Goal: Information Seeking & Learning: Learn about a topic

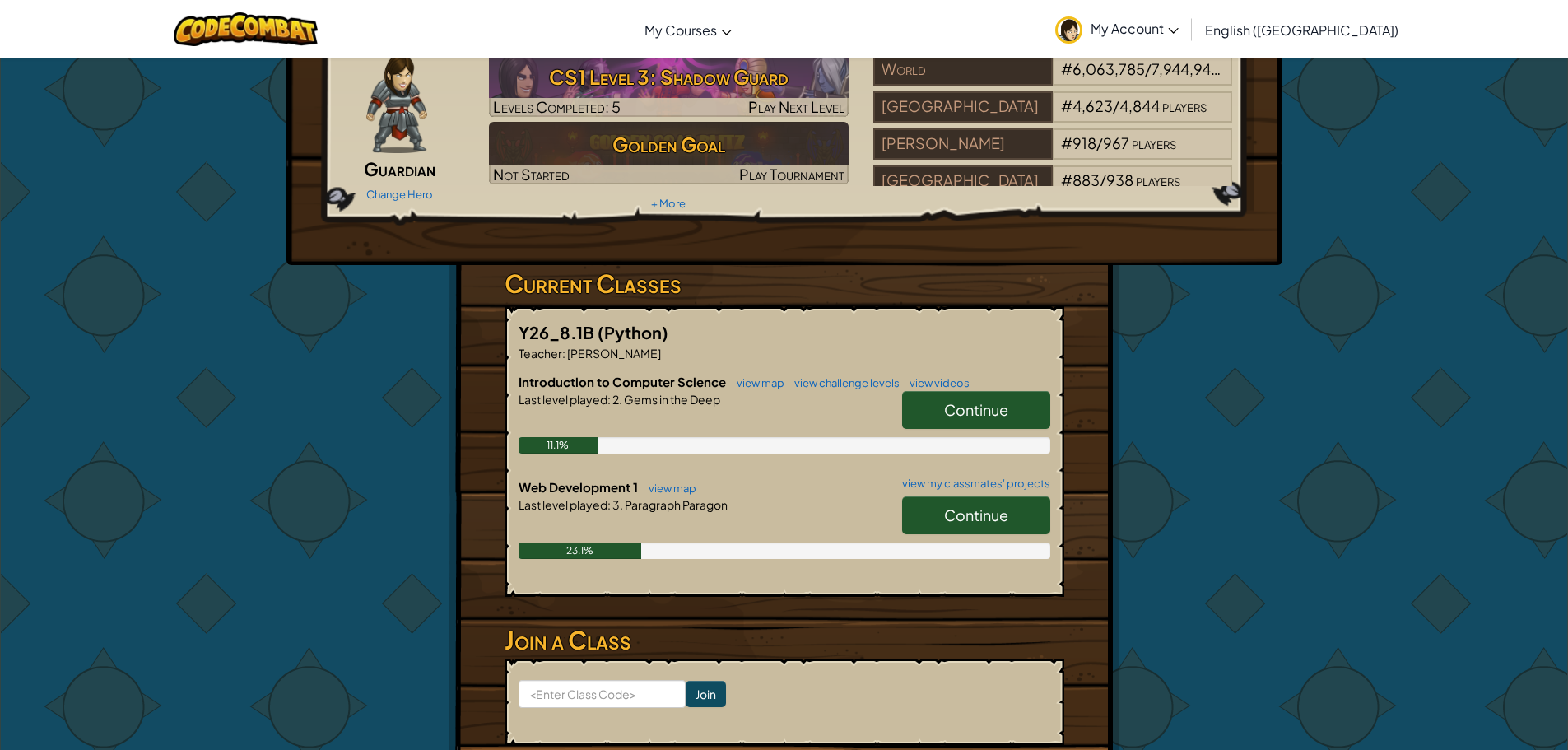
scroll to position [165, 0]
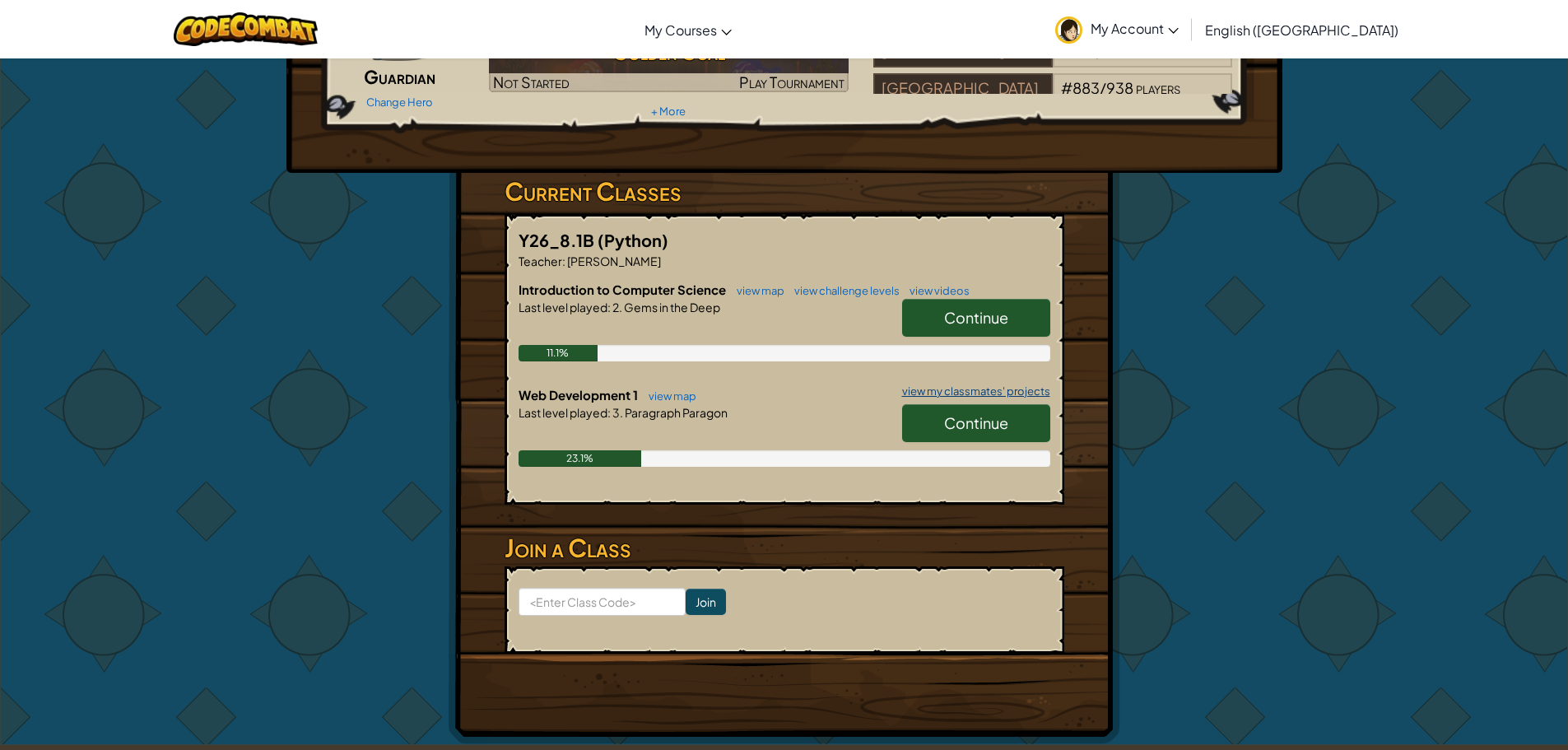
click at [926, 386] on link "view my classmates' projects" at bounding box center [971, 391] width 157 height 11
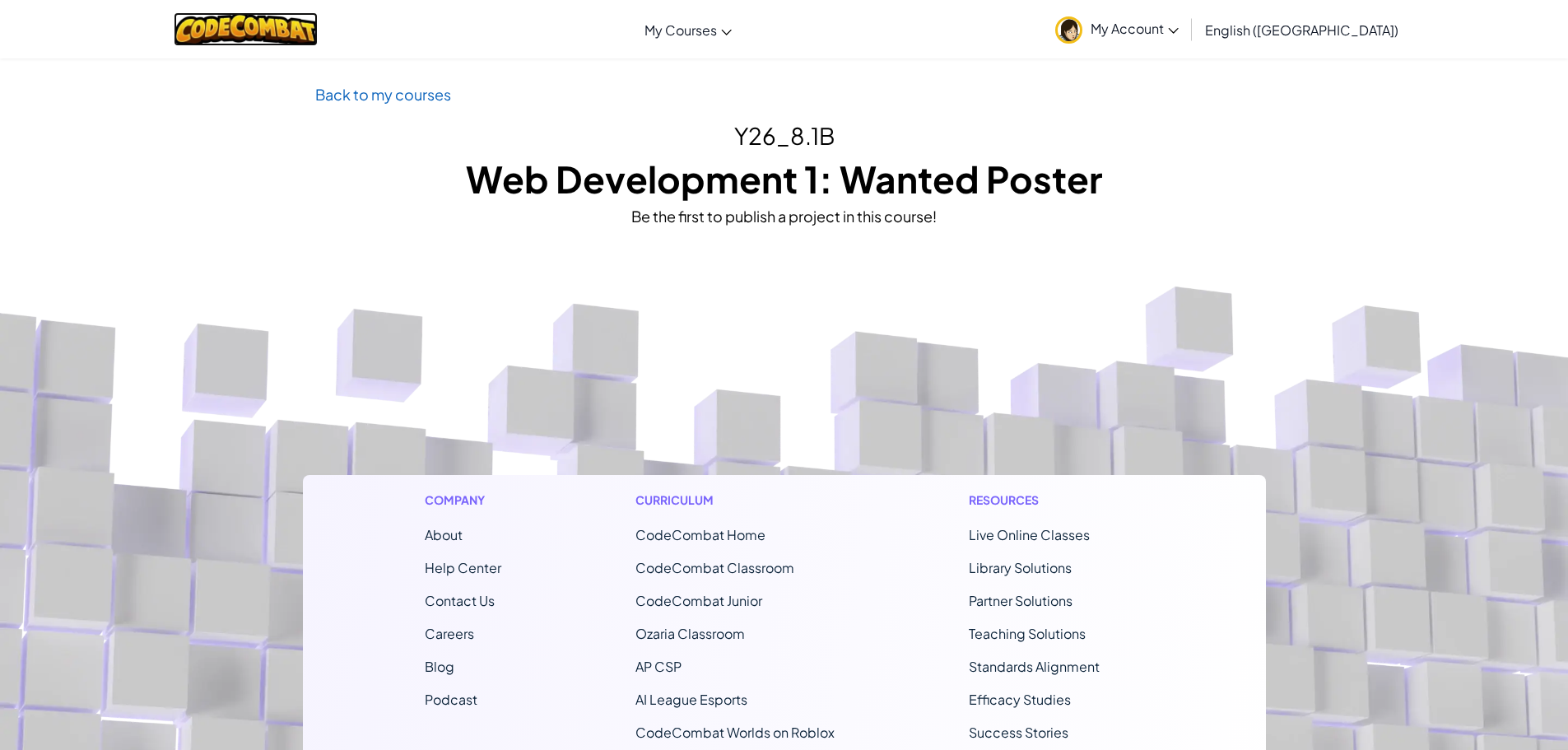
click at [274, 28] on img at bounding box center [245, 29] width 144 height 34
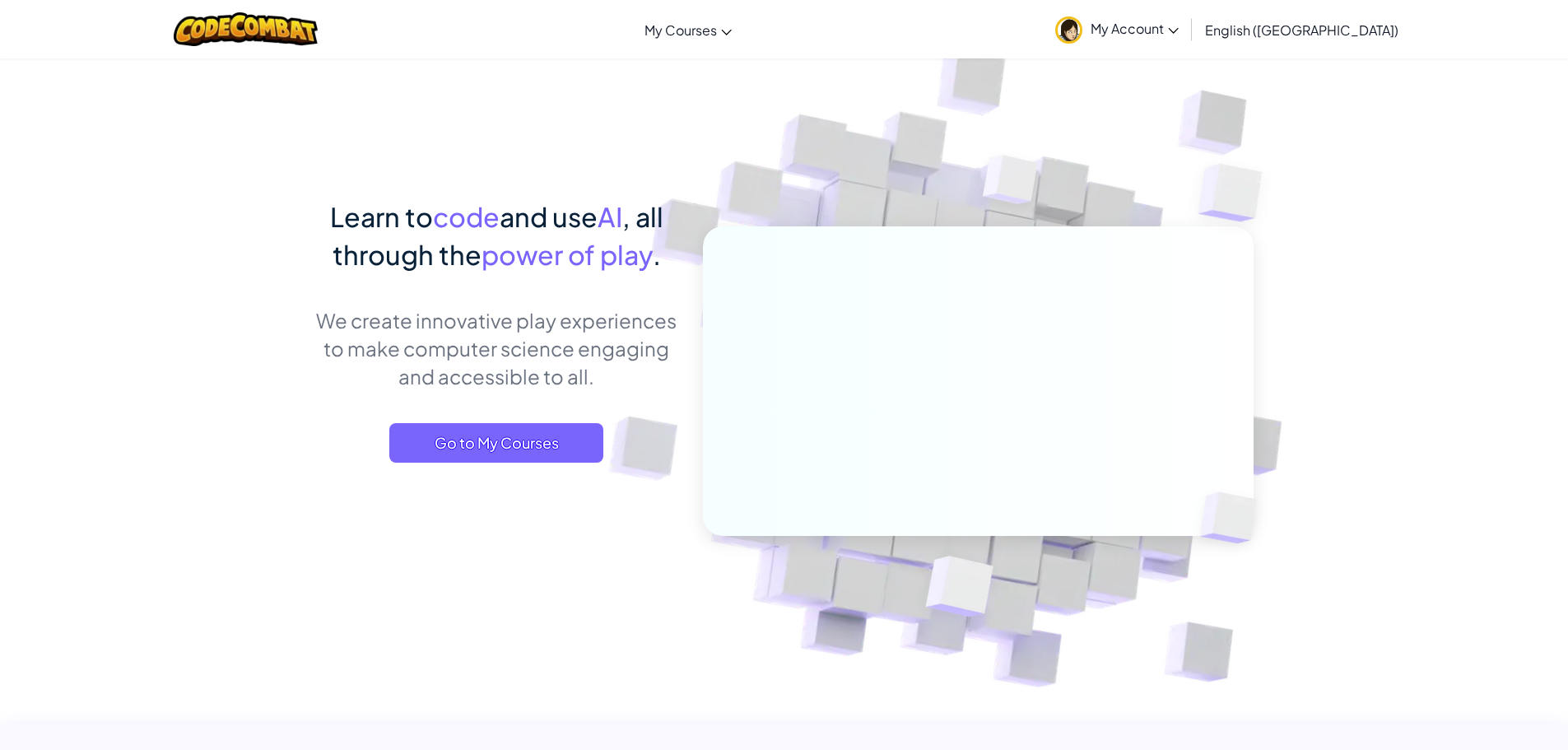
click at [1178, 35] on span "My Account" at bounding box center [1134, 28] width 88 height 17
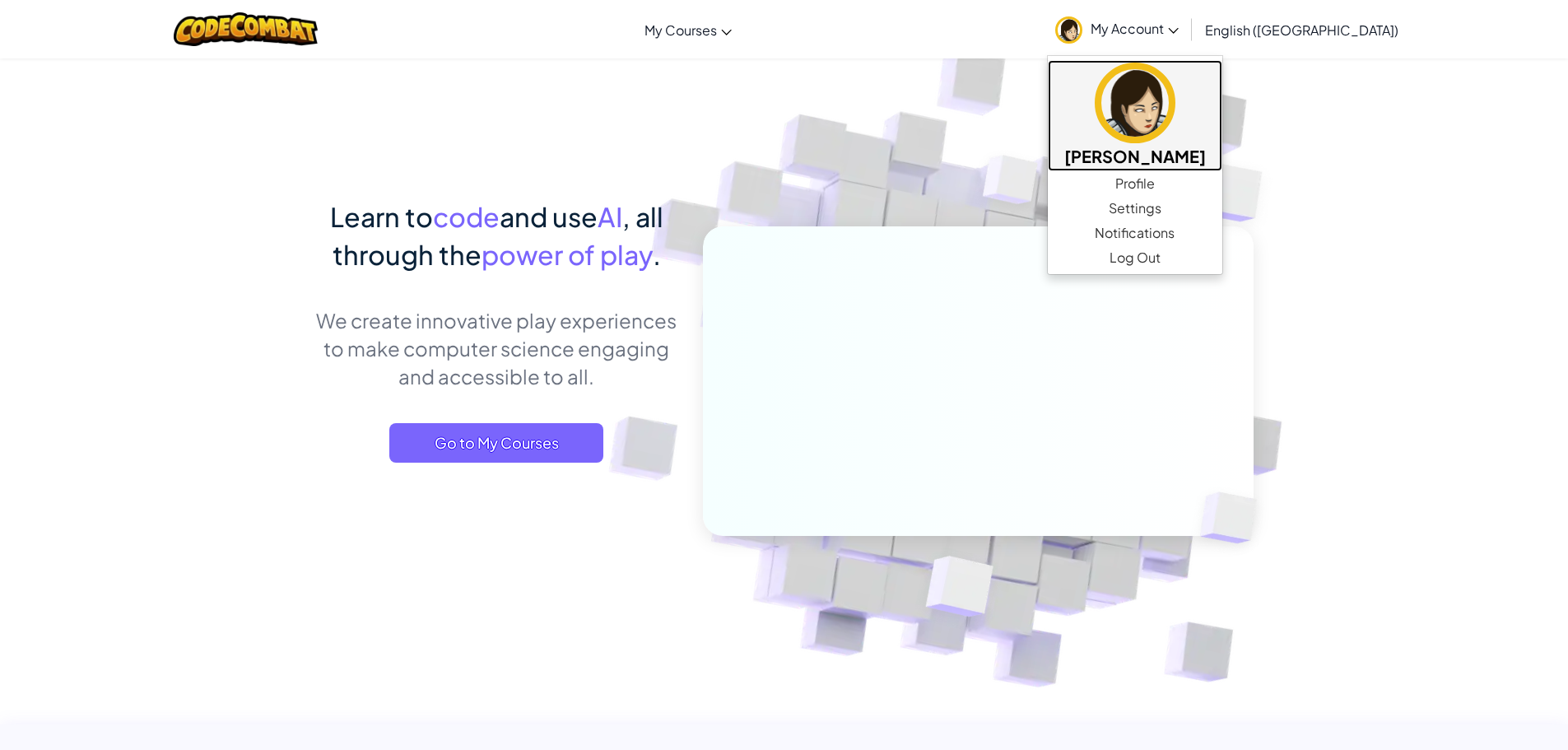
click at [1175, 121] on img at bounding box center [1134, 103] width 81 height 81
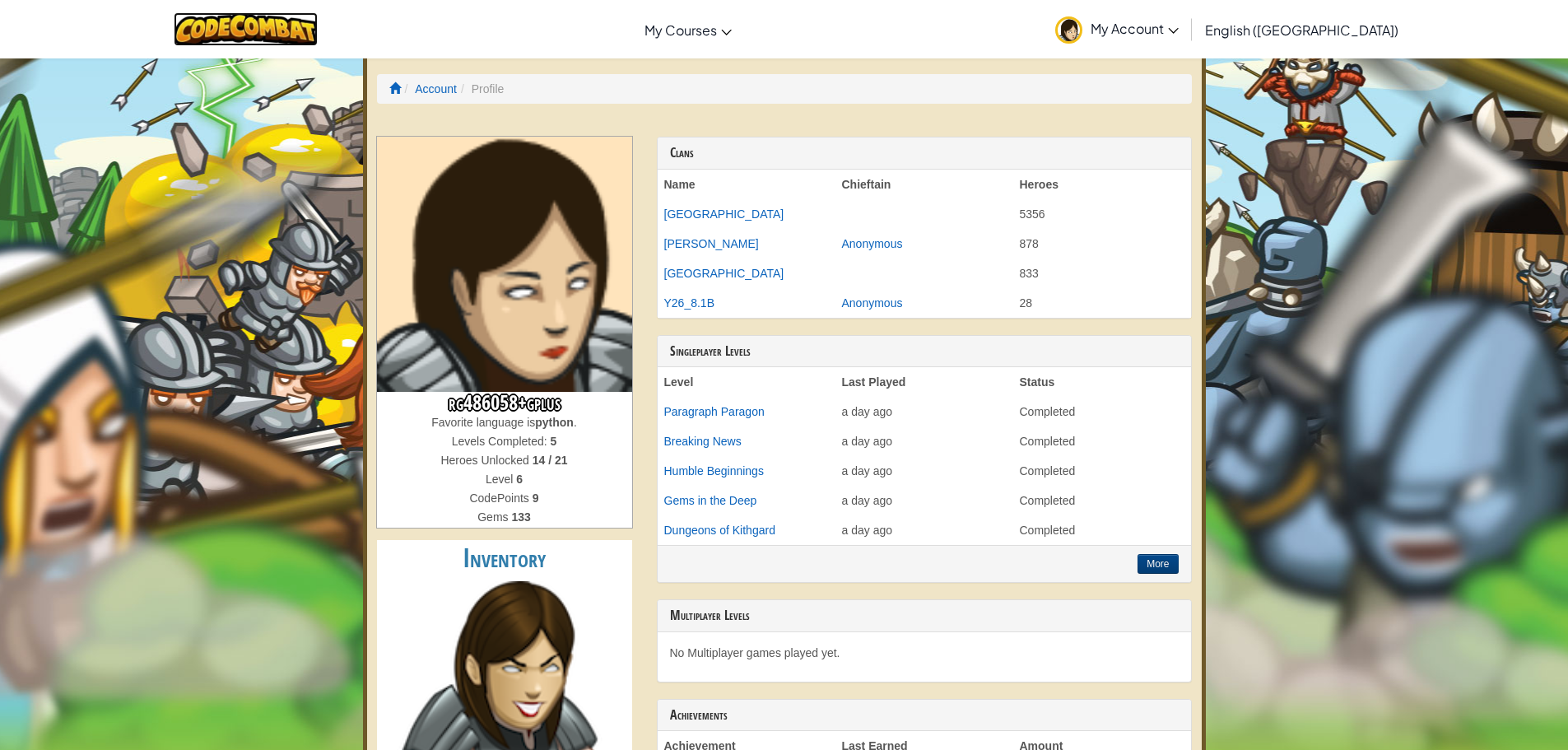
click at [299, 31] on img at bounding box center [245, 29] width 144 height 34
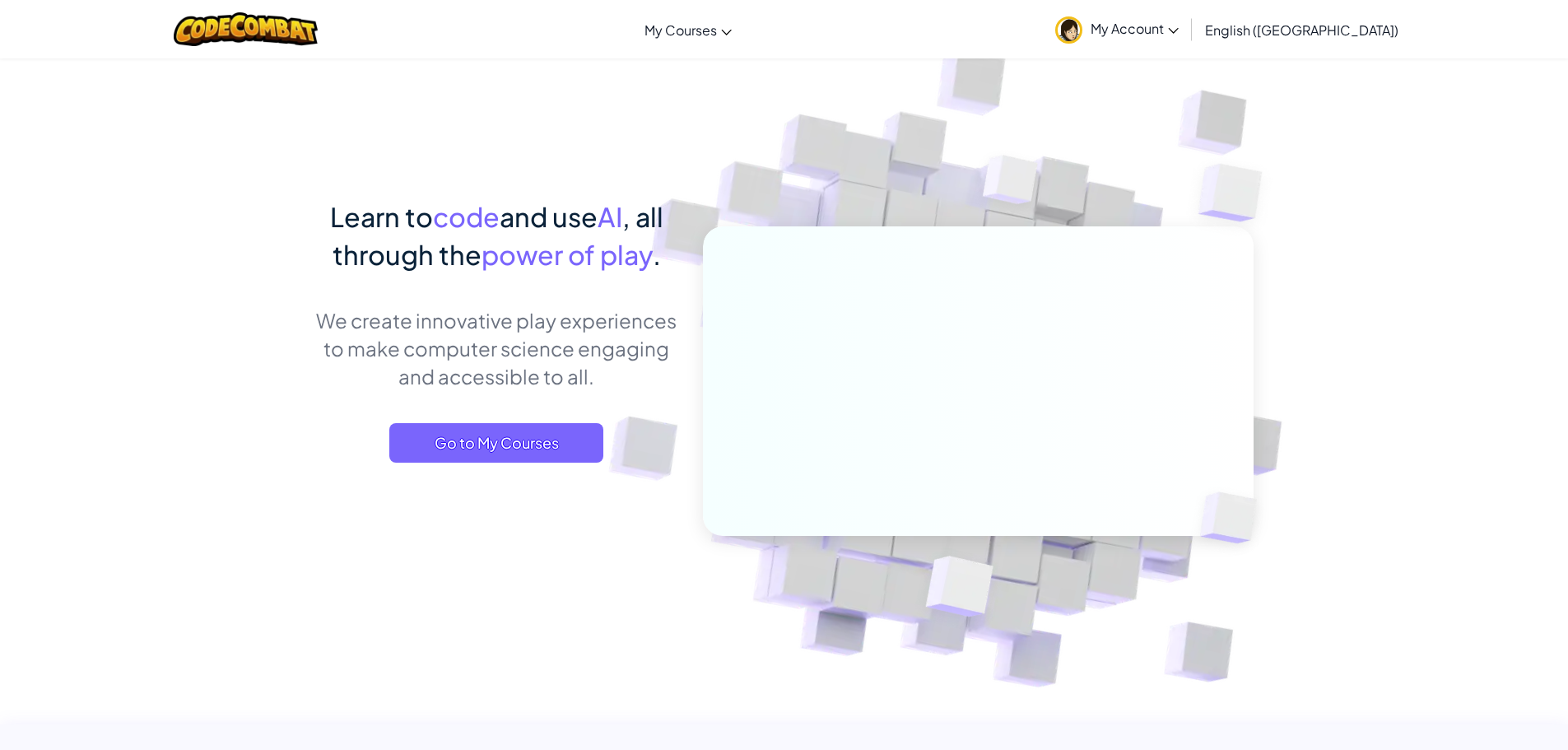
click at [1082, 32] on img at bounding box center [1068, 30] width 27 height 27
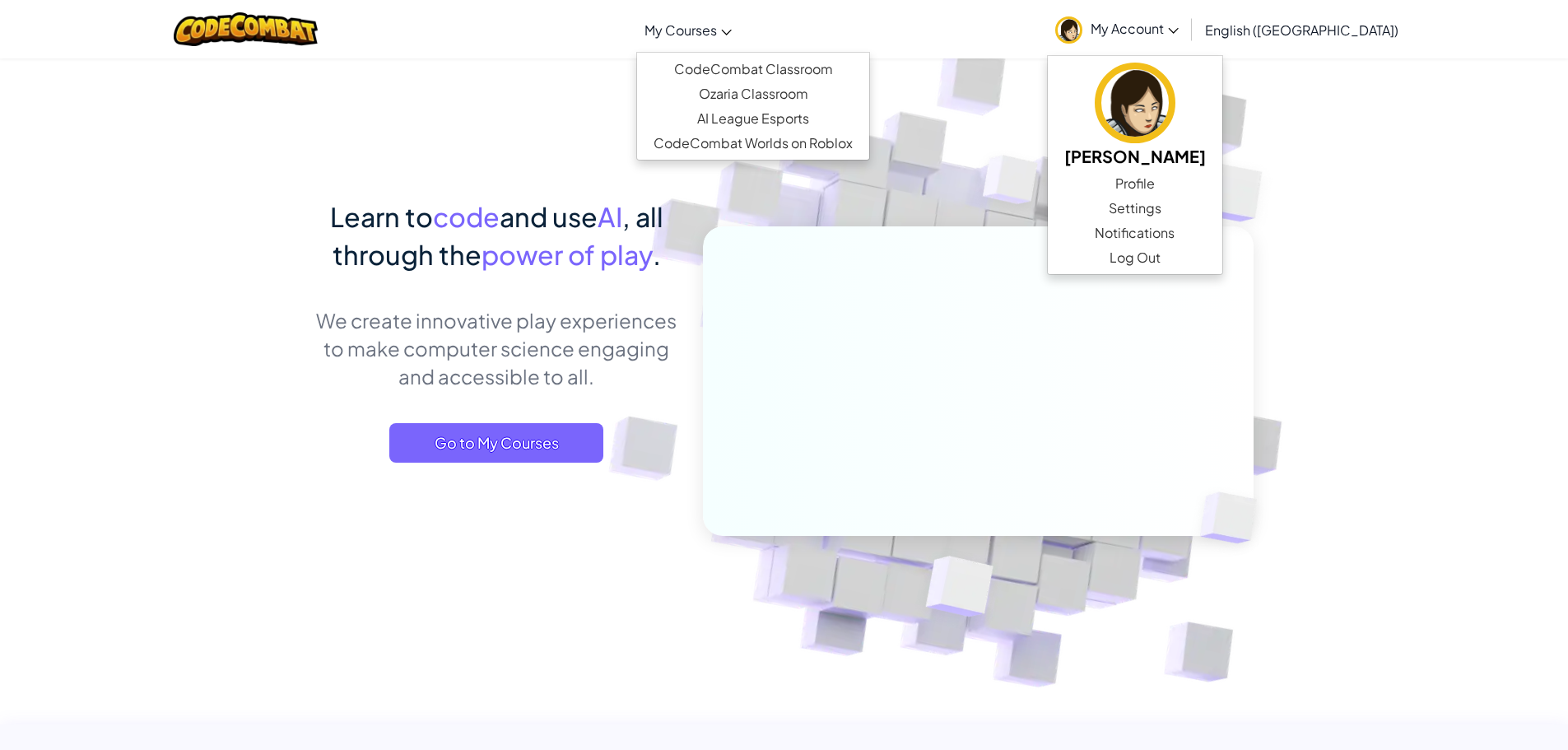
click at [717, 26] on span "My Courses" at bounding box center [680, 29] width 73 height 17
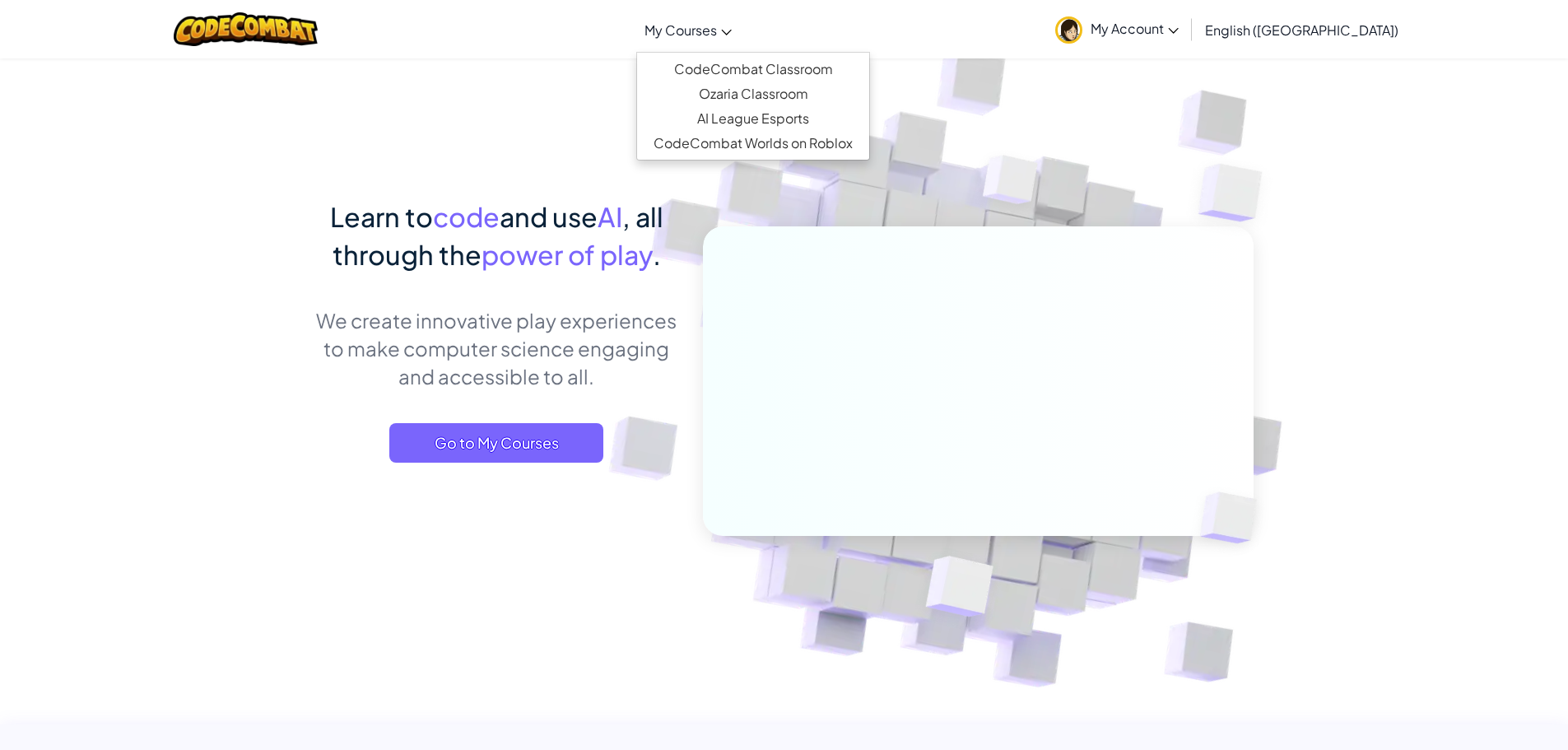
click at [717, 25] on span "My Courses" at bounding box center [680, 29] width 73 height 17
click at [717, 26] on span "My Courses" at bounding box center [680, 29] width 73 height 17
click at [295, 43] on img at bounding box center [245, 29] width 144 height 34
click at [1178, 36] on span "My Account" at bounding box center [1134, 28] width 88 height 17
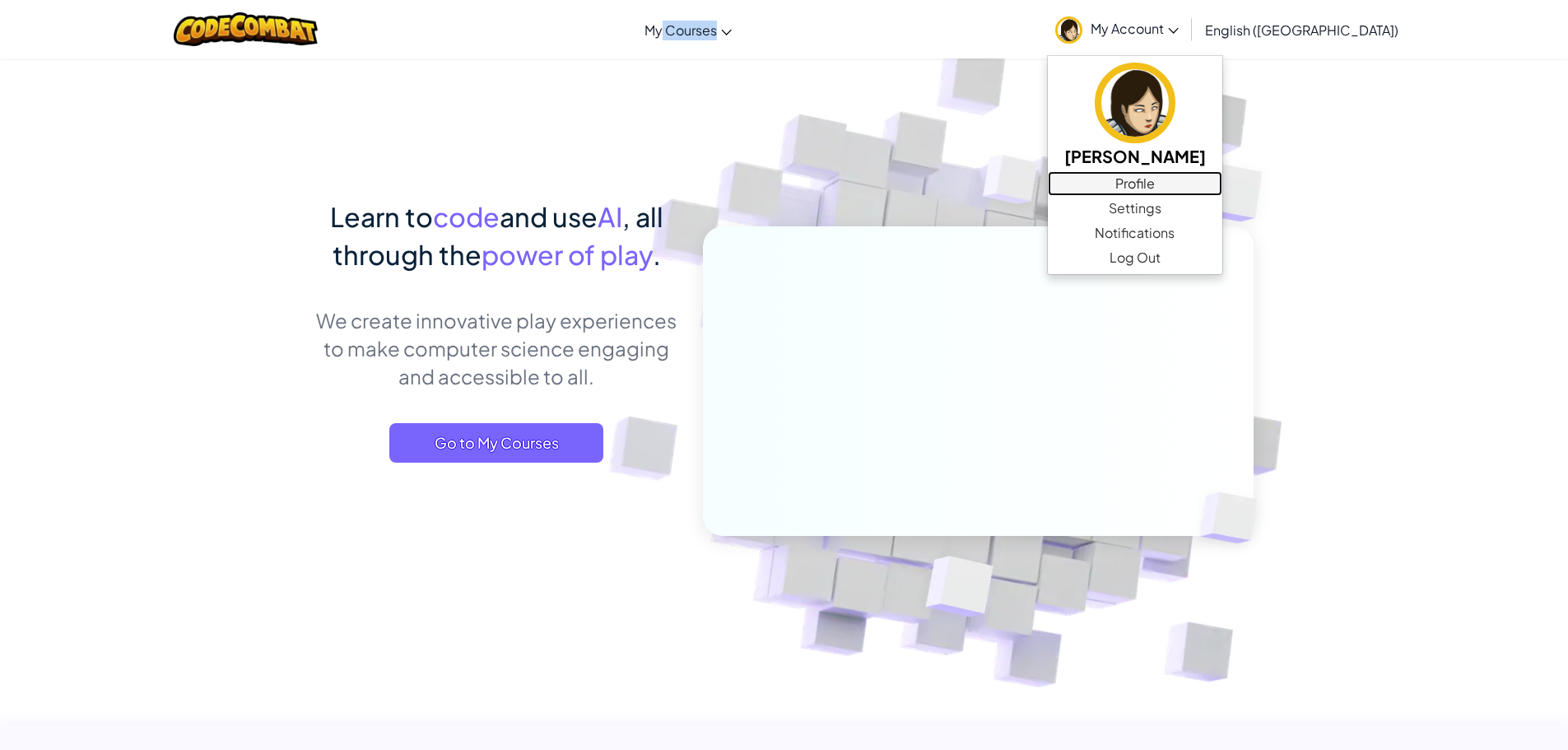
click at [1215, 183] on link "Profile" at bounding box center [1134, 184] width 174 height 25
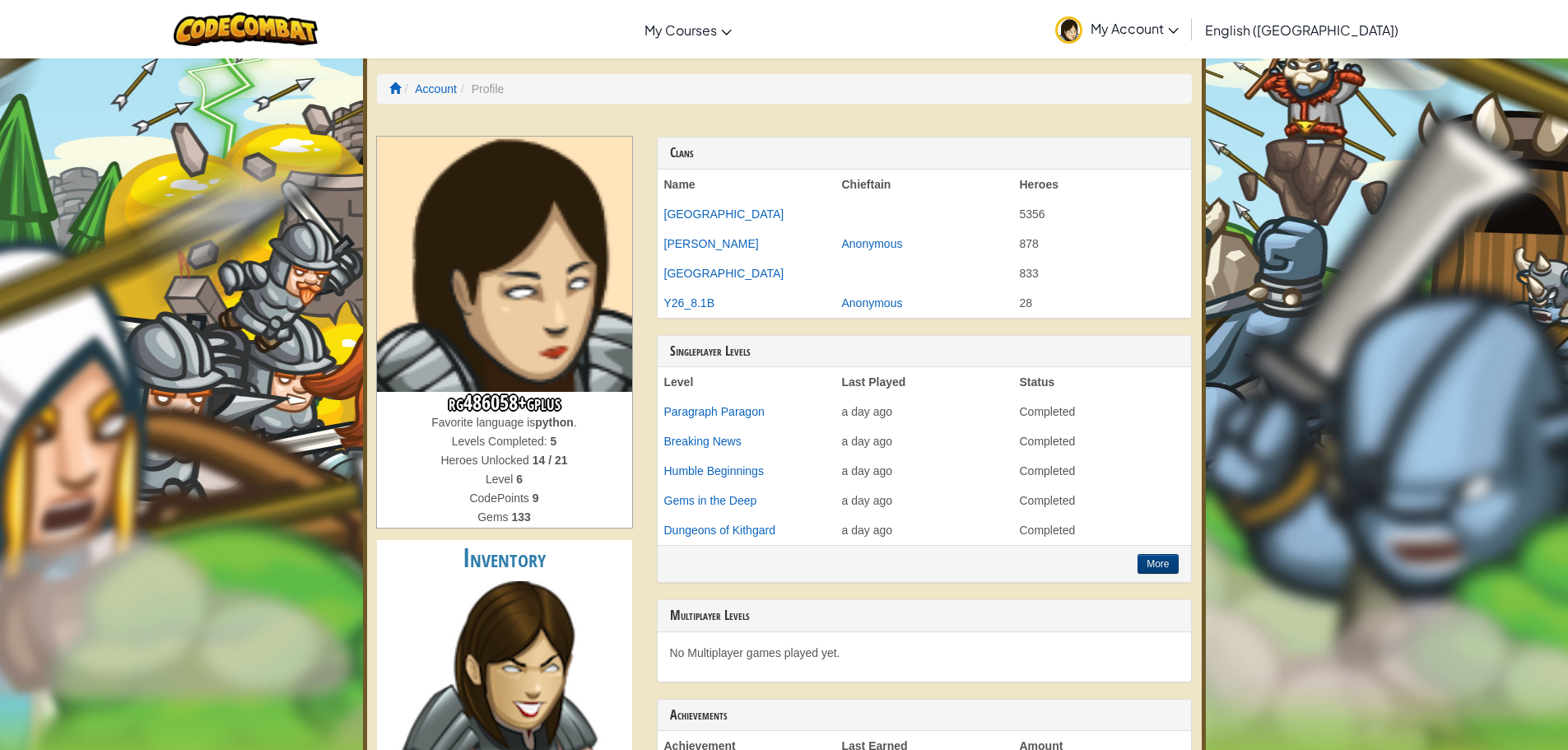
click at [1142, 44] on div "Toggle navigation My Courses CodeCombat Classroom Ozaria Classroom AI League Es…" at bounding box center [784, 29] width 1576 height 59
click at [1147, 39] on link "My Account" at bounding box center [1116, 29] width 140 height 52
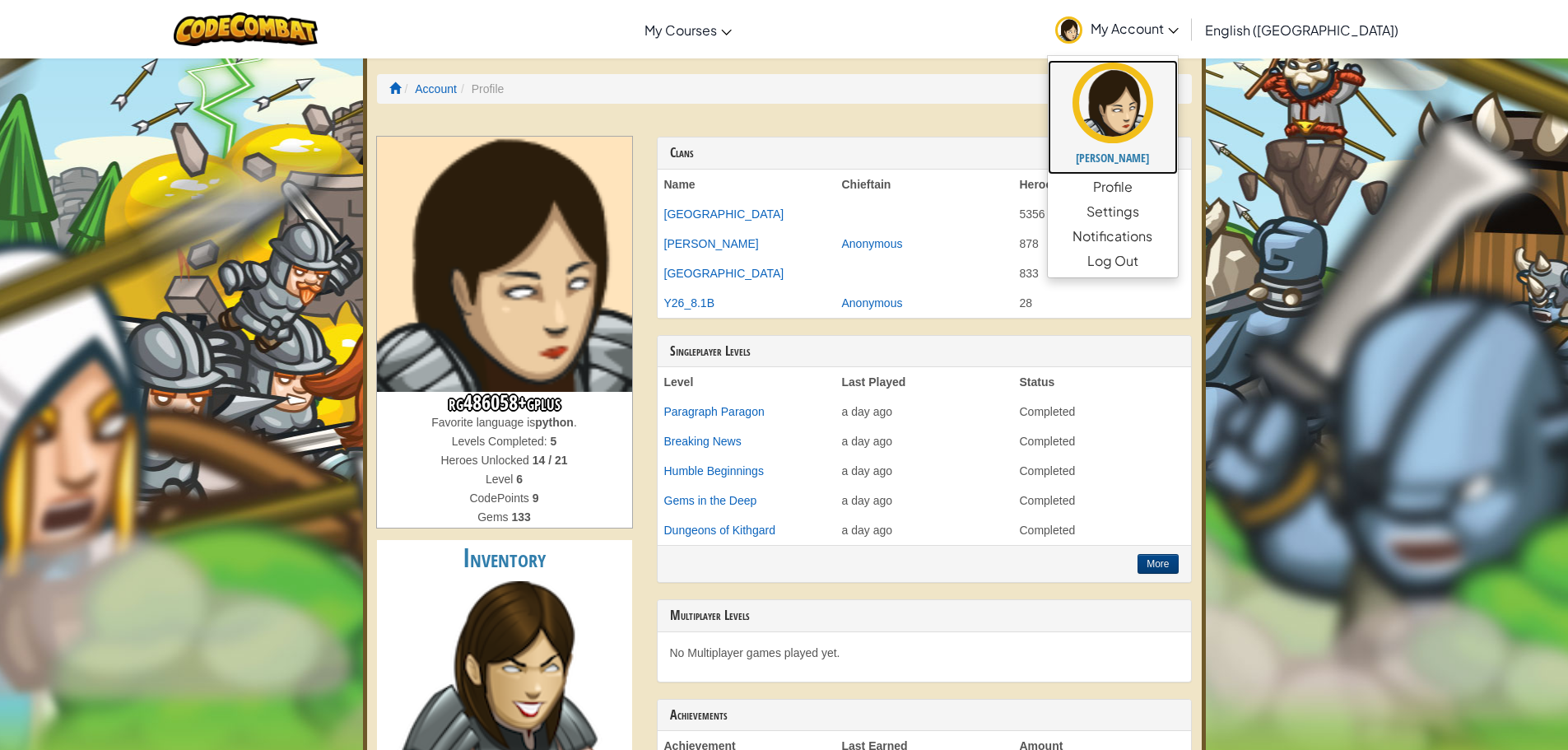
click at [1152, 104] on img at bounding box center [1112, 103] width 81 height 81
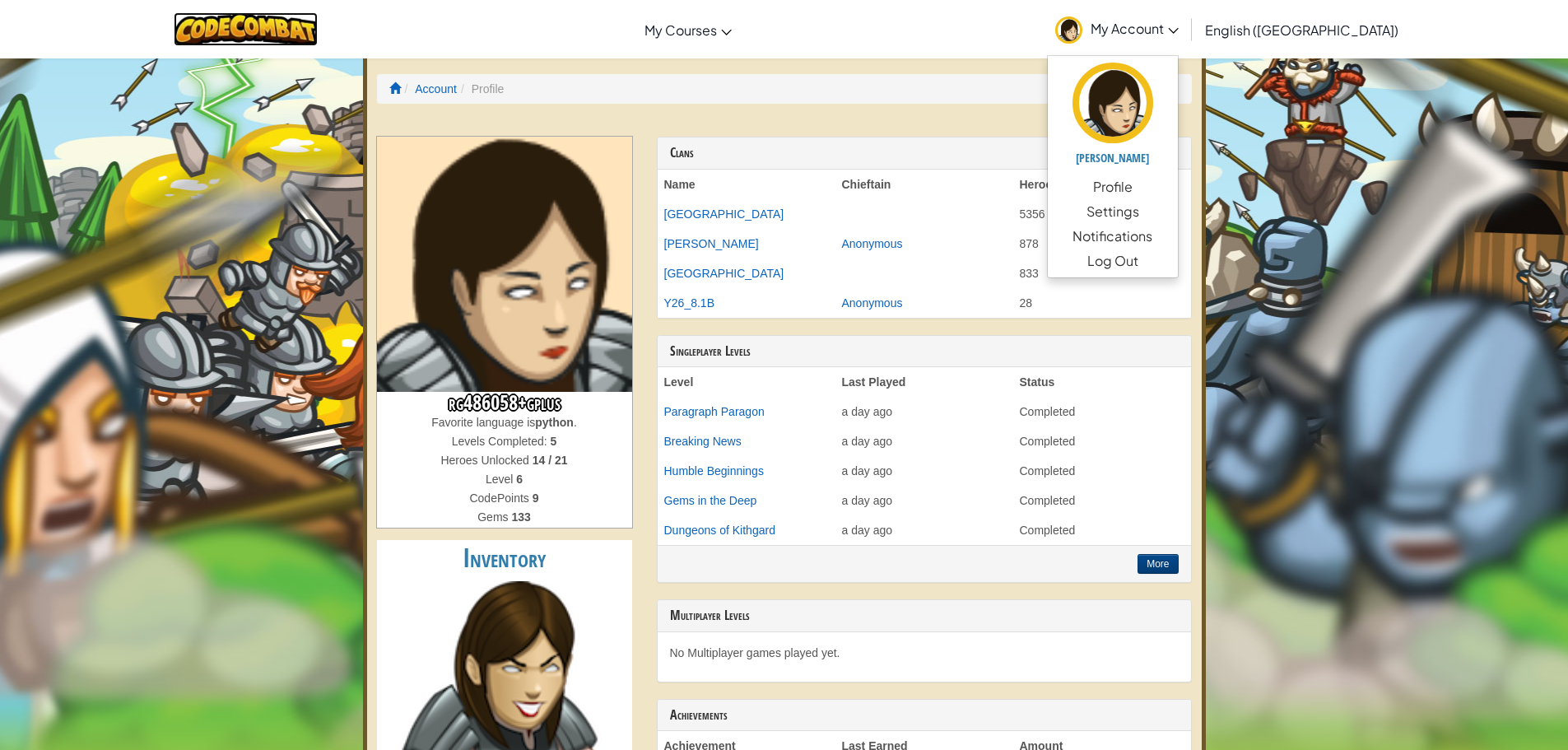
click at [318, 40] on img at bounding box center [245, 29] width 144 height 34
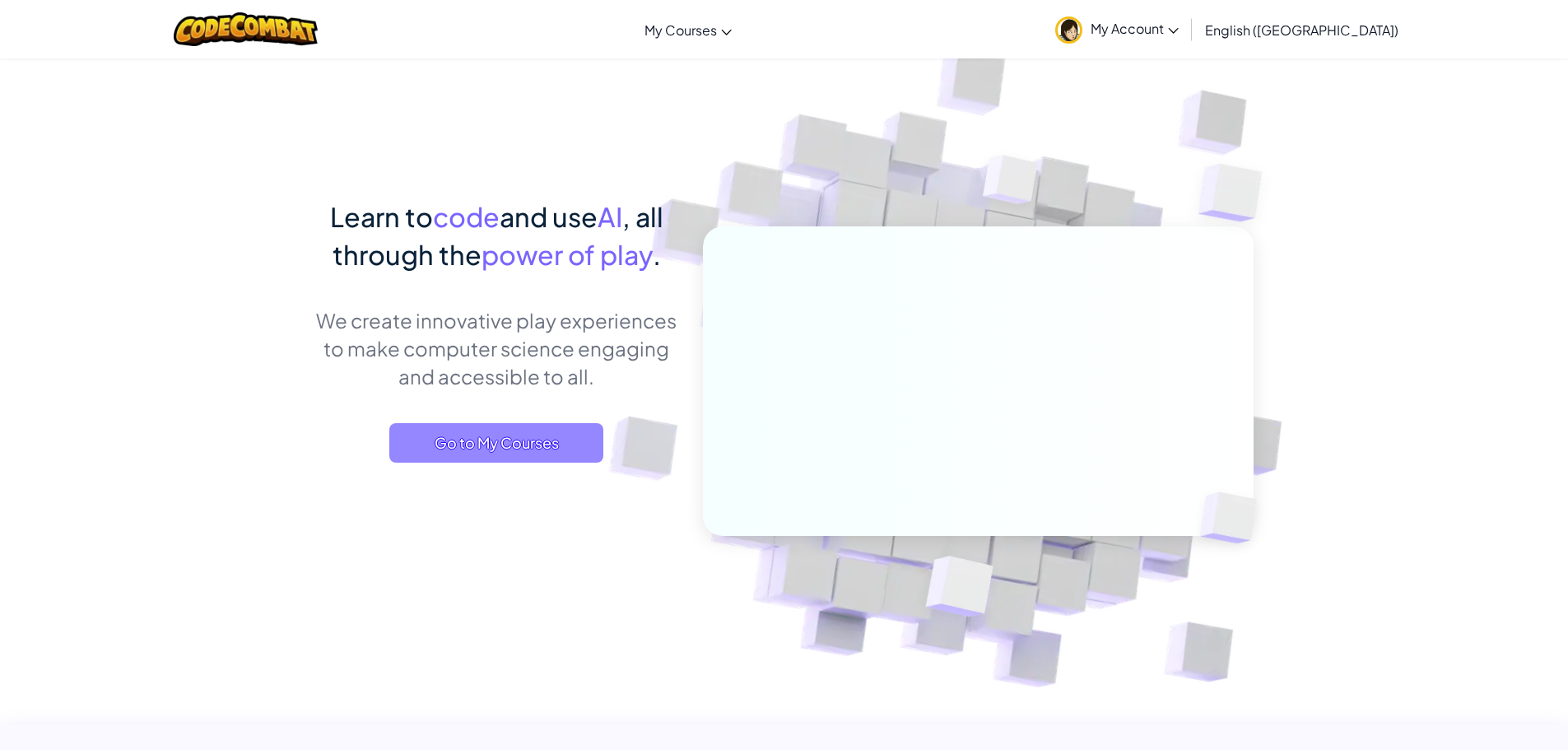
click at [553, 436] on span "Go to My Courses" at bounding box center [495, 443] width 214 height 40
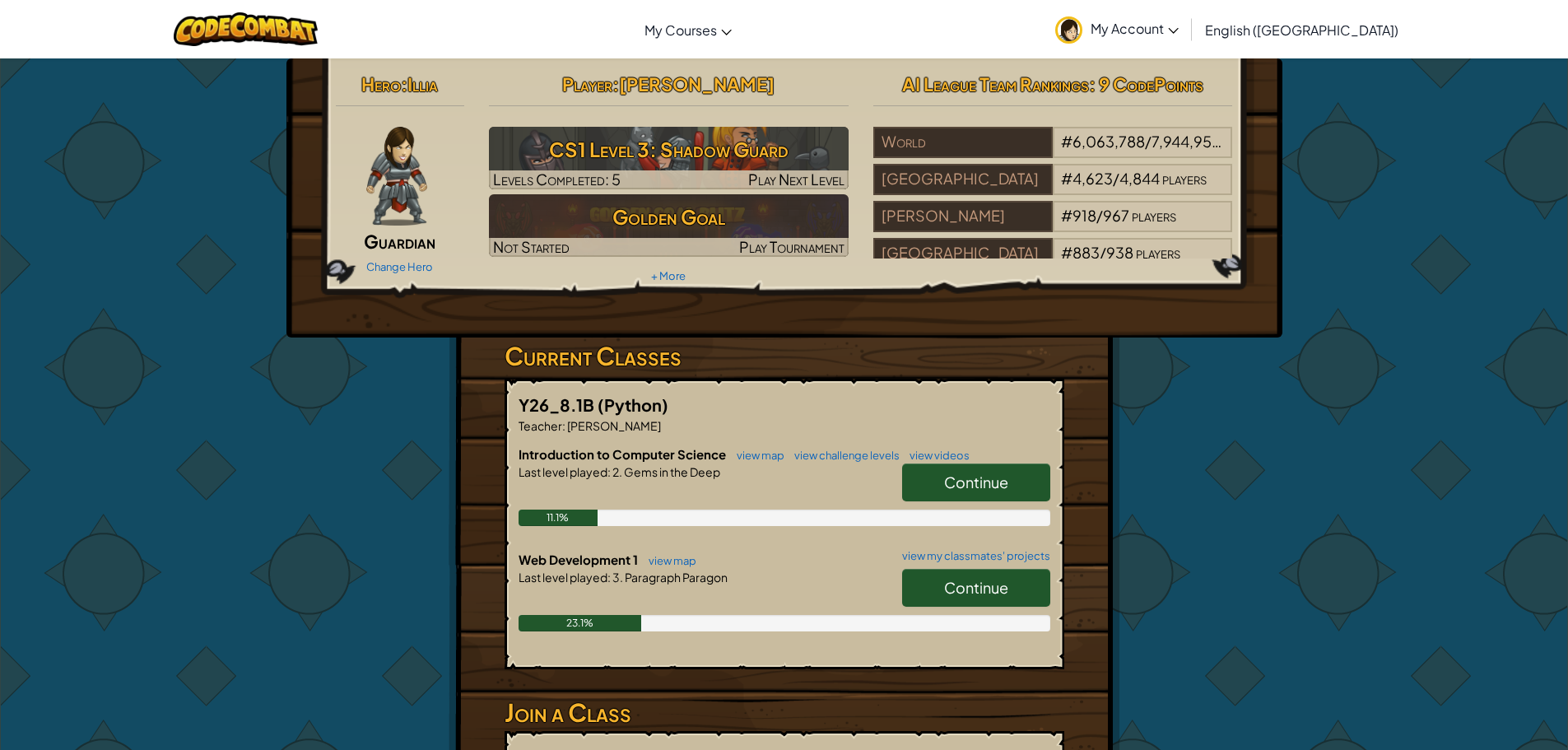
click at [970, 592] on span "Continue" at bounding box center [976, 586] width 64 height 19
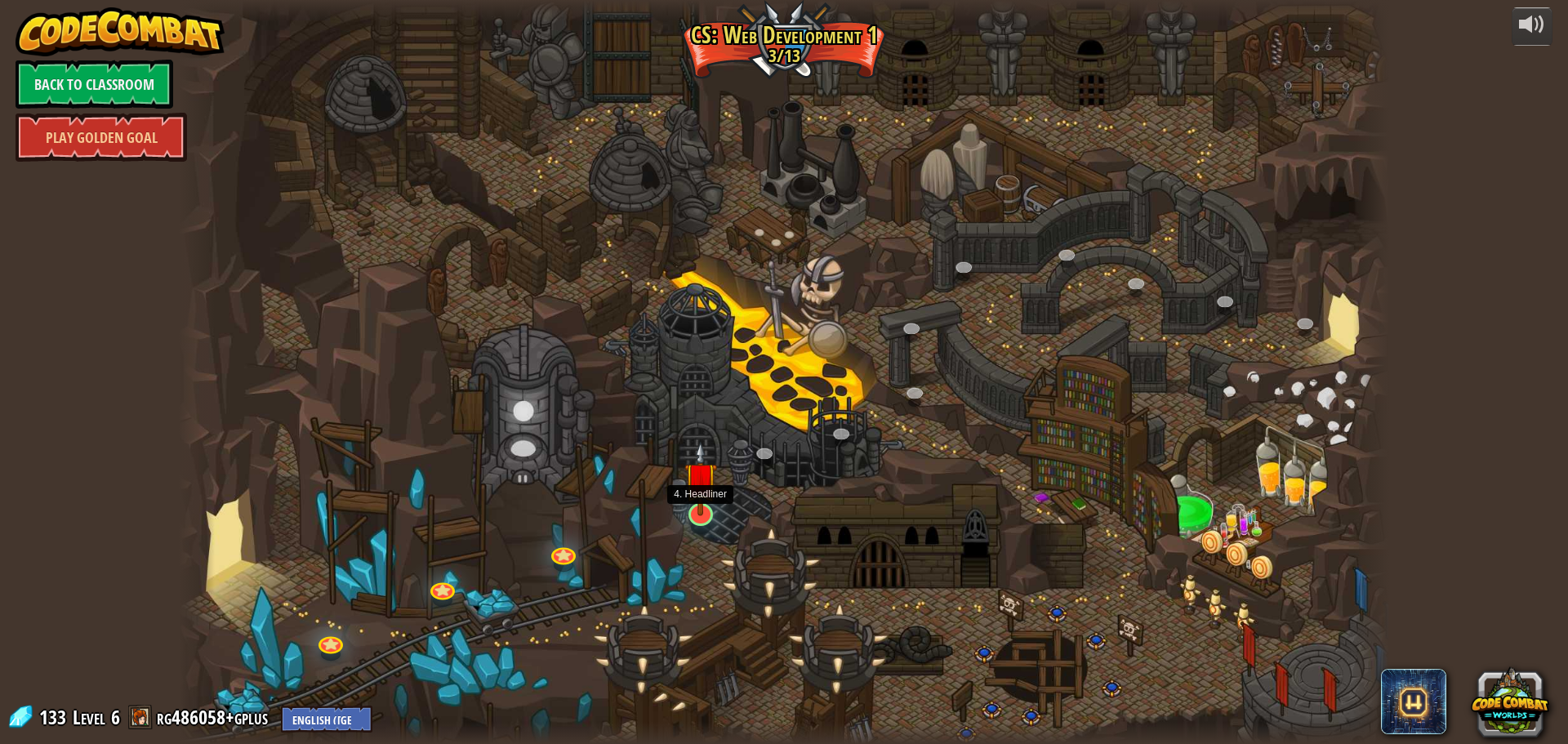
click at [698, 515] on img at bounding box center [700, 479] width 33 height 75
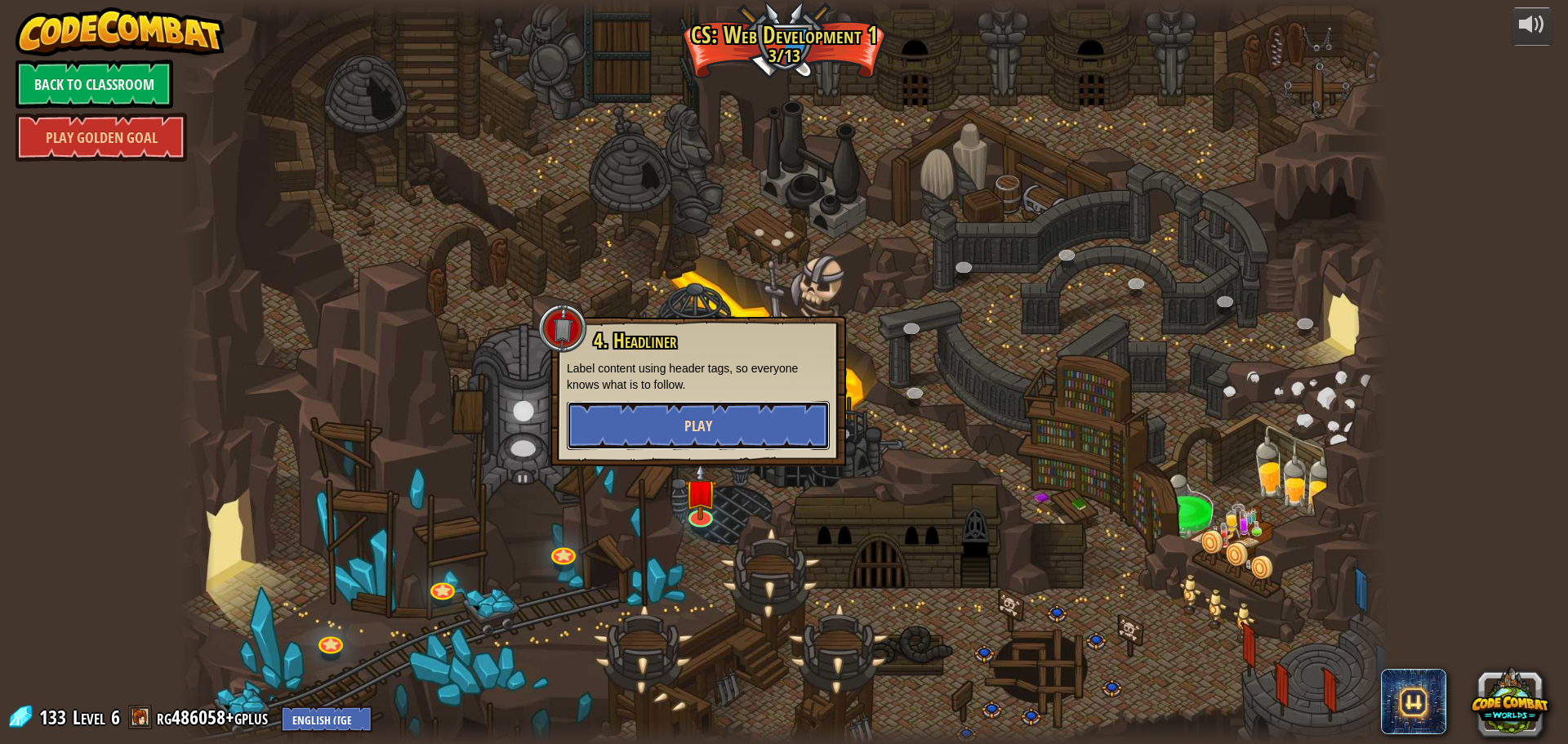
click at [671, 435] on button "Play" at bounding box center [698, 425] width 263 height 49
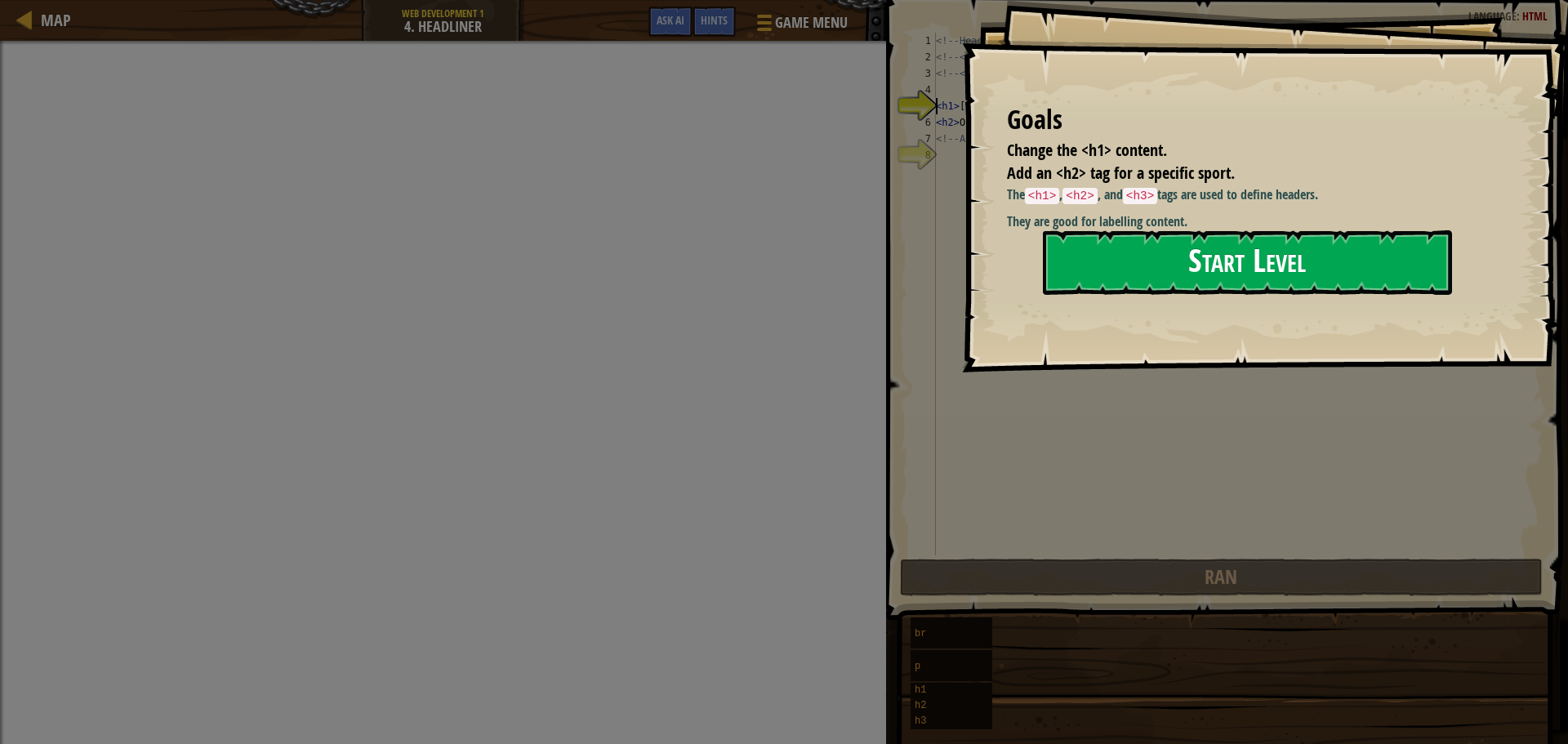
click at [1101, 265] on button "Start Level" at bounding box center [1247, 262] width 410 height 64
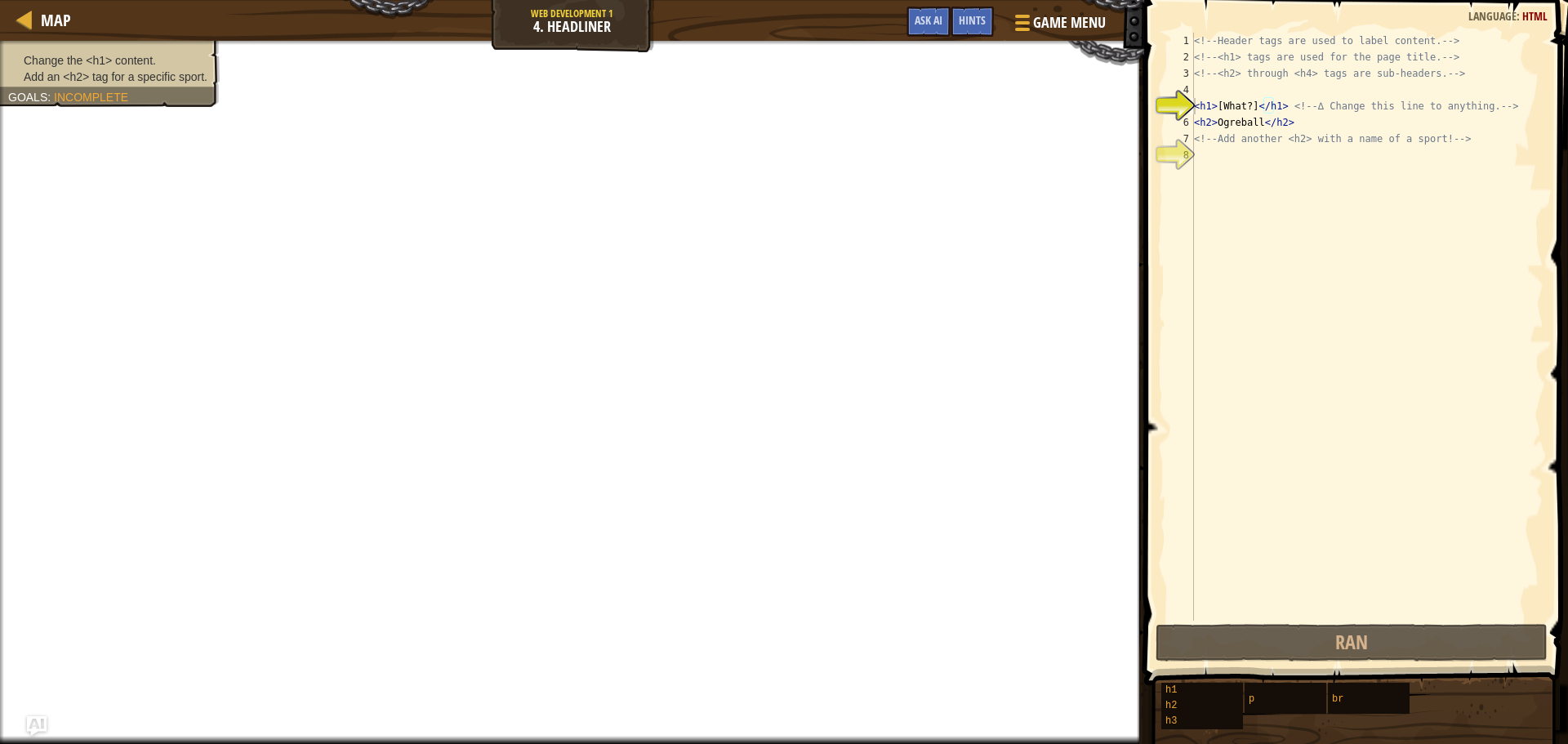
click at [1252, 105] on div "<!-- Header tags are used to label content. --> <!-- <h1> tags are used for the…" at bounding box center [1367, 342] width 353 height 620
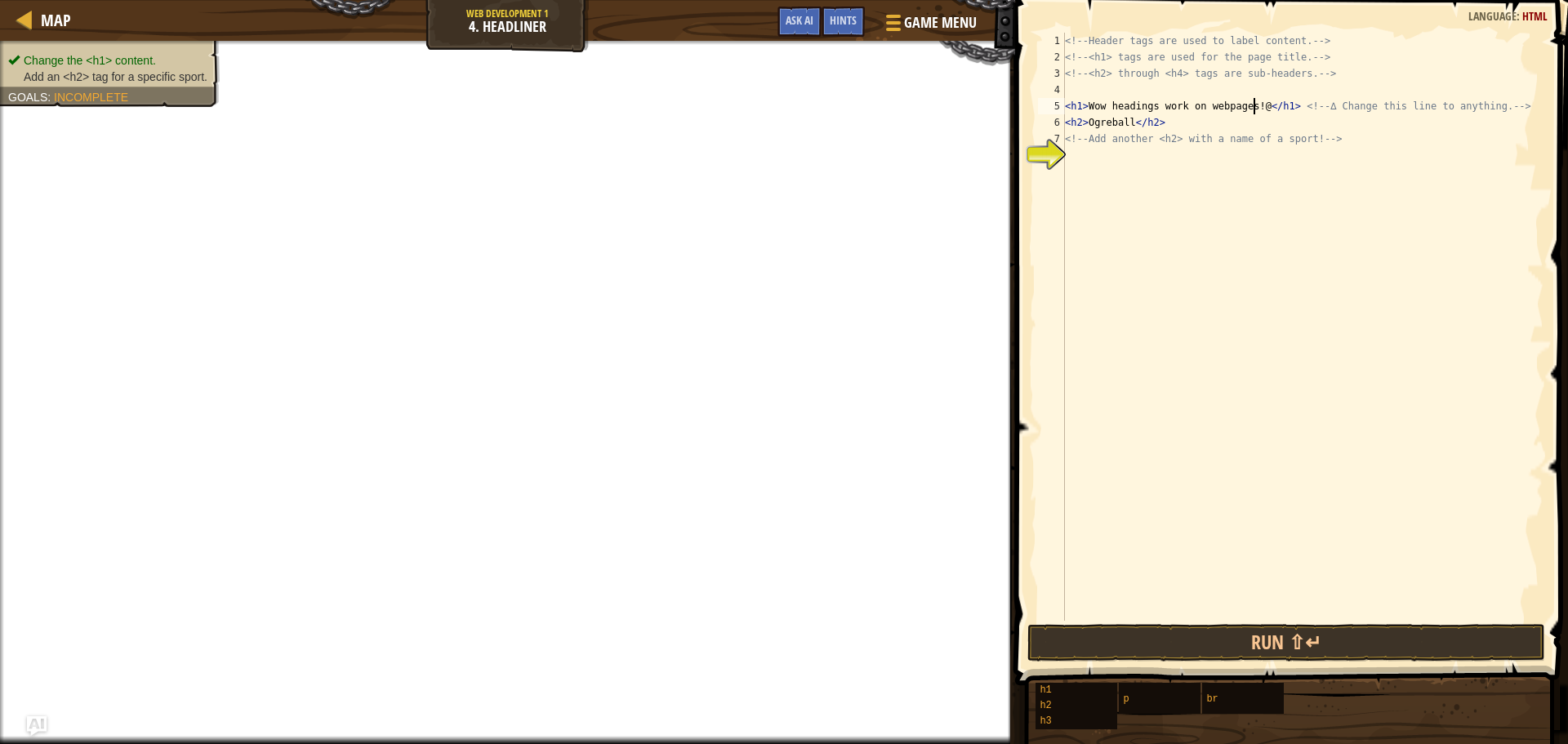
scroll to position [7, 16]
drag, startPoint x: 1130, startPoint y: 120, endPoint x: 1090, endPoint y: 121, distance: 40.0
click at [1090, 121] on div "<!-- Header tags are used to label content. --> <!-- <h1> tags are used for the…" at bounding box center [1302, 342] width 482 height 620
type textarea "<h2>Here is a sport lol</h2>"
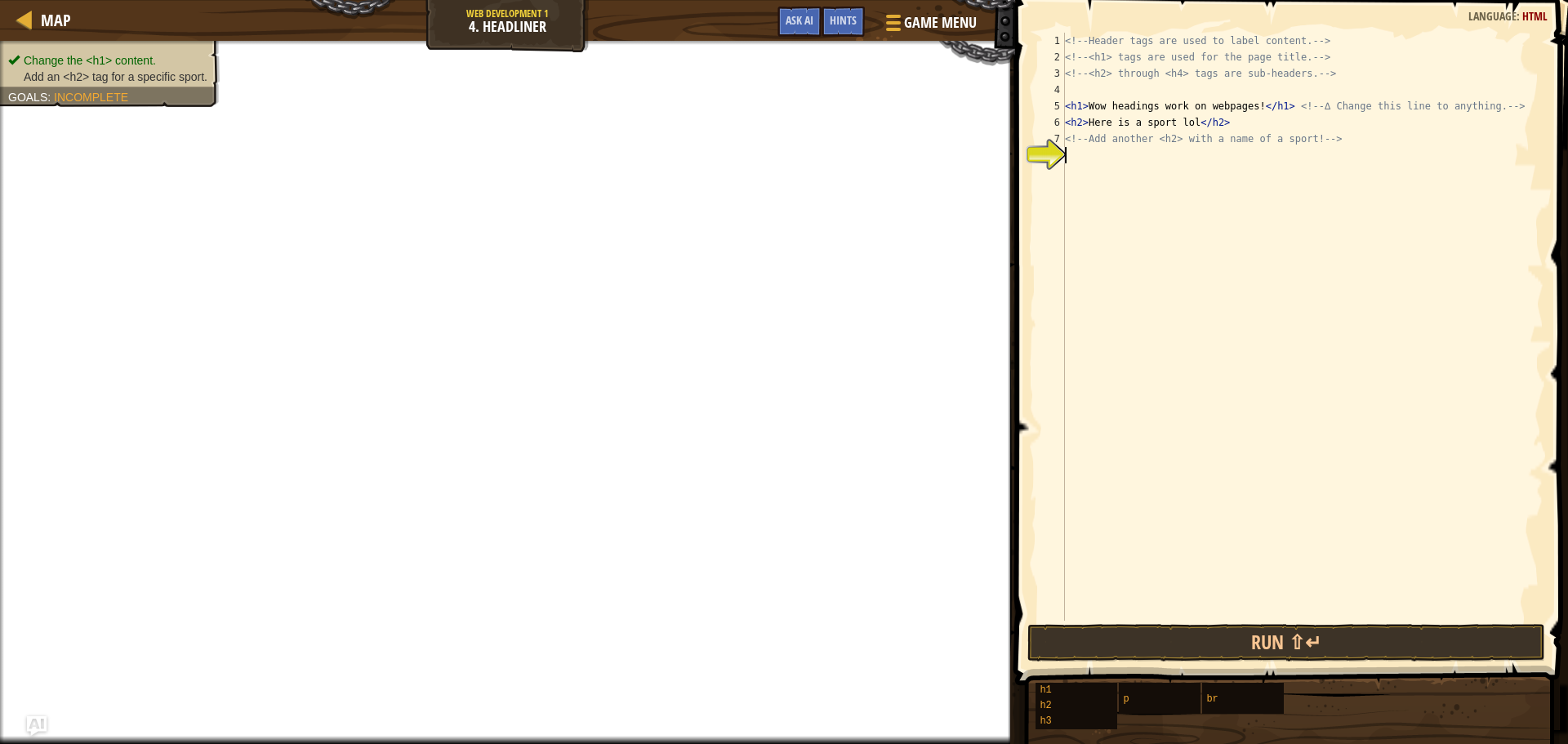
click at [1135, 176] on div "<!-- Header tags are used to label content. --> <!-- <h1> tags are used for the…" at bounding box center [1302, 342] width 482 height 620
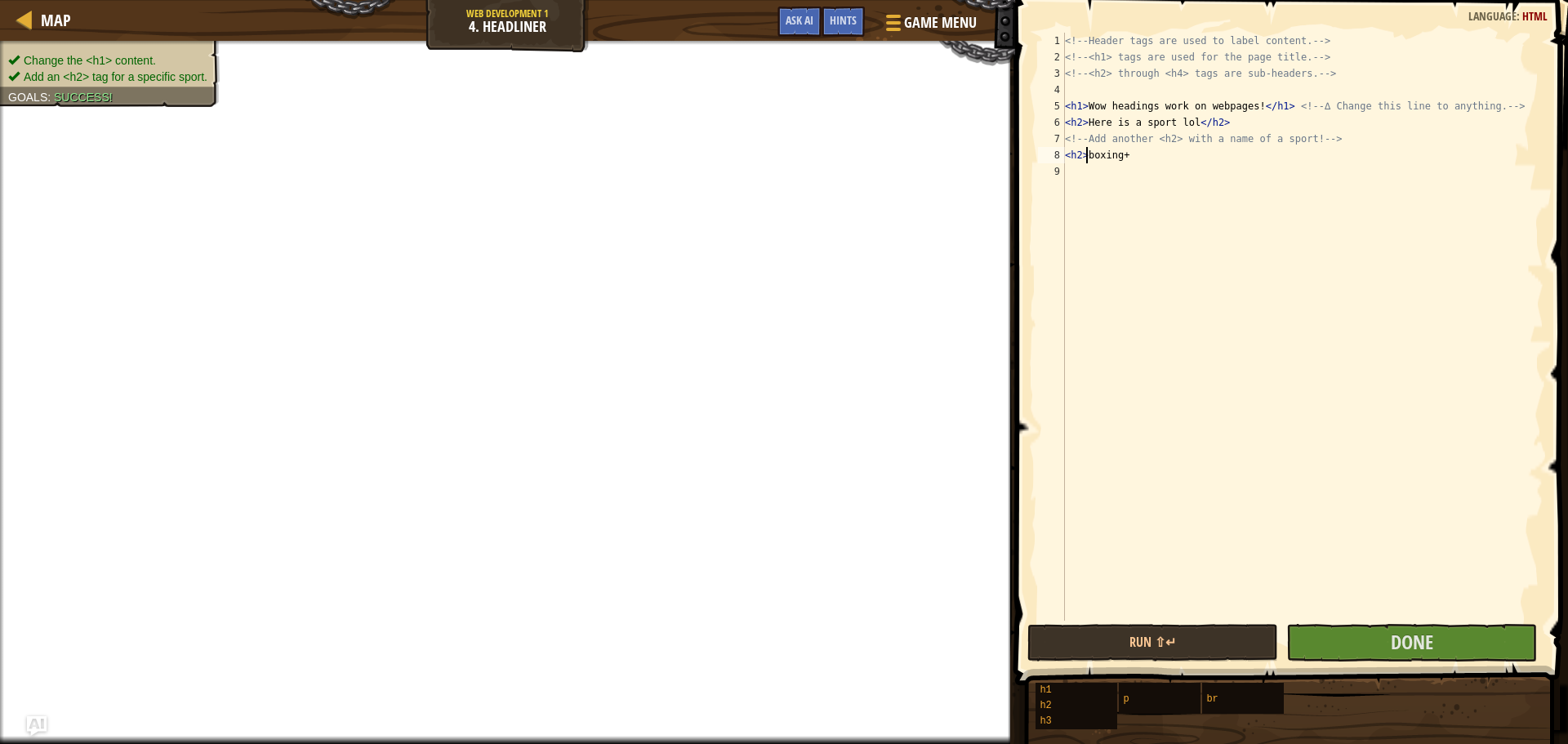
scroll to position [7, 2]
click at [1201, 161] on div "<!-- Header tags are used to label content. --> <!-- <h1> tags are used for the…" at bounding box center [1302, 342] width 482 height 620
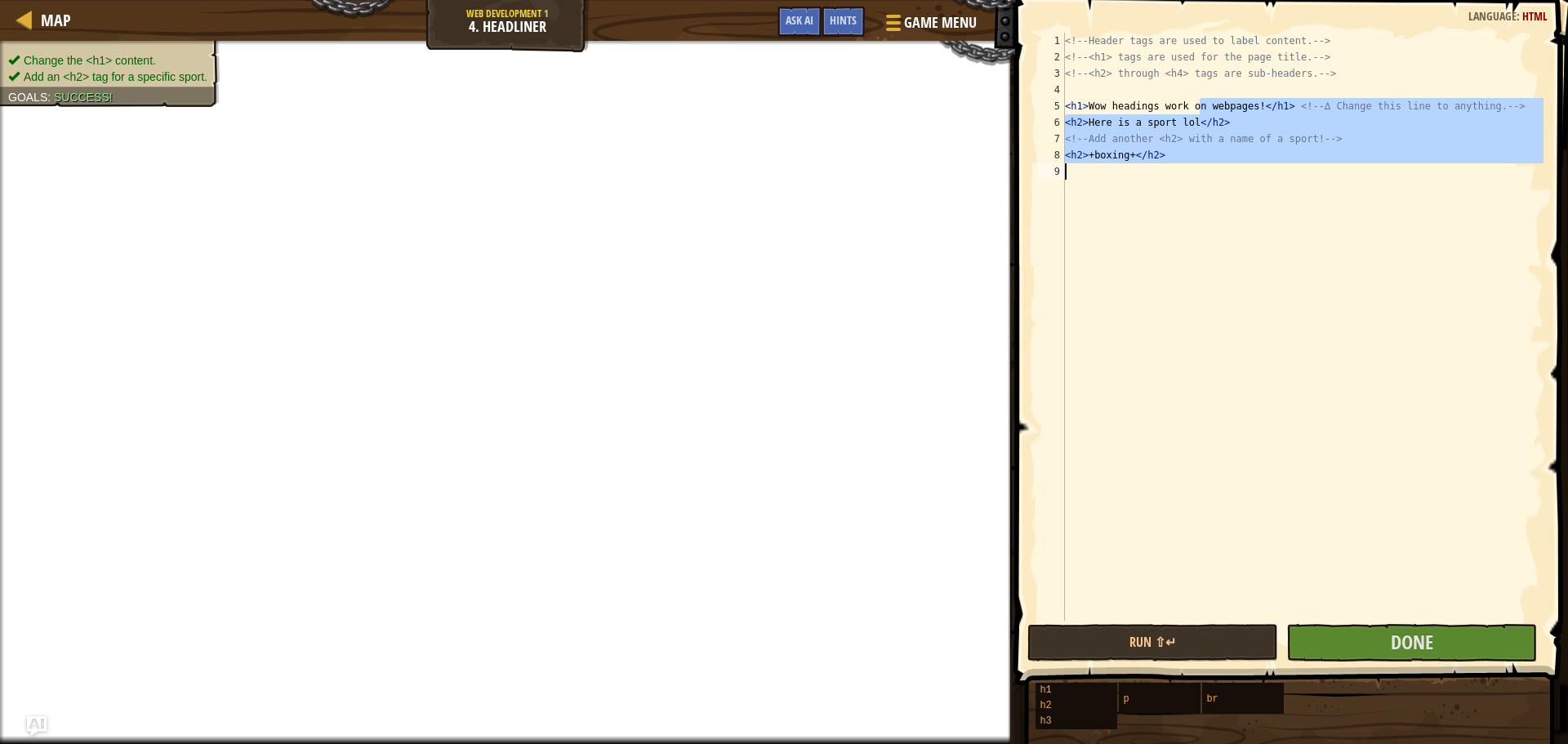
drag, startPoint x: 1198, startPoint y: 109, endPoint x: 1169, endPoint y: 191, distance: 87.0
click at [1169, 191] on div "<!-- Header tags are used to label content. --> <!-- <h1> tags are used for the…" at bounding box center [1302, 342] width 482 height 620
type textarea "<h2>+boxing+</h2>"
click at [1351, 642] on button "Done" at bounding box center [1411, 643] width 250 height 38
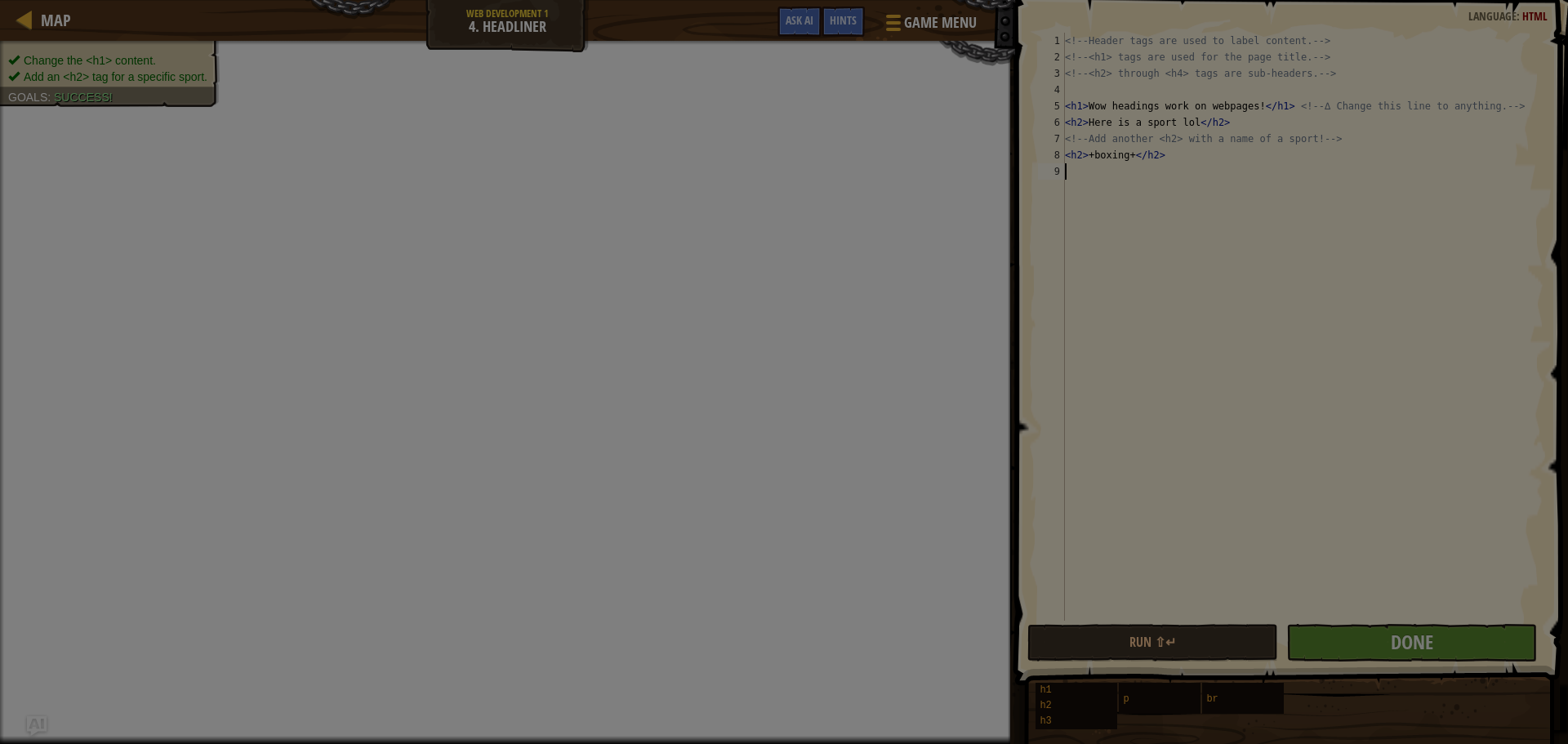
scroll to position [7, 0]
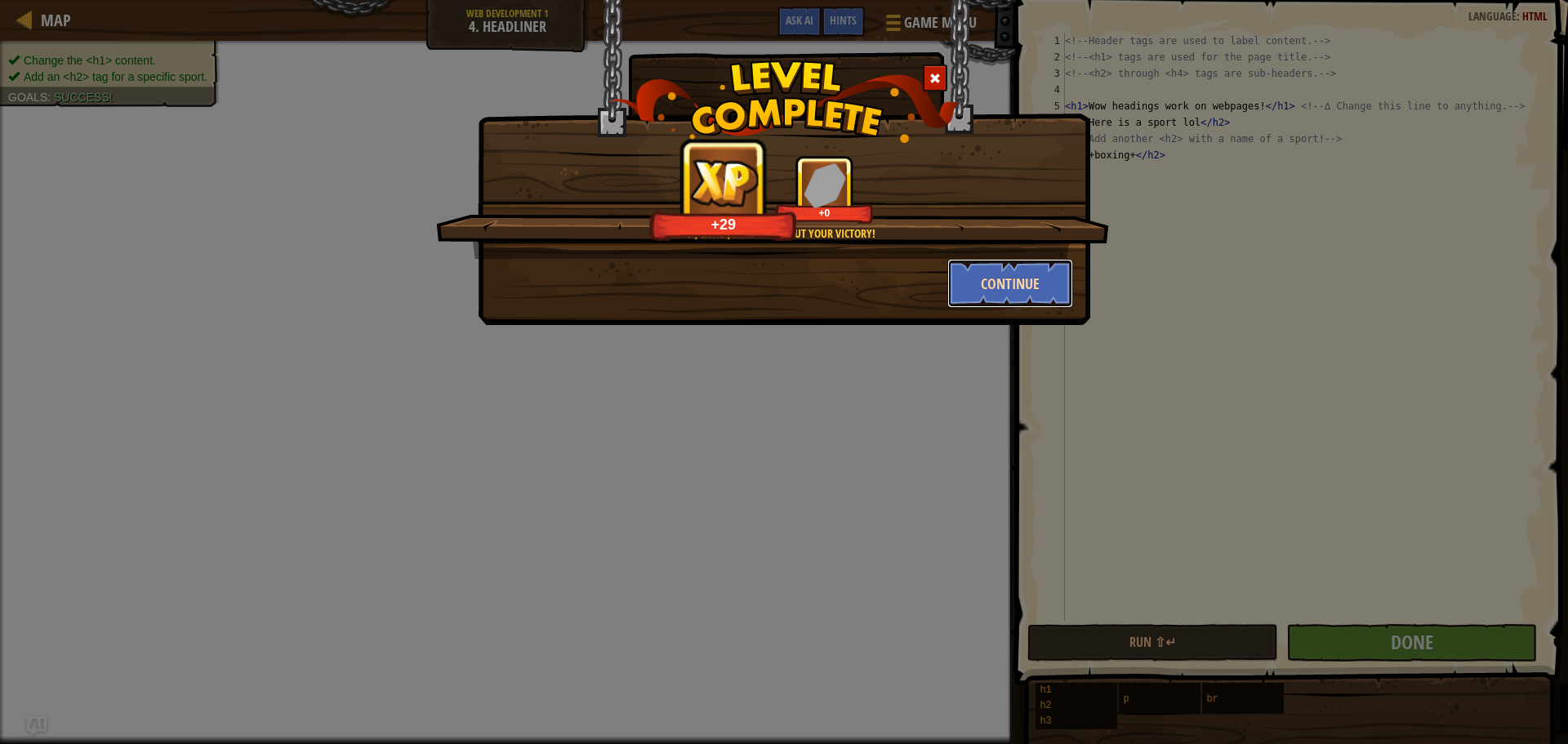
click at [998, 285] on button "Continue" at bounding box center [1011, 284] width 127 height 49
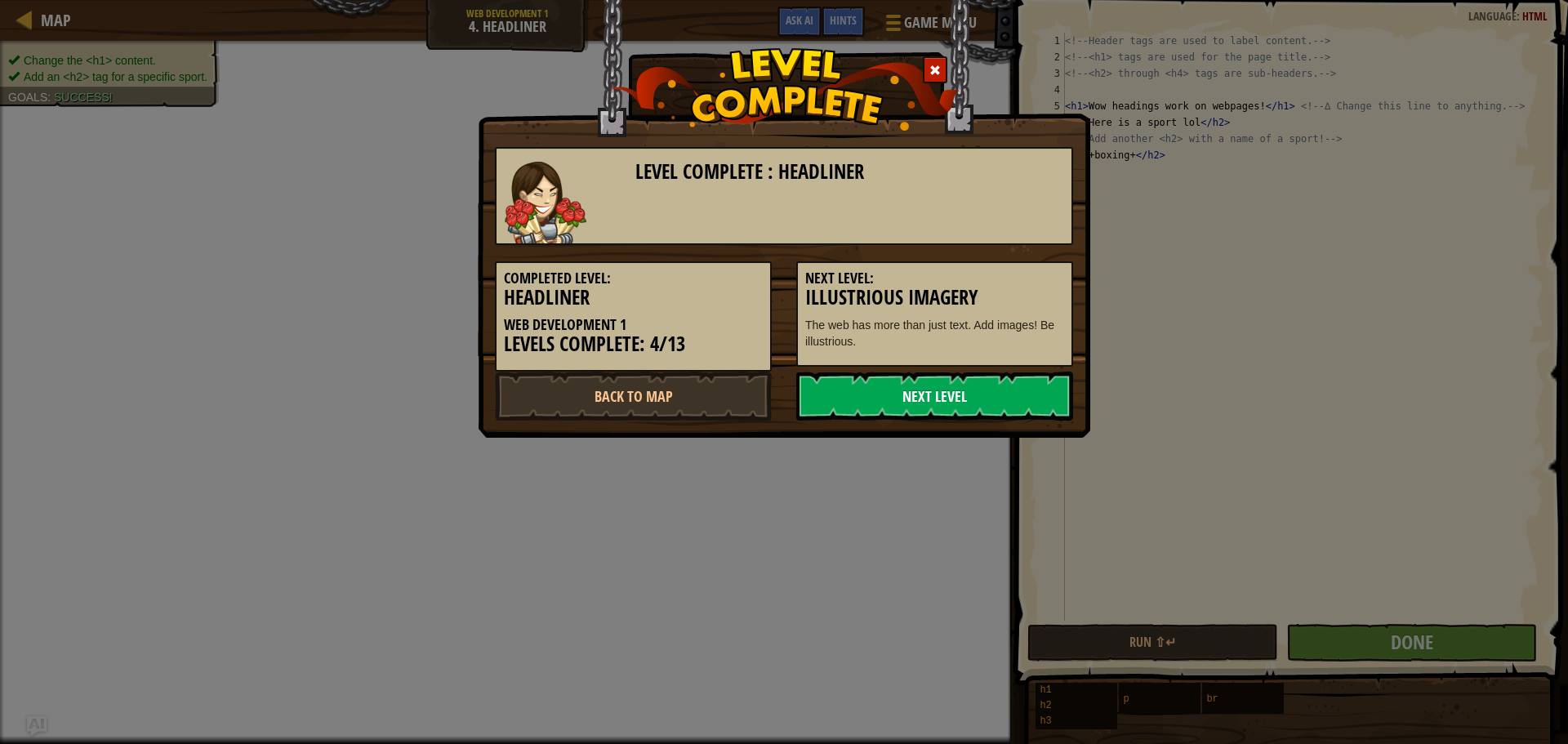
click at [858, 398] on link "Next Level" at bounding box center [935, 397] width 277 height 49
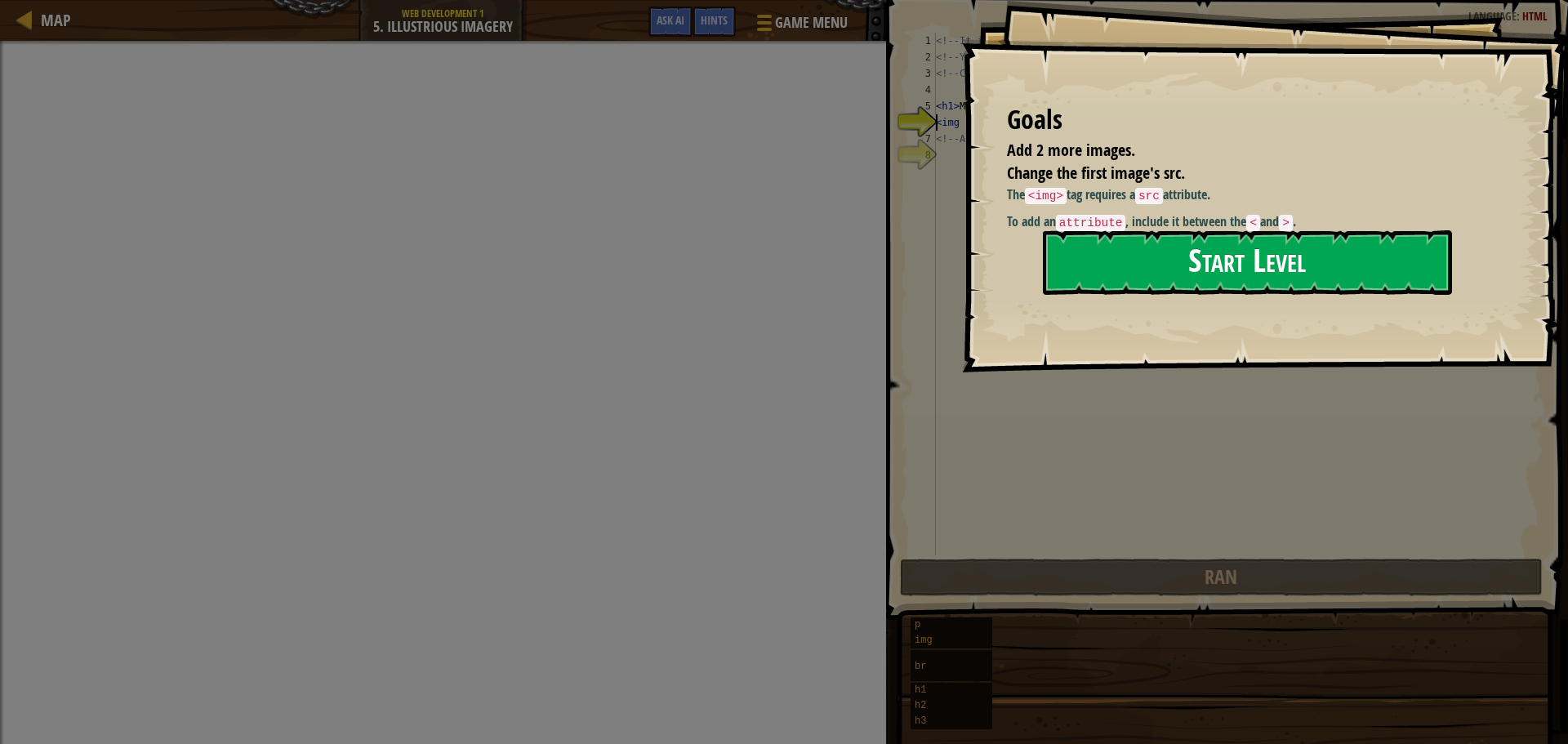
click at [1138, 242] on button "Start Level" at bounding box center [1247, 262] width 410 height 64
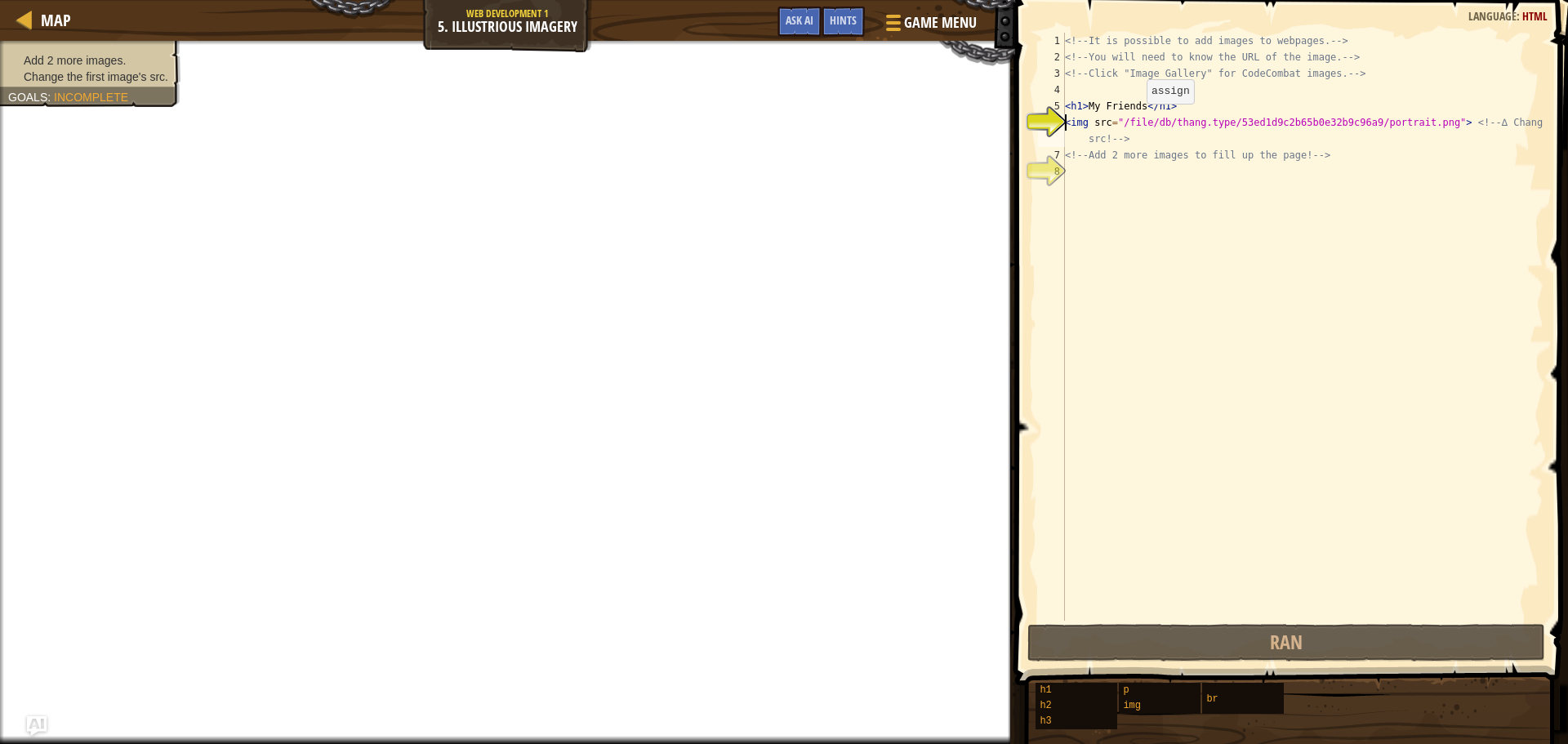
click at [1133, 120] on div "<!-- It is possible to add images to webpages. --> <!-- You will need to know t…" at bounding box center [1302, 342] width 482 height 620
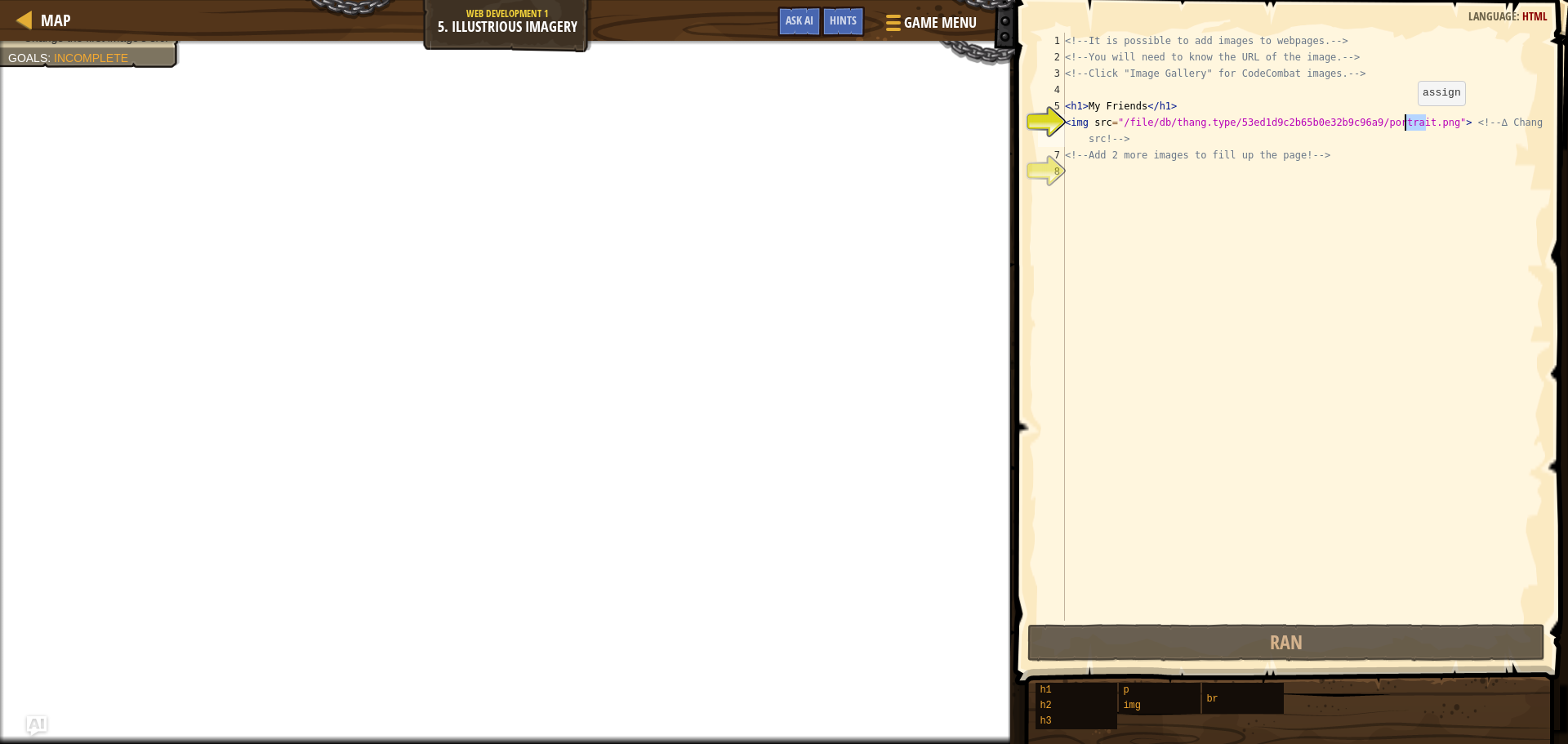
drag, startPoint x: 1426, startPoint y: 119, endPoint x: 1404, endPoint y: 122, distance: 22.2
click at [1404, 122] on div "<!-- It is possible to add images to webpages. --> <!-- You will need to know t…" at bounding box center [1302, 342] width 482 height 620
click at [1411, 123] on div "<!-- It is possible to add images to webpages. --> <!-- You will need to know t…" at bounding box center [1302, 326] width 482 height 588
drag, startPoint x: 1426, startPoint y: 121, endPoint x: 1129, endPoint y: 127, distance: 297.1
click at [1129, 127] on div "<!-- It is possible to add images to webpages. --> <!-- You will need to know t…" at bounding box center [1302, 342] width 482 height 620
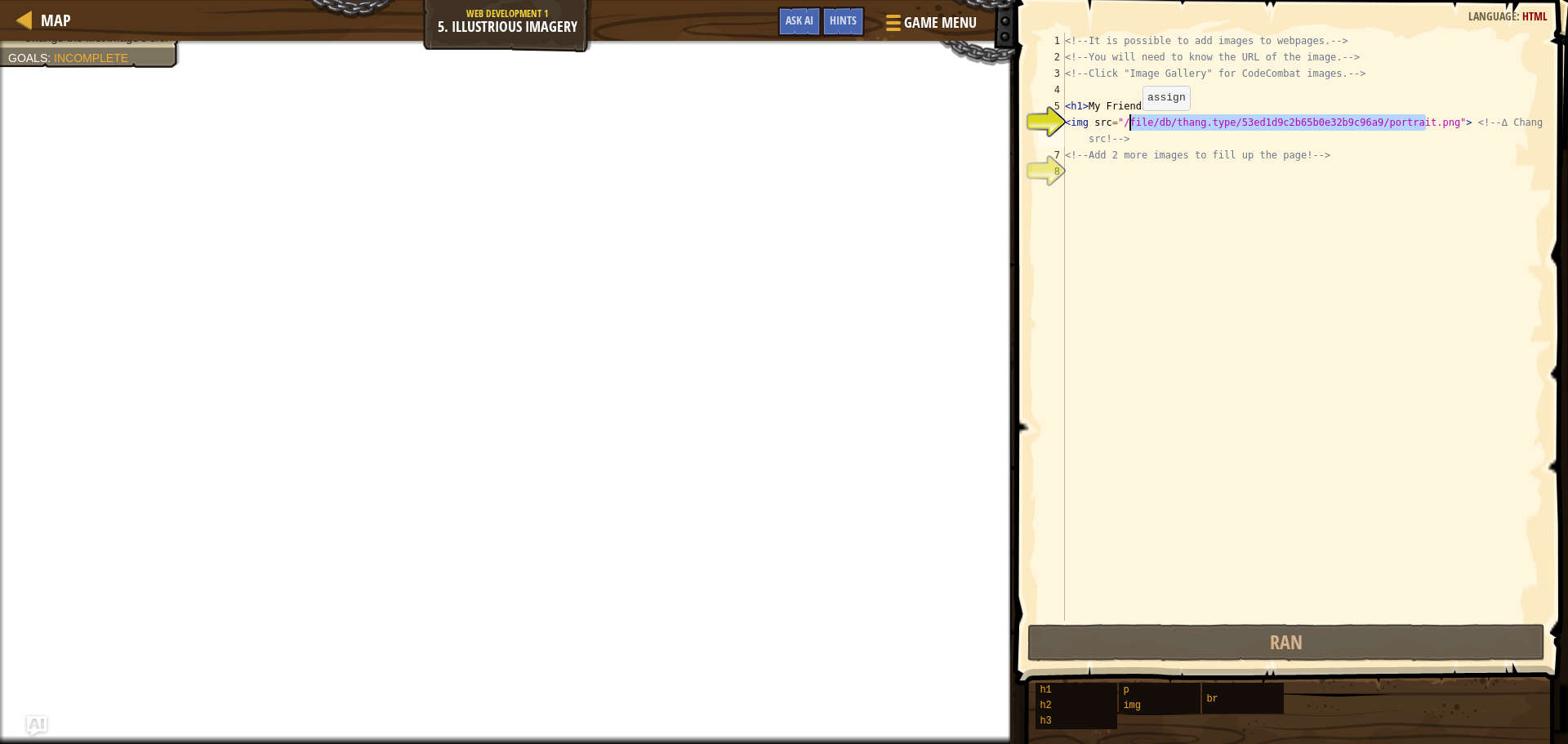
click at [1129, 127] on div "<!-- It is possible to add images to webpages. --> <!-- You will need to know t…" at bounding box center [1302, 326] width 482 height 588
click at [1118, 121] on div "<!-- It is possible to add images to webpages. --> <!-- You will need to know t…" at bounding box center [1302, 342] width 482 height 620
drag, startPoint x: 1110, startPoint y: 119, endPoint x: 1119, endPoint y: 119, distance: 9.0
click at [1119, 119] on div "<!-- It is possible to add images to webpages. --> <!-- You will need to know t…" at bounding box center [1302, 342] width 482 height 620
drag, startPoint x: 1090, startPoint y: 118, endPoint x: 1430, endPoint y: 126, distance: 340.1
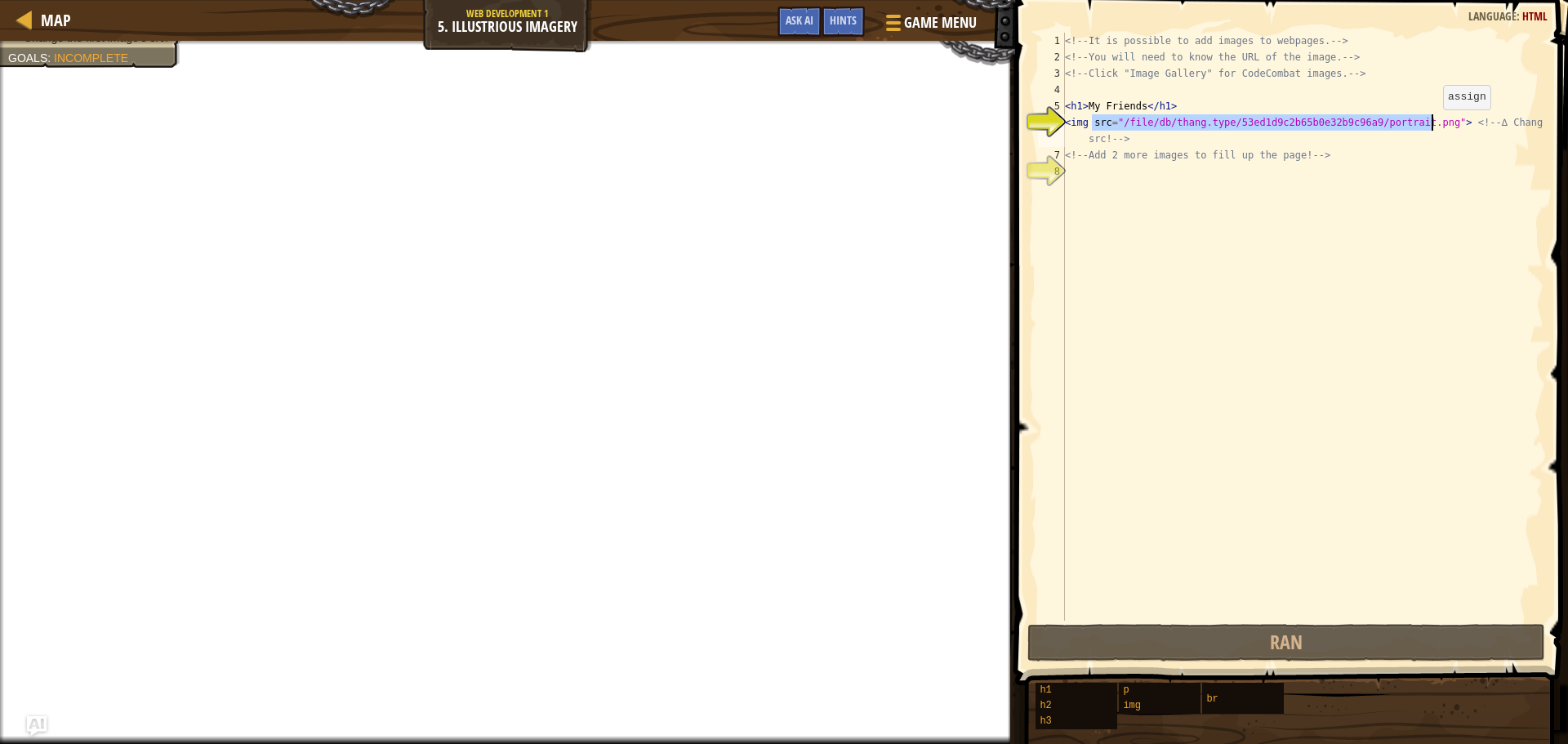
click at [1430, 126] on div "<!-- It is possible to add images to webpages. --> <!-- You will need to know t…" at bounding box center [1302, 342] width 482 height 620
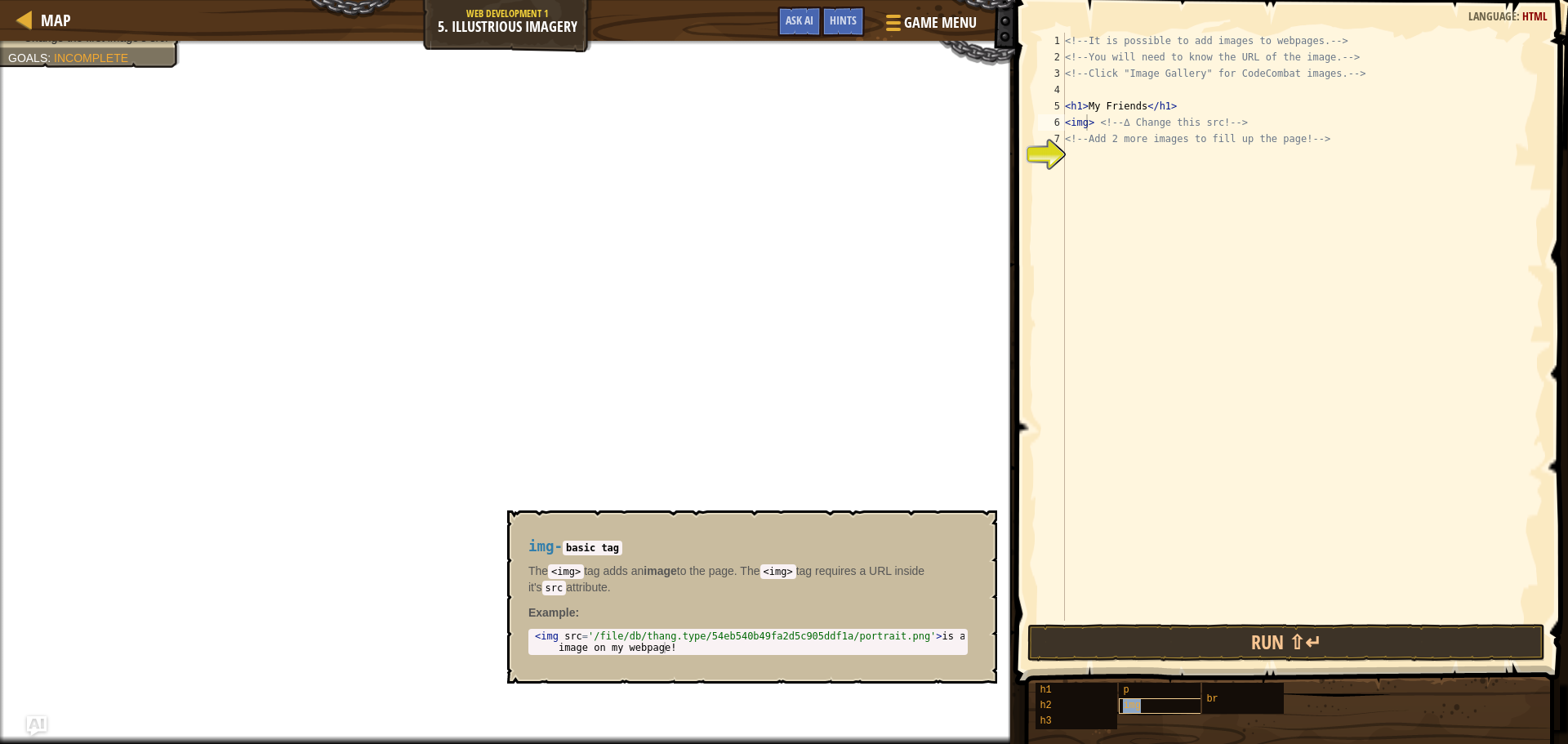
click at [1134, 706] on span "img" at bounding box center [1132, 705] width 18 height 12
click at [1080, 124] on div "<!-- It is possible to add images to webpages. --> <!-- You will need to know t…" at bounding box center [1302, 342] width 482 height 620
click at [1080, 123] on div "<!-- It is possible to add images to webpages. --> <!-- You will need to know t…" at bounding box center [1302, 342] width 482 height 620
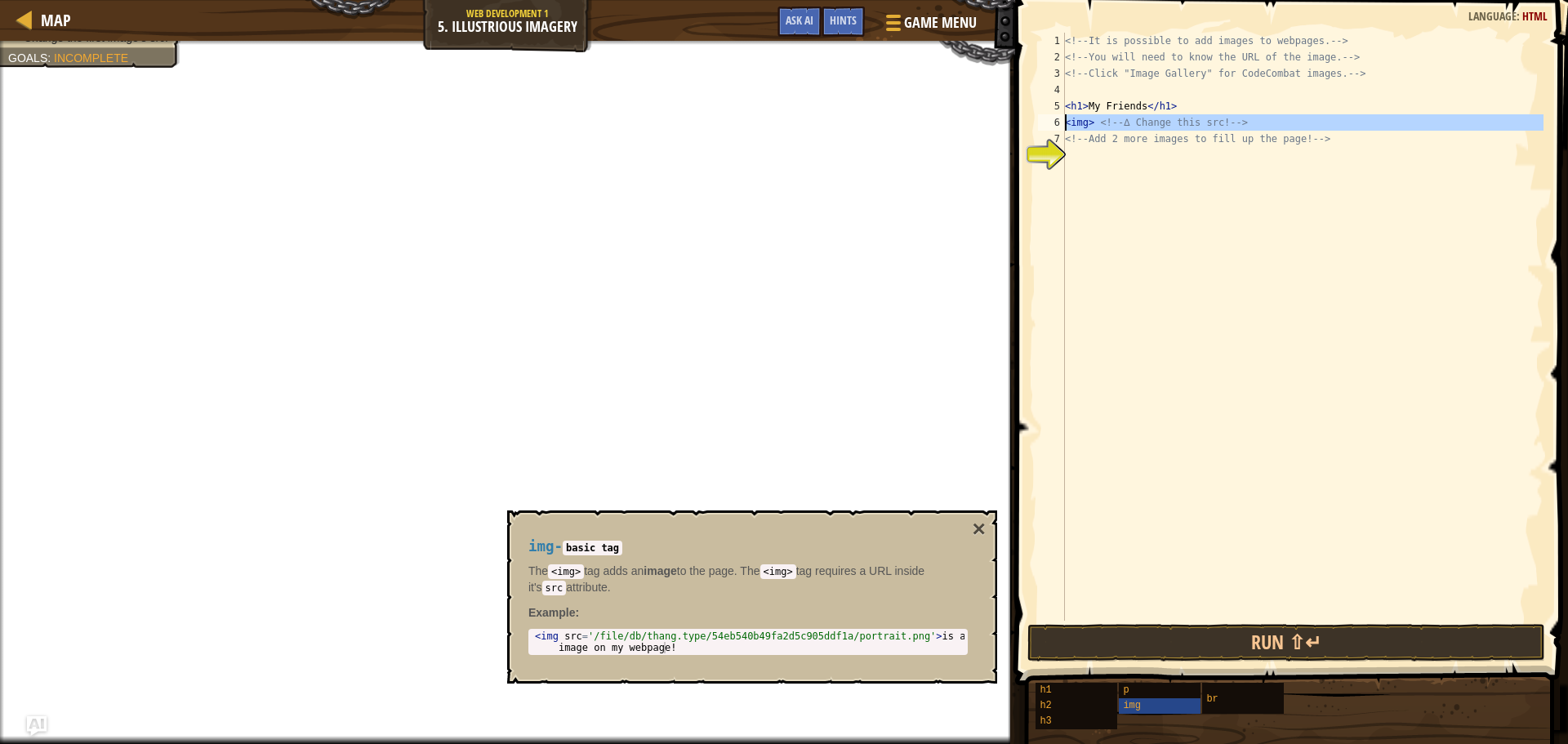
click at [1078, 127] on div "<!-- It is possible to add images to webpages. --> <!-- You will need to know t…" at bounding box center [1302, 342] width 482 height 620
type textarea "<img> <!-- ∆ Change this src! --> <!-- Add 2 more images to fill up the page! -…"
click at [77, 61] on span "Add 2 more images." at bounding box center [74, 59] width 102 height 13
click at [40, 26] on link "Map" at bounding box center [51, 20] width 39 height 22
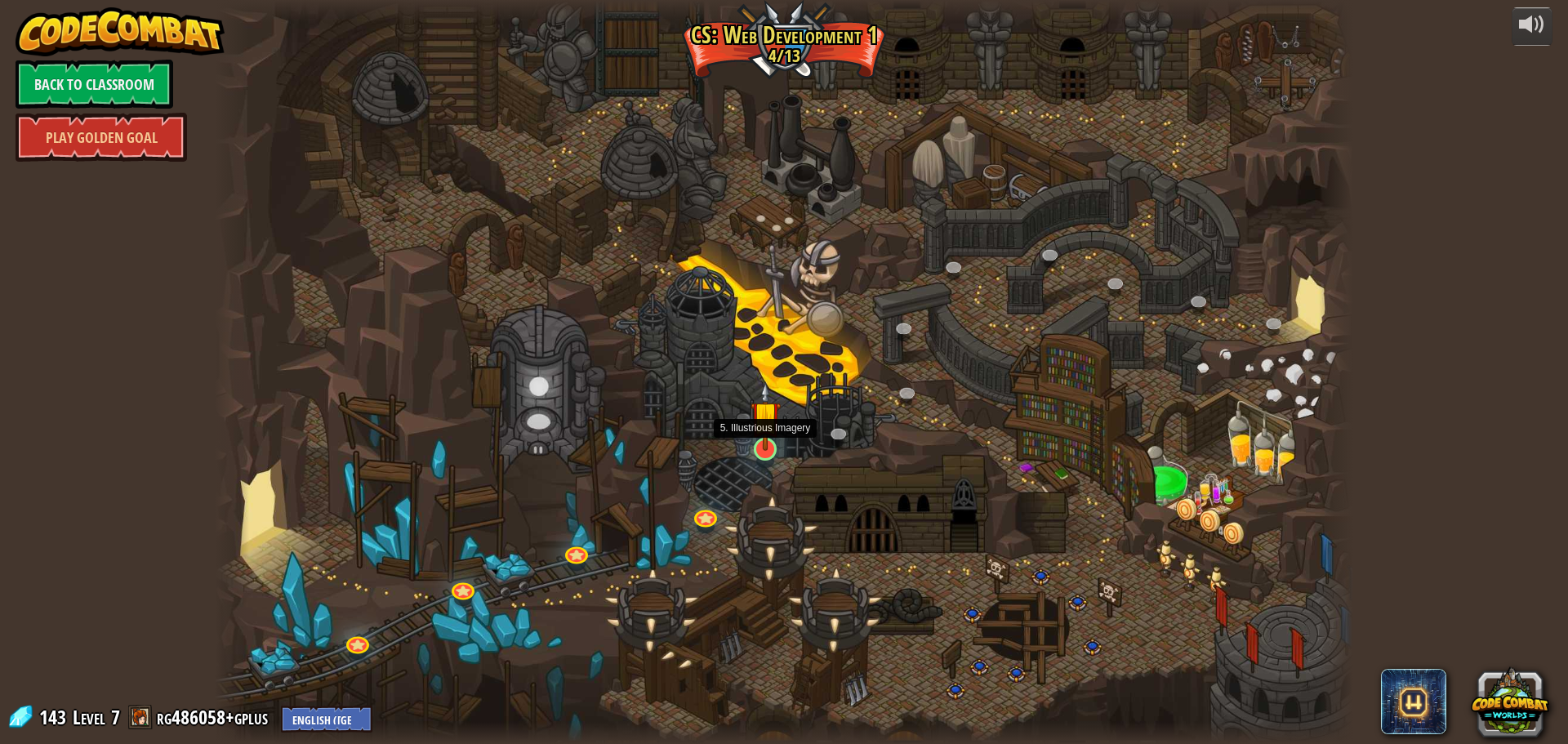
click at [770, 446] on img at bounding box center [766, 416] width 31 height 69
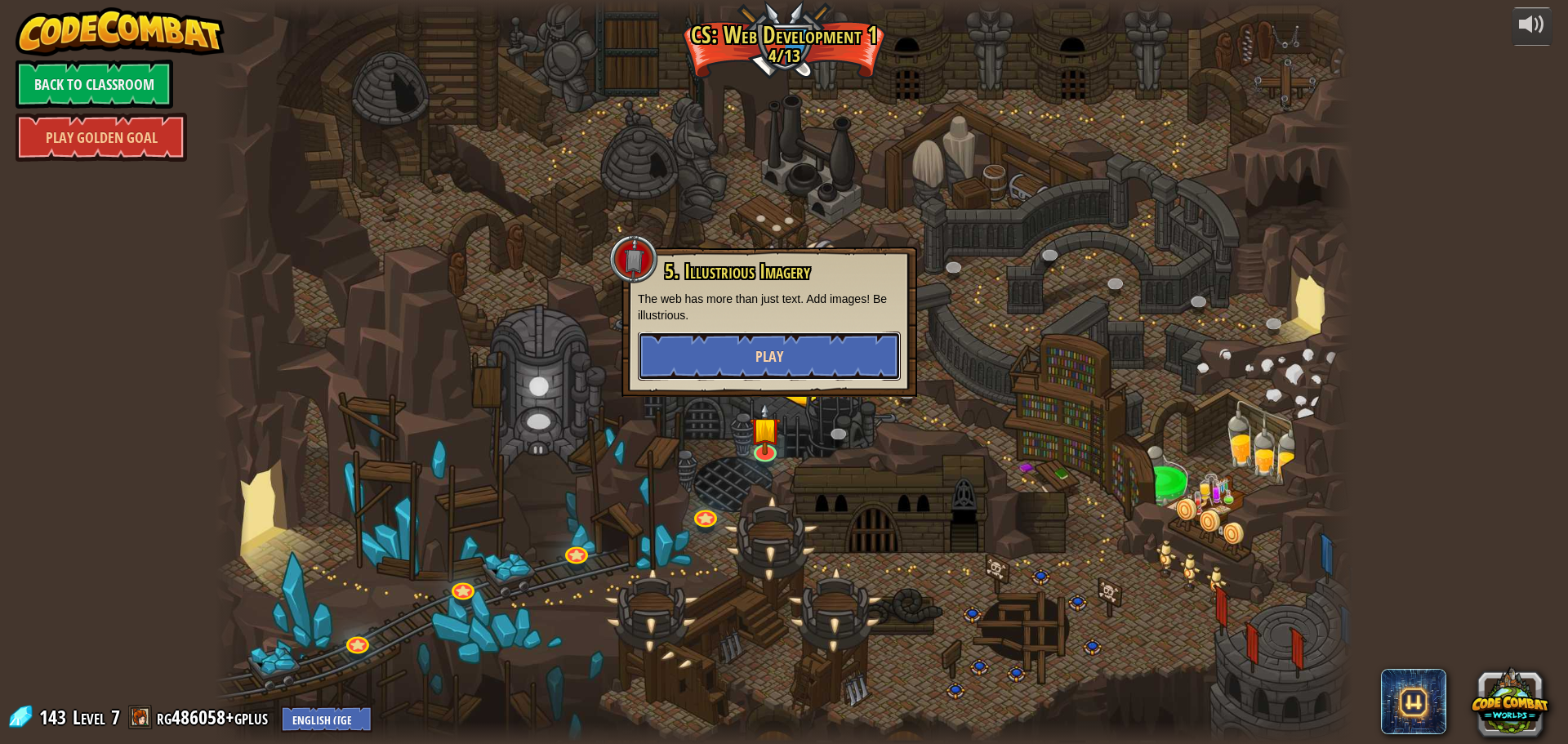
click at [775, 375] on button "Play" at bounding box center [770, 356] width 263 height 49
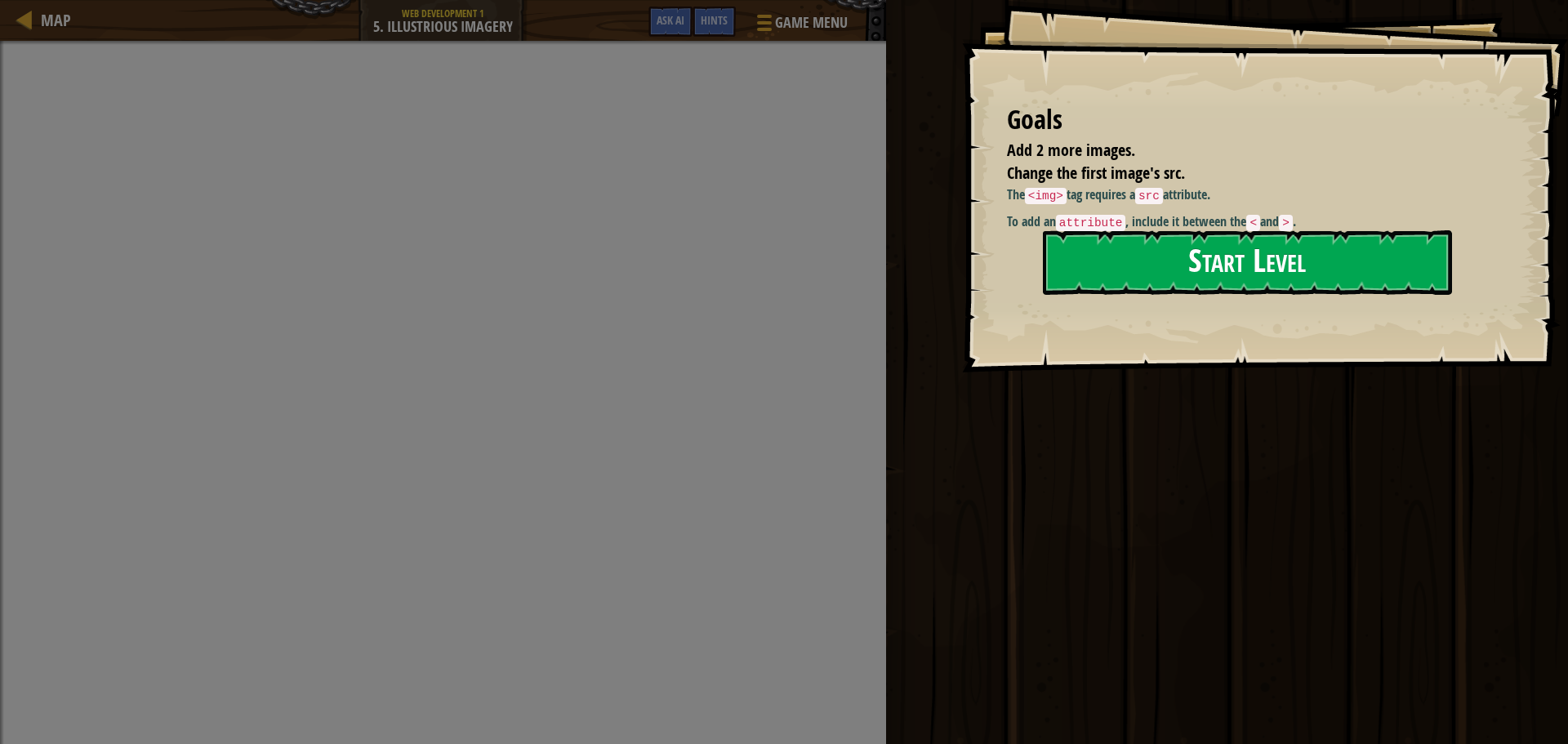
click at [1139, 267] on button "Start Level" at bounding box center [1247, 262] width 410 height 64
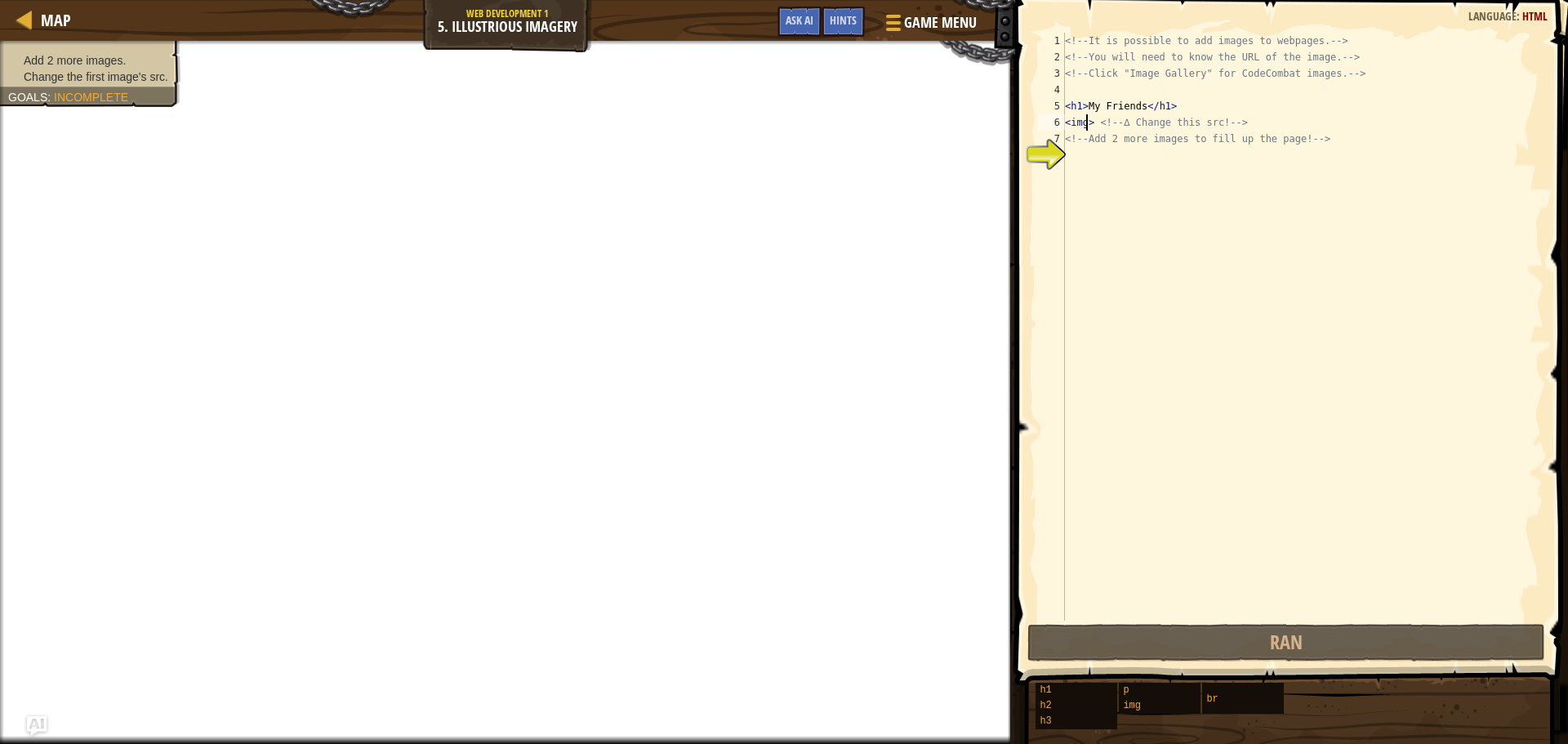
click at [1086, 118] on div "<!-- It is possible to add images to webpages. --> <!-- You will need to know t…" at bounding box center [1302, 342] width 482 height 620
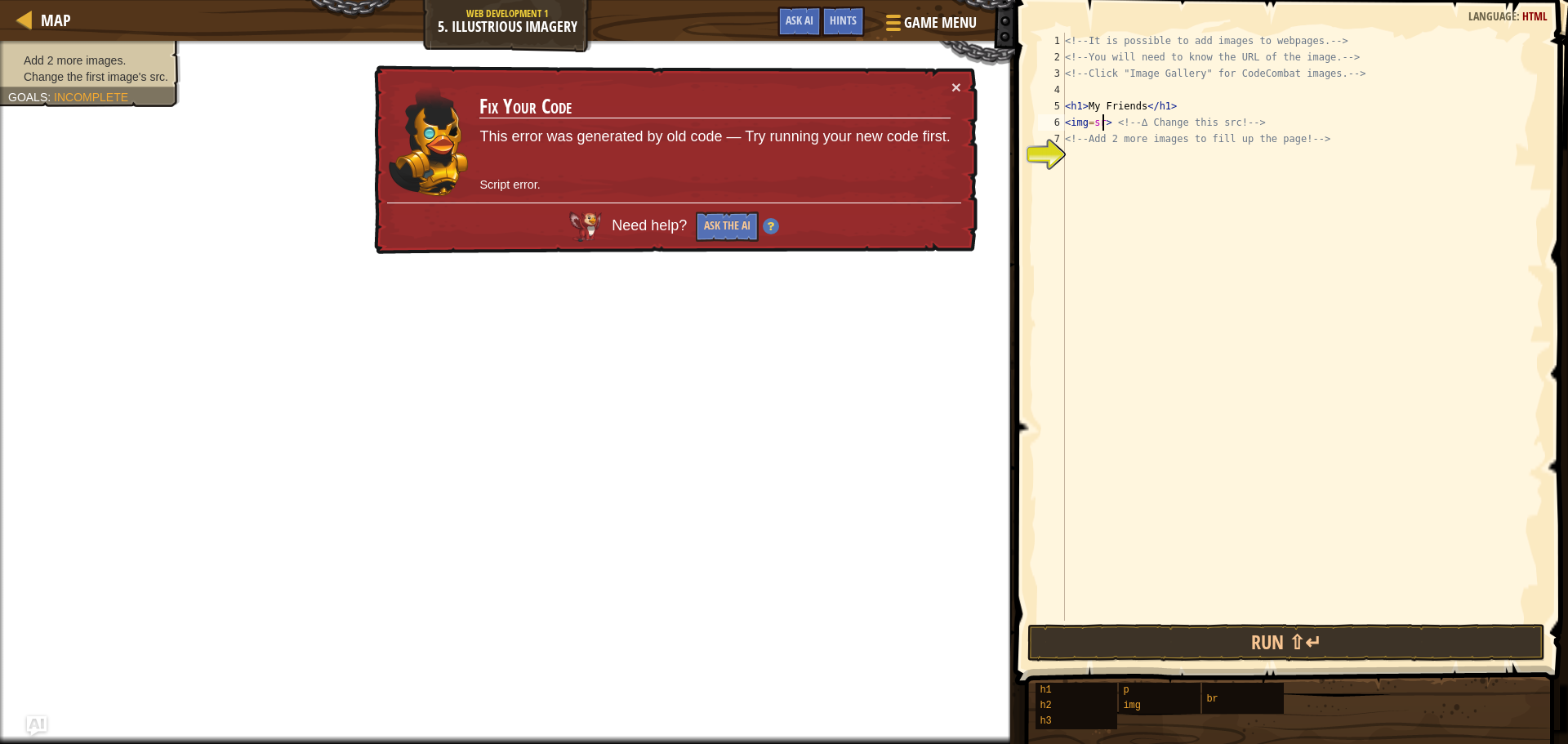
scroll to position [7, 3]
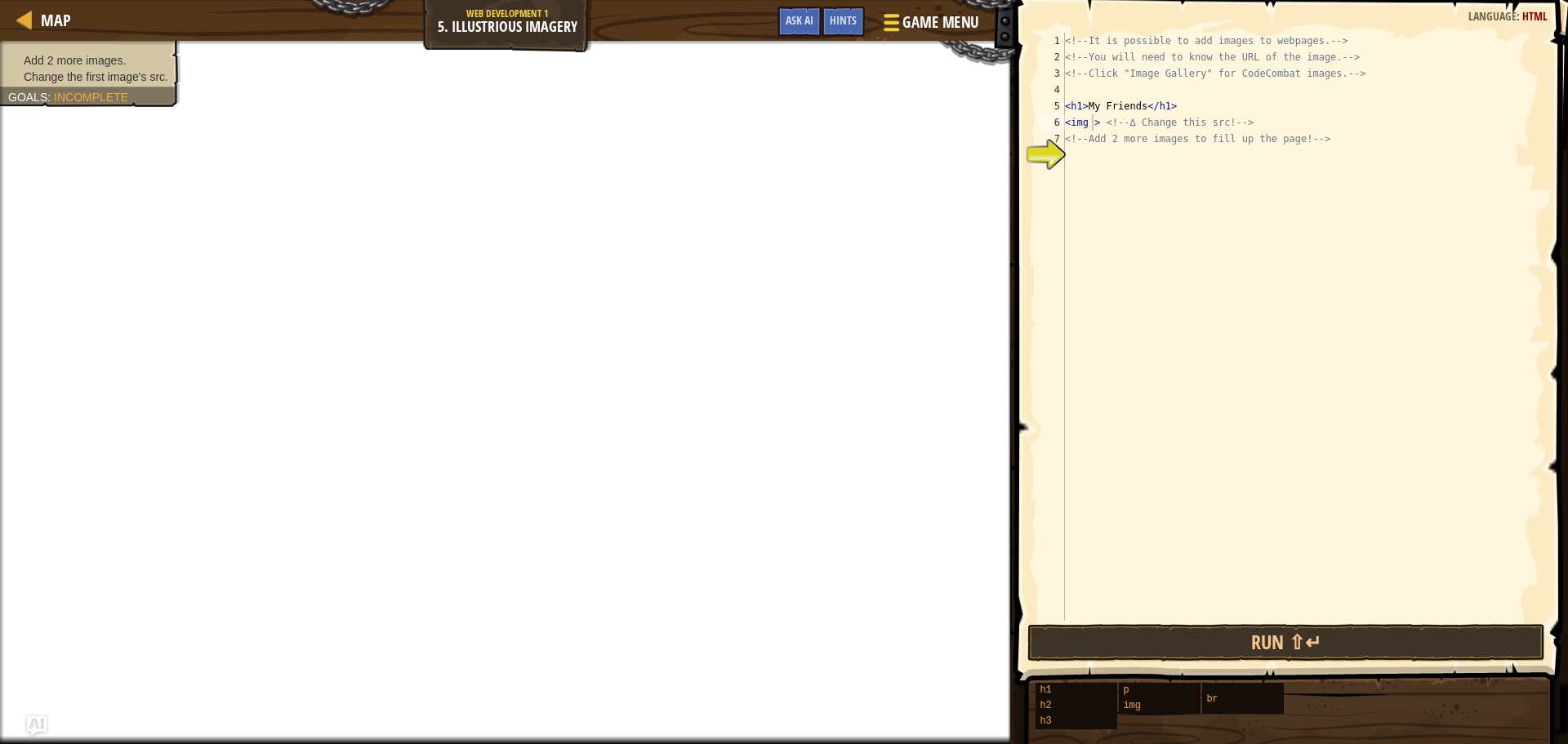
click at [922, 17] on span "Game Menu" at bounding box center [940, 23] width 76 height 22
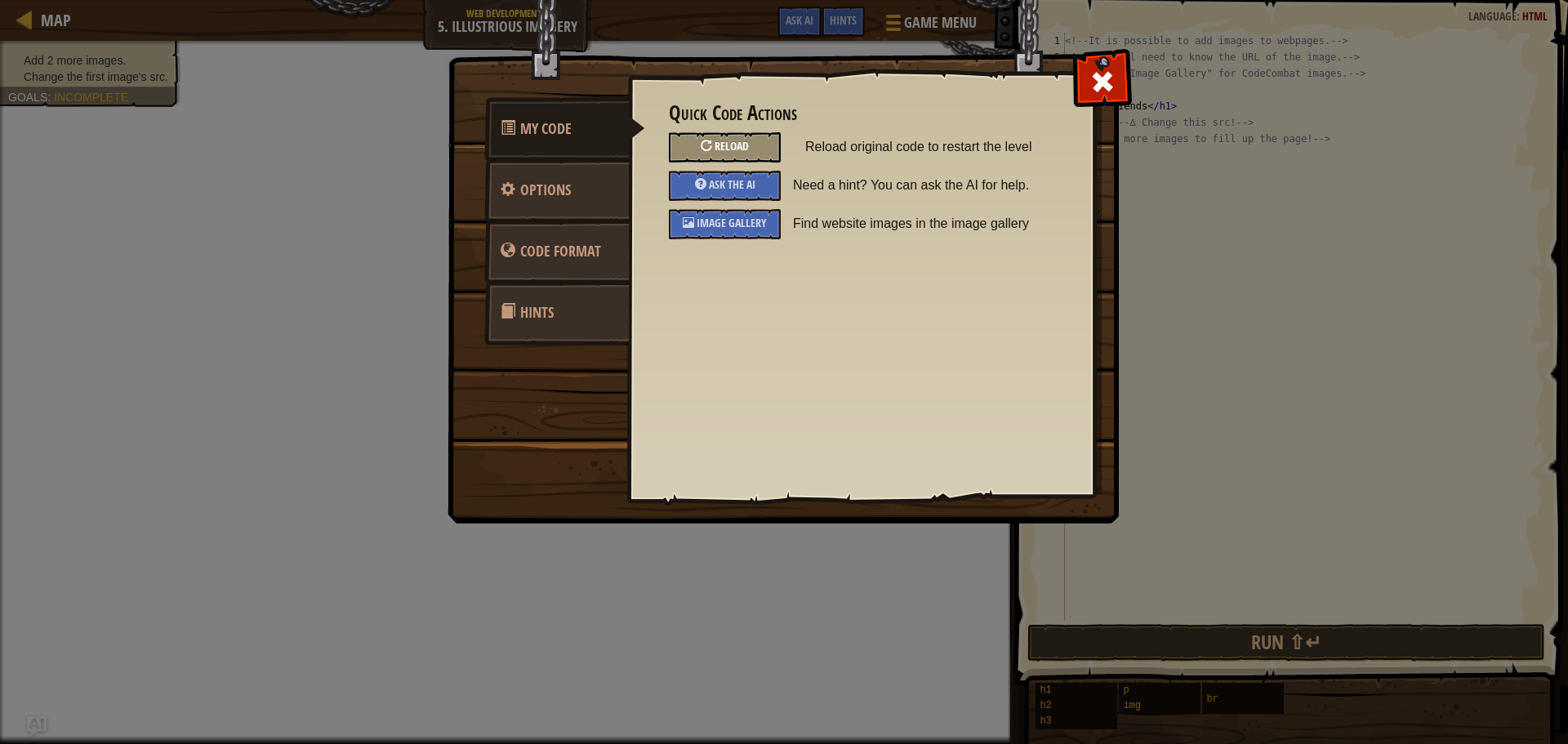
click at [711, 146] on div at bounding box center [706, 145] width 12 height 12
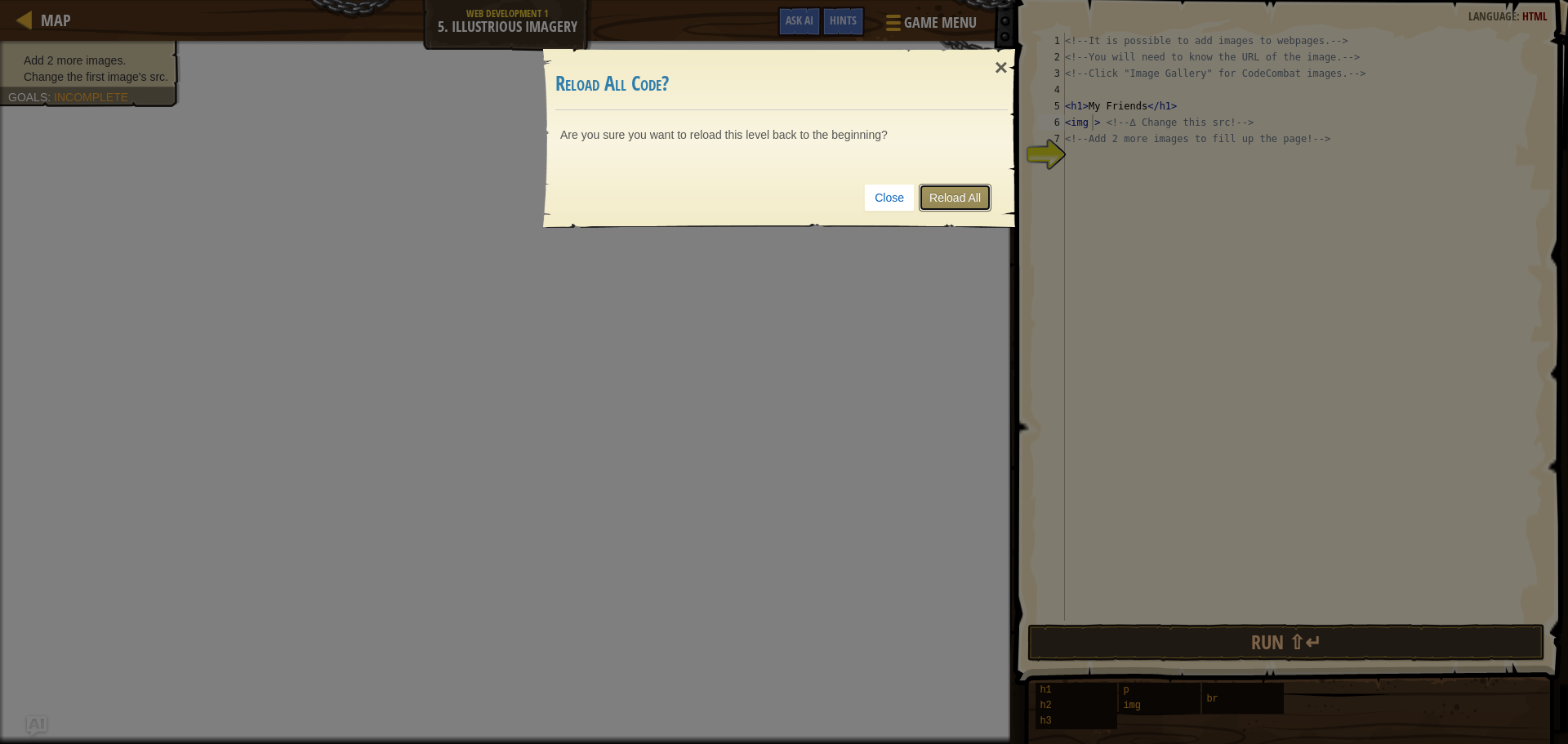
click at [955, 199] on link "Reload All" at bounding box center [955, 198] width 72 height 28
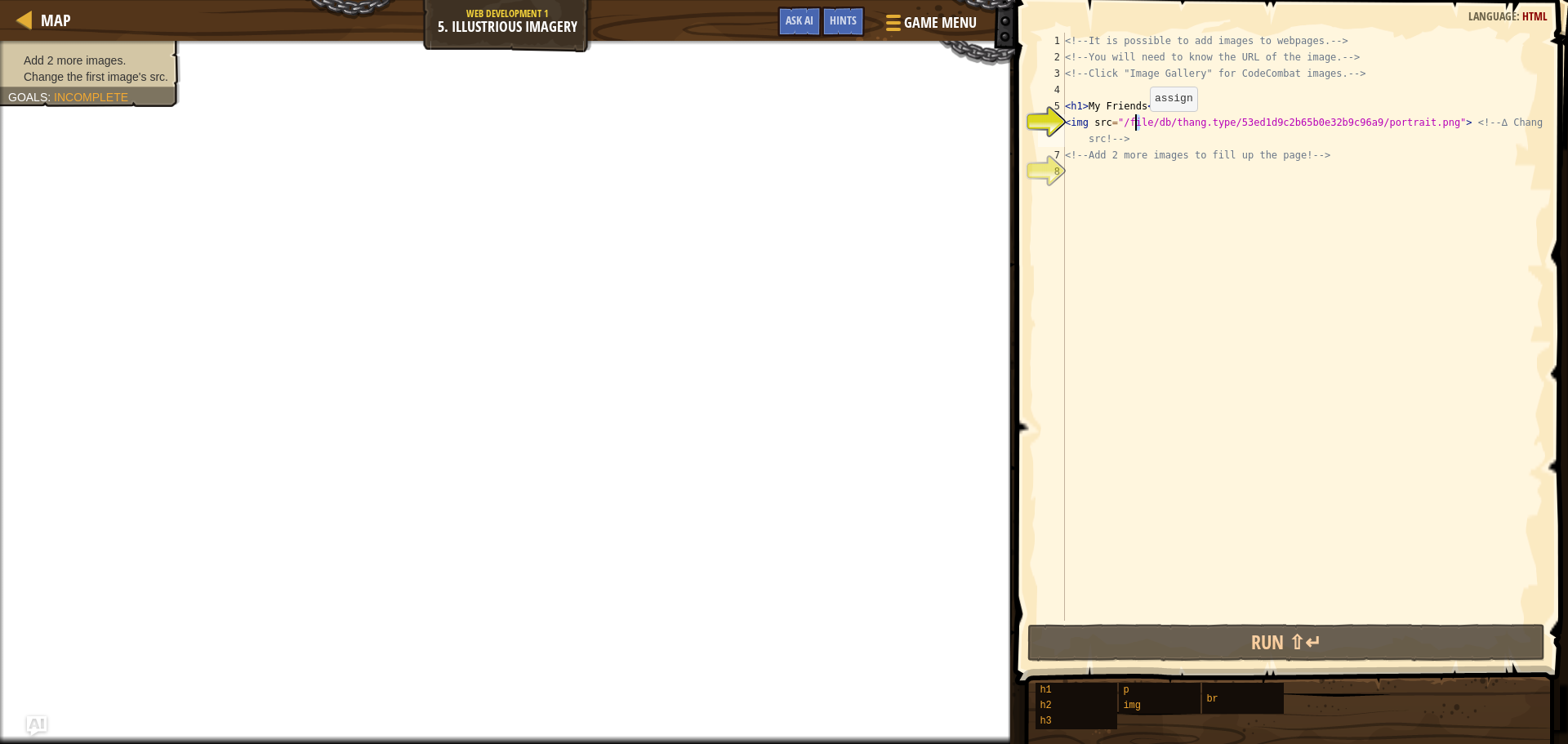
click at [1136, 128] on div "<!-- It is possible to add images to webpages. --> <!-- You will need to know t…" at bounding box center [1302, 342] width 482 height 620
click at [1136, 127] on div "<!-- It is possible to add images to webpages. --> <!-- You will need to know t…" at bounding box center [1302, 342] width 482 height 620
click at [1135, 120] on div "<!-- It is possible to add images to webpages. --> <!-- You will need to know t…" at bounding box center [1302, 326] width 482 height 588
drag, startPoint x: 1135, startPoint y: 120, endPoint x: 1111, endPoint y: 120, distance: 24.0
click at [1111, 120] on div "<!-- It is possible to add images to webpages. --> <!-- You will need to know t…" at bounding box center [1302, 342] width 482 height 620
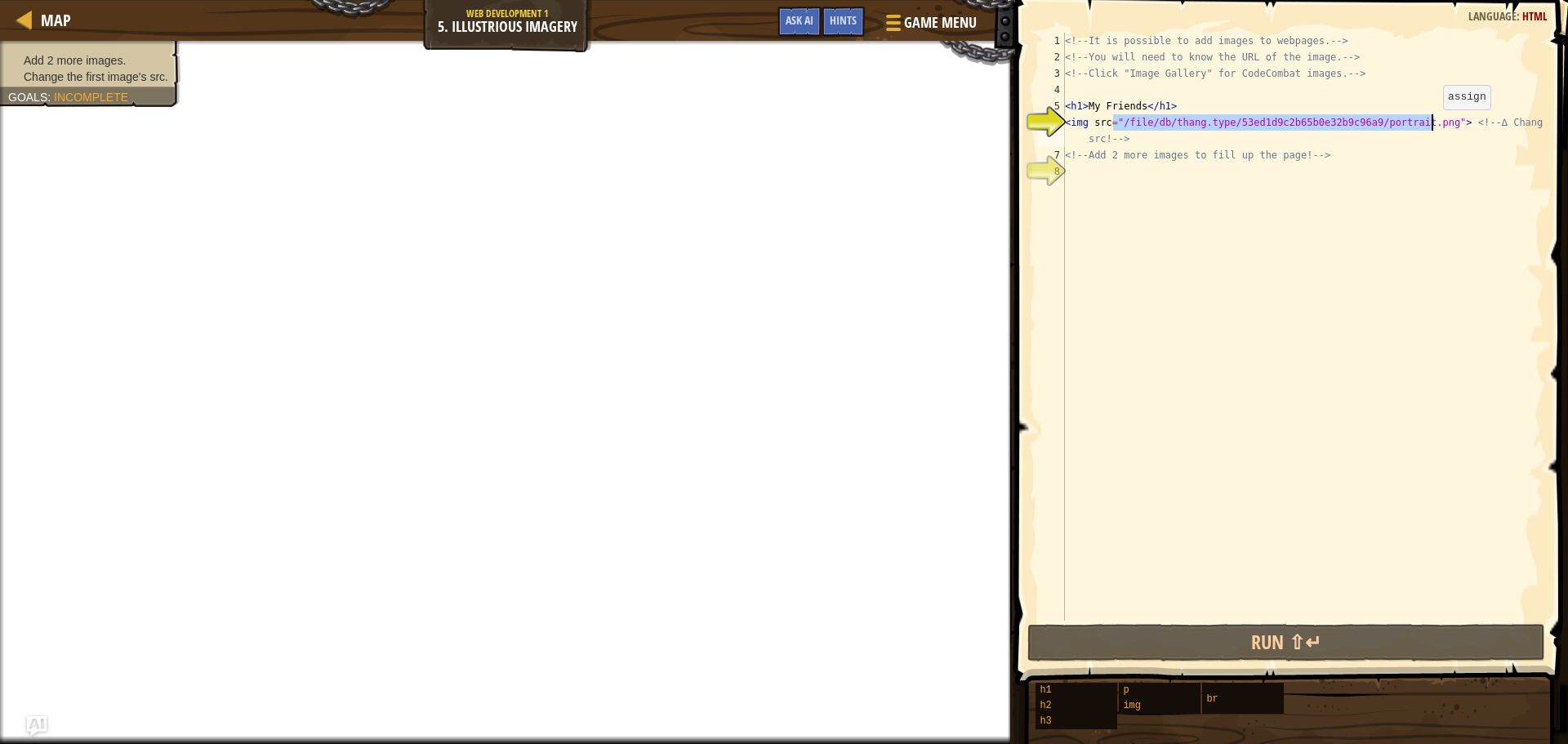
drag, startPoint x: 1114, startPoint y: 123, endPoint x: 1430, endPoint y: 126, distance: 316.0
click at [1430, 126] on div "<!-- It is possible to add images to webpages. --> <!-- You will need to know t…" at bounding box center [1302, 342] width 482 height 620
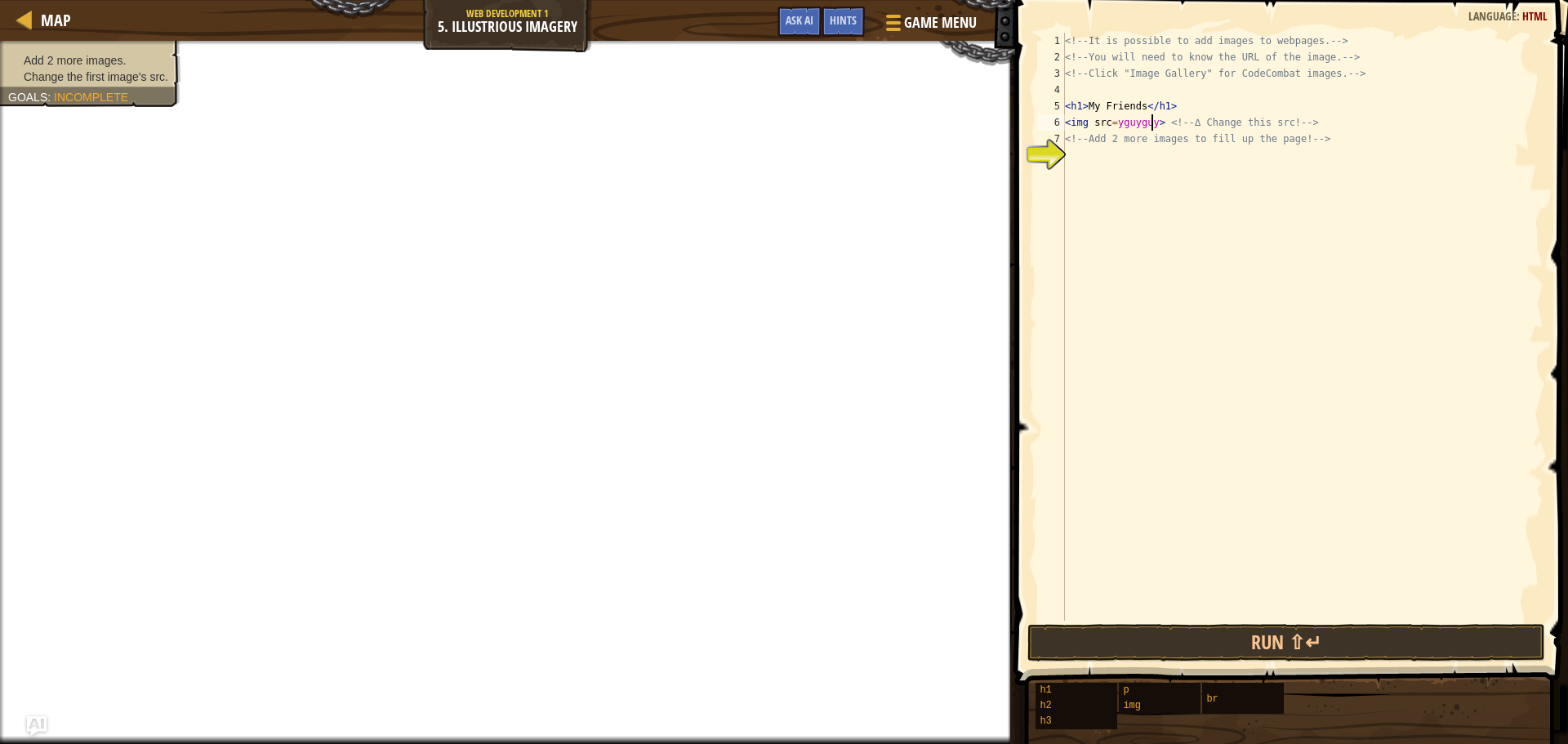
scroll to position [7, 7]
click at [524, 36] on div "Map Web Development 1 5. Illustrious Imagery Game Menu Done Hints Ask AI" at bounding box center [507, 20] width 1015 height 41
click at [929, 26] on span "Game Menu" at bounding box center [940, 23] width 76 height 22
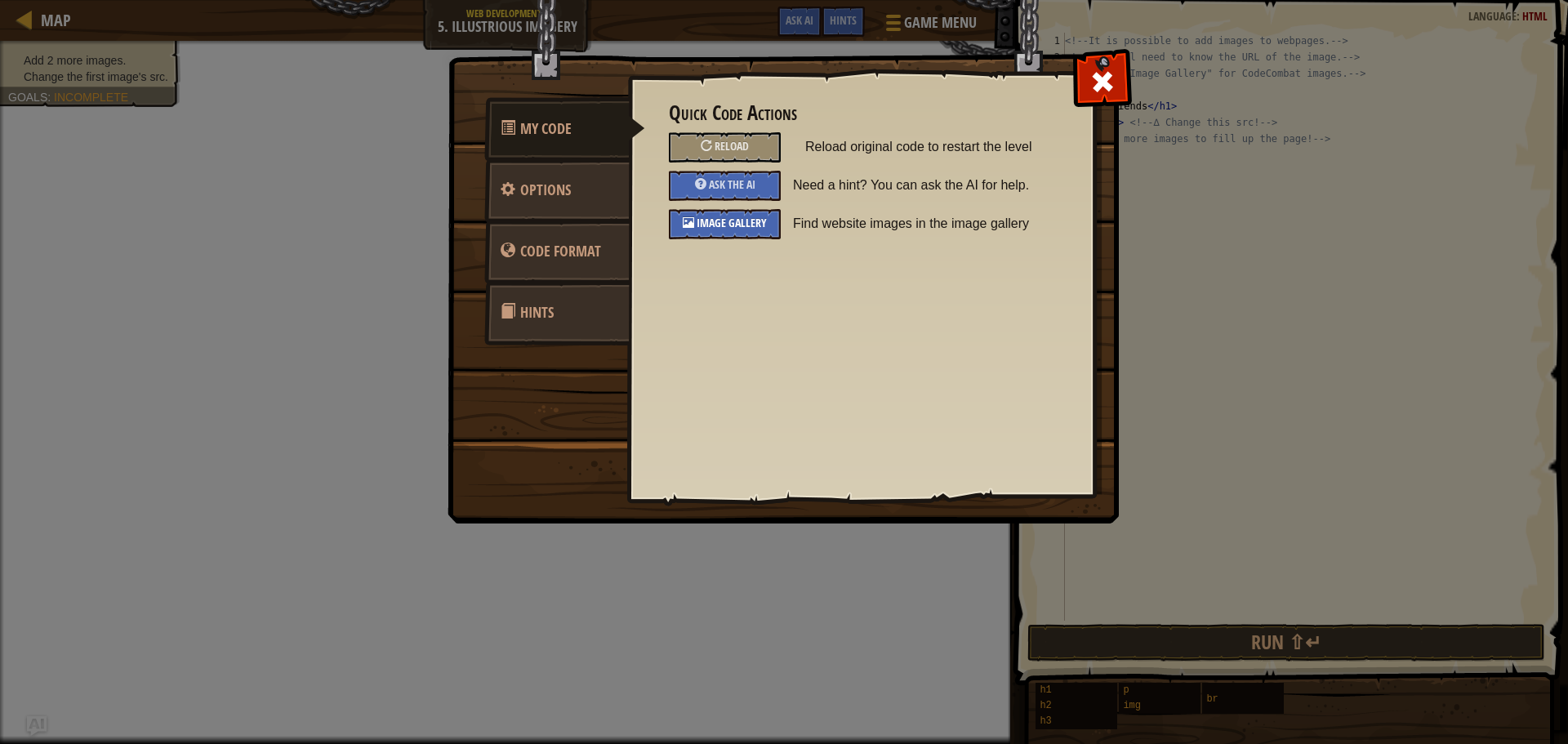
click at [759, 224] on span "Image Gallery" at bounding box center [731, 223] width 70 height 16
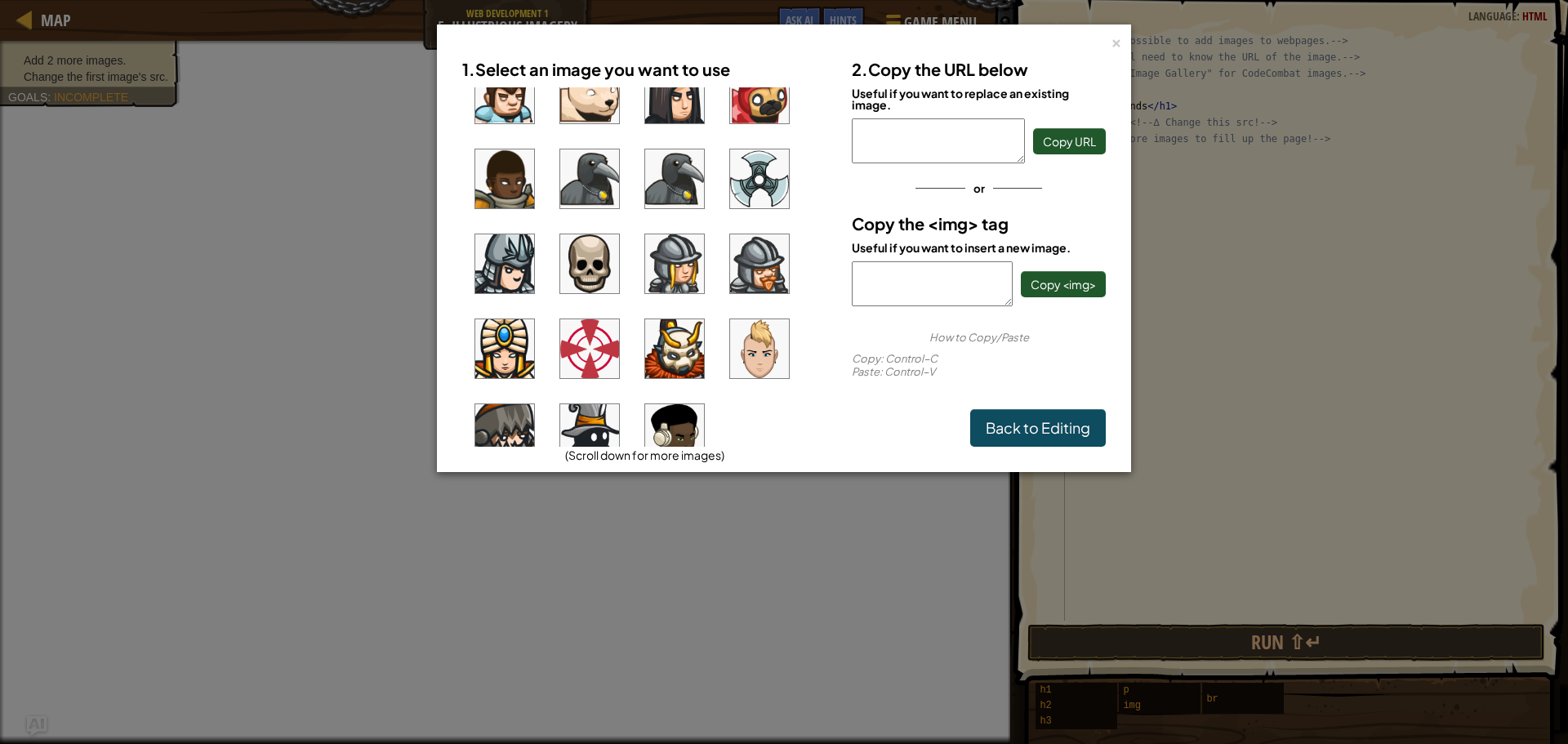
scroll to position [1255, 0]
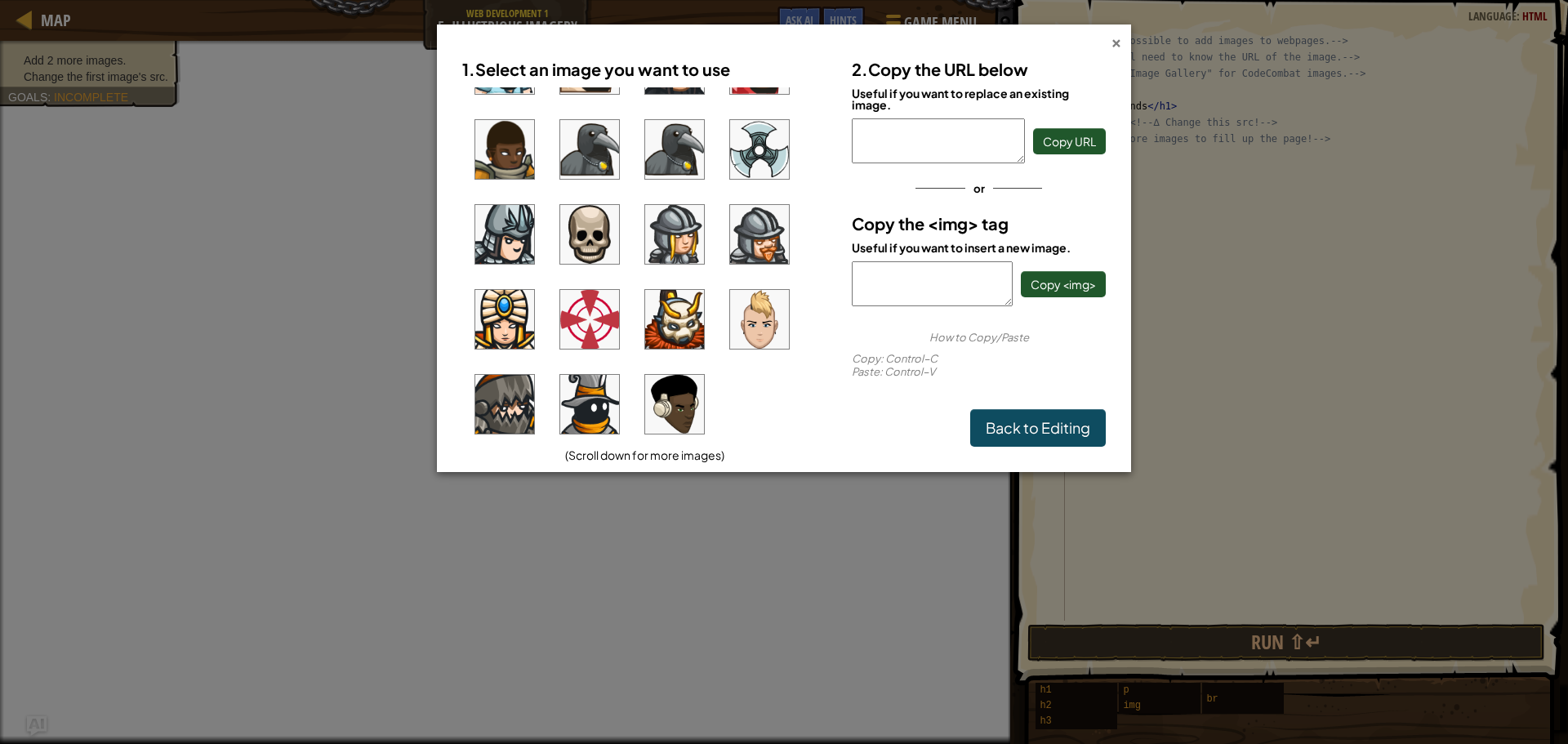
click at [1116, 46] on div "×" at bounding box center [1117, 40] width 12 height 17
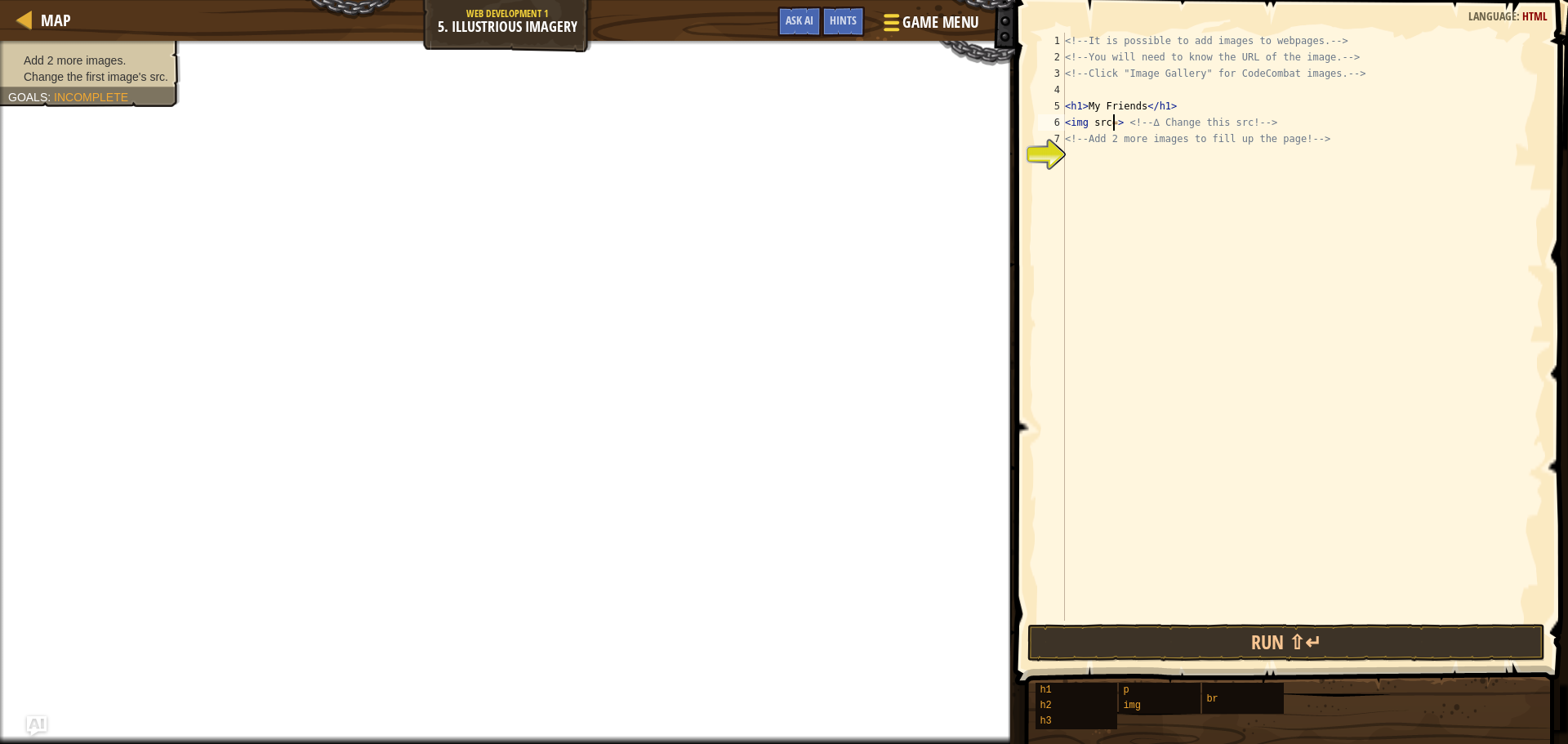
click at [908, 13] on span "Game Menu" at bounding box center [940, 23] width 76 height 22
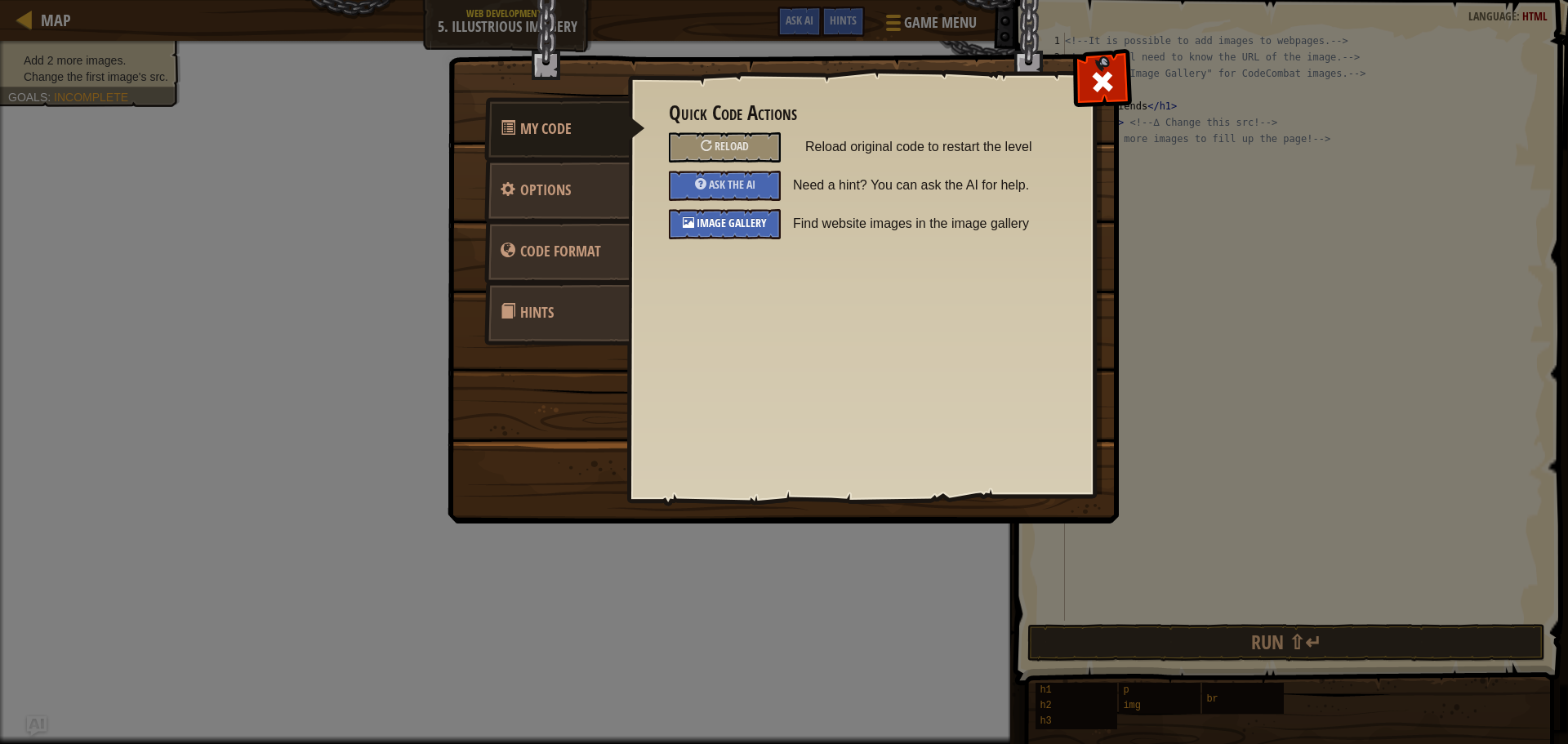
click at [737, 222] on span "Image Gallery" at bounding box center [731, 223] width 70 height 16
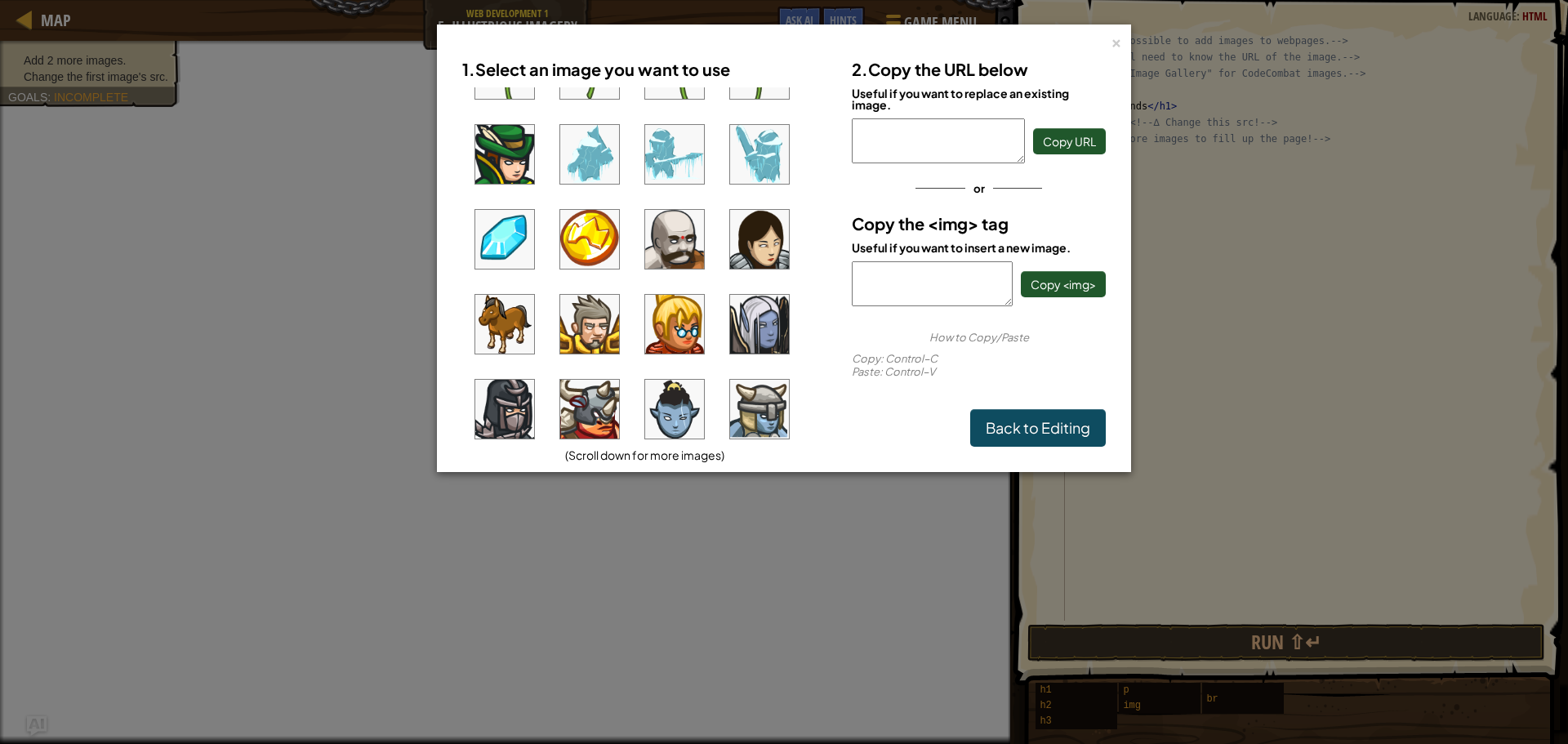
scroll to position [572, 0]
click at [749, 217] on img at bounding box center [759, 236] width 58 height 58
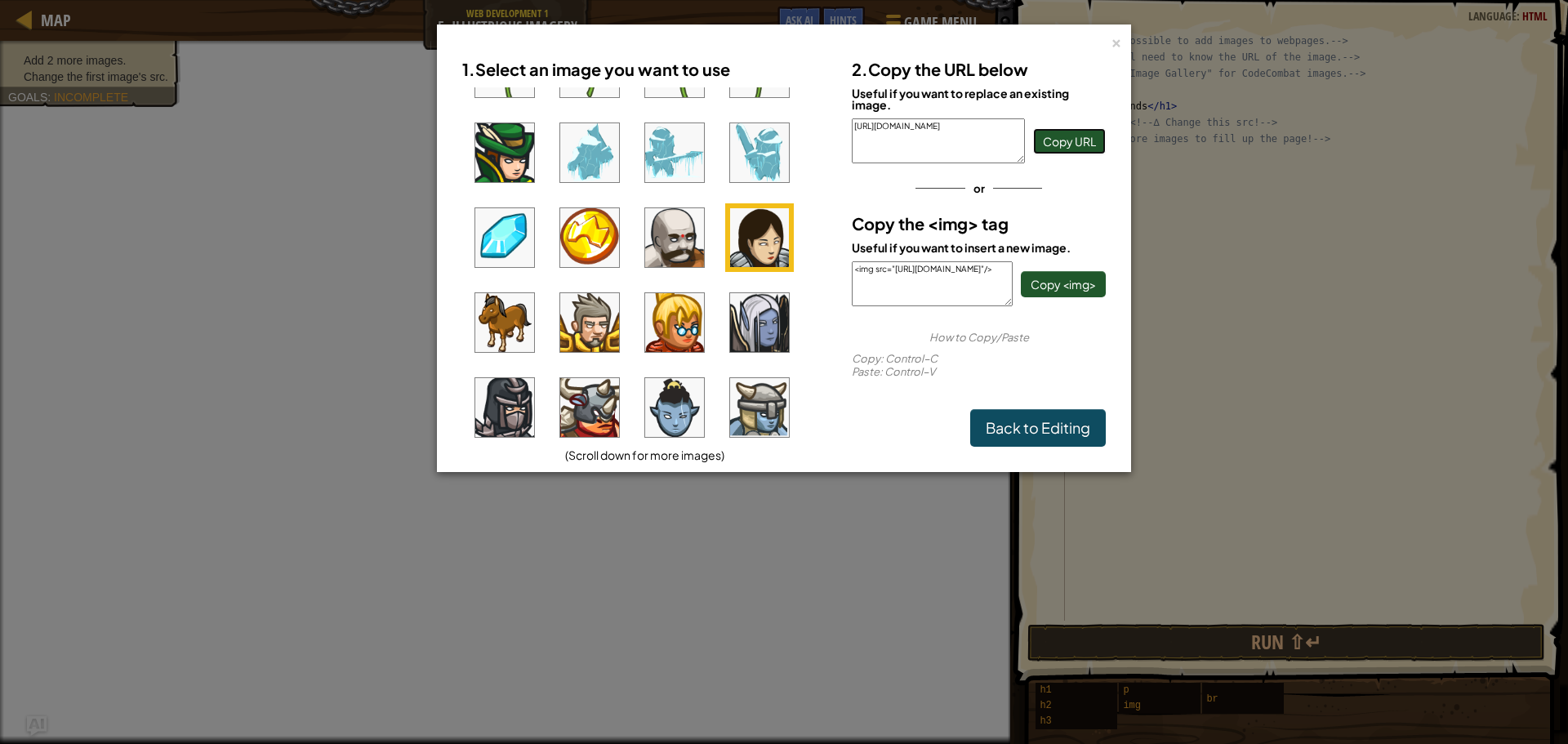
click at [1061, 142] on span "Copy URL" at bounding box center [1069, 140] width 53 height 15
click at [1102, 36] on div "1. Select an image you want to use (Scroll down for more images) 2. Copy the UR…" at bounding box center [784, 248] width 676 height 428
click at [1116, 36] on div "×" at bounding box center [1117, 40] width 12 height 17
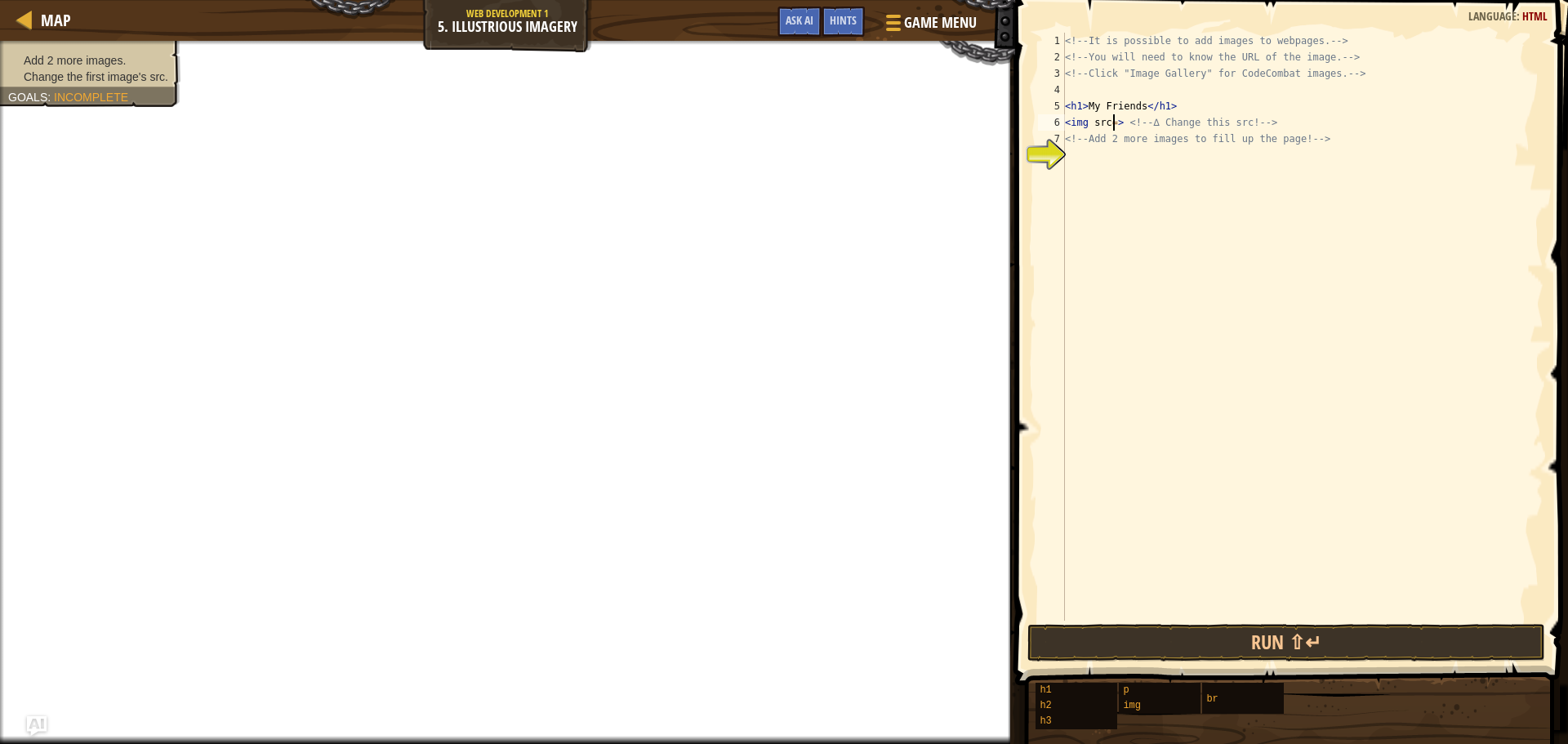
paste textarea "[URL][DOMAIN_NAME]"
click at [1142, 109] on div "<!-- It is possible to add images to webpages. --> <!-- You will need to know t…" at bounding box center [1302, 342] width 482 height 620
click at [1322, 156] on div "<!-- It is possible to add images to webpages. --> <!-- You will need to know t…" at bounding box center [1302, 342] width 482 height 620
type textarea "<!-- Add 2 more images to fill up the page! -->"
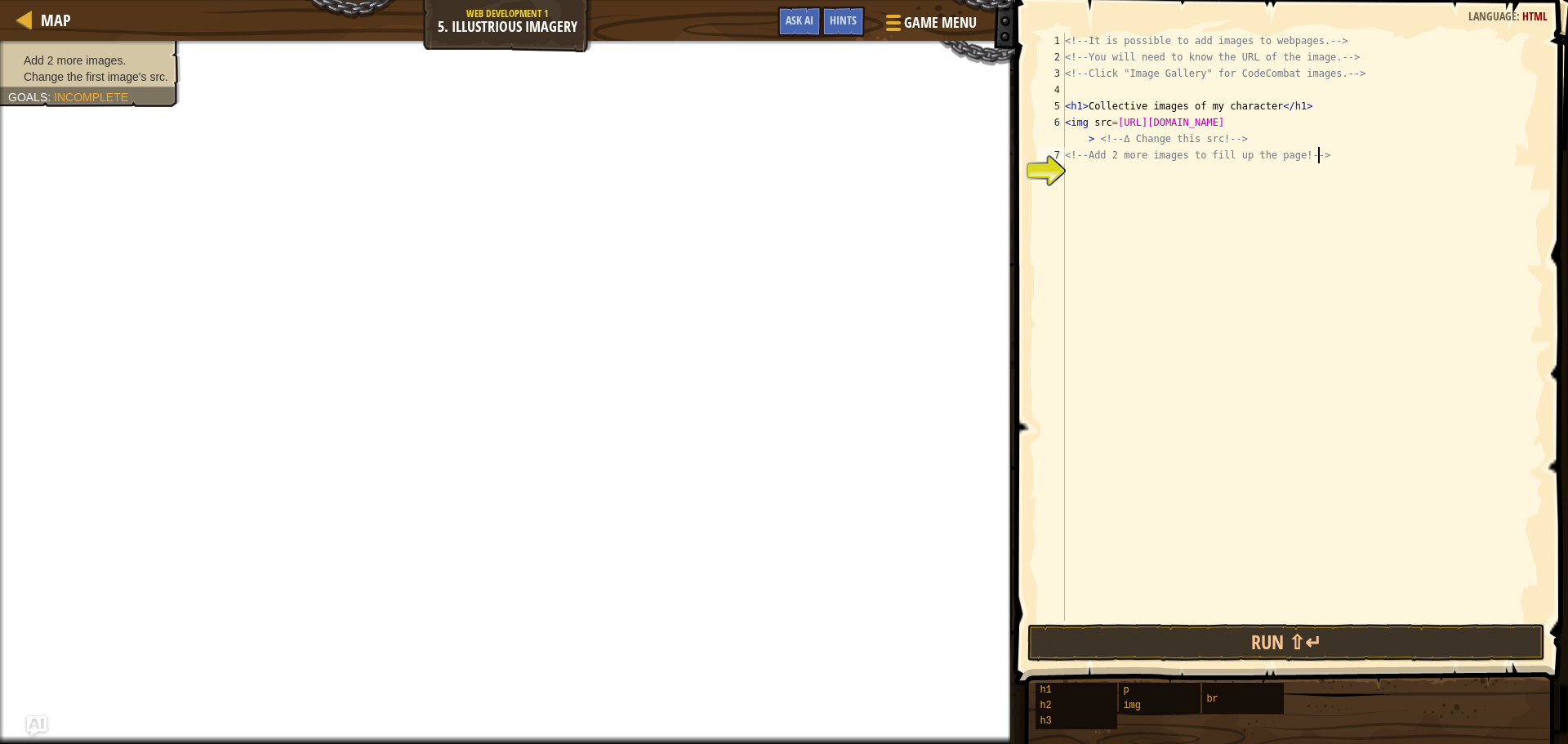
click at [1125, 174] on div "<!-- It is possible to add images to webpages. --> <!-- You will need to know t…" at bounding box center [1302, 342] width 482 height 620
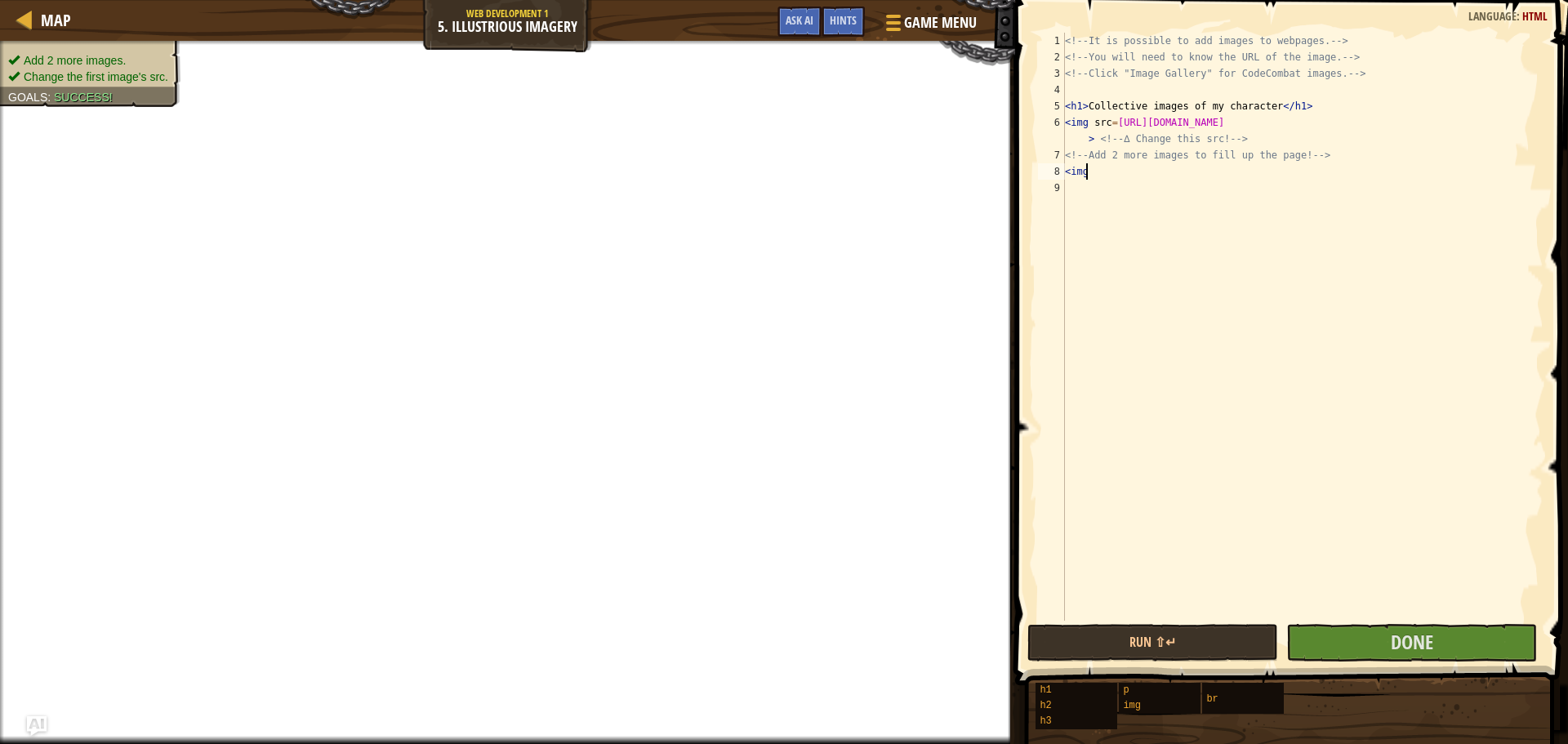
scroll to position [7, 1]
click at [886, 21] on span at bounding box center [891, 22] width 16 height 3
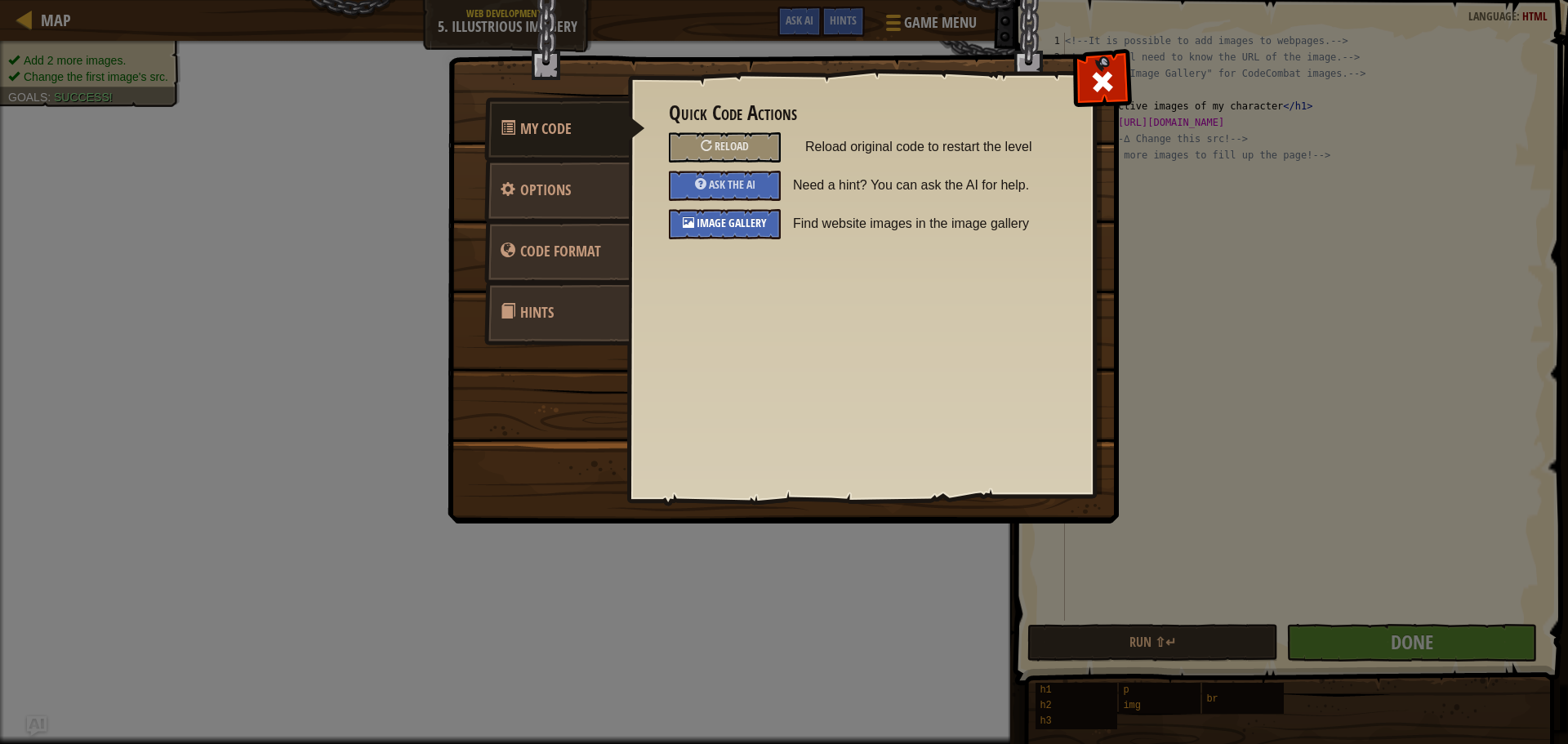
click at [739, 219] on span "Image Gallery" at bounding box center [731, 223] width 70 height 16
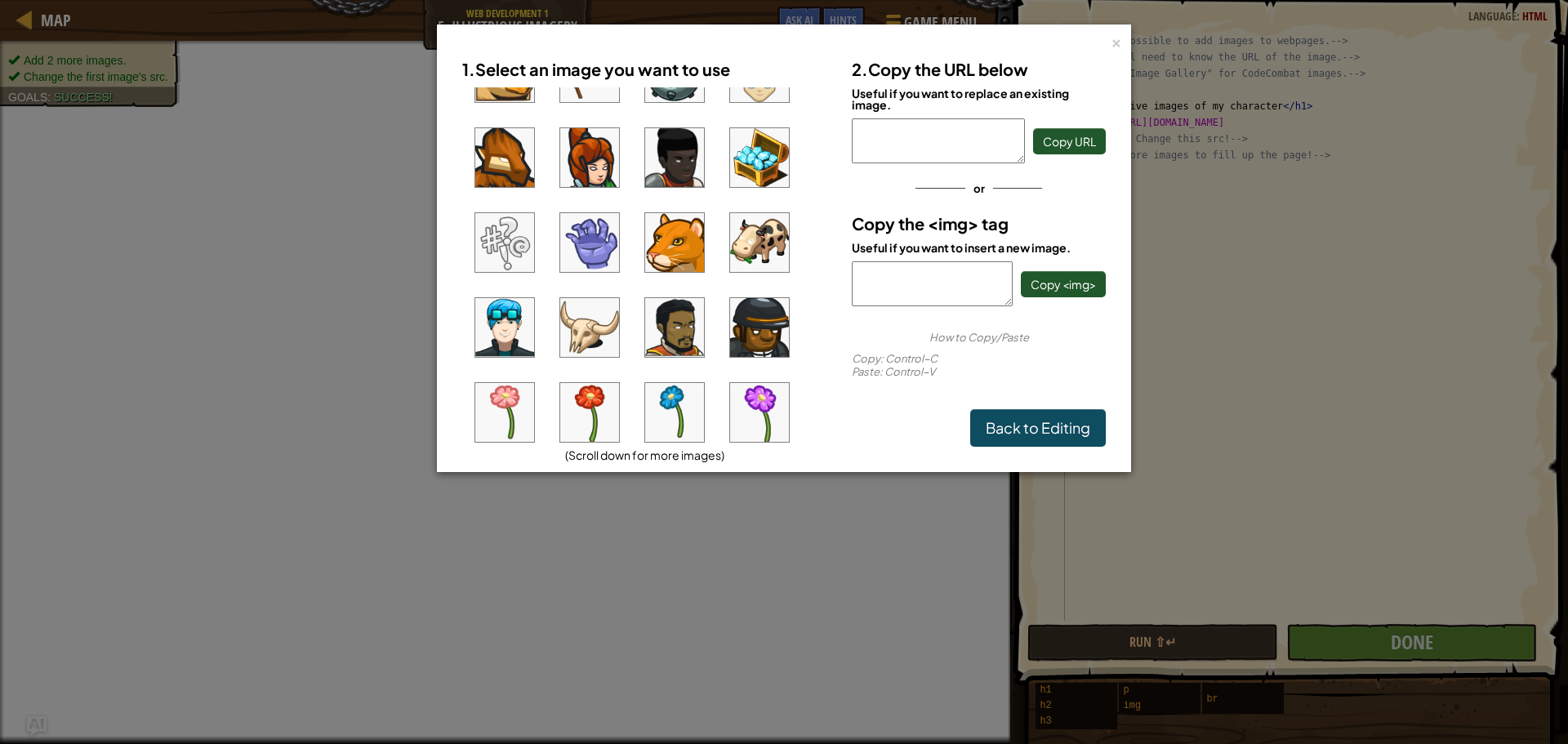
scroll to position [0, 0]
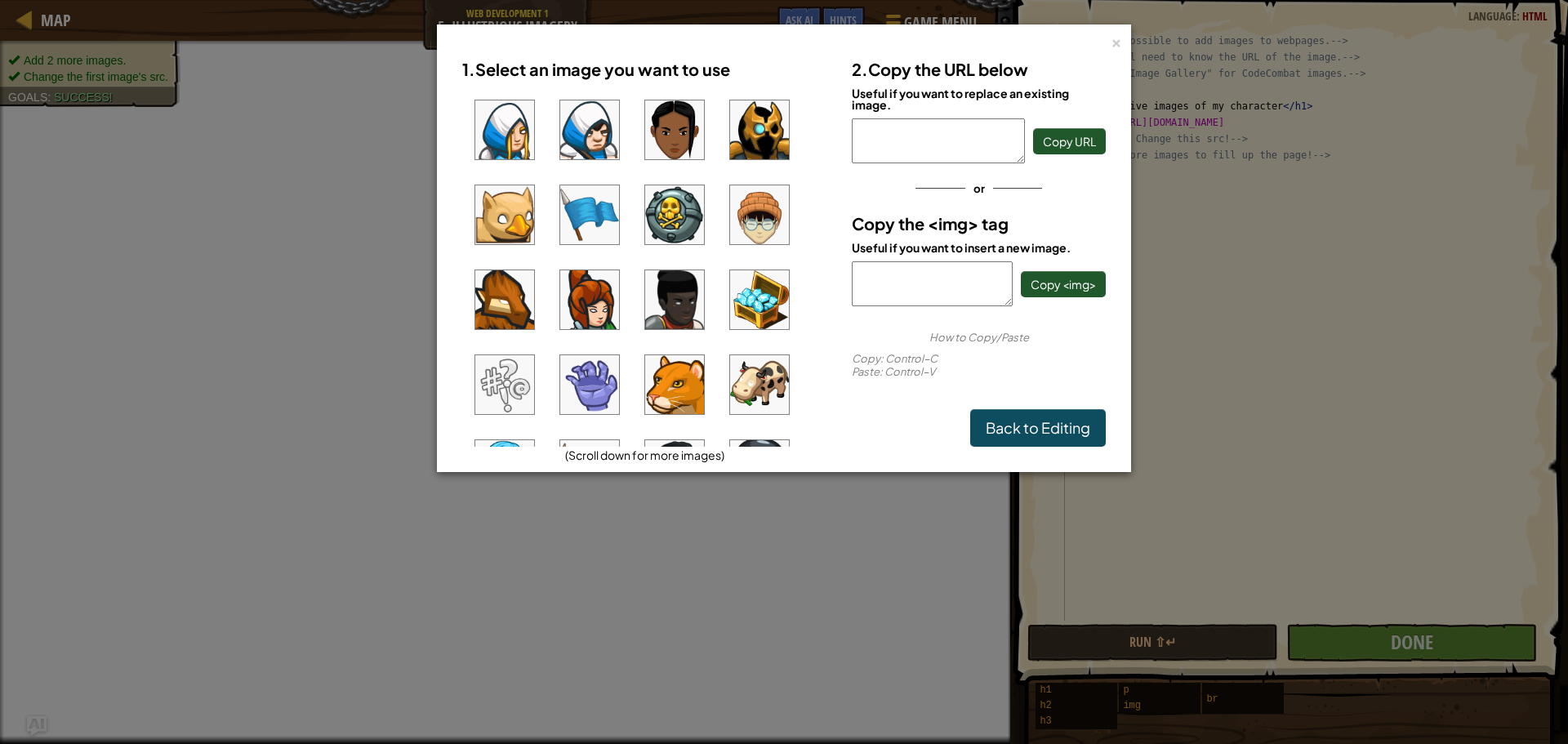
click at [747, 377] on img at bounding box center [759, 384] width 58 height 58
click at [1052, 147] on span "Copy URL" at bounding box center [1069, 140] width 53 height 15
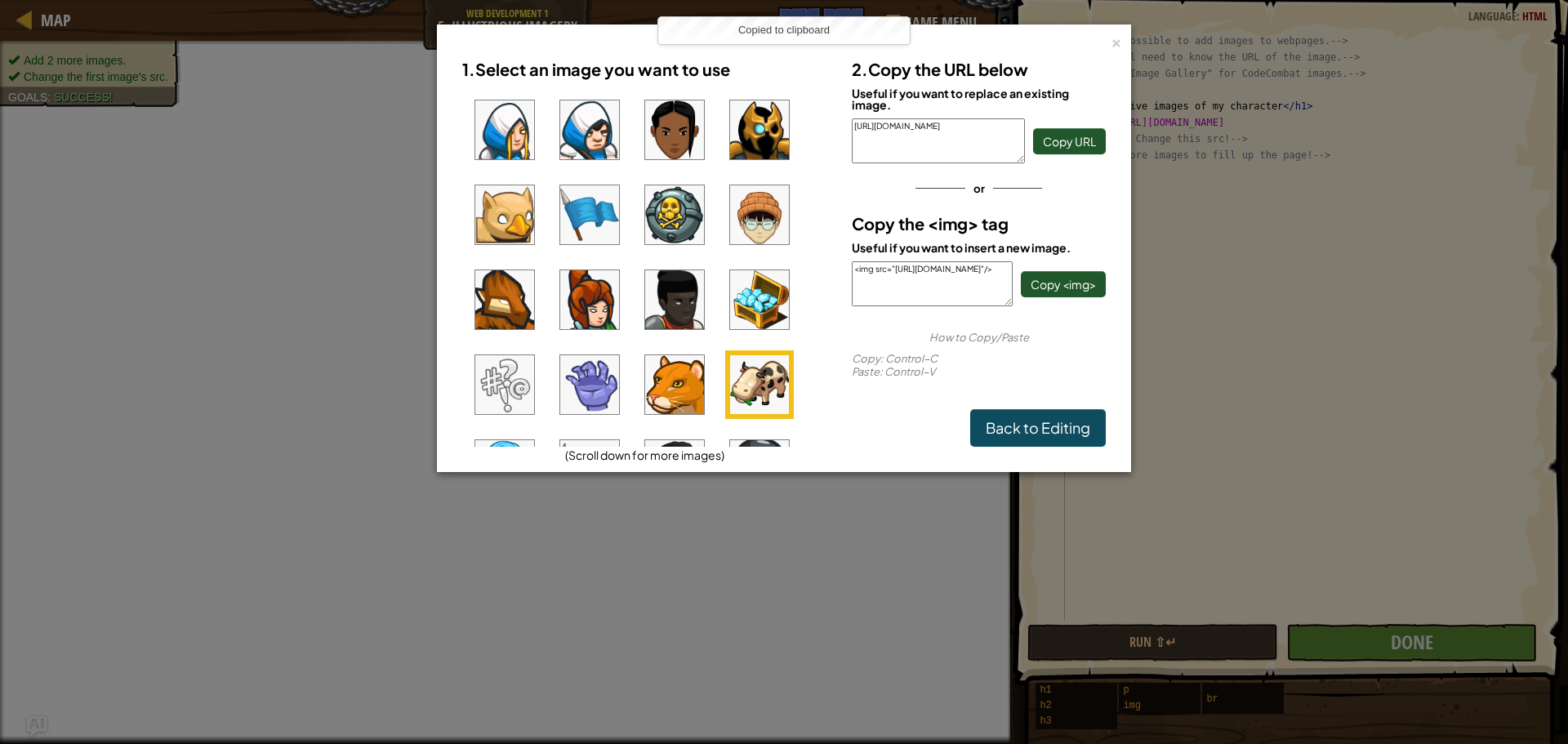
click at [1113, 46] on div "×" at bounding box center [1117, 40] width 12 height 17
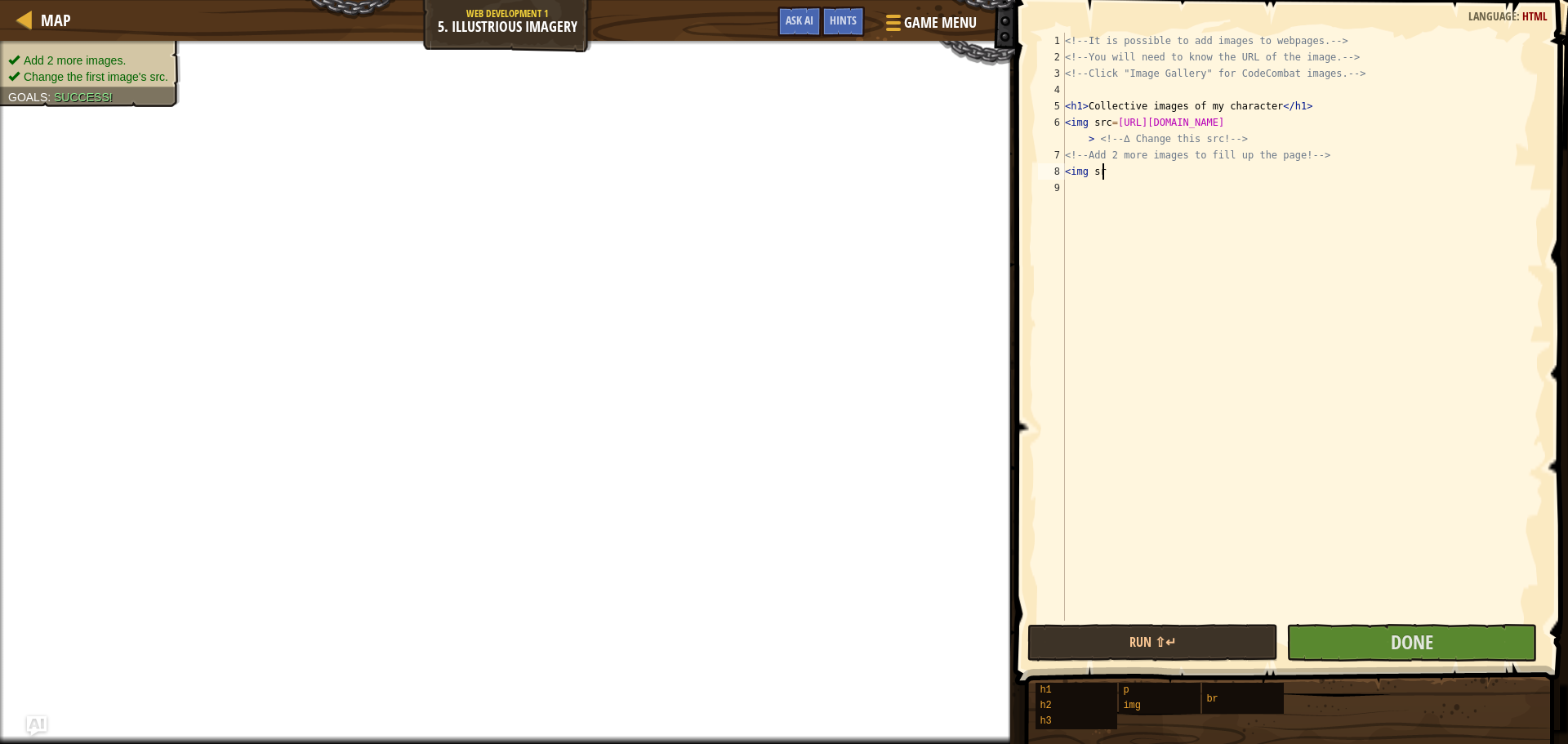
scroll to position [7, 2]
type textarea "<img src="
click at [1092, 266] on div "<!-- It is possible to add images to webpages. --> <!-- You will need to know t…" at bounding box center [1302, 342] width 482 height 620
click at [1128, 174] on div "<!-- It is possible to add images to webpages. --> <!-- You will need to know t…" at bounding box center [1302, 342] width 482 height 620
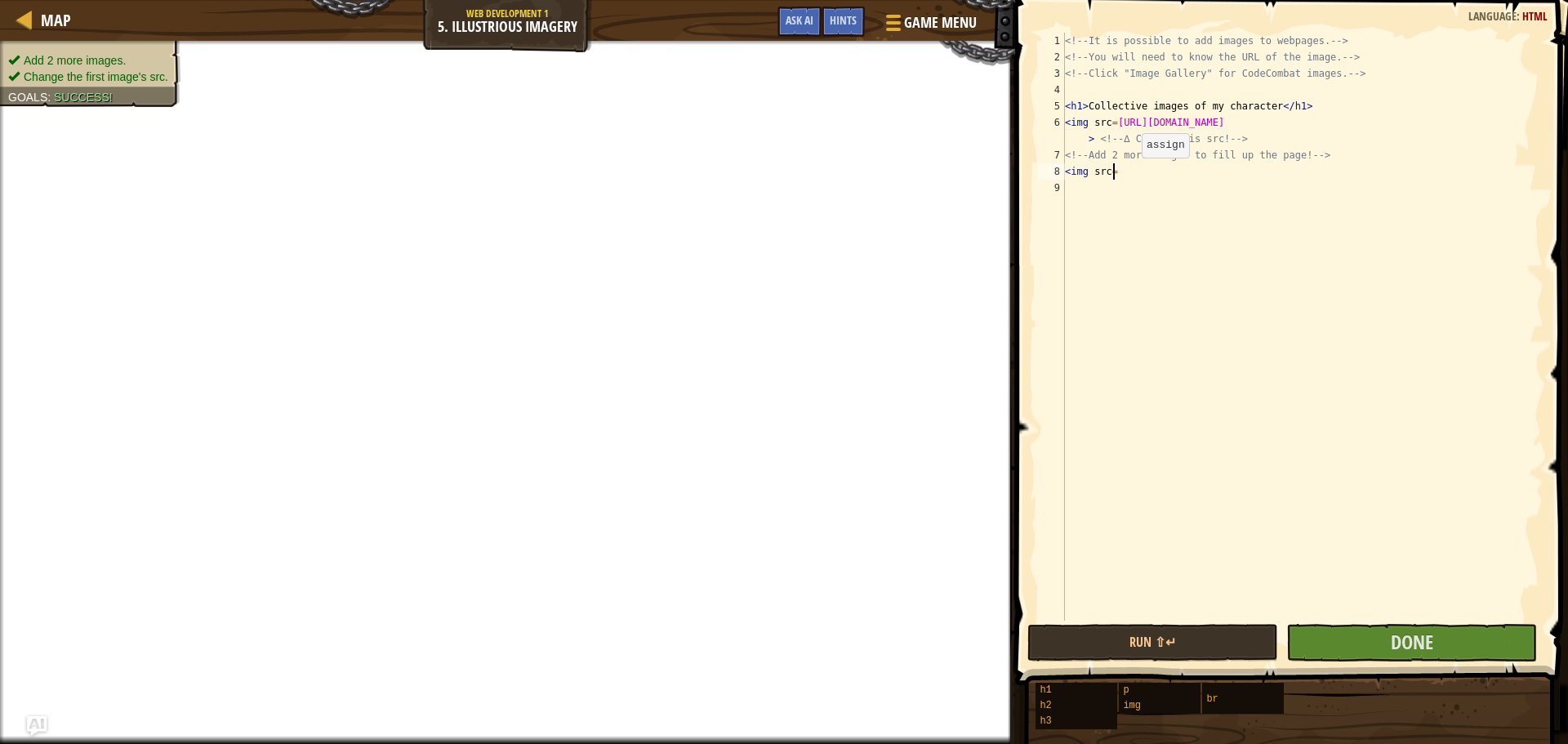
paste textarea "[URL][DOMAIN_NAME]"
type textarea "<img src=[URL][DOMAIN_NAME]>"
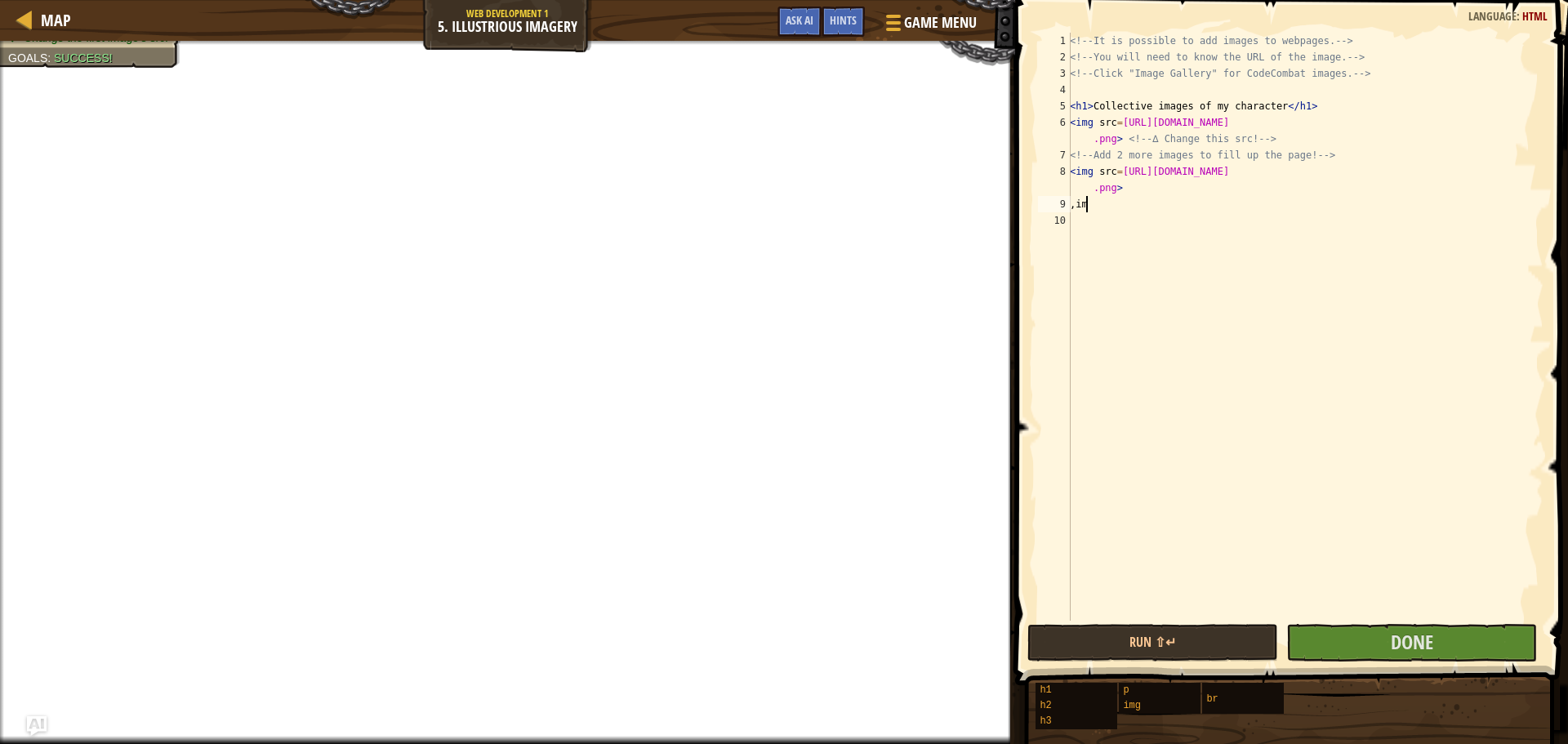
type textarea ","
drag, startPoint x: 1269, startPoint y: 105, endPoint x: 1200, endPoint y: 101, distance: 69.1
click at [1200, 101] on div "<!-- It is possible to add images to webpages. --> <!-- You will need to know t…" at bounding box center [1305, 342] width 477 height 620
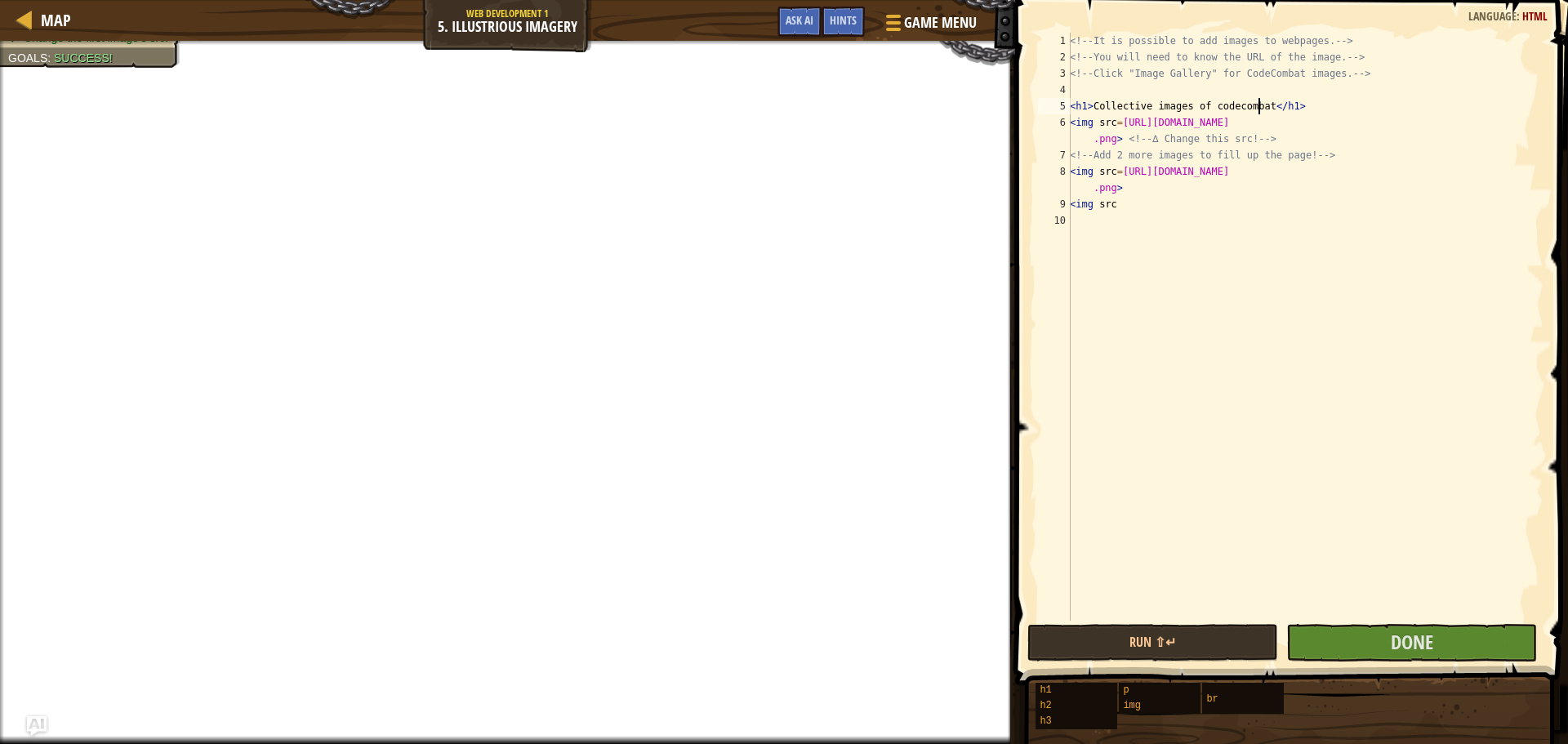
click at [1225, 106] on div "<!-- It is possible to add images to webpages. --> <!-- You will need to know t…" at bounding box center [1305, 342] width 477 height 620
drag, startPoint x: 1198, startPoint y: 105, endPoint x: 1190, endPoint y: 103, distance: 8.2
click at [1190, 103] on div "<!-- It is possible to add images to webpages. --> <!-- You will need to know t…" at bounding box center [1305, 342] width 477 height 620
drag, startPoint x: 1152, startPoint y: 105, endPoint x: 1093, endPoint y: 111, distance: 59.3
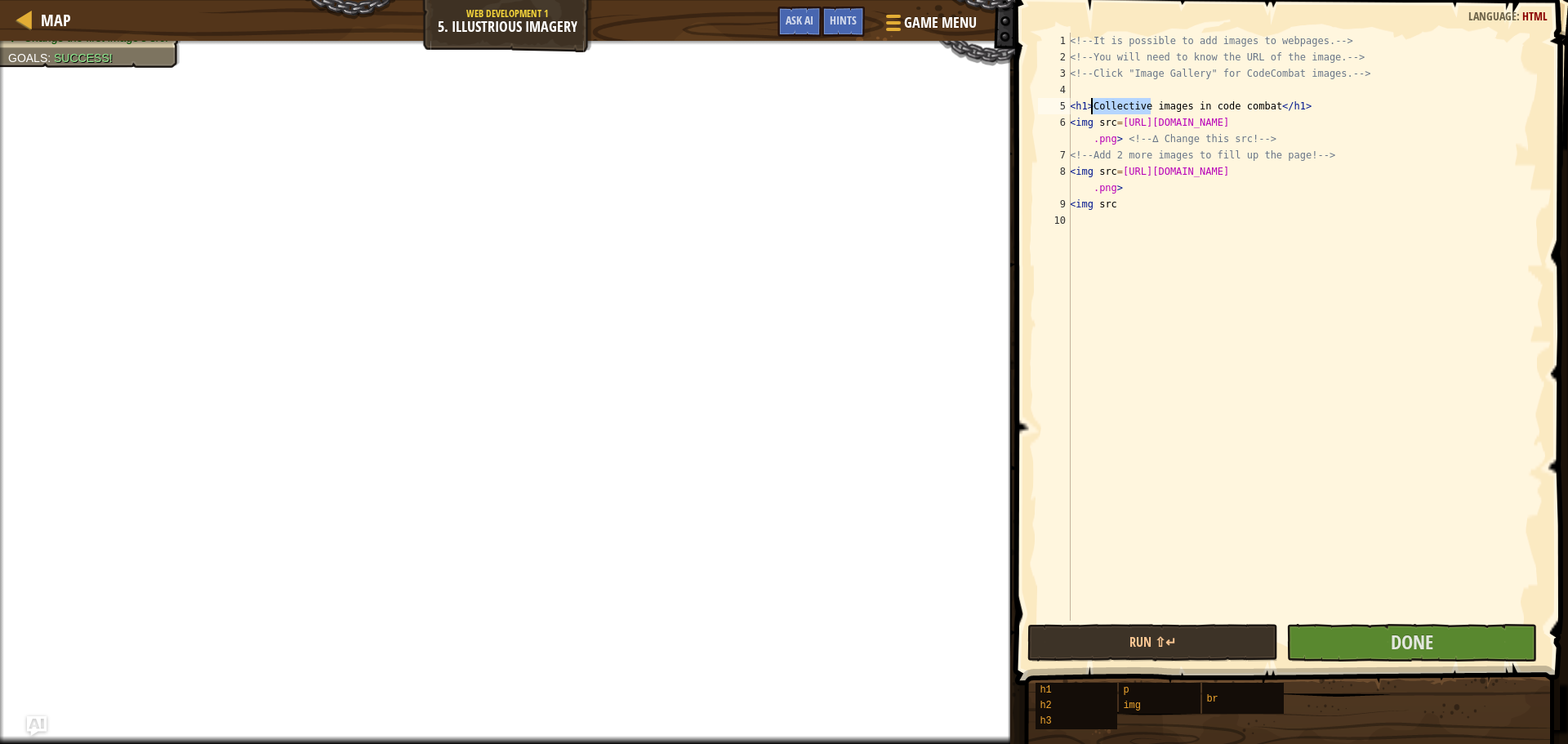
click at [1093, 111] on div "<!-- It is possible to add images to webpages. --> <!-- You will need to know t…" at bounding box center [1305, 342] width 477 height 620
type textarea "<img src"
click at [1111, 205] on div "<!-- It is possible to add images to webpages. --> <!-- You will need to know t…" at bounding box center [1305, 342] width 477 height 620
drag, startPoint x: 1136, startPoint y: 204, endPoint x: 1070, endPoint y: 208, distance: 66.1
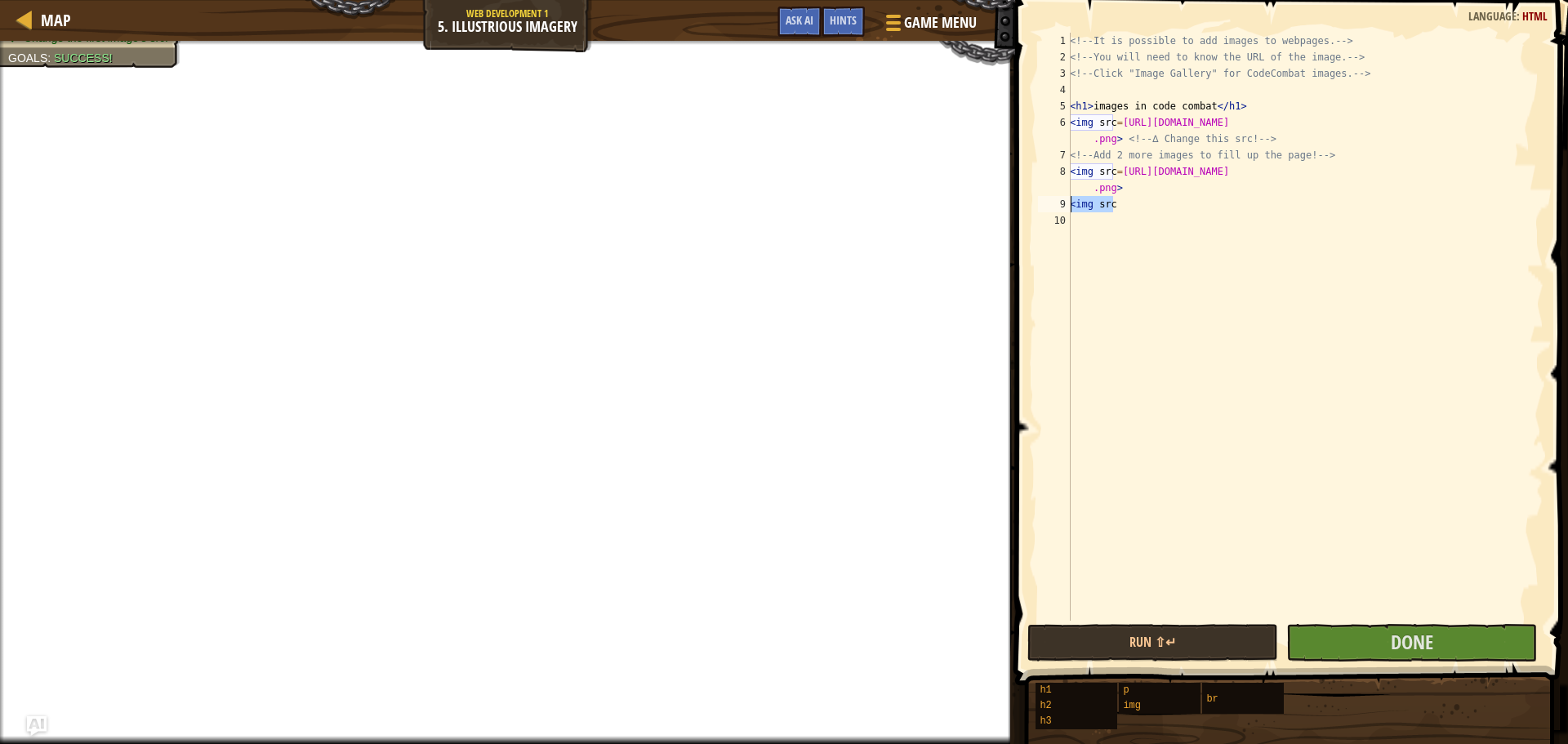
click at [1070, 208] on div "<!-- It is possible to add images to webpages. --> <!-- You will need to know t…" at bounding box center [1305, 342] width 477 height 620
click at [1125, 232] on div "<!-- It is possible to add images to webpages. --> <!-- You will need to know t…" at bounding box center [1305, 342] width 477 height 620
click at [1111, 205] on div "<!-- It is possible to add images to webpages. --> <!-- You will need to know t…" at bounding box center [1305, 342] width 477 height 620
type textarea "<im"
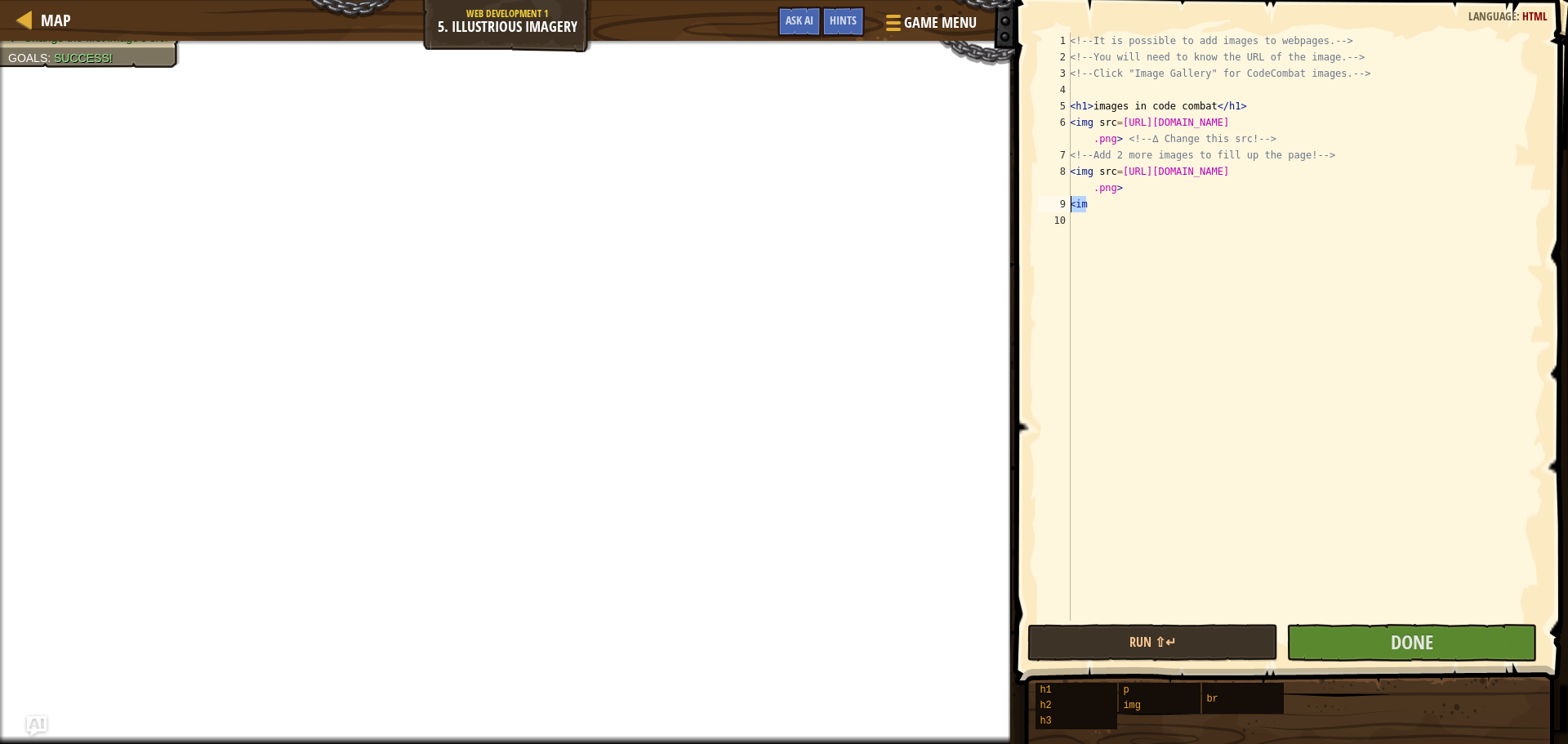
drag, startPoint x: 1094, startPoint y: 204, endPoint x: 1071, endPoint y: 202, distance: 23.1
click at [1071, 202] on div "<!-- It is possible to add images to webpages. --> <!-- You will need to know t…" at bounding box center [1305, 342] width 477 height 620
click at [1406, 648] on span "Done" at bounding box center [1412, 642] width 43 height 26
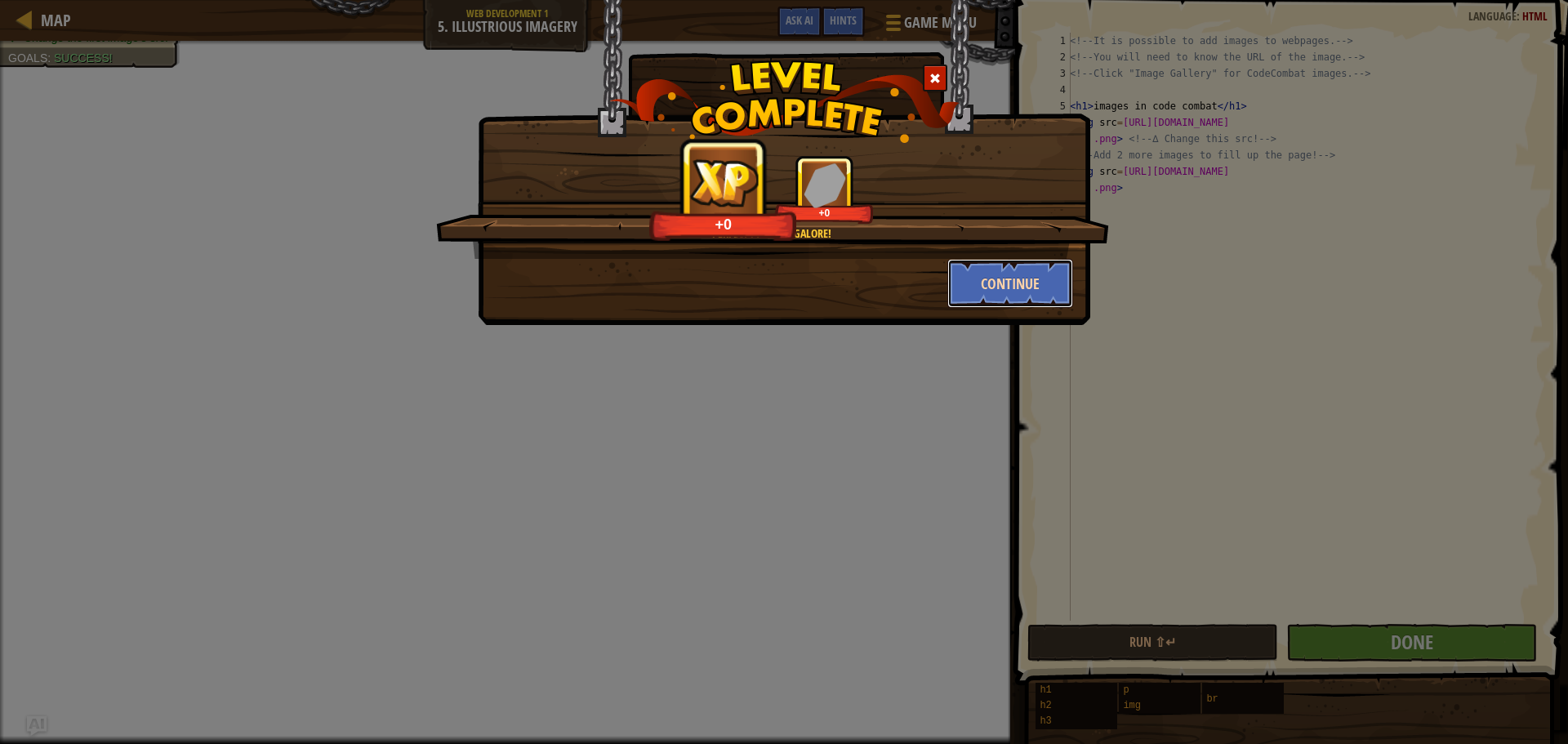
click at [1043, 293] on button "Continue" at bounding box center [1011, 284] width 127 height 49
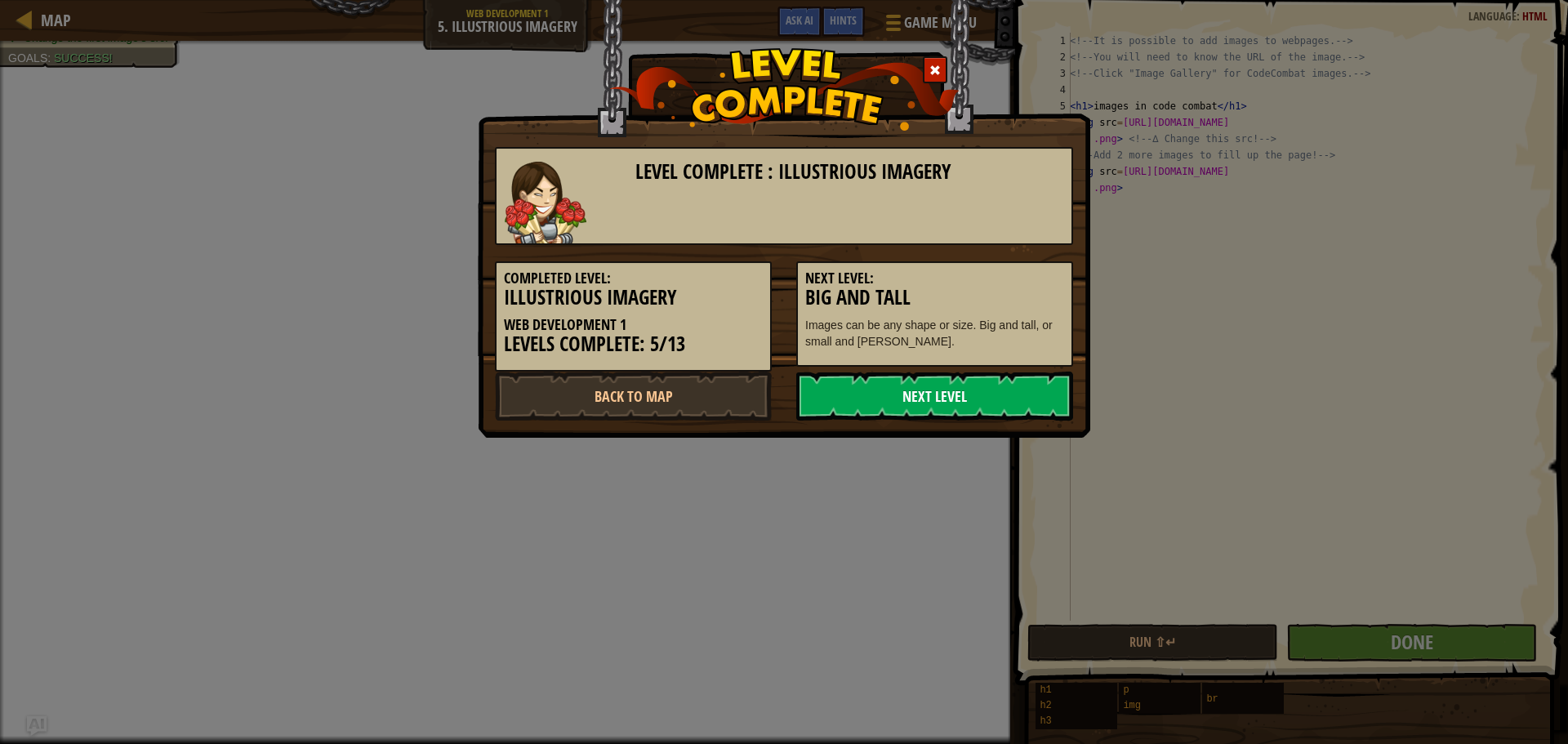
click at [939, 405] on link "Next Level" at bounding box center [935, 397] width 277 height 49
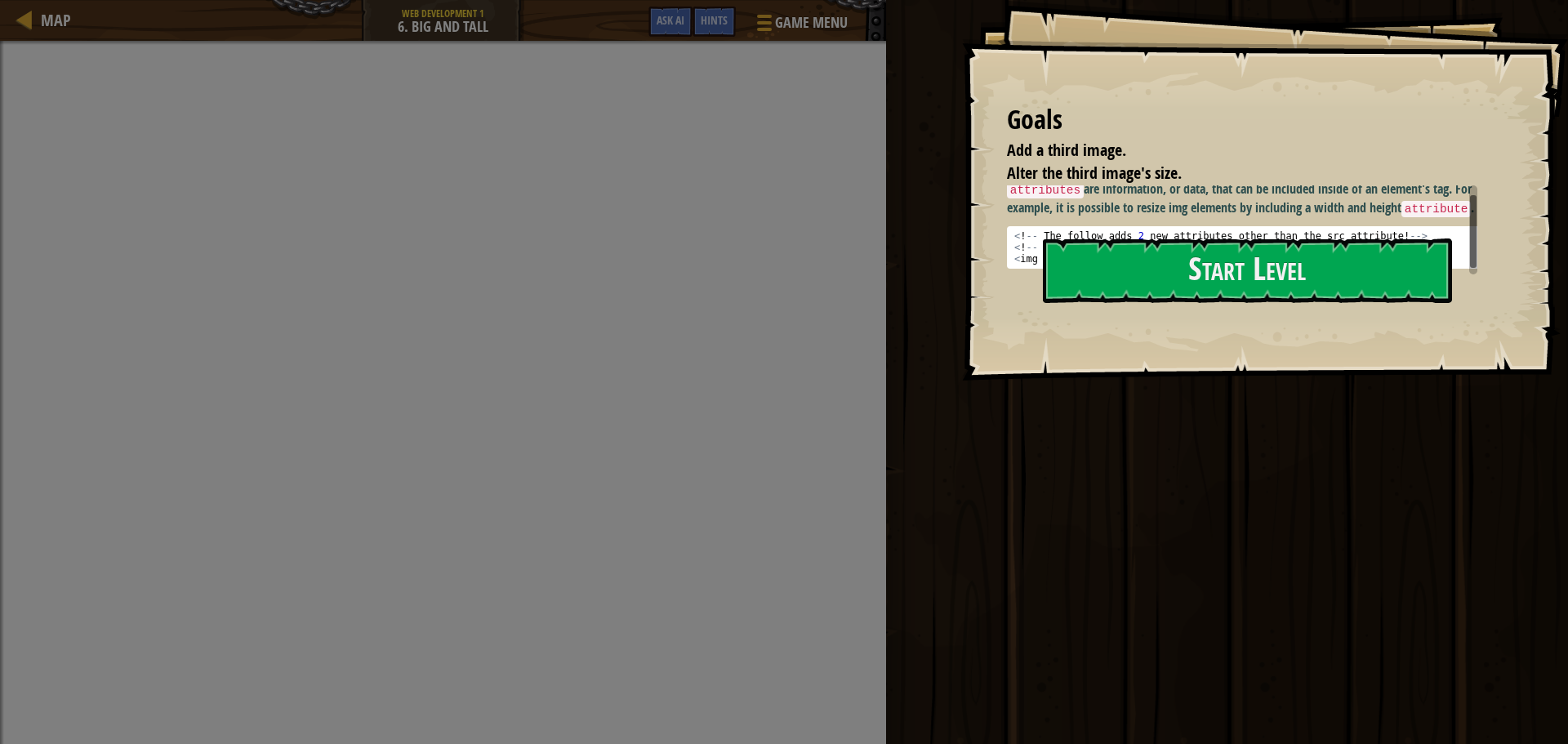
scroll to position [8, 0]
drag, startPoint x: 1473, startPoint y: 204, endPoint x: 1482, endPoint y: 280, distance: 76.5
click at [1482, 280] on div "Goals Add a third image. Alter the third image's size. attributes are informati…" at bounding box center [1264, 190] width 605 height 381
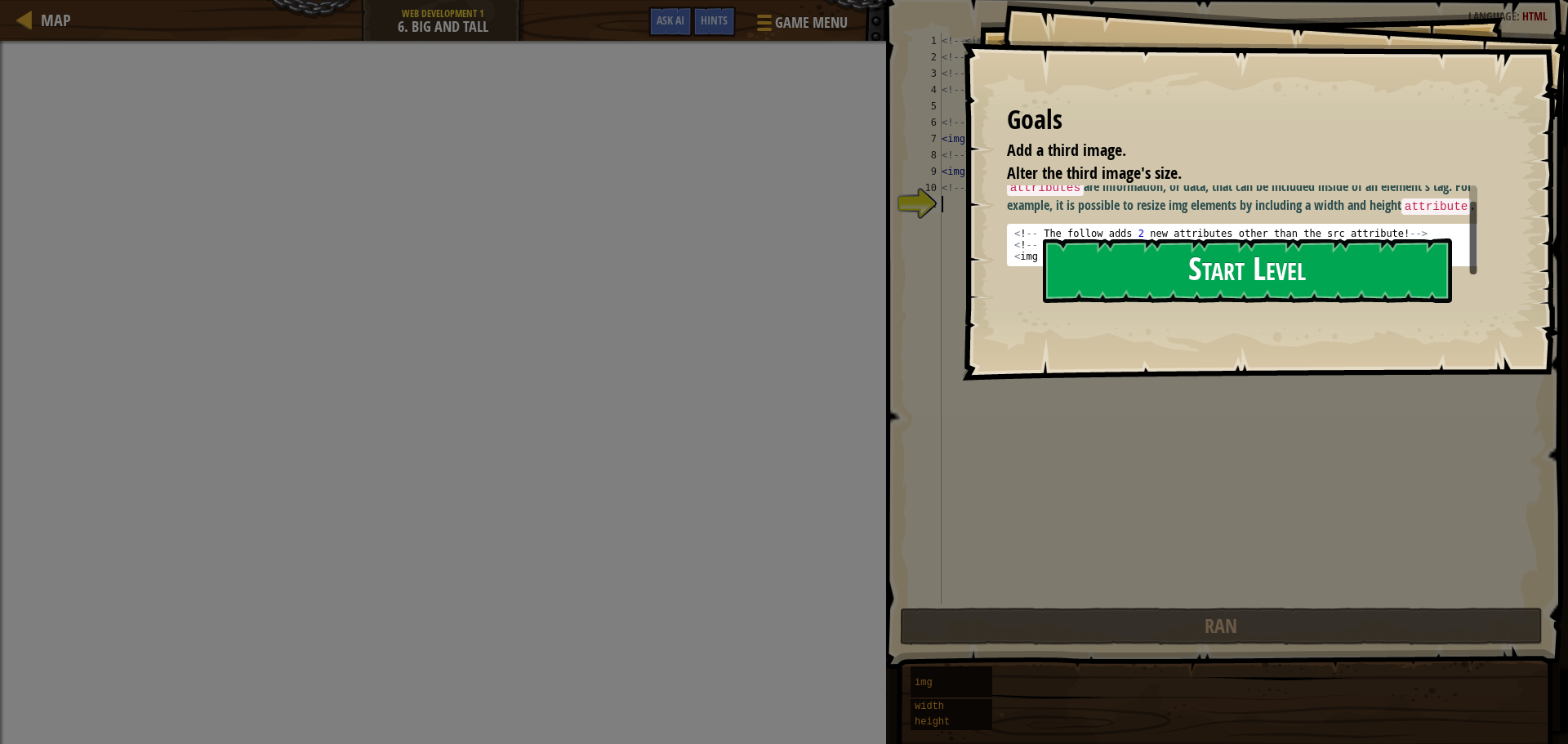
click at [1409, 251] on button "Start Level" at bounding box center [1247, 270] width 410 height 64
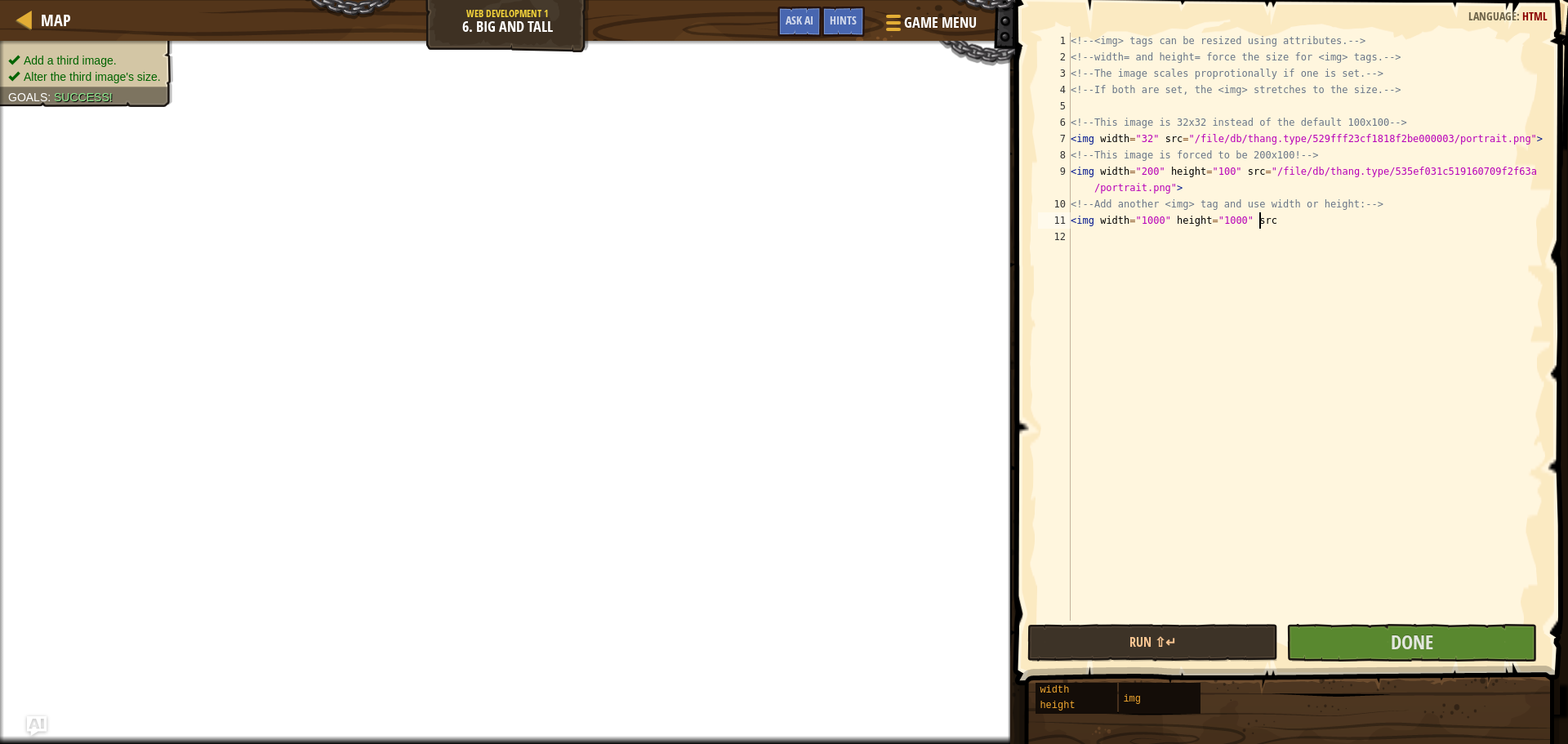
scroll to position [7, 15]
click at [897, 26] on div at bounding box center [891, 23] width 22 height 24
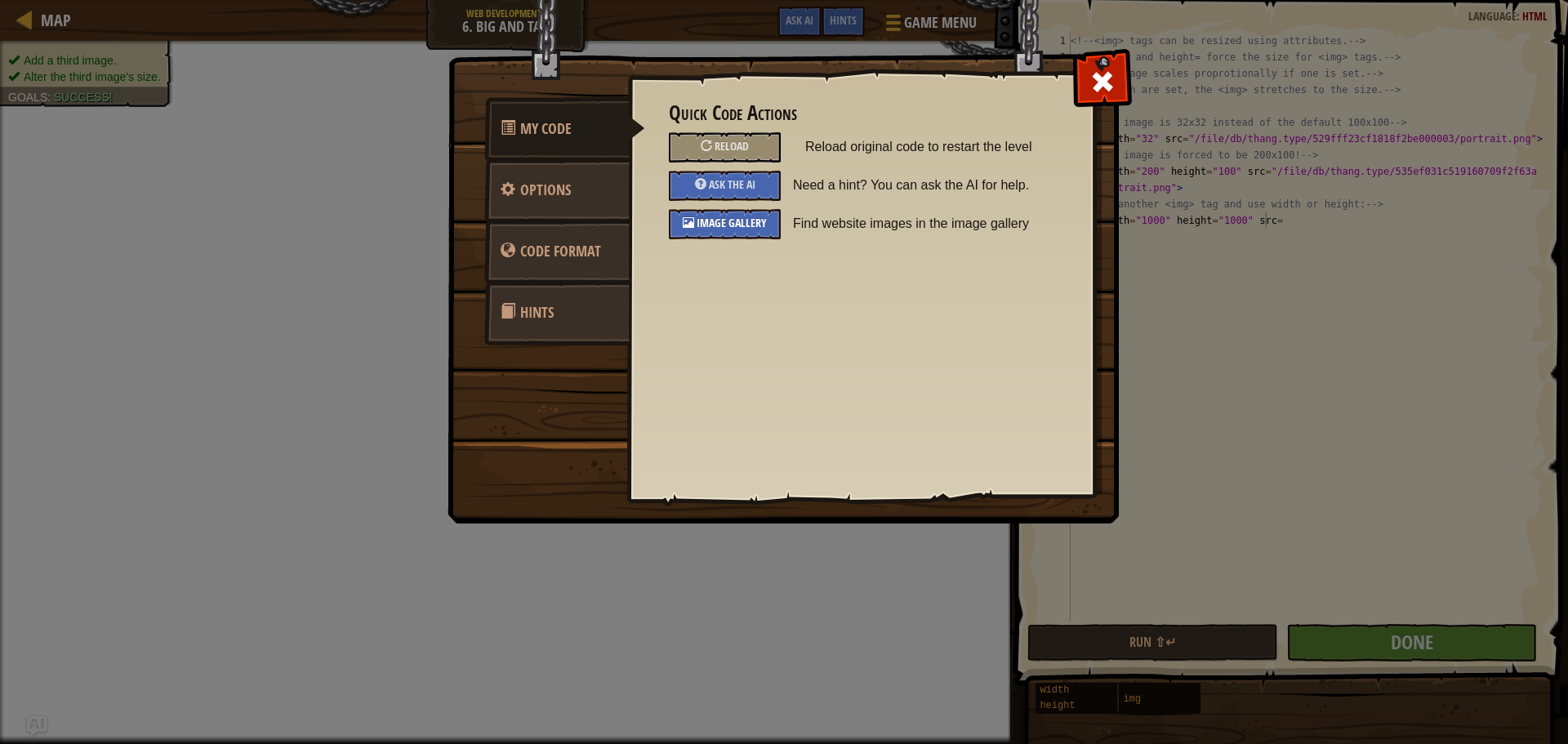
click at [724, 226] on span "Image Gallery" at bounding box center [731, 223] width 70 height 16
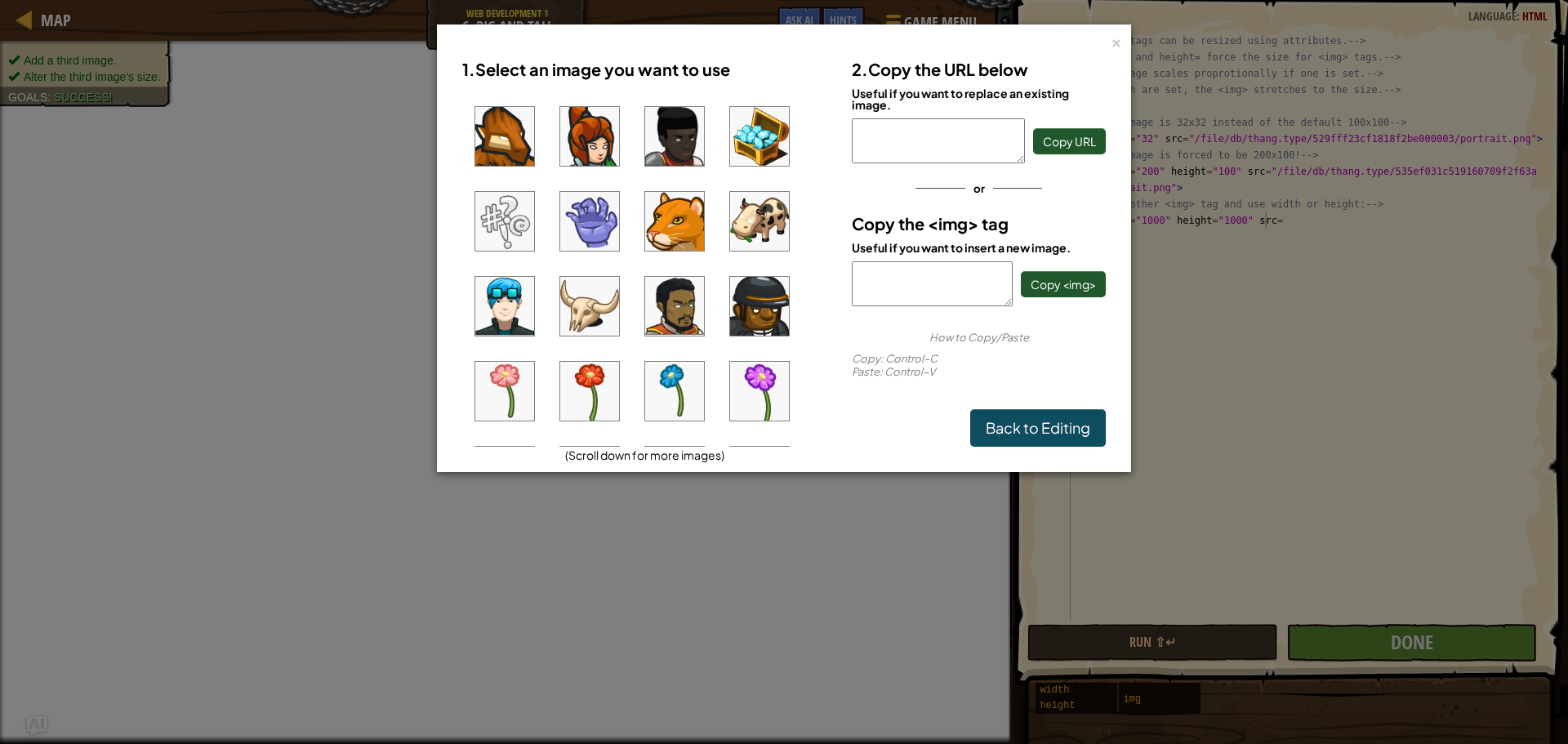
scroll to position [0, 0]
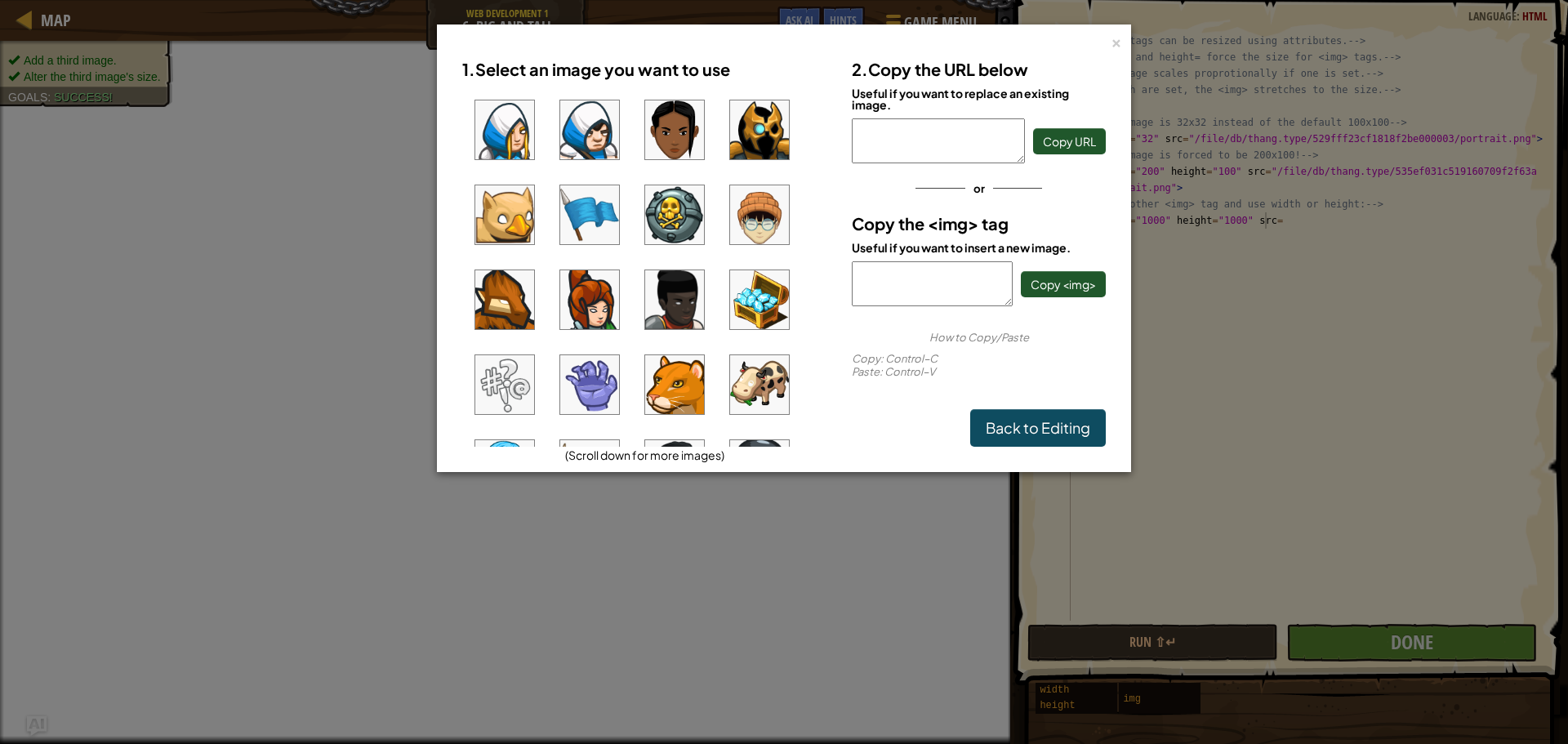
click at [756, 366] on img at bounding box center [759, 384] width 58 height 58
click at [1082, 140] on span "Copy URL" at bounding box center [1069, 140] width 53 height 15
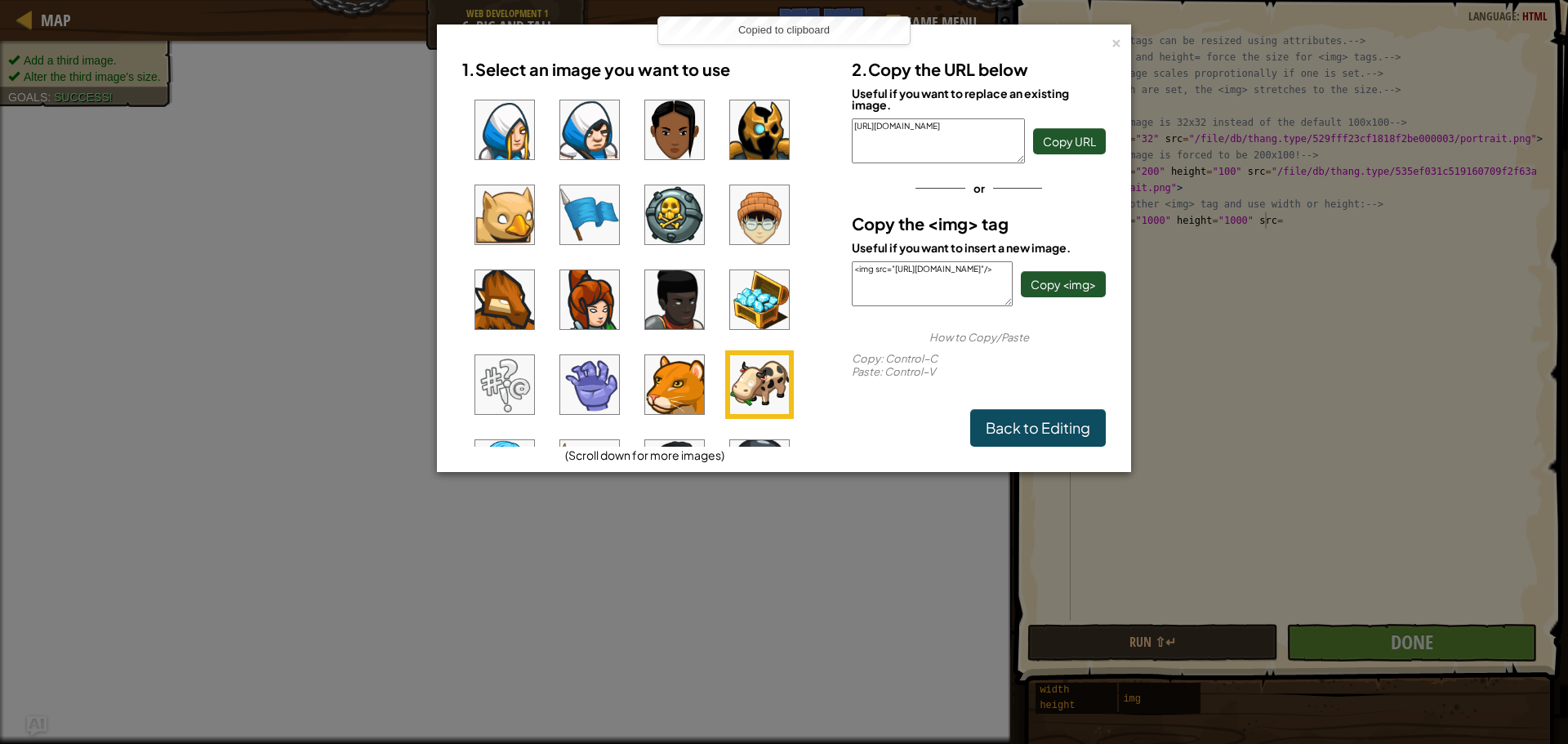
click at [1119, 26] on div "× 1. Select an image you want to use (Scroll down for more images) 2. Copy the …" at bounding box center [784, 248] width 694 height 447
click at [1117, 35] on div "×" at bounding box center [1117, 40] width 12 height 17
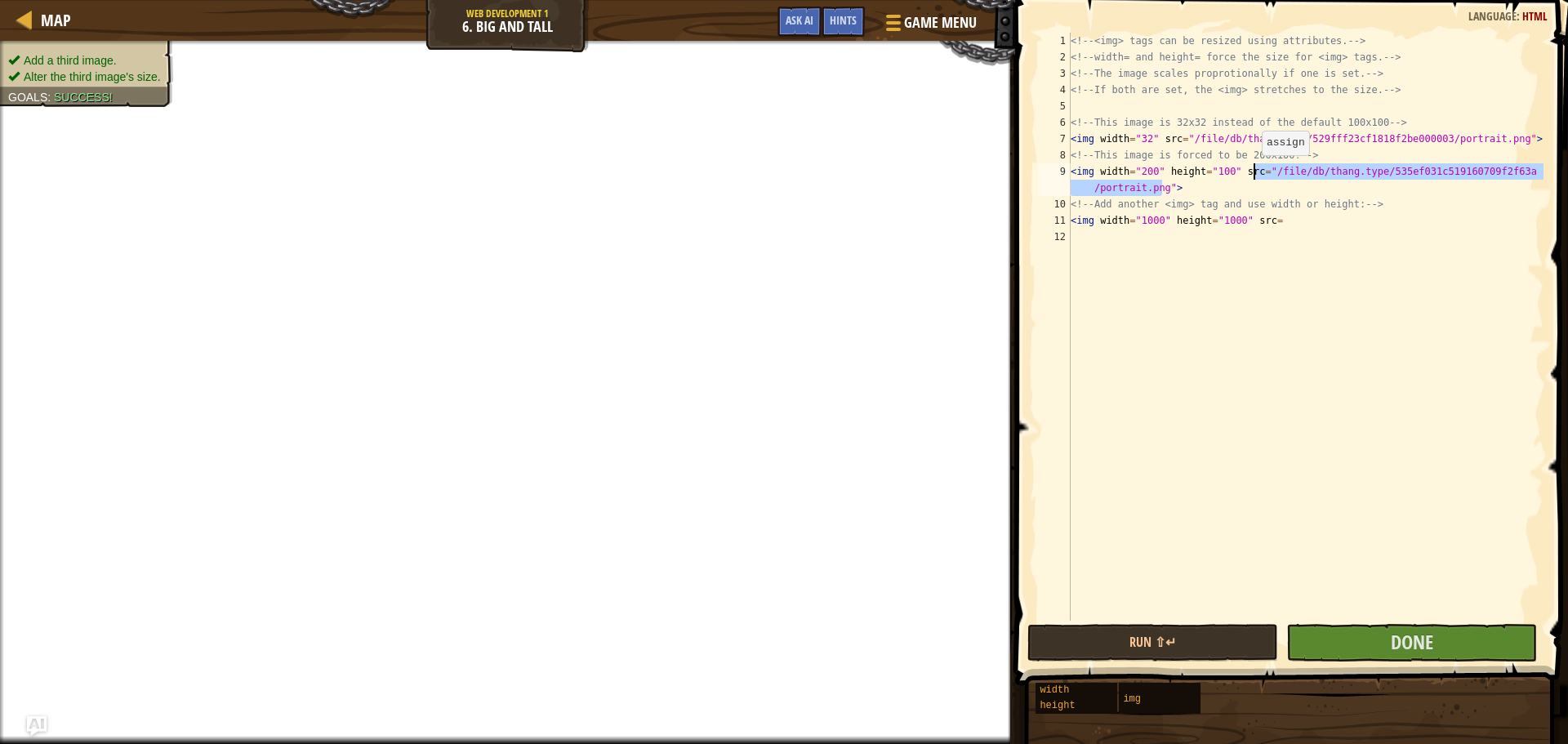
drag, startPoint x: 1163, startPoint y: 190, endPoint x: 1261, endPoint y: 172, distance: 99.6
click at [1261, 172] on div "<!-- <img> tags can be resized using attributes. --> <!-- width= and height= fo…" at bounding box center [1305, 342] width 476 height 620
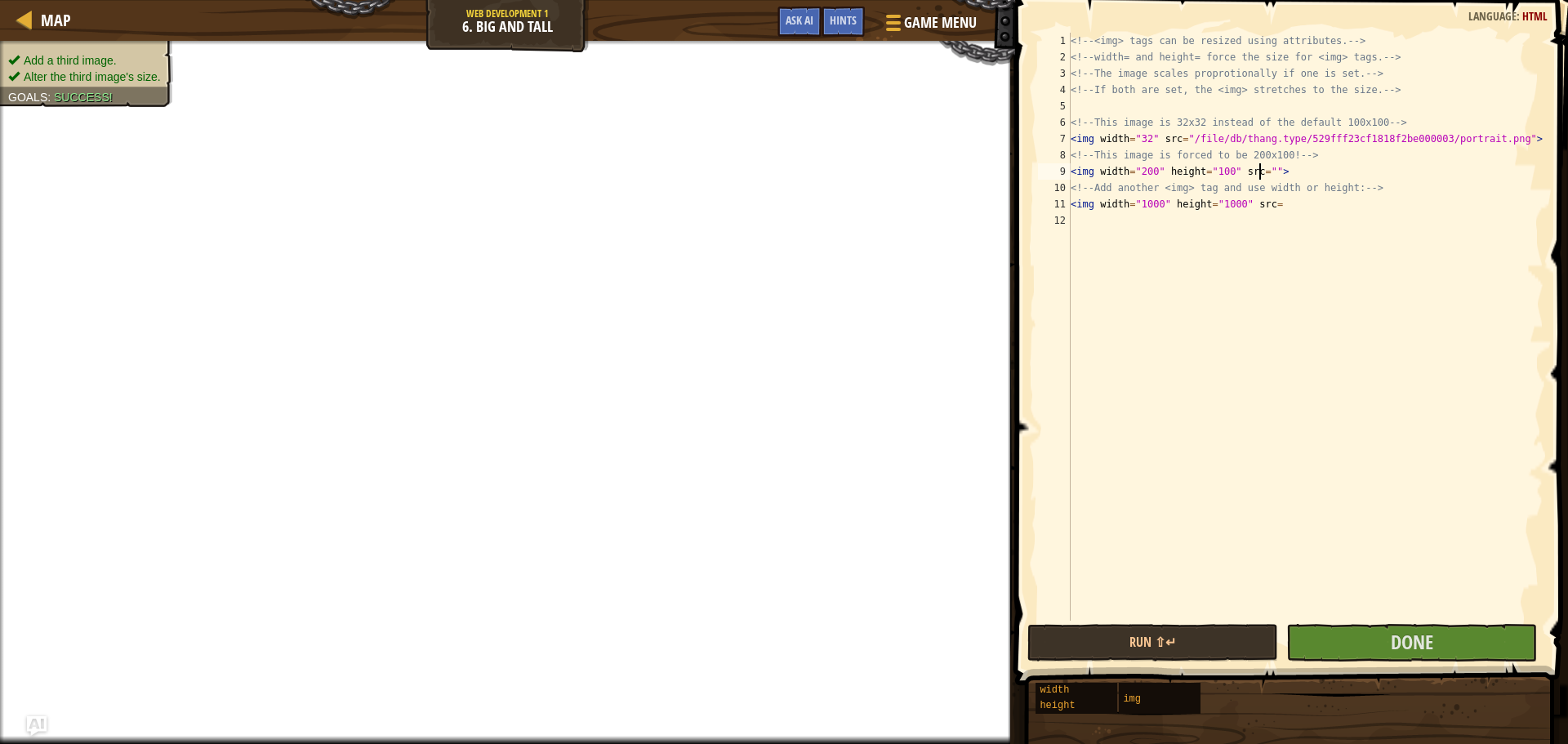
paste textarea "[URL][DOMAIN_NAME]"
click at [1270, 218] on div "<!-- <img> tags can be resized using attributes. --> <!-- width= and height= fo…" at bounding box center [1305, 342] width 476 height 620
paste textarea "[URL][DOMAIN_NAME]"
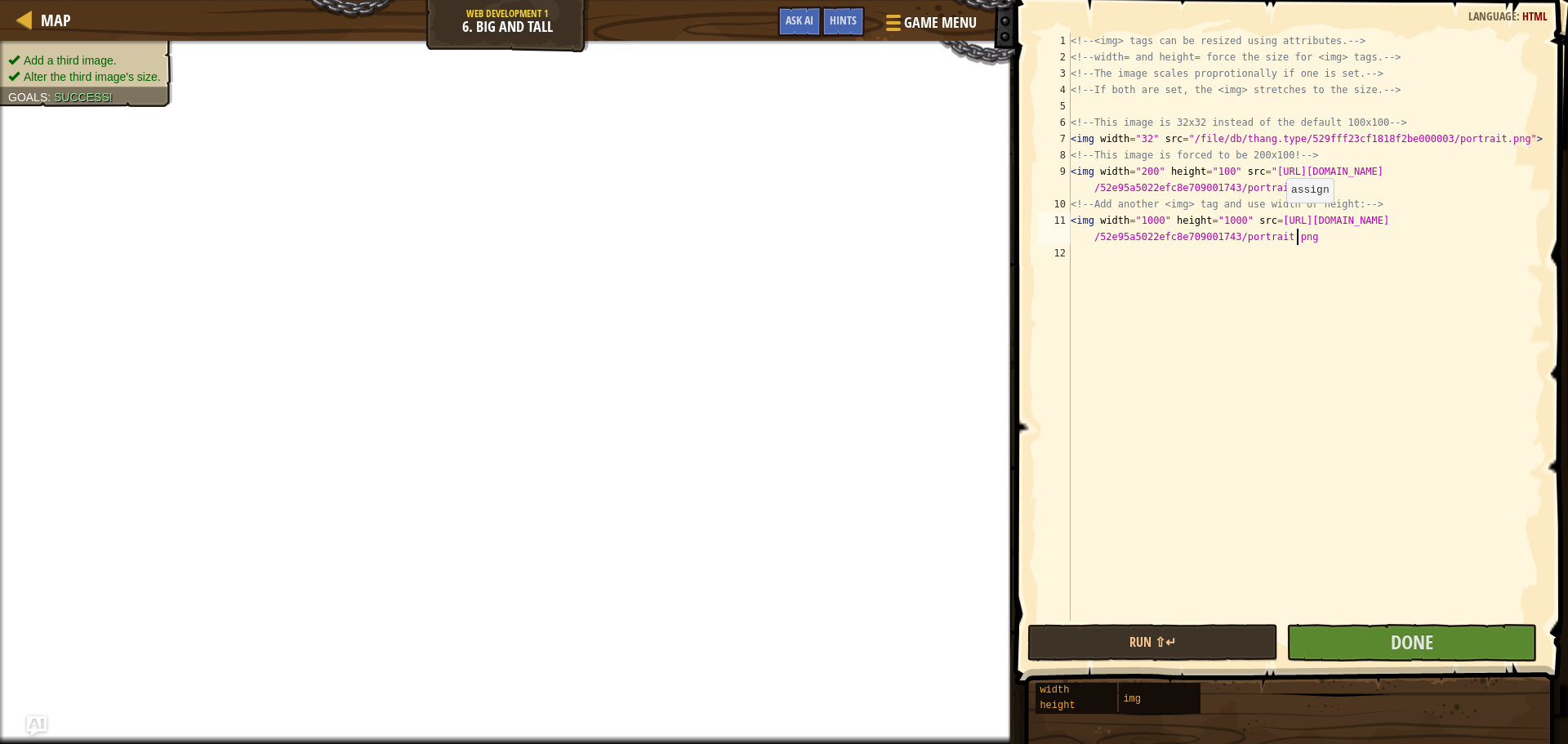
scroll to position [7, 50]
drag, startPoint x: 1491, startPoint y: 139, endPoint x: 1181, endPoint y: 140, distance: 310.0
click at [1181, 140] on div "<!-- <img> tags can be resized using attributes. --> <!-- width= and height= fo…" at bounding box center [1305, 342] width 476 height 620
paste textarea "[URL][DOMAIN_NAME]"
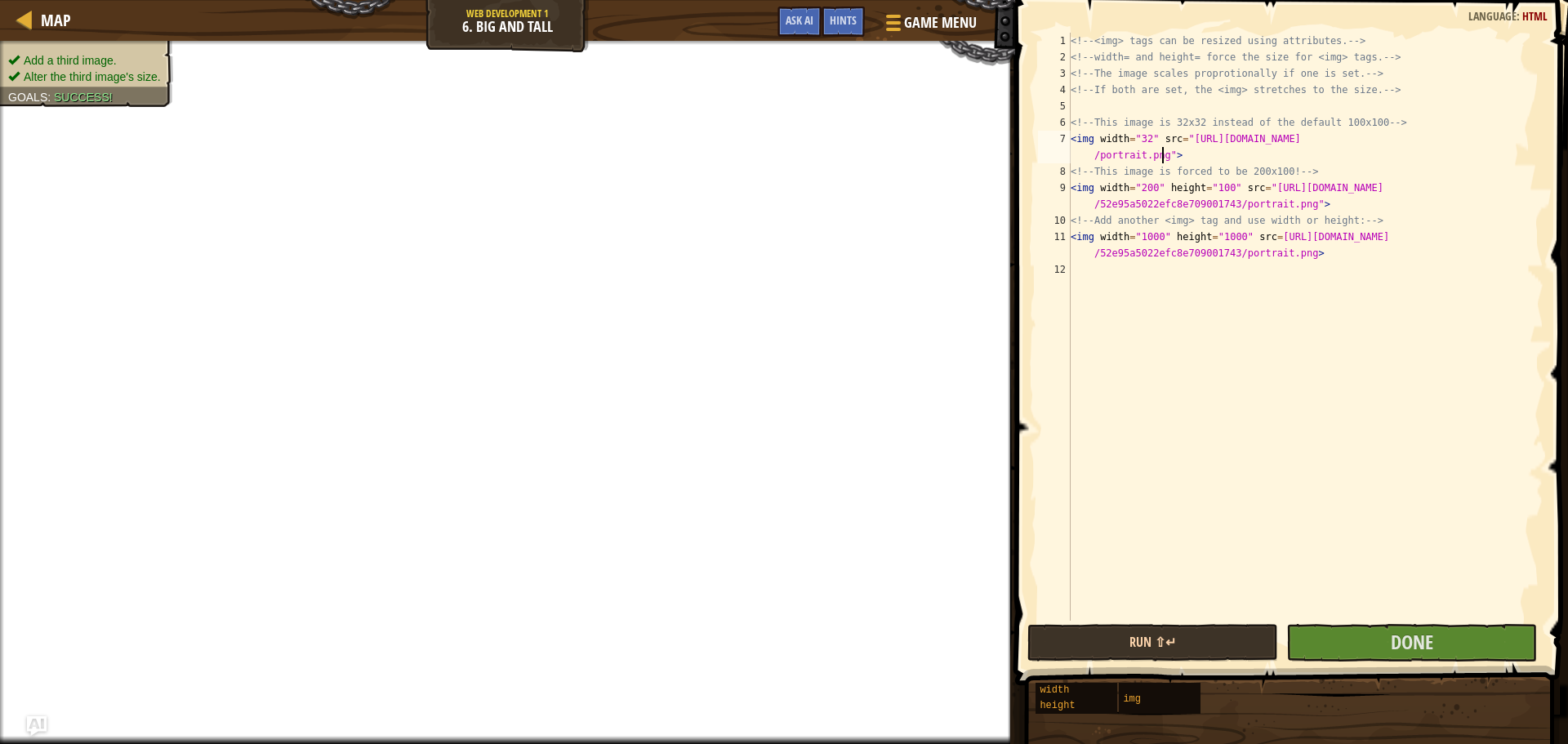
type textarea "<img width="32" src="[URL][DOMAIN_NAME]">"
click at [1110, 644] on button "Run ⇧↵" at bounding box center [1152, 643] width 250 height 38
click at [1068, 639] on button "Run ⇧↵" at bounding box center [1152, 643] width 250 height 38
click at [1073, 640] on button "Run ⇧↵" at bounding box center [1152, 643] width 250 height 38
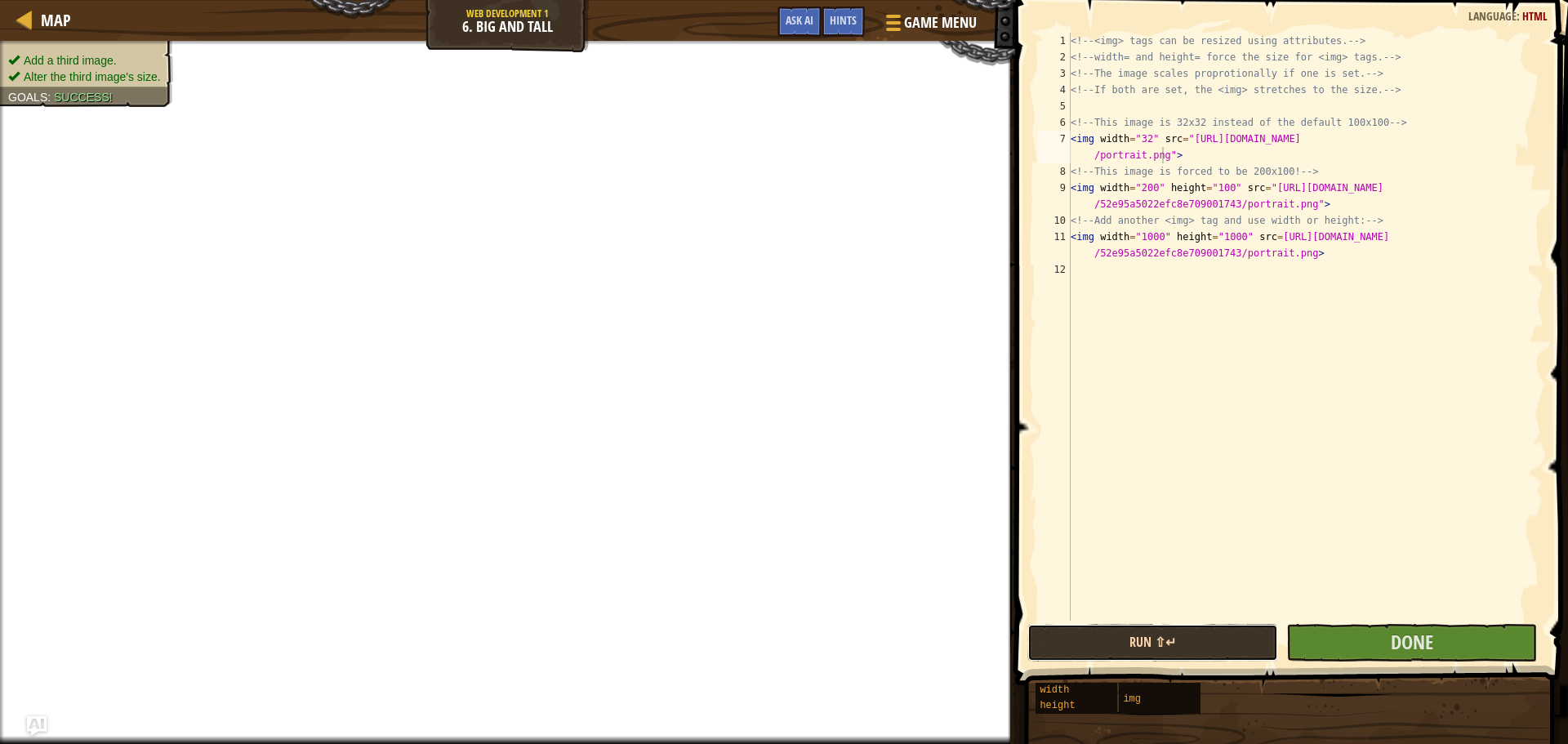
click at [1073, 640] on button "Run ⇧↵" at bounding box center [1152, 643] width 250 height 38
click at [1368, 637] on button "Done" at bounding box center [1411, 643] width 250 height 38
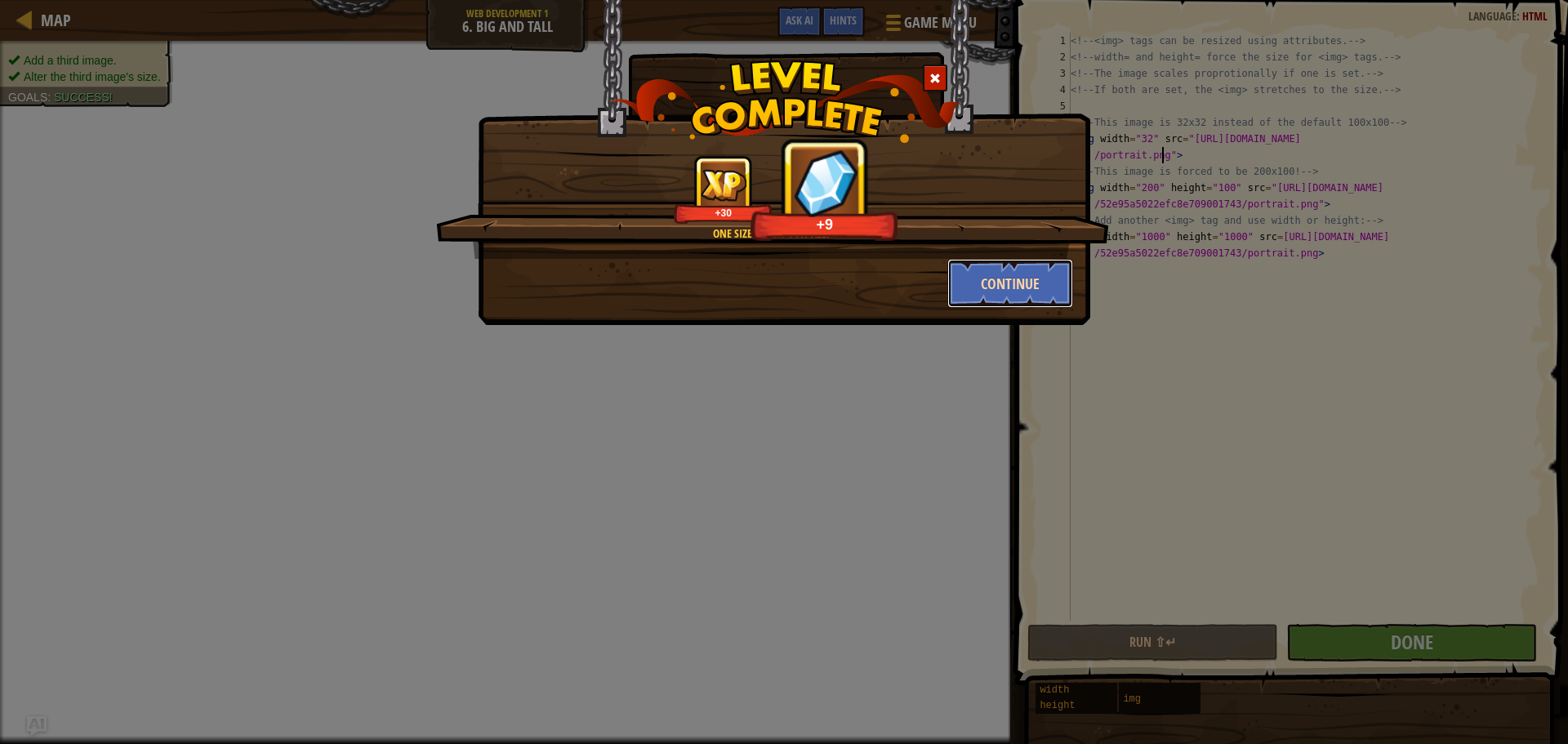
click at [957, 281] on button "Continue" at bounding box center [1011, 284] width 127 height 49
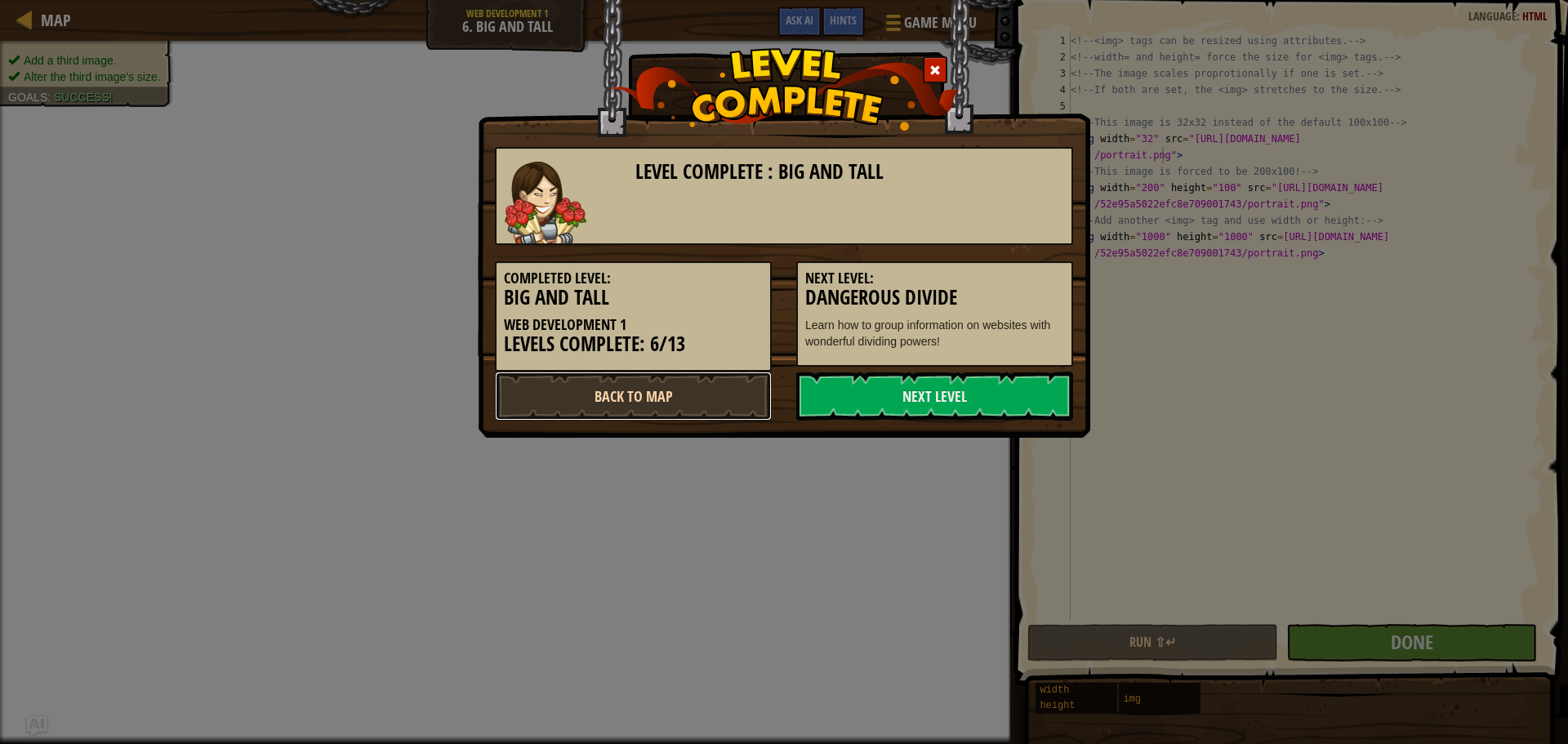
click at [679, 405] on link "Back to Map" at bounding box center [633, 397] width 277 height 49
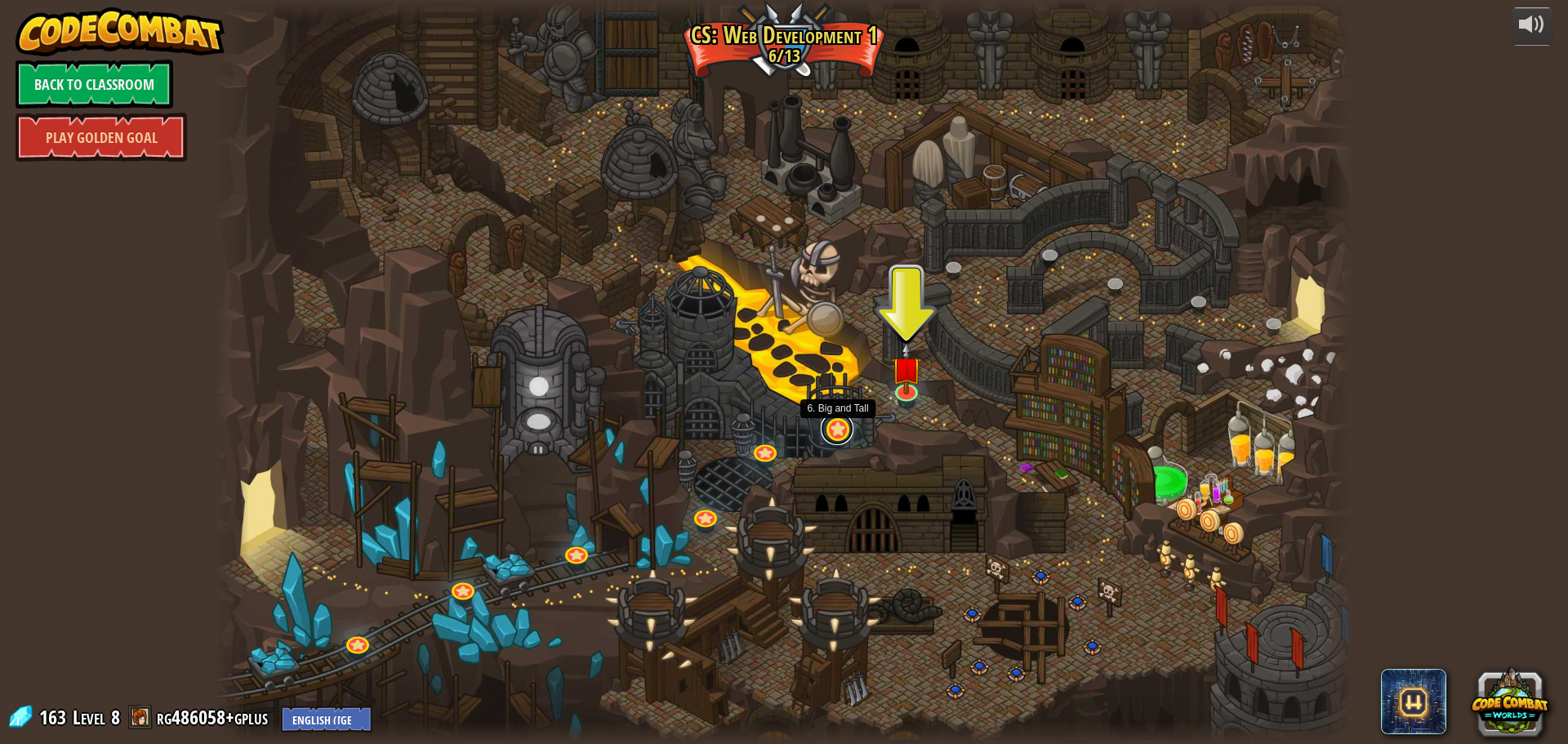
click at [848, 420] on link at bounding box center [837, 428] width 33 height 33
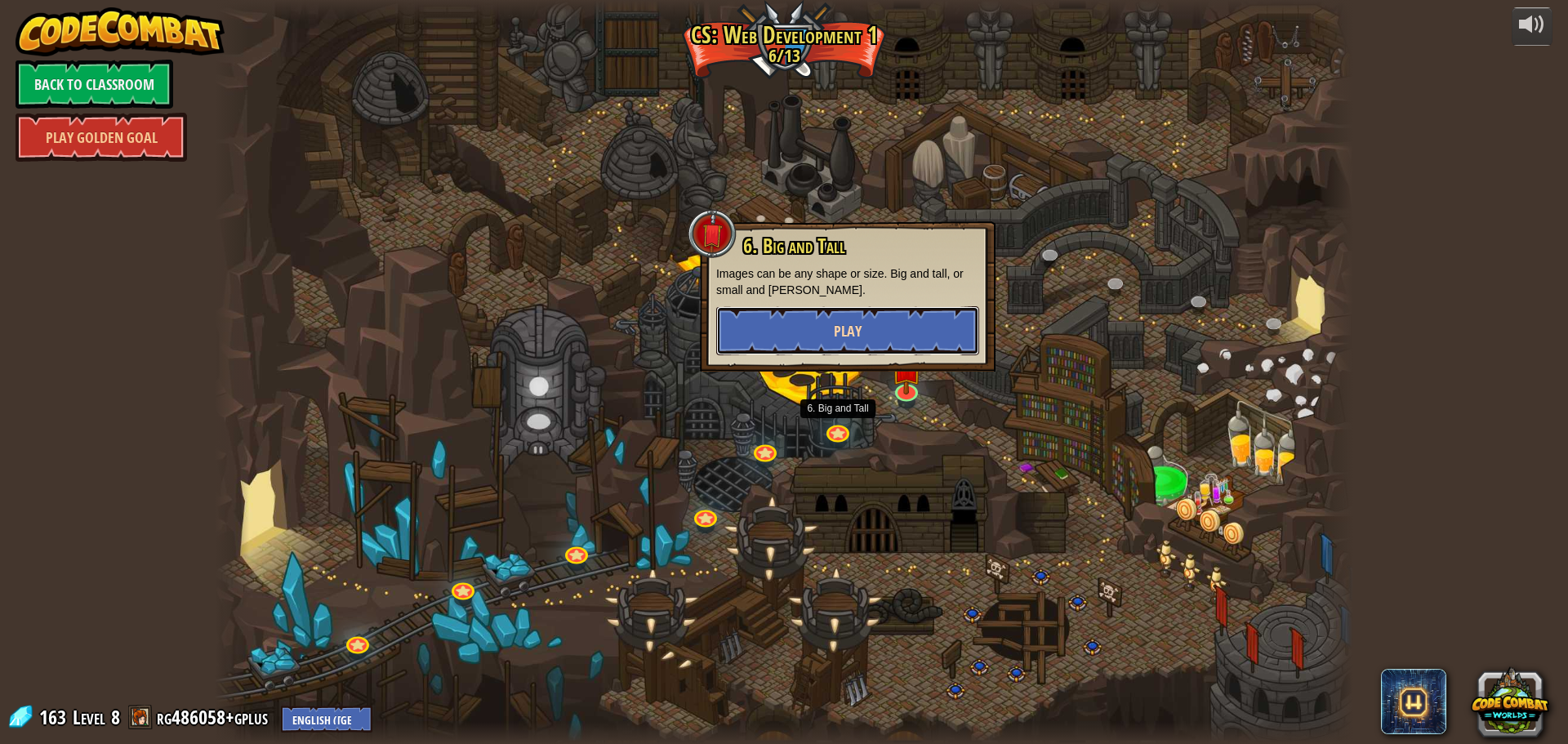
click at [831, 334] on button "Play" at bounding box center [848, 331] width 263 height 49
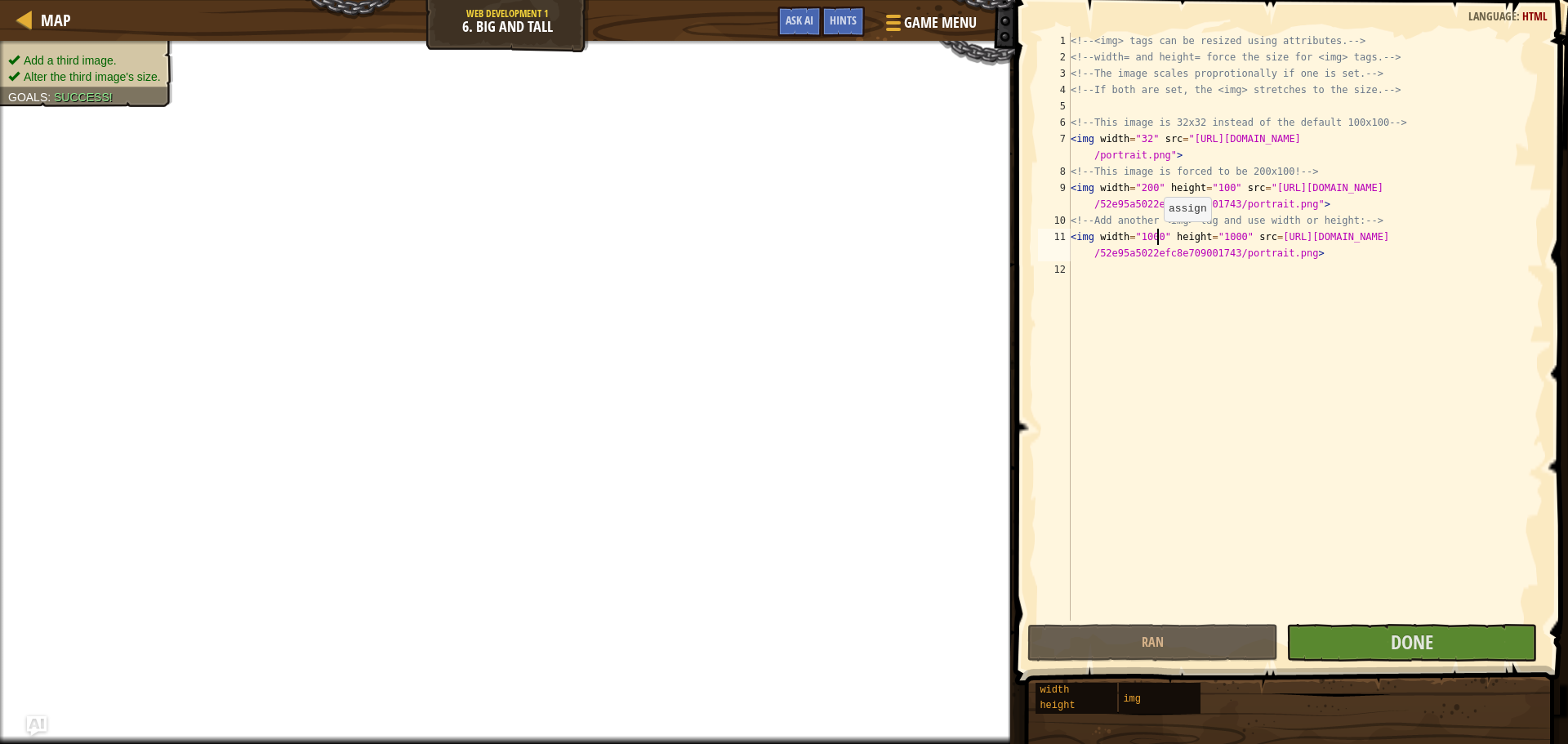
click at [1155, 237] on div "<!-- <img> tags can be resized using attributes. --> <!-- width= and height= fo…" at bounding box center [1305, 342] width 476 height 620
click at [1210, 232] on div "<!-- <img> tags can be resized using attributes. --> <!-- width= and height= fo…" at bounding box center [1305, 342] width 476 height 620
click at [1220, 231] on div "<!-- <img> tags can be resized using attributes. --> <!-- width= and height= fo…" at bounding box center [1305, 342] width 476 height 620
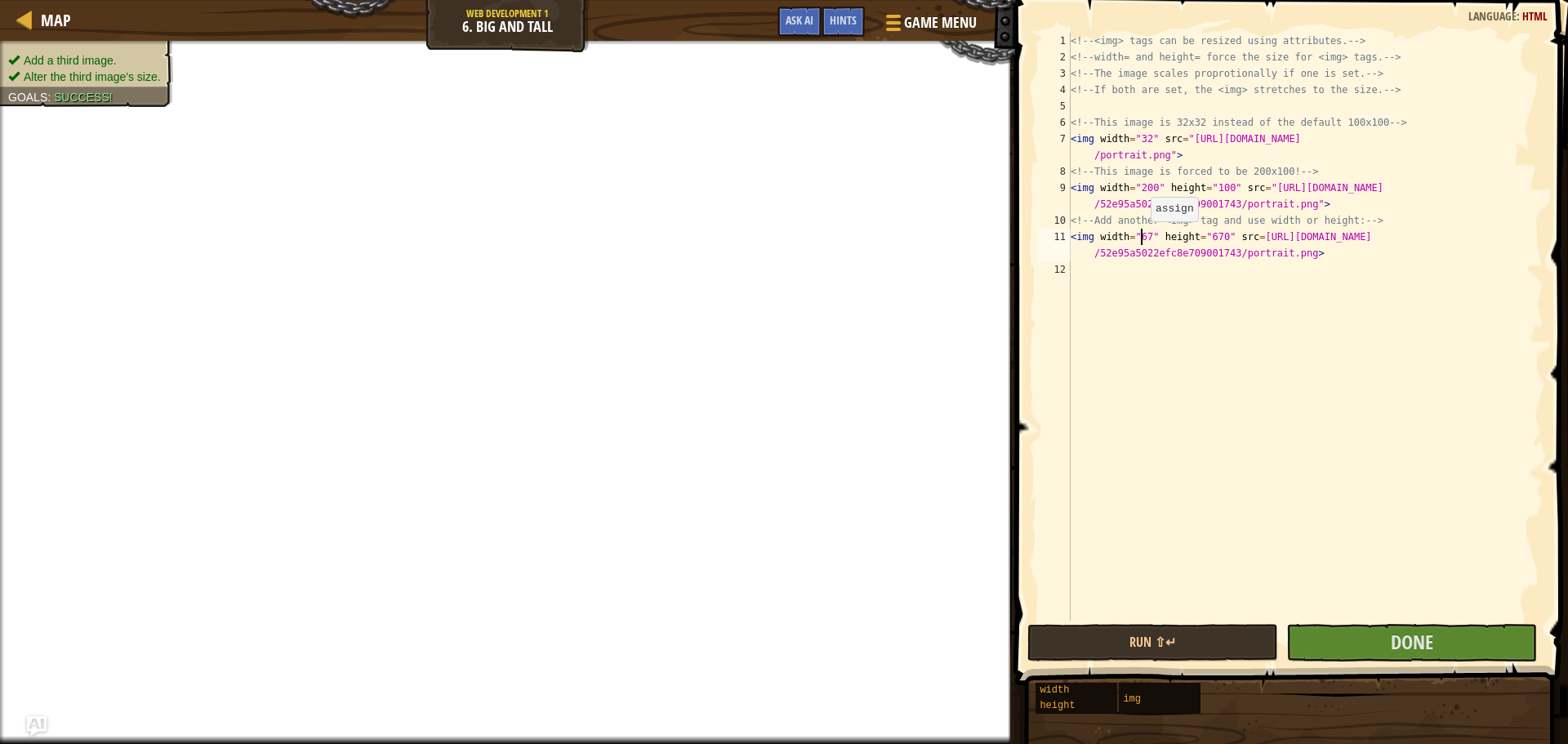
click at [1143, 237] on div "<!-- <img> tags can be resized using attributes. --> <!-- width= and height= fo…" at bounding box center [1305, 342] width 476 height 620
click at [1146, 234] on div "<!-- <img> tags can be resized using attributes. --> <!-- width= and height= fo…" at bounding box center [1305, 342] width 476 height 620
type textarea "<img width="670" height="670" src=[URL][DOMAIN_NAME]>"
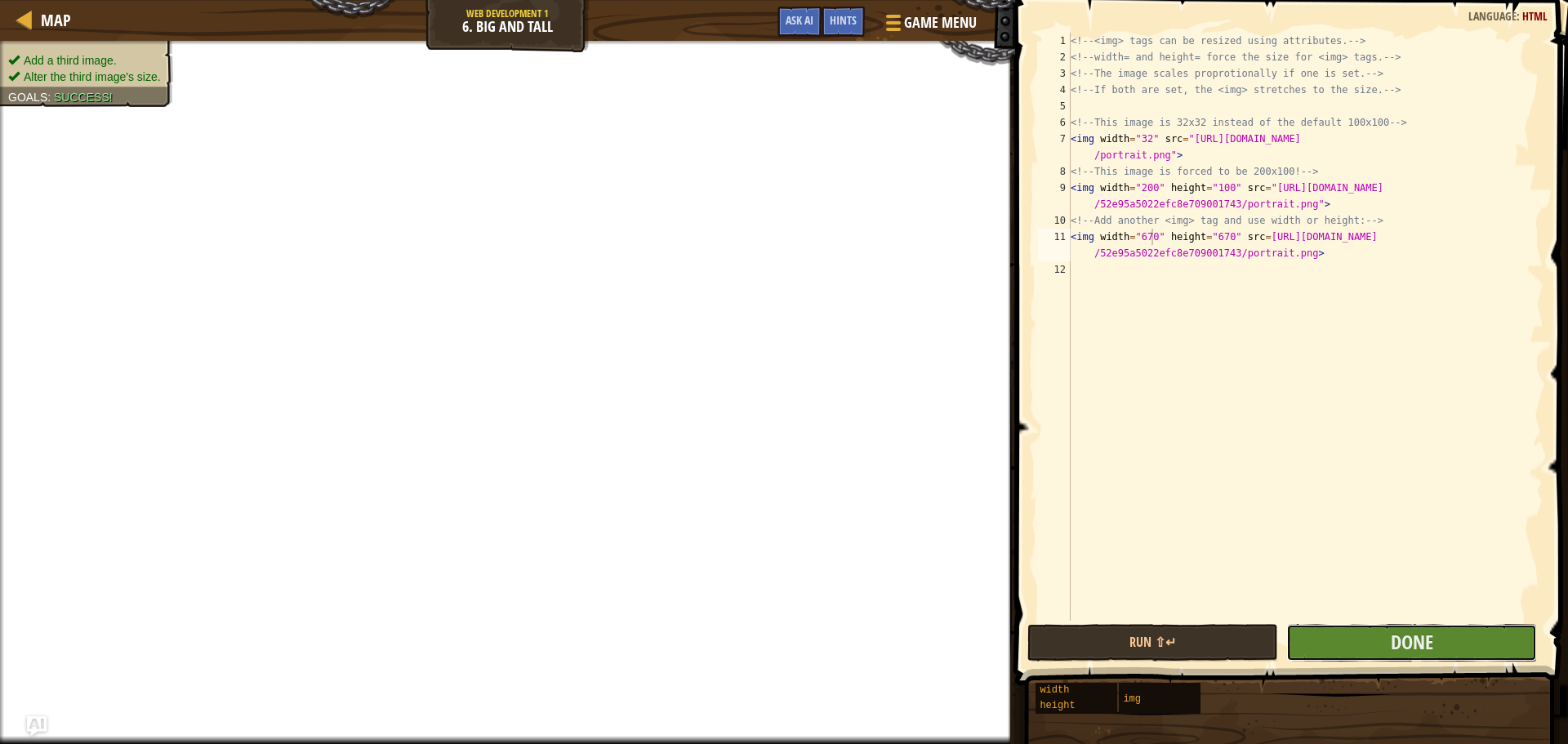
click at [1359, 653] on button "Done" at bounding box center [1411, 643] width 250 height 38
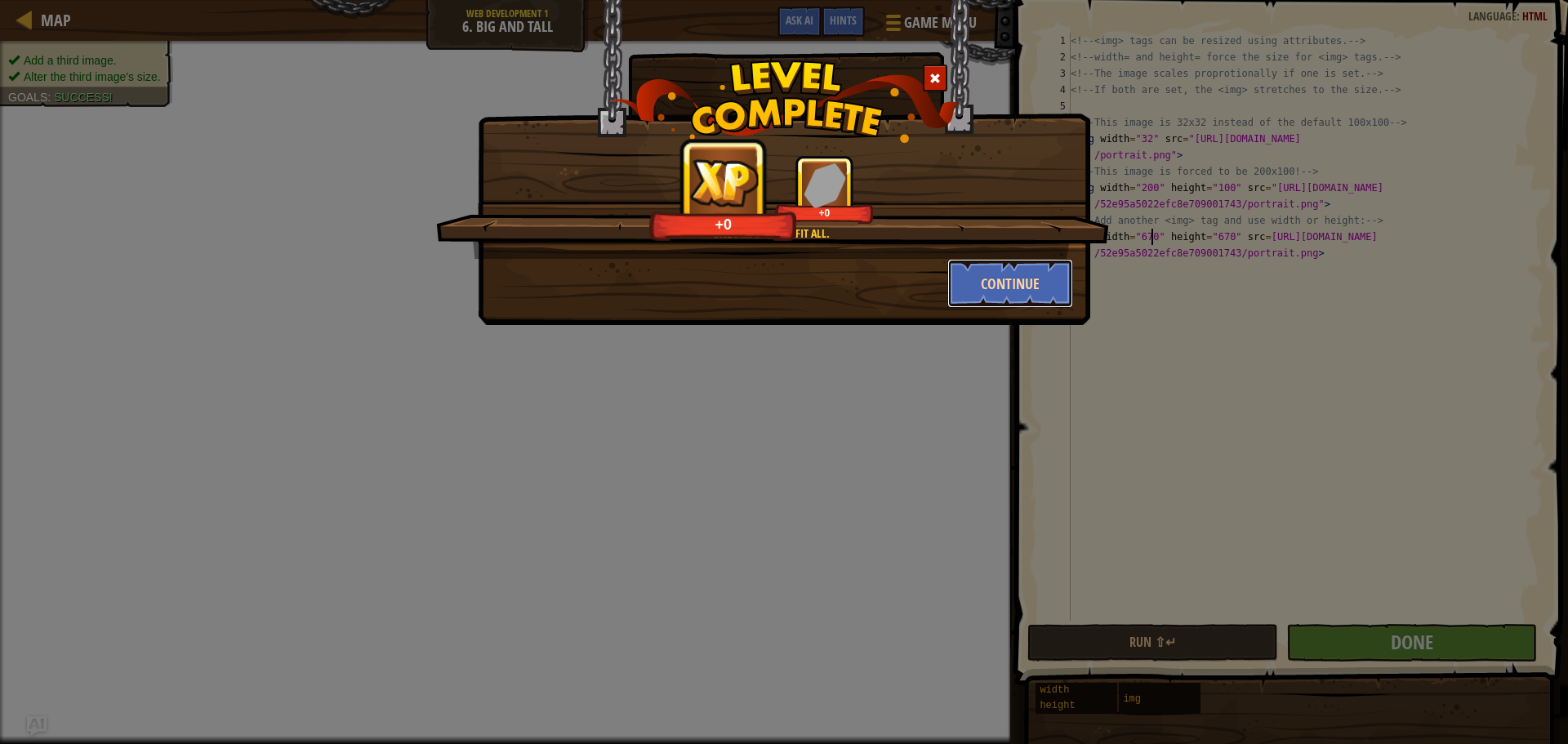
click at [1011, 268] on button "Continue" at bounding box center [1011, 284] width 127 height 49
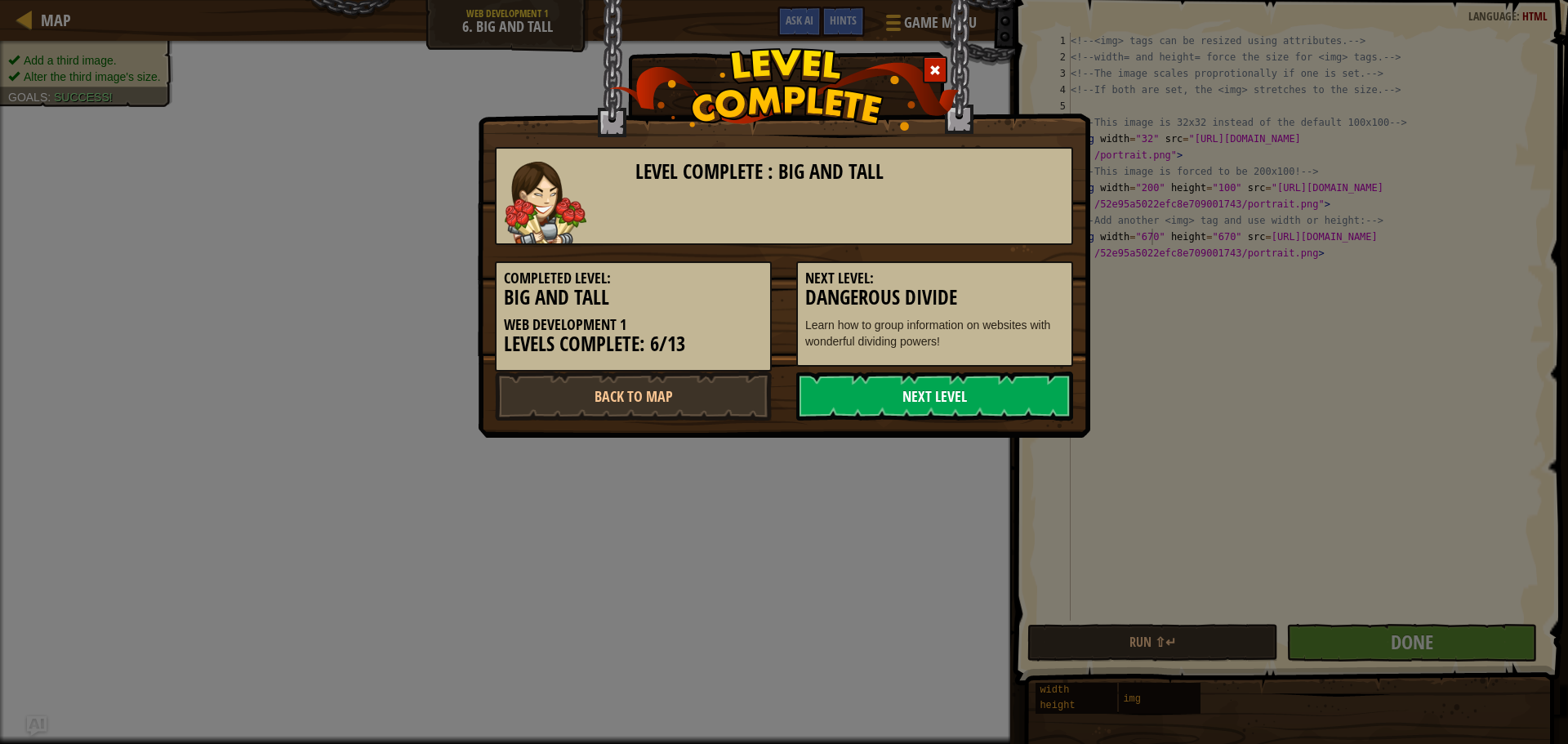
click at [1004, 396] on link "Next Level" at bounding box center [935, 397] width 277 height 49
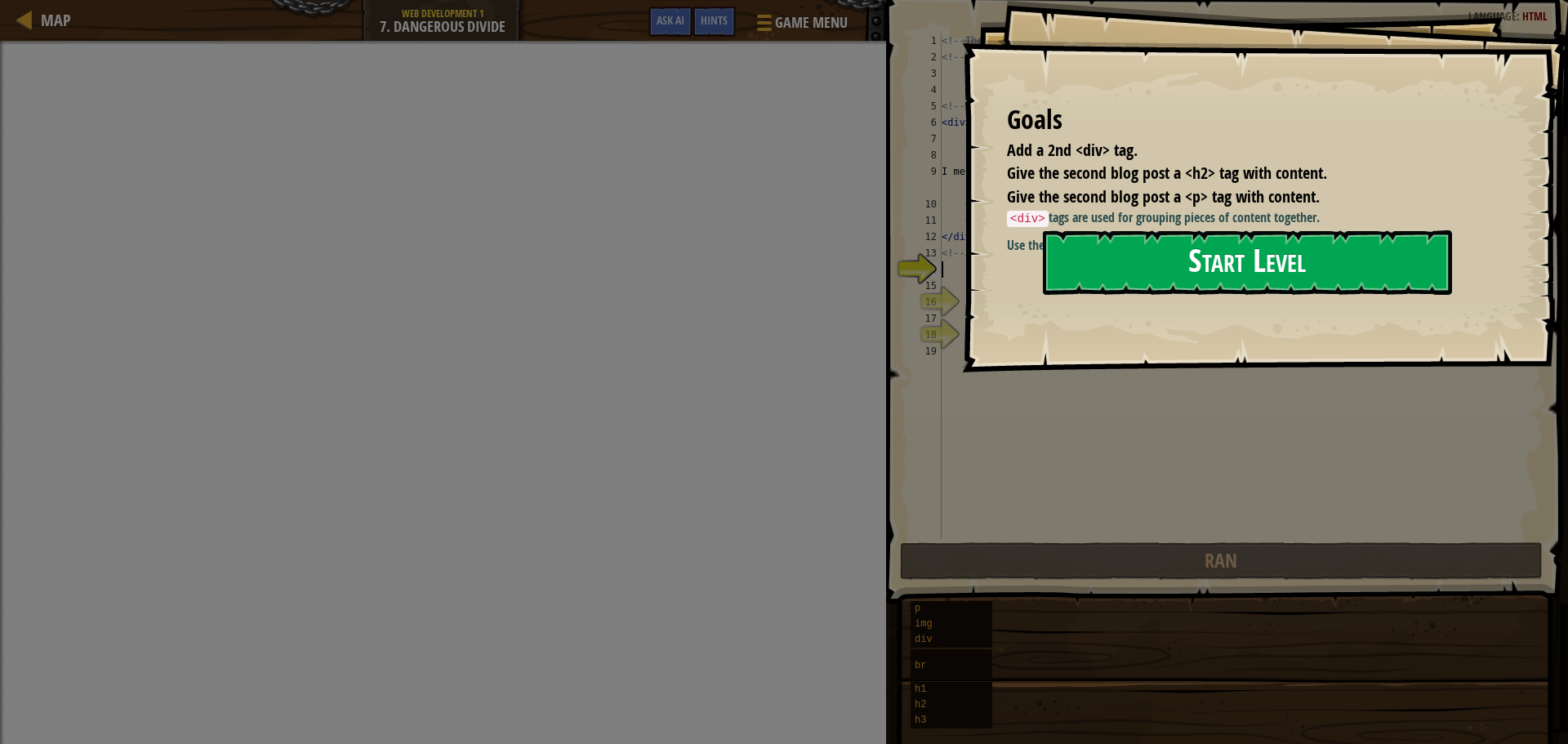
click at [1117, 245] on button "Start Level" at bounding box center [1247, 262] width 410 height 64
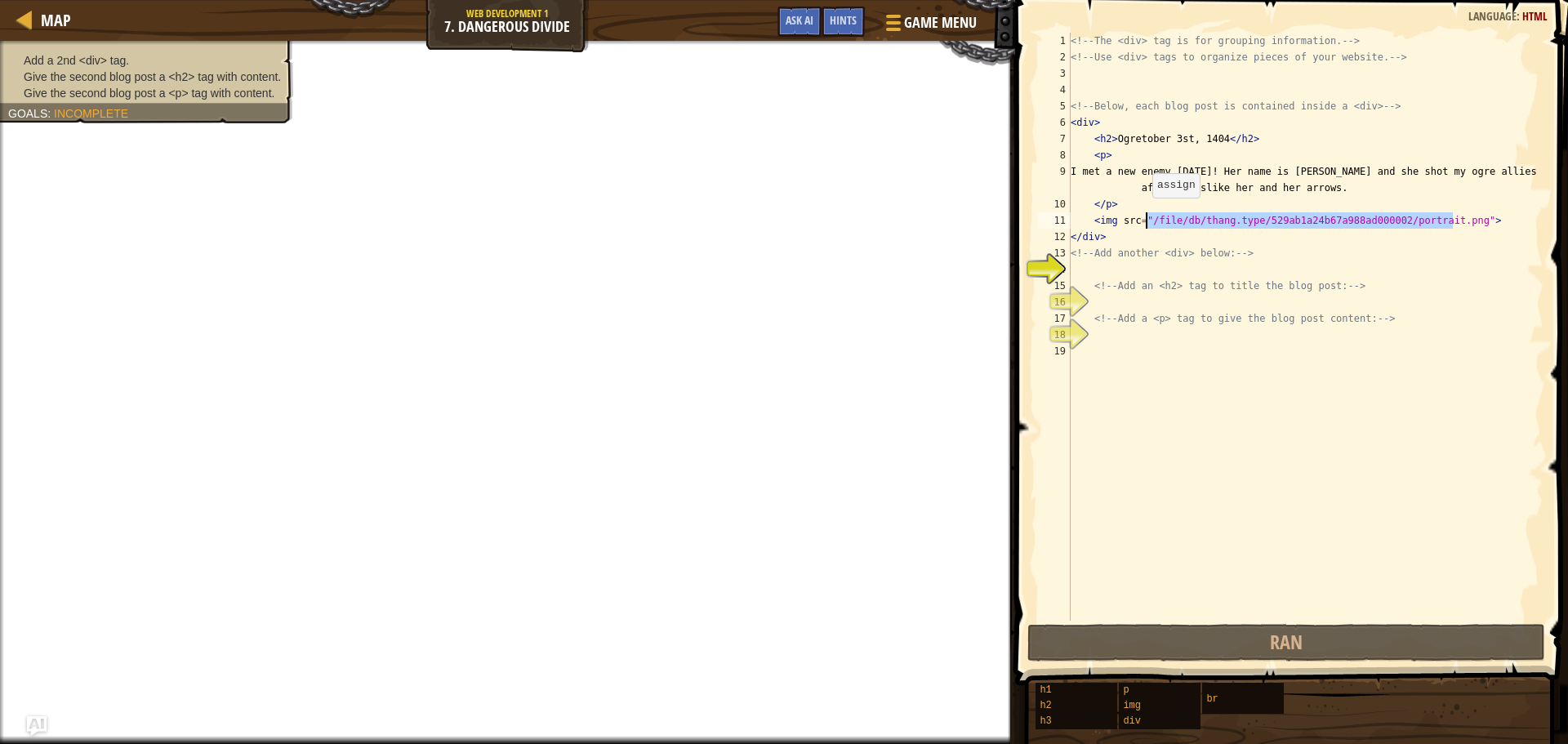
drag, startPoint x: 1453, startPoint y: 221, endPoint x: 1144, endPoint y: 214, distance: 309.1
click at [1144, 214] on div "<!-- The <div> tag is for grouping information. --> <!-- Use <div> tags to orga…" at bounding box center [1305, 342] width 476 height 620
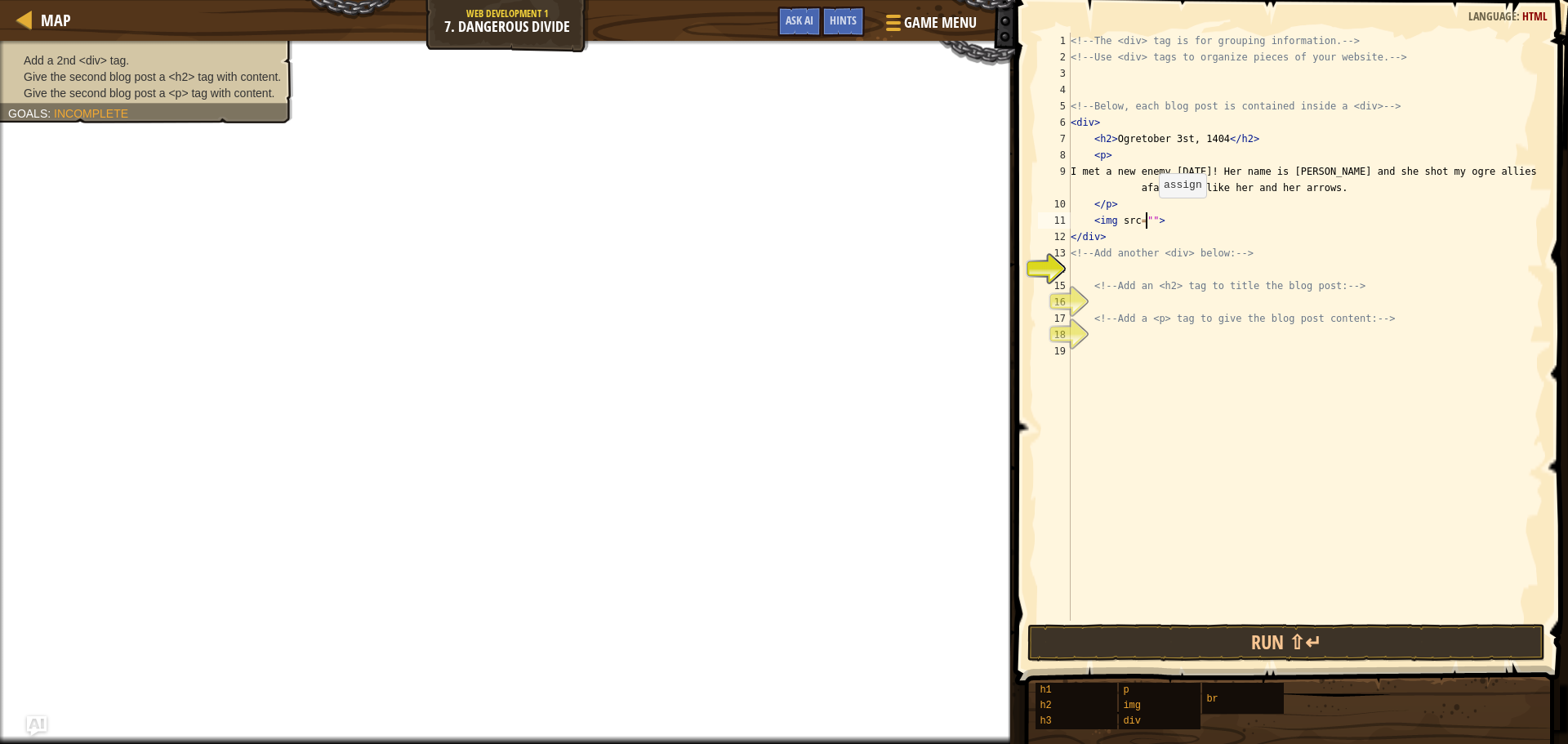
type textarea "<img src="[URL][DOMAIN_NAME]">"
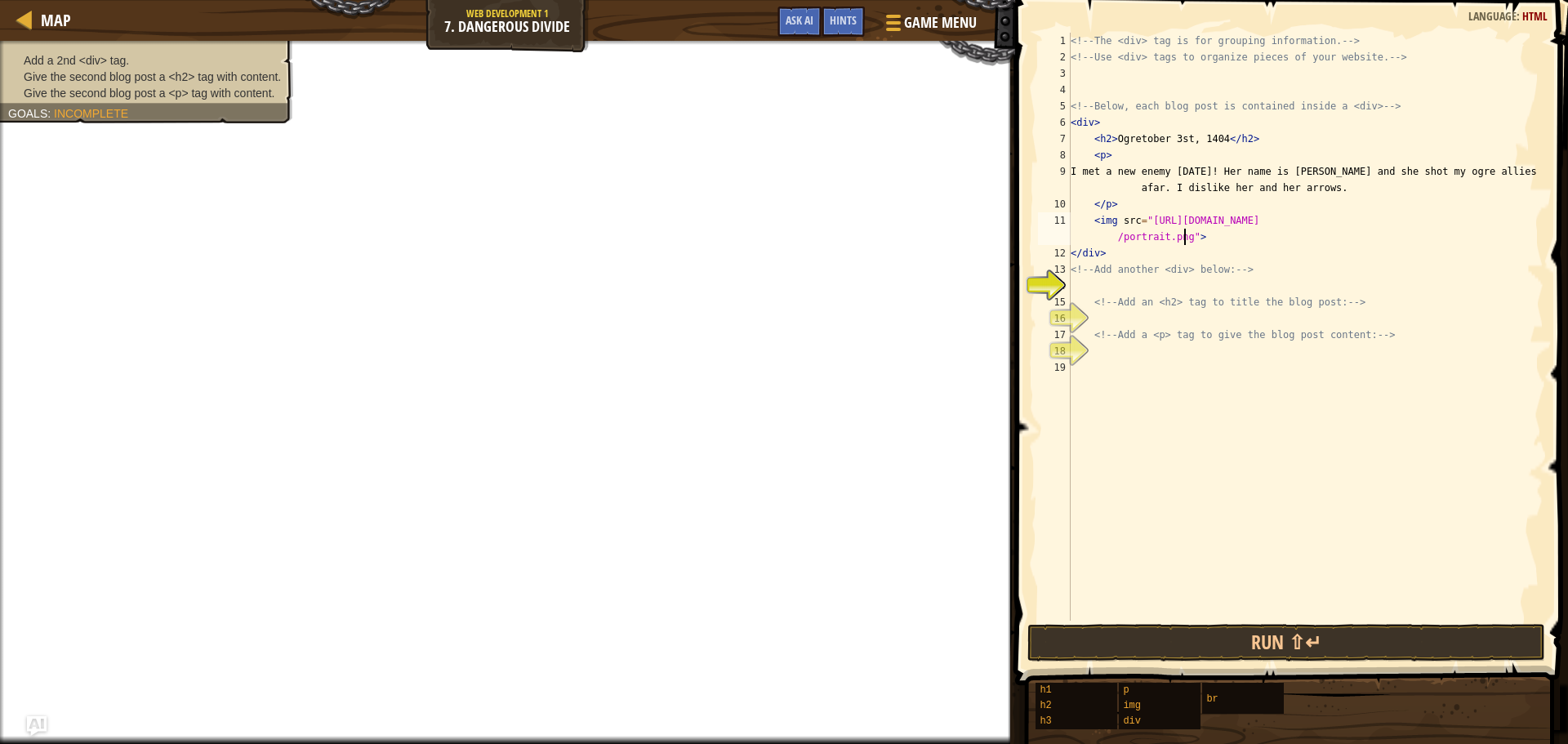
click at [1090, 282] on div "<!-- The <div> tag is for grouping information. --> <!-- Use <div> tags to orga…" at bounding box center [1305, 342] width 476 height 620
type textarea "<div>"
click at [1118, 317] on div "<!-- The <div> tag is for grouping information. --> <!-- Use <div> tags to orga…" at bounding box center [1305, 342] width 476 height 620
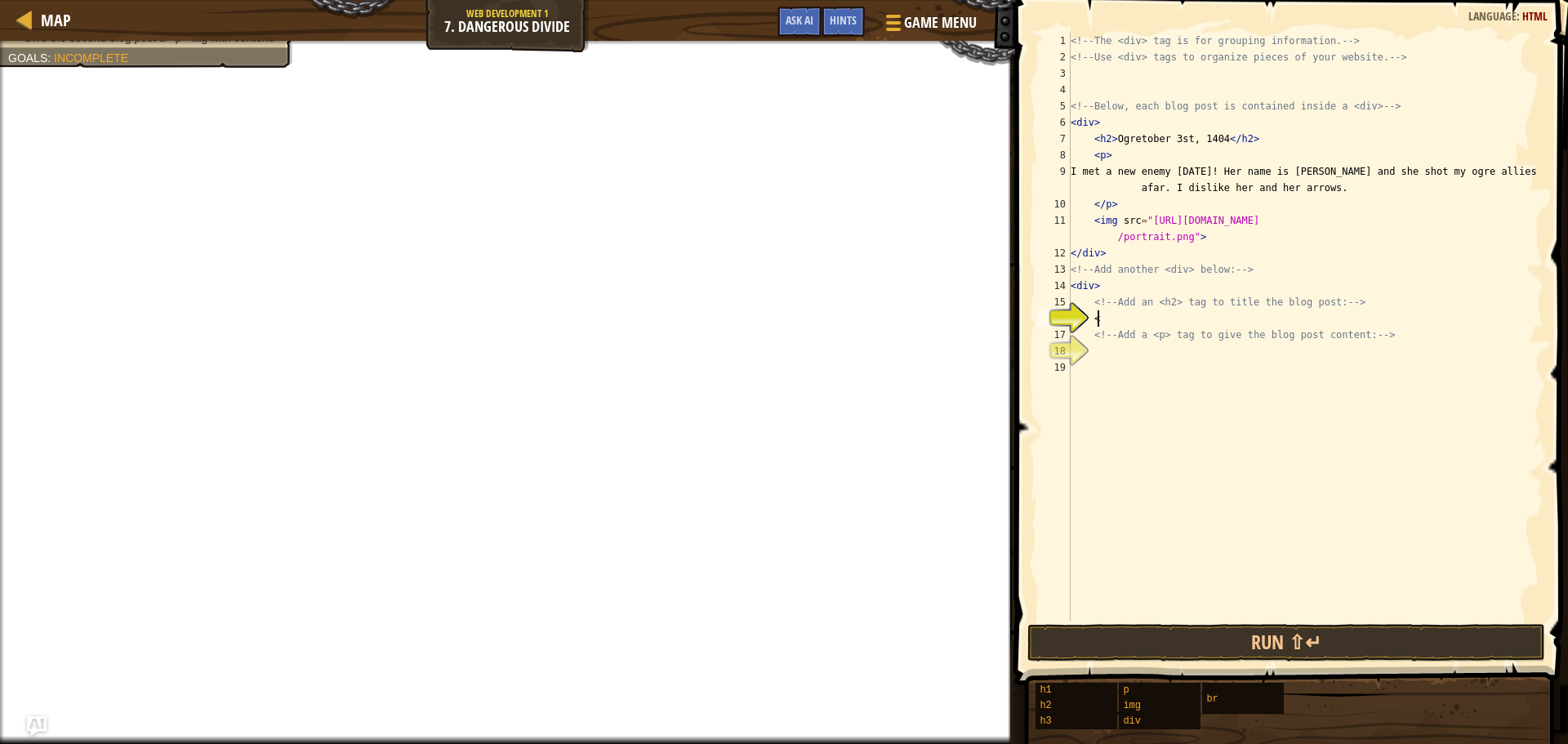
scroll to position [7, 2]
type textarea "<h2>"
click at [1139, 344] on div "<!-- The <div> tag is for grouping information. --> <!-- Use <div> tags to orga…" at bounding box center [1305, 342] width 476 height 620
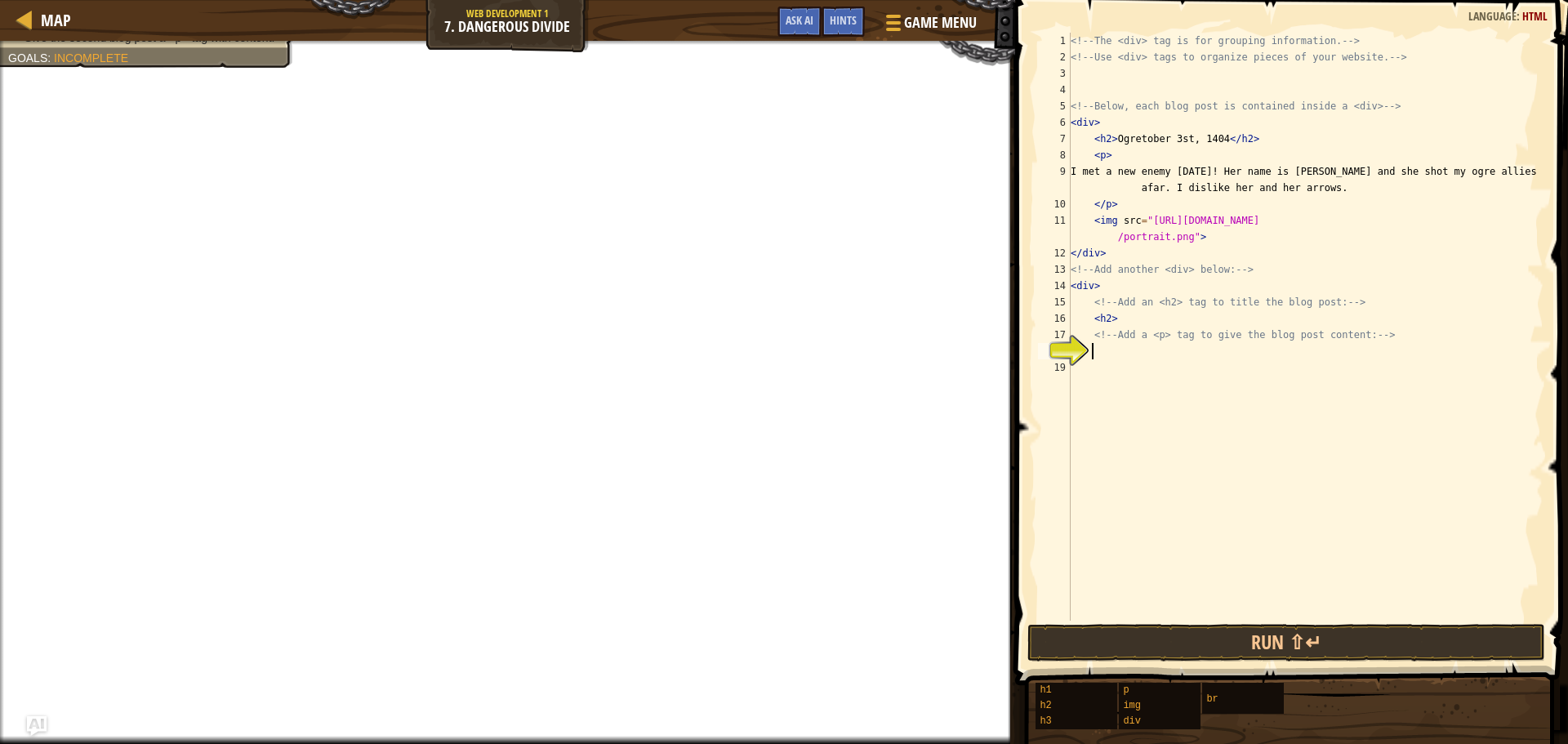
click at [1134, 324] on div "<!-- The <div> tag is for grouping information. --> <!-- Use <div> tags to orga…" at bounding box center [1305, 342] width 476 height 620
click at [1212, 140] on div "<!-- The <div> tag is for grouping information. --> <!-- Use <div> tags to orga…" at bounding box center [1305, 342] width 476 height 620
type textarea "<h2>Ogretober 3st, 1404</h2>"
click at [1121, 358] on div "<!-- The <div> tag is for grouping information. --> <!-- Use <div> tags to orga…" at bounding box center [1305, 342] width 476 height 620
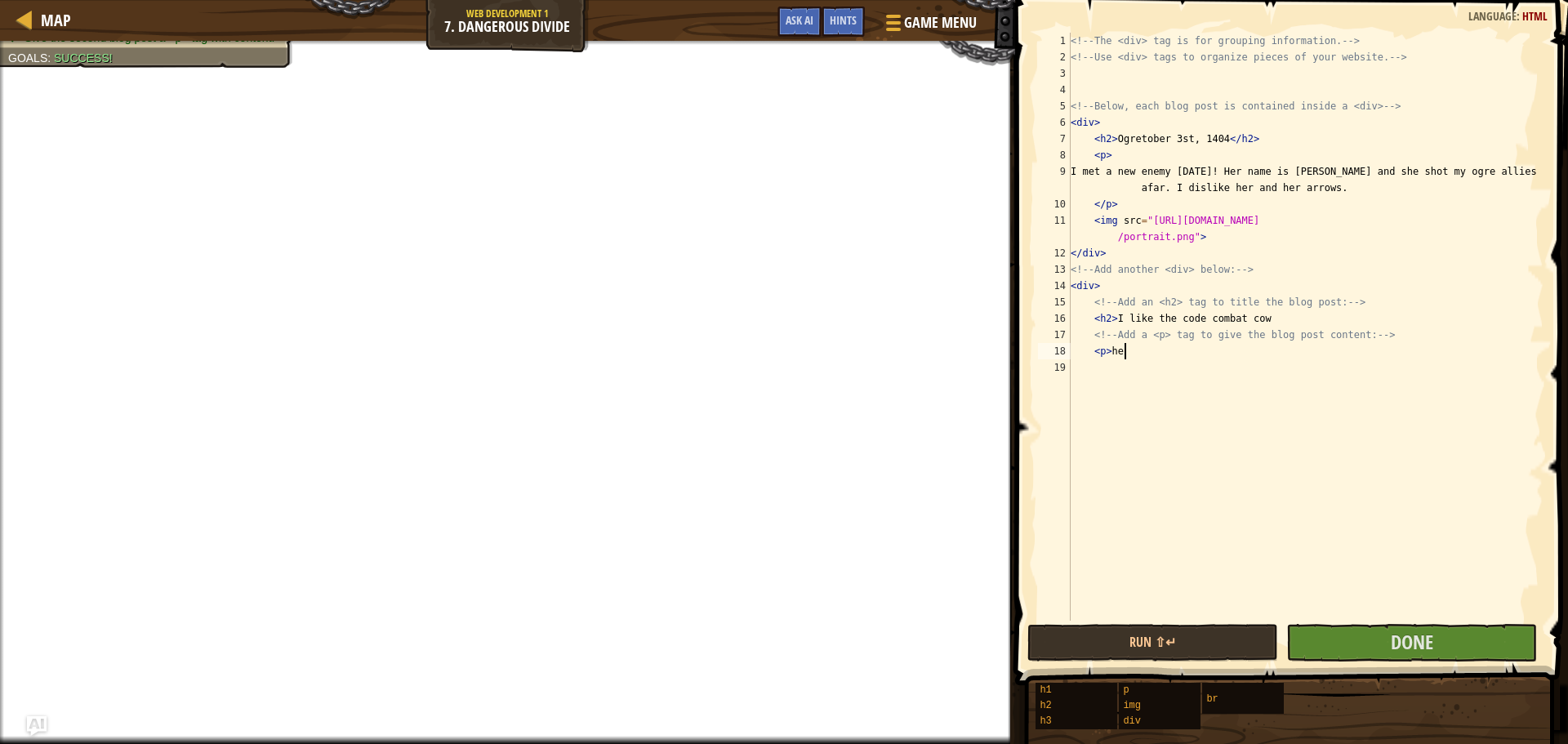
scroll to position [7, 3]
click at [1322, 311] on div "<!-- The <div> tag is for grouping information. --> <!-- Use <div> tags to orga…" at bounding box center [1305, 342] width 476 height 620
click at [1176, 344] on div "<!-- The <div> tag is for grouping information. --> <!-- Use <div> tags to orga…" at bounding box center [1305, 342] width 476 height 620
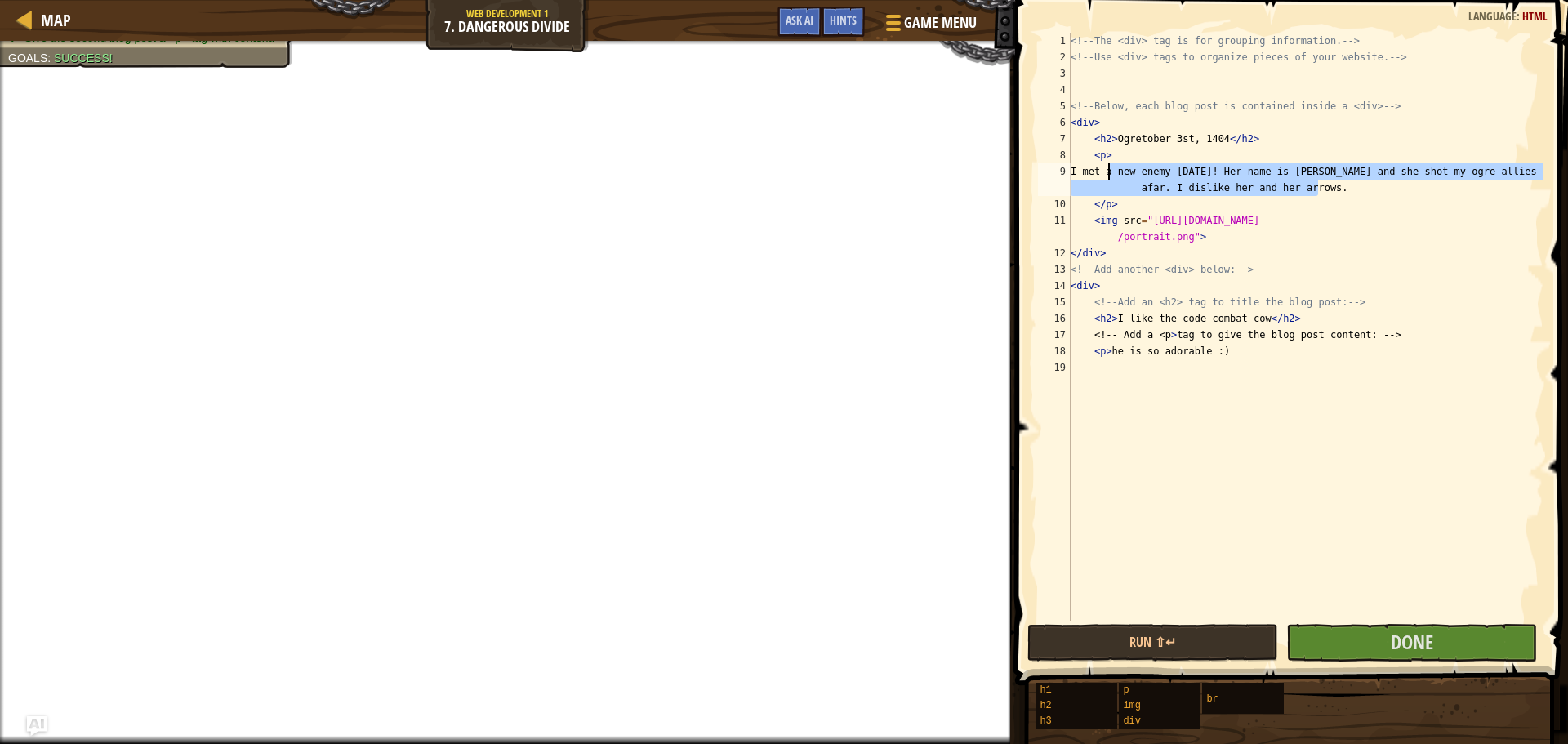
drag, startPoint x: 1317, startPoint y: 184, endPoint x: 1107, endPoint y: 173, distance: 210.3
click at [1107, 173] on div "<!-- The <div> tag is for grouping information. --> <!-- Use <div> tags to orga…" at bounding box center [1305, 342] width 476 height 620
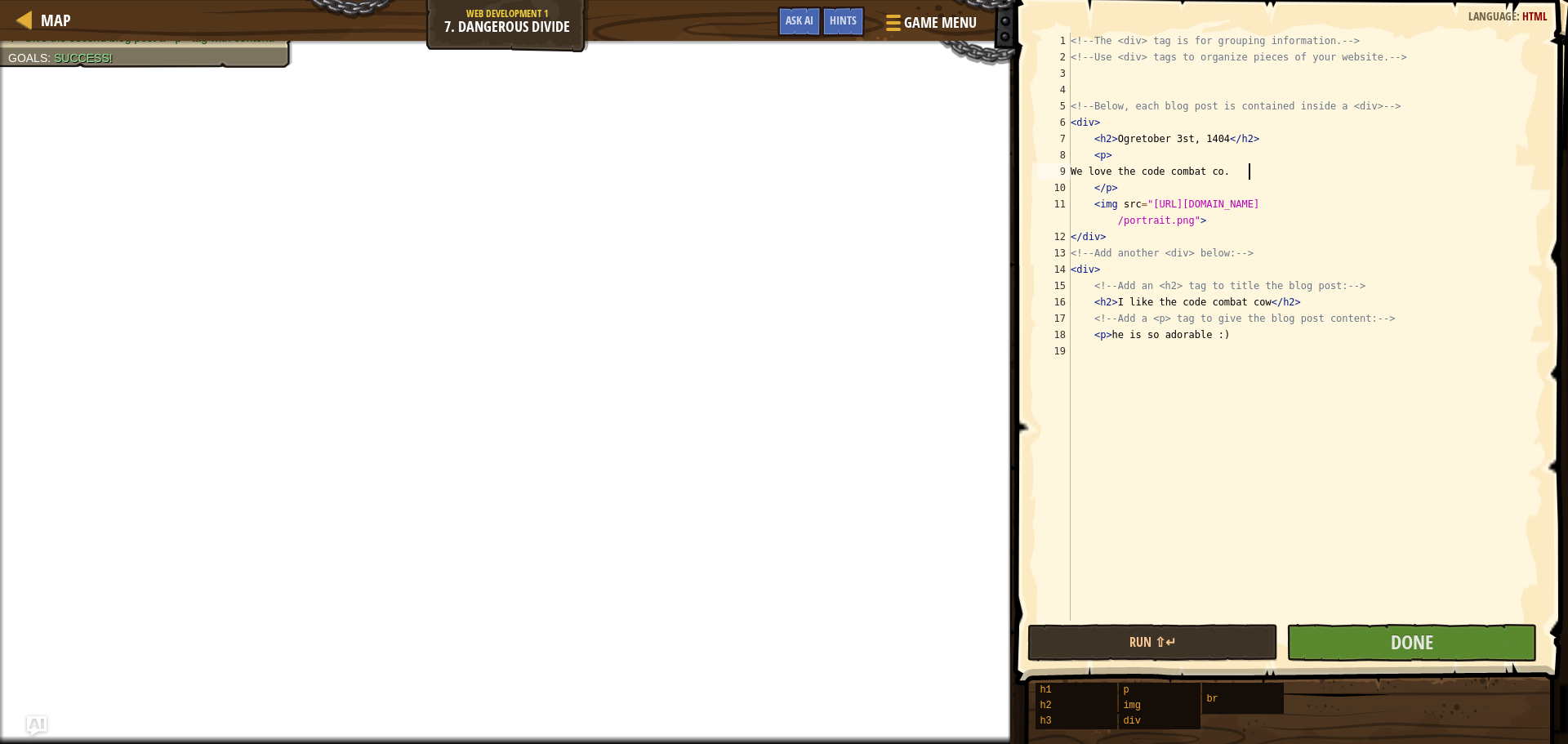
scroll to position [7, 15]
type textarea "We love the code combat cow."
click at [1363, 652] on button "Done" at bounding box center [1411, 643] width 250 height 38
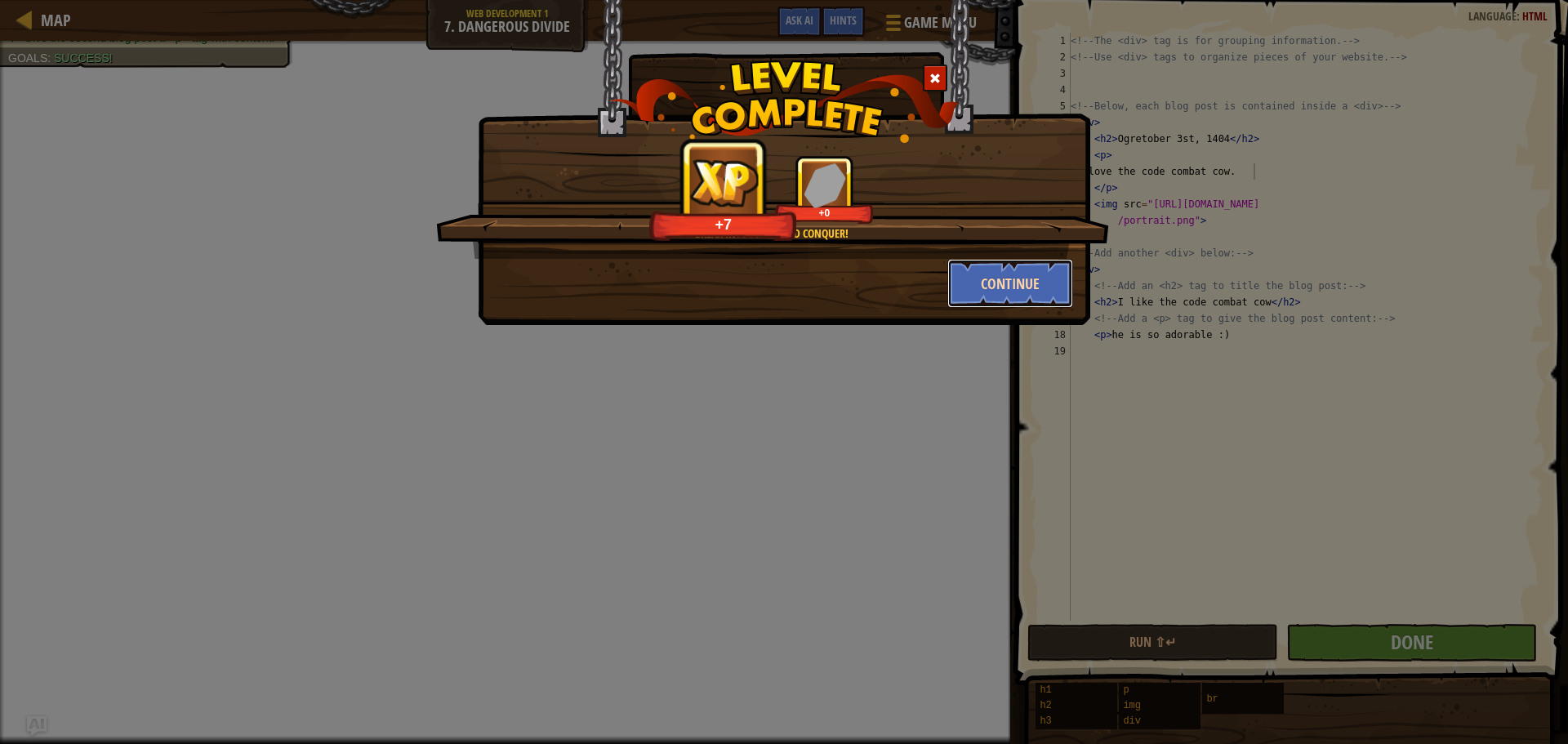
click at [981, 280] on button "Continue" at bounding box center [1011, 284] width 127 height 49
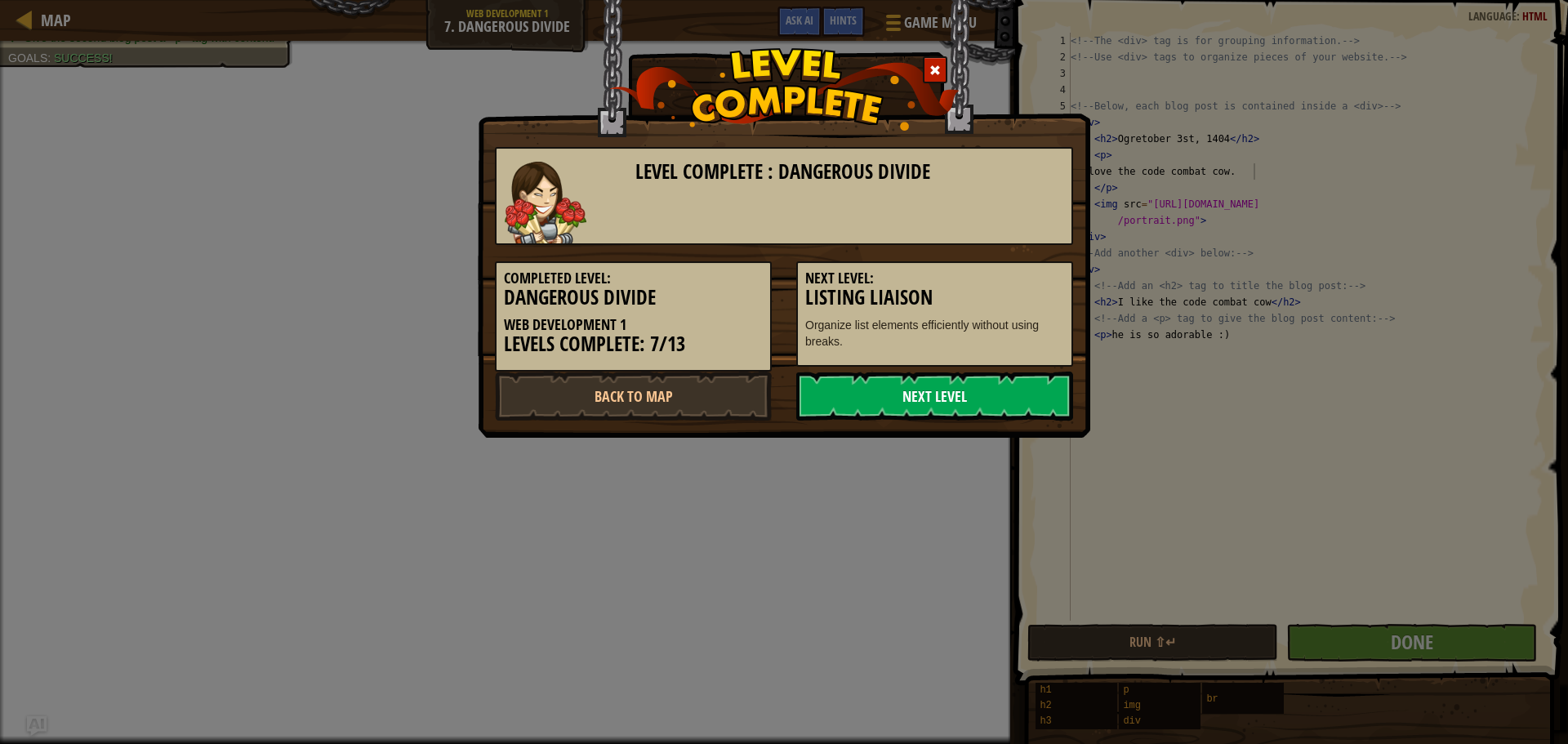
click at [891, 379] on link "Next Level" at bounding box center [935, 397] width 277 height 49
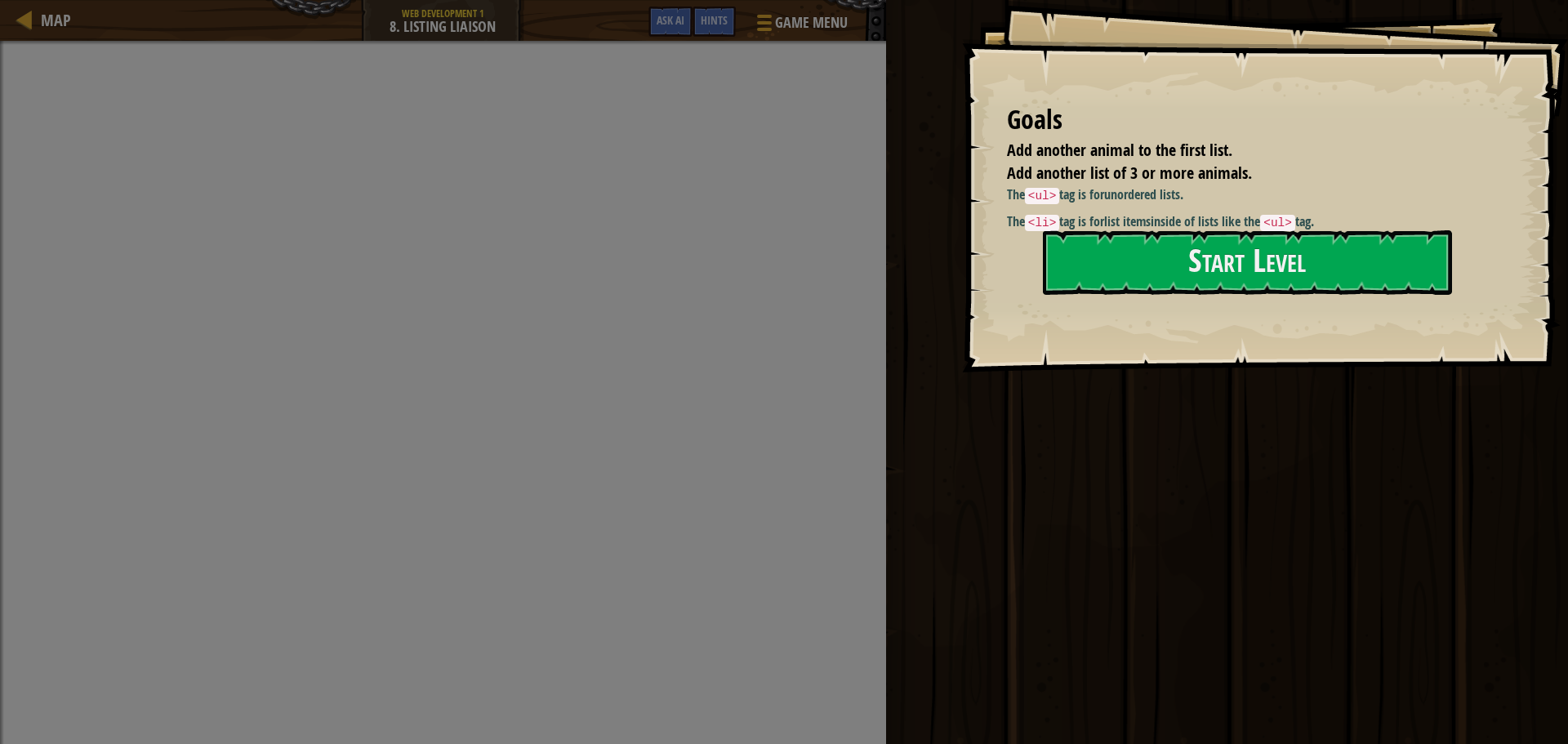
click at [1122, 208] on div "The <ul> tag is for unordered lists . The <li> tag is for list items inside of …" at bounding box center [1248, 208] width 483 height 46
click at [1143, 241] on button "Start Level" at bounding box center [1247, 262] width 410 height 64
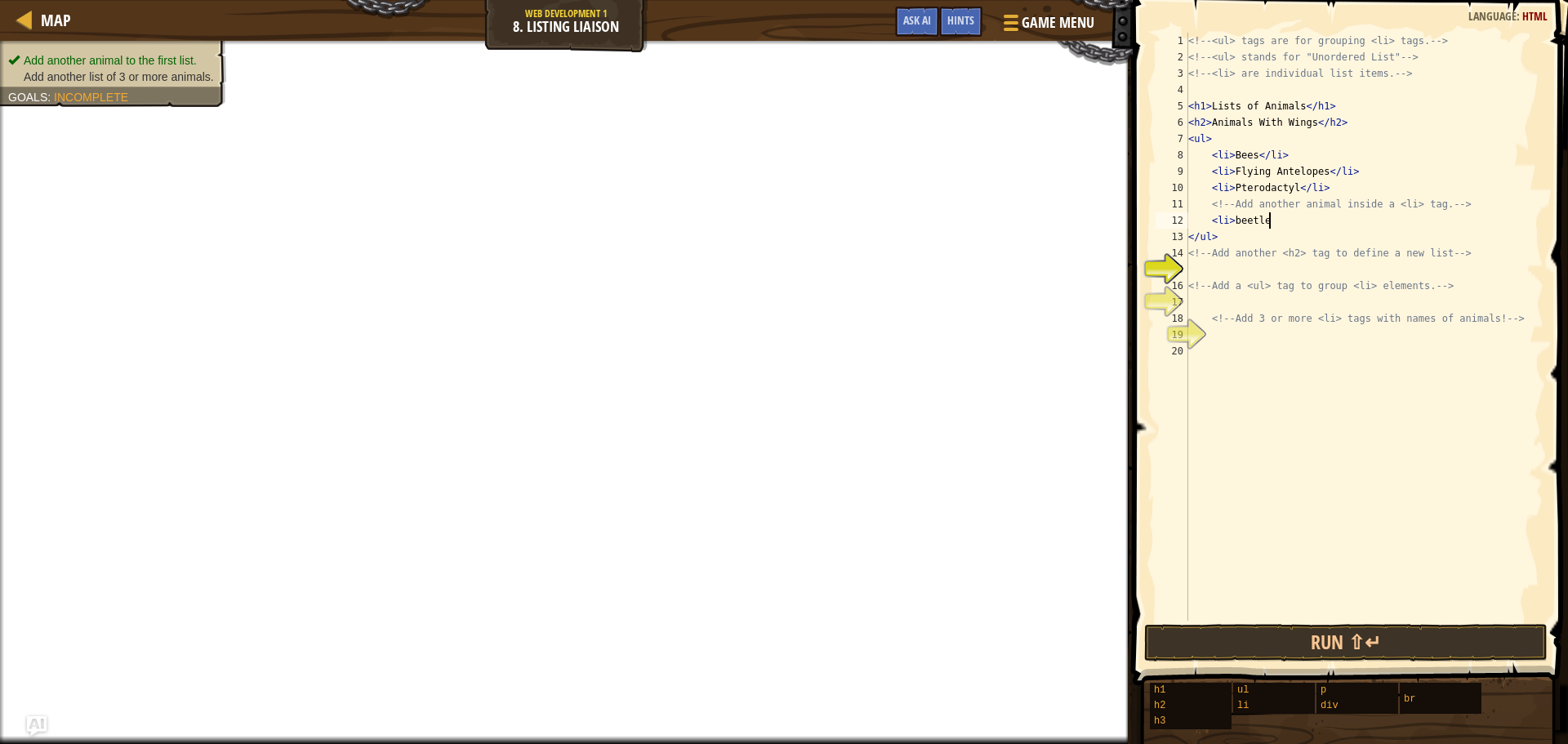
scroll to position [7, 6]
type textarea "<li> beetles"
click at [1269, 273] on div "<!-- <ul> tags are for grouping <li> tags. --> <!-- <ul> stands for "Unordered …" at bounding box center [1364, 342] width 358 height 620
drag, startPoint x: 1315, startPoint y: 175, endPoint x: 1234, endPoint y: 175, distance: 81.0
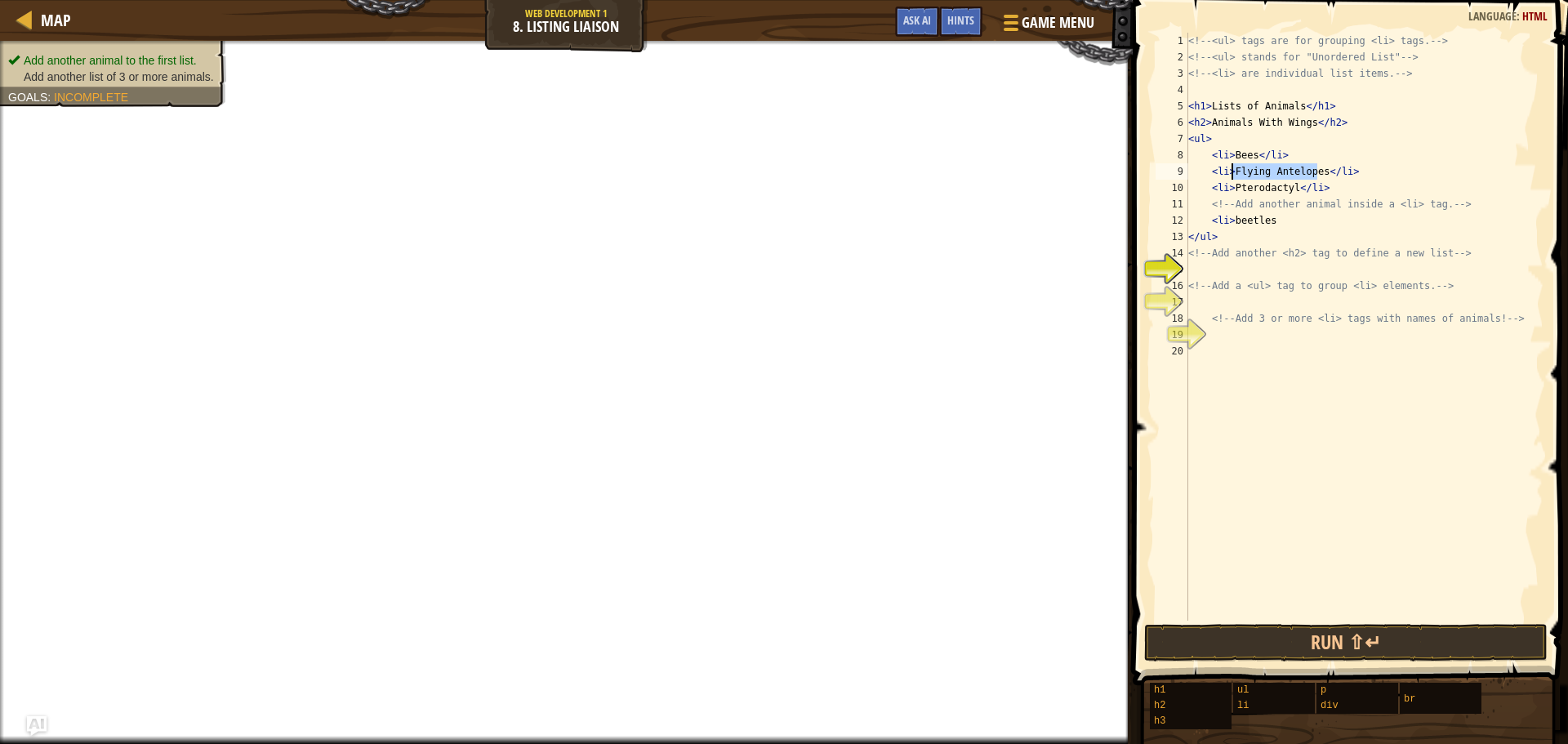
click at [1234, 175] on div "<!-- <ul> tags are for grouping <li> tags. --> <!-- <ul> stands for "Unordered …" at bounding box center [1364, 342] width 358 height 620
drag, startPoint x: 1289, startPoint y: 183, endPoint x: 1230, endPoint y: 185, distance: 59.0
click at [1230, 185] on div "<!-- <ul> tags are for grouping <li> tags. --> <!-- <ul> stands for "Unordered …" at bounding box center [1364, 342] width 358 height 620
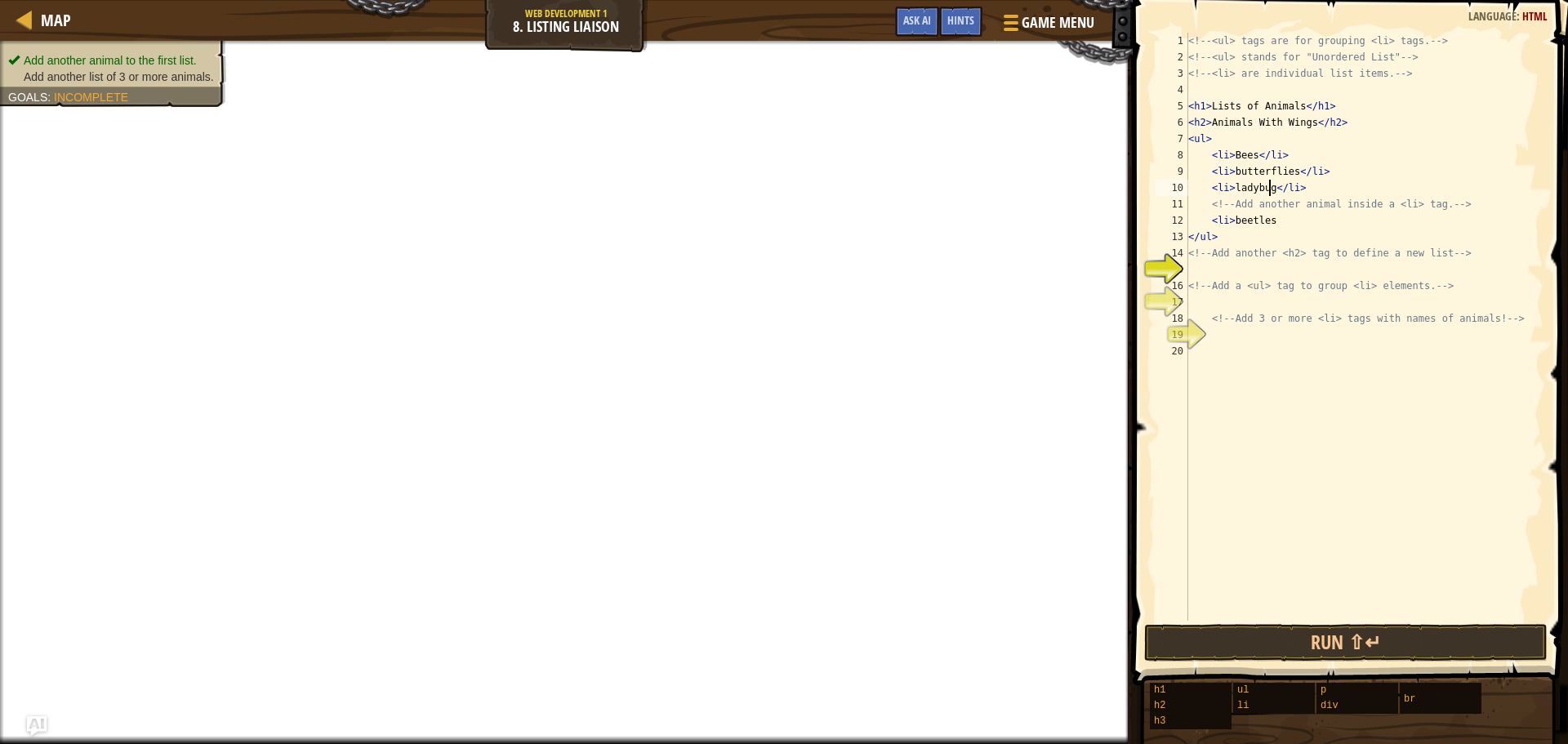
type textarea "<li>ladybugs</li>"
click at [1243, 272] on div "<!-- <ul> tags are for grouping <li> tags. --> <!-- <ul> stands for "Unordered …" at bounding box center [1364, 342] width 358 height 620
type textarea "<h2>Other cool bugs</h2>"
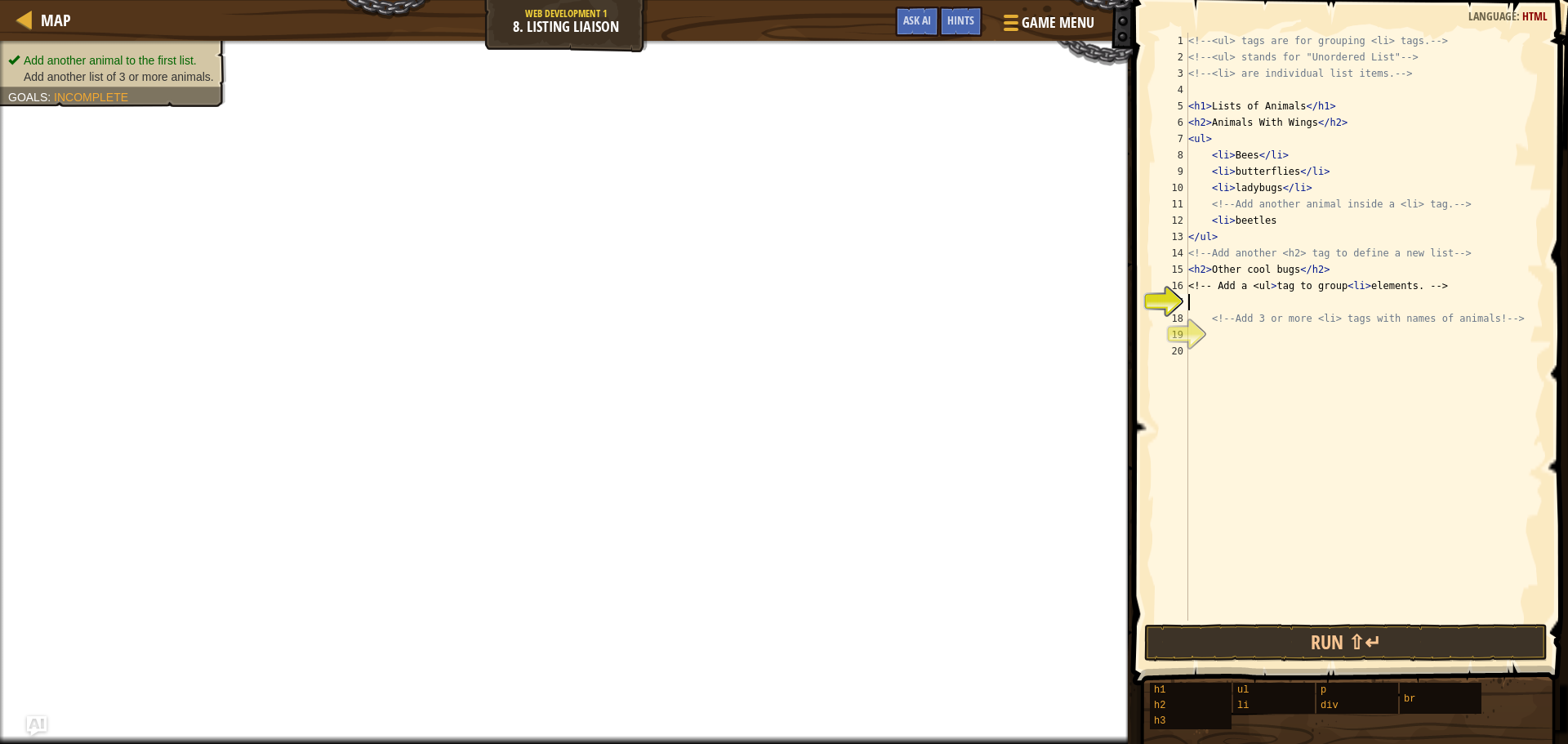
click at [1287, 297] on div "<!-- <ul> tags are for grouping <li> tags. --> <!-- <ul> stands for "Unordered …" at bounding box center [1364, 342] width 358 height 620
drag, startPoint x: 1417, startPoint y: 289, endPoint x: 1337, endPoint y: 315, distance: 84.1
click at [1337, 315] on div "<!-- <ul> tags are for grouping <li> tags. --> <!-- <ul> stands for "Unordered …" at bounding box center [1364, 342] width 358 height 620
type textarea "<!-- Add 3 or more <li> tags with names of animals! -->"
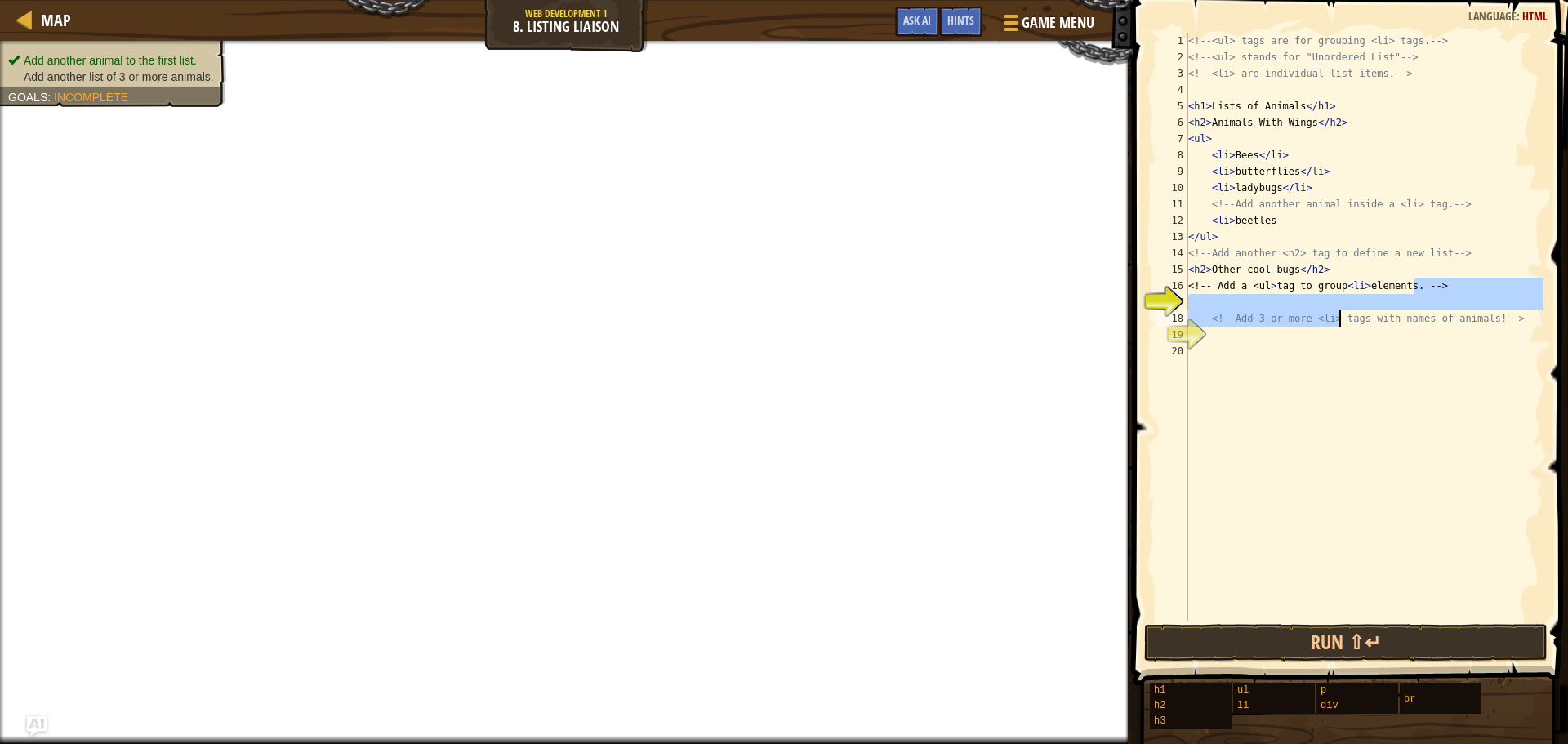
click at [1234, 298] on div "<!-- <ul> tags are for grouping <li> tags. --> <!-- <ul> stands for "Unordered …" at bounding box center [1364, 326] width 358 height 588
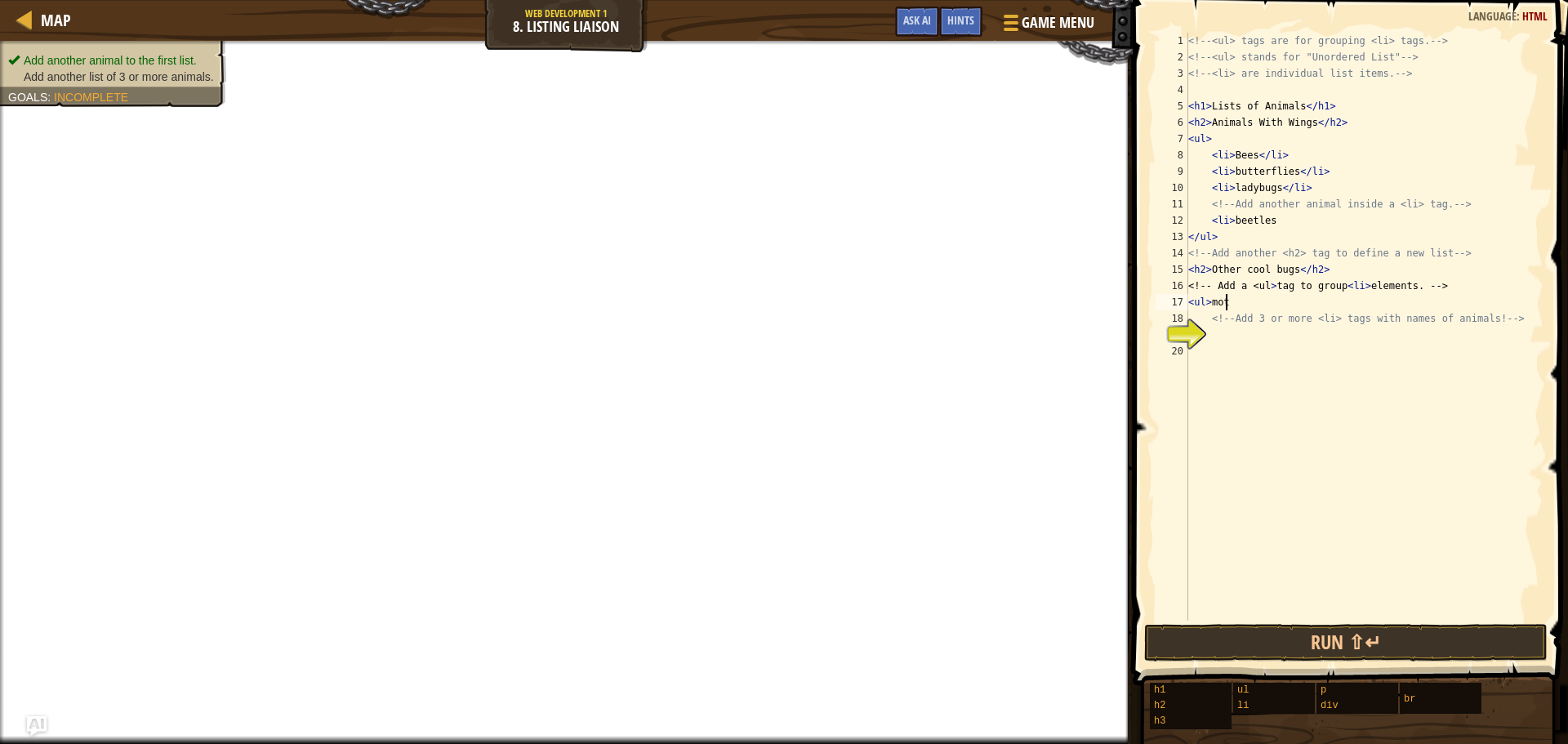
scroll to position [7, 2]
type textarea "<ul>moths"
type textarea "<ul>"
click at [1326, 356] on div "<!-- <ul> tags are for grouping <li> tags. --> <!-- <ul> stands for "Unordered …" at bounding box center [1364, 342] width 358 height 620
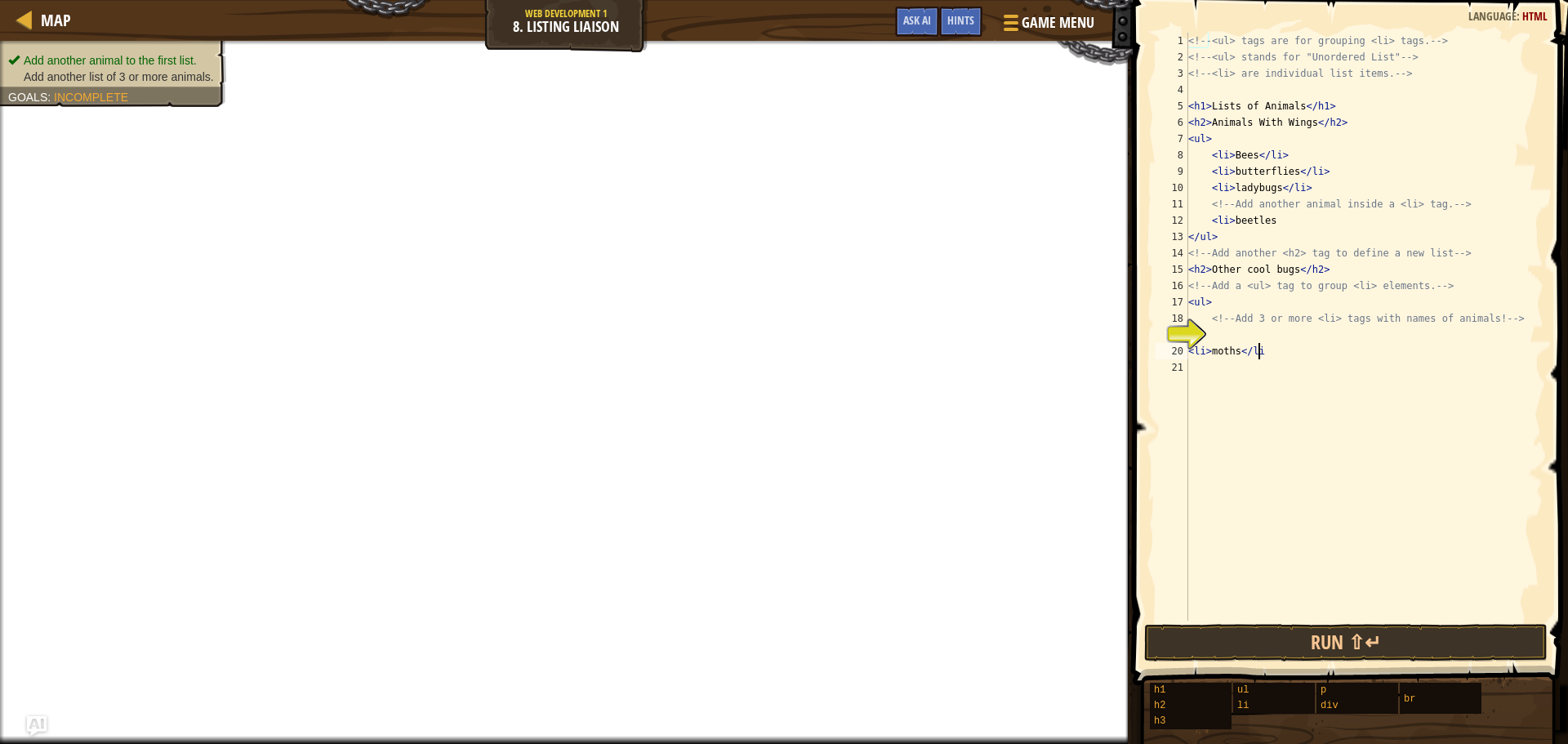
scroll to position [7, 5]
type textarea "<li>moths</li>"
click at [1186, 350] on div "20" at bounding box center [1171, 351] width 33 height 17
type textarea "<li>moths</li>"
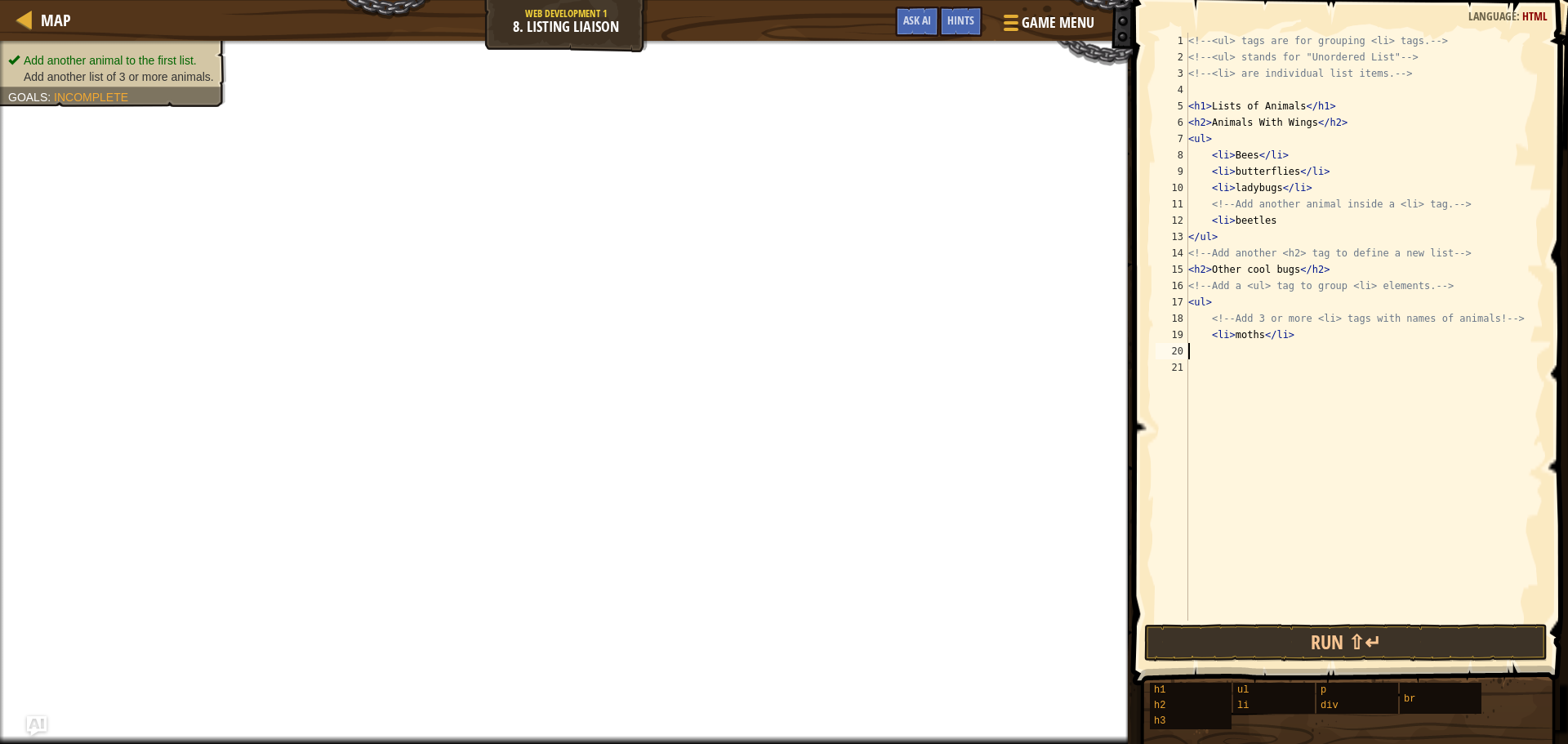
click at [1195, 351] on div "<!-- <ul> tags are for grouping <li> tags. --> <!-- <ul> stands for "Unordered …" at bounding box center [1364, 342] width 358 height 620
type textarea "<li> ants </li>"
type textarea ","
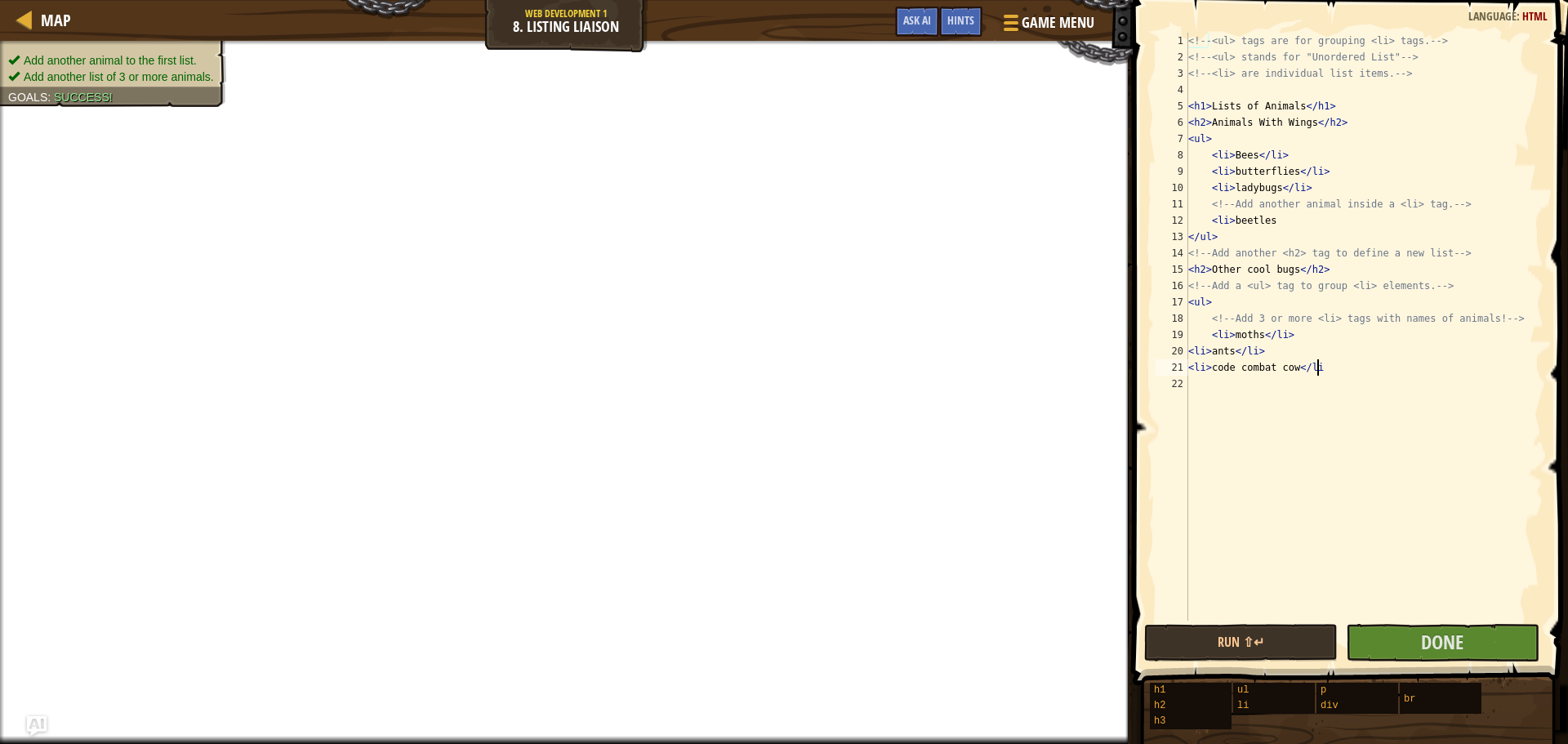
scroll to position [7, 10]
type textarea "<li> code combat cow</li>"
click at [1460, 636] on span "Done" at bounding box center [1441, 642] width 43 height 26
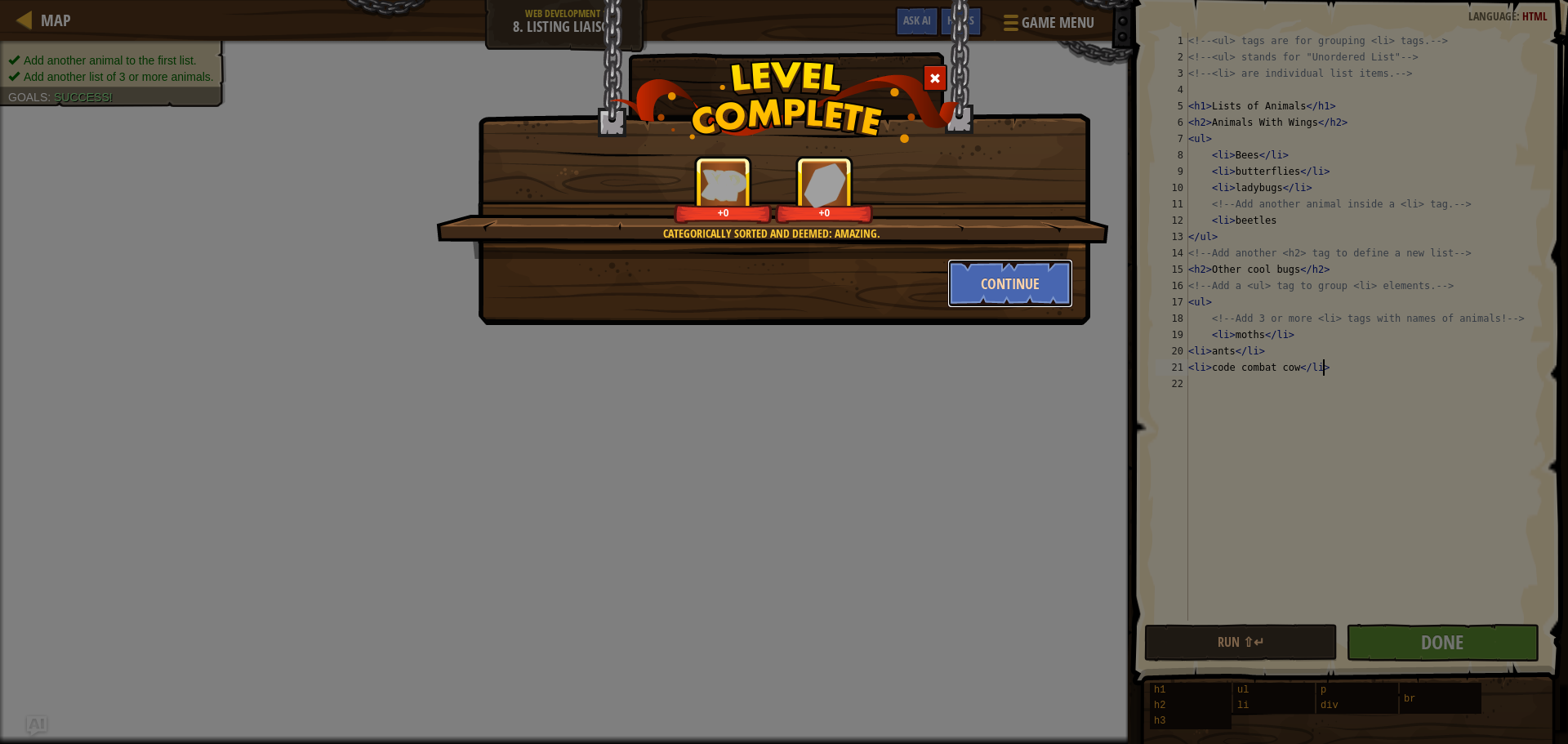
click at [964, 281] on button "Continue" at bounding box center [1011, 284] width 127 height 49
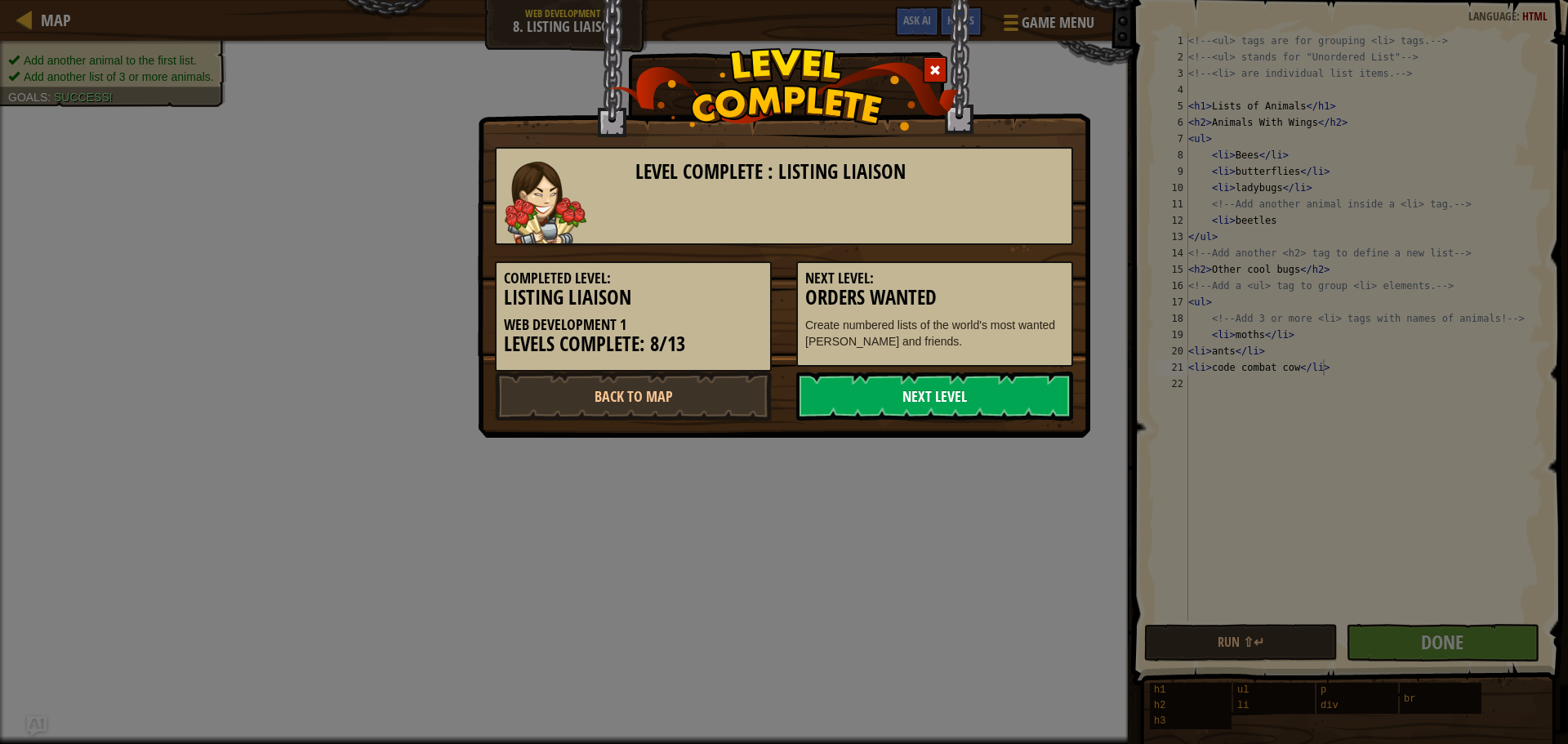
click at [967, 382] on link "Next Level" at bounding box center [935, 397] width 277 height 49
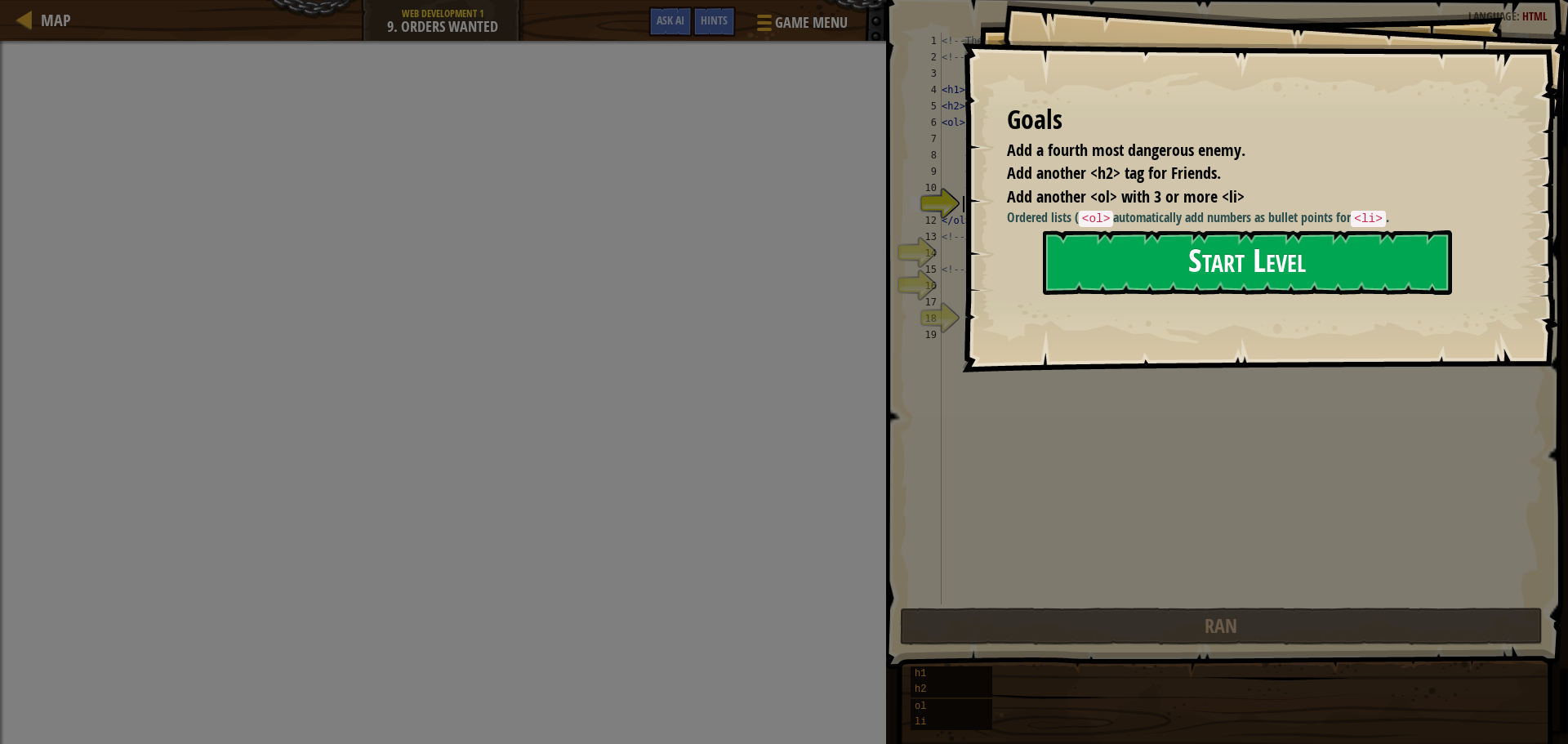
click at [1075, 264] on button "Start Level" at bounding box center [1247, 262] width 410 height 64
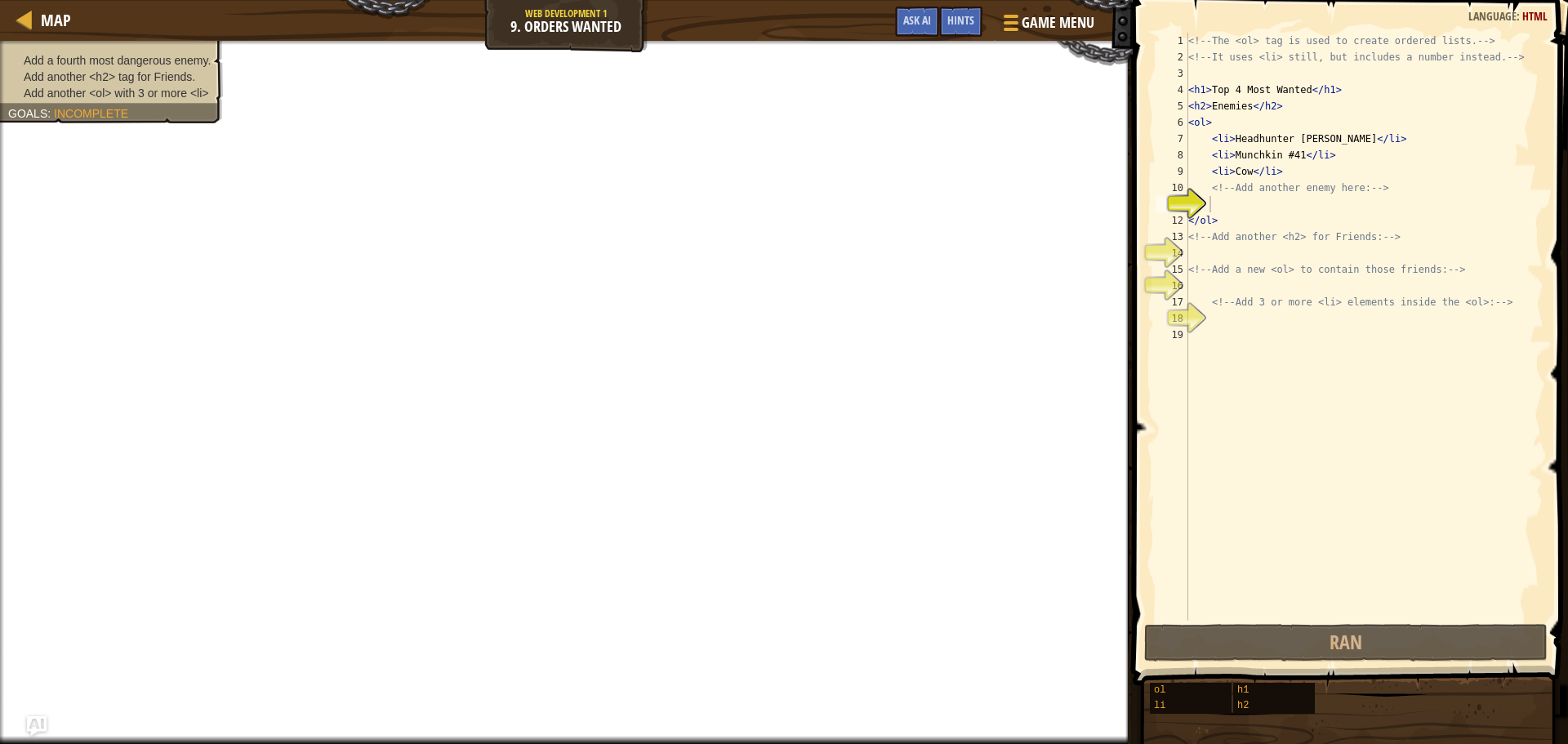
type textarea "<li>Cow</li>"
click at [1275, 172] on div "<!-- The <ol> tag is used to create ordered lists. --> <!-- It uses <li> still,…" at bounding box center [1364, 342] width 358 height 620
click at [1277, 201] on div "<!-- The <ol> tag is used to create ordered lists. --> <!-- It uses <li> still,…" at bounding box center [1364, 342] width 358 height 620
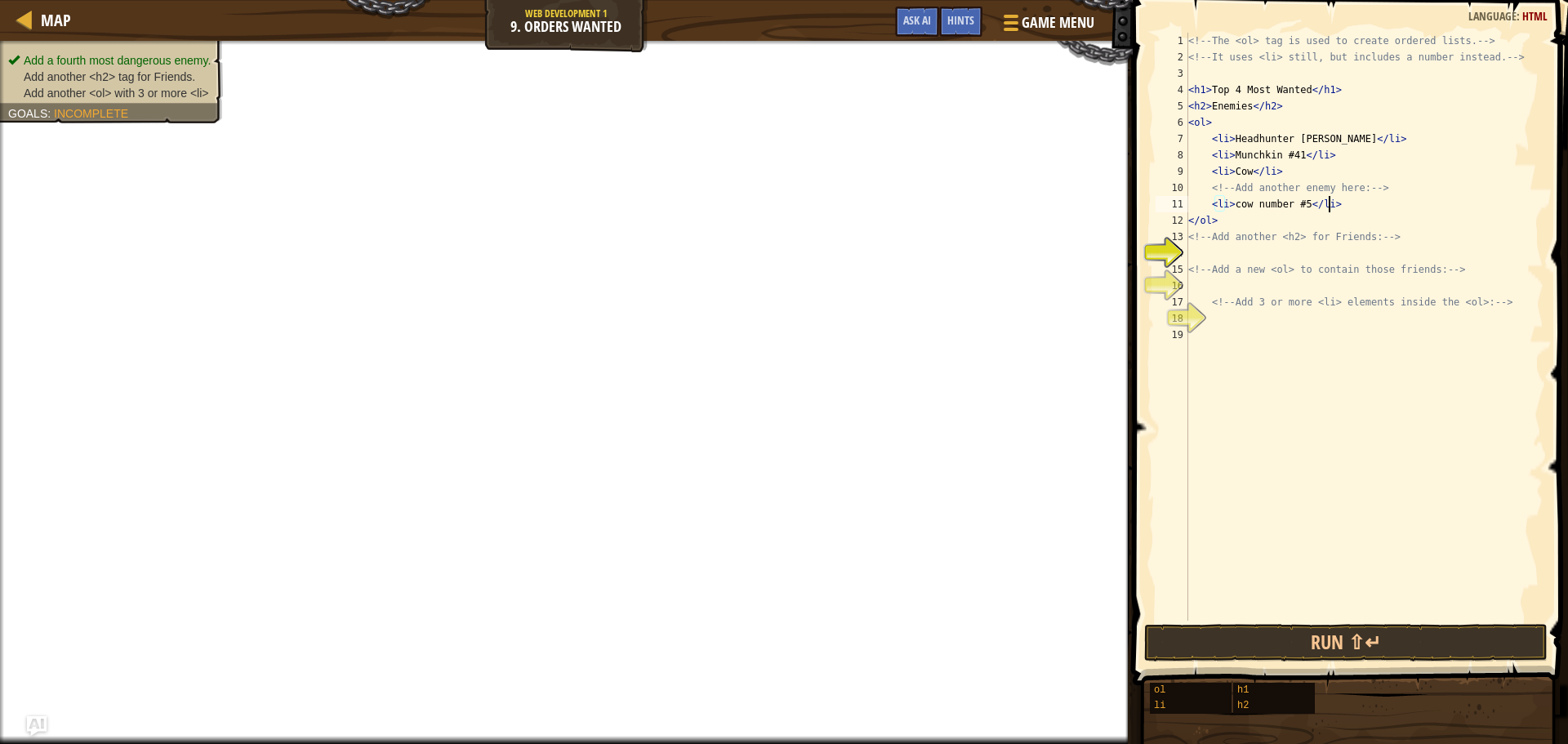
scroll to position [7, 11]
click at [1249, 262] on div "<!-- The <ol> tag is used to create ordered lists. --> <!-- It uses <li> still,…" at bounding box center [1364, 342] width 358 height 620
type textarea "<!-- Add a new <ol> to contain those friends: -->"
click at [1242, 247] on div "<!-- The <ol> tag is used to create ordered lists. --> <!-- It uses <li> still,…" at bounding box center [1364, 342] width 358 height 620
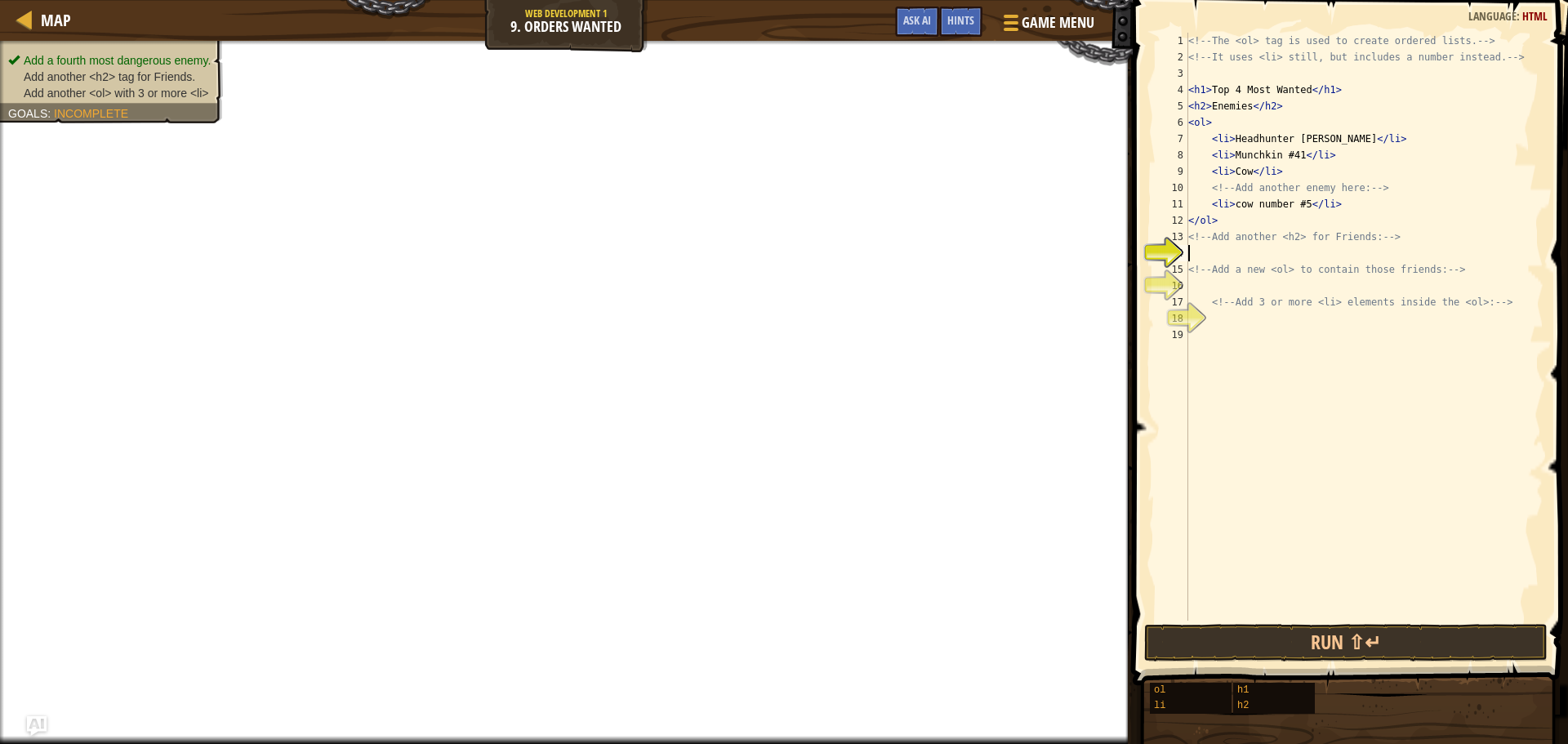
click at [1246, 174] on div "<!-- The <ol> tag is used to create ordered lists. --> <!-- It uses <li> still,…" at bounding box center [1364, 342] width 358 height 620
drag, startPoint x: 1246, startPoint y: 174, endPoint x: 1233, endPoint y: 173, distance: 13.0
click at [1233, 173] on div "<!-- The <ol> tag is used to create ordered lists. --> <!-- It uses <li> still,…" at bounding box center [1364, 342] width 358 height 620
drag, startPoint x: 1283, startPoint y: 208, endPoint x: 1233, endPoint y: 205, distance: 50.1
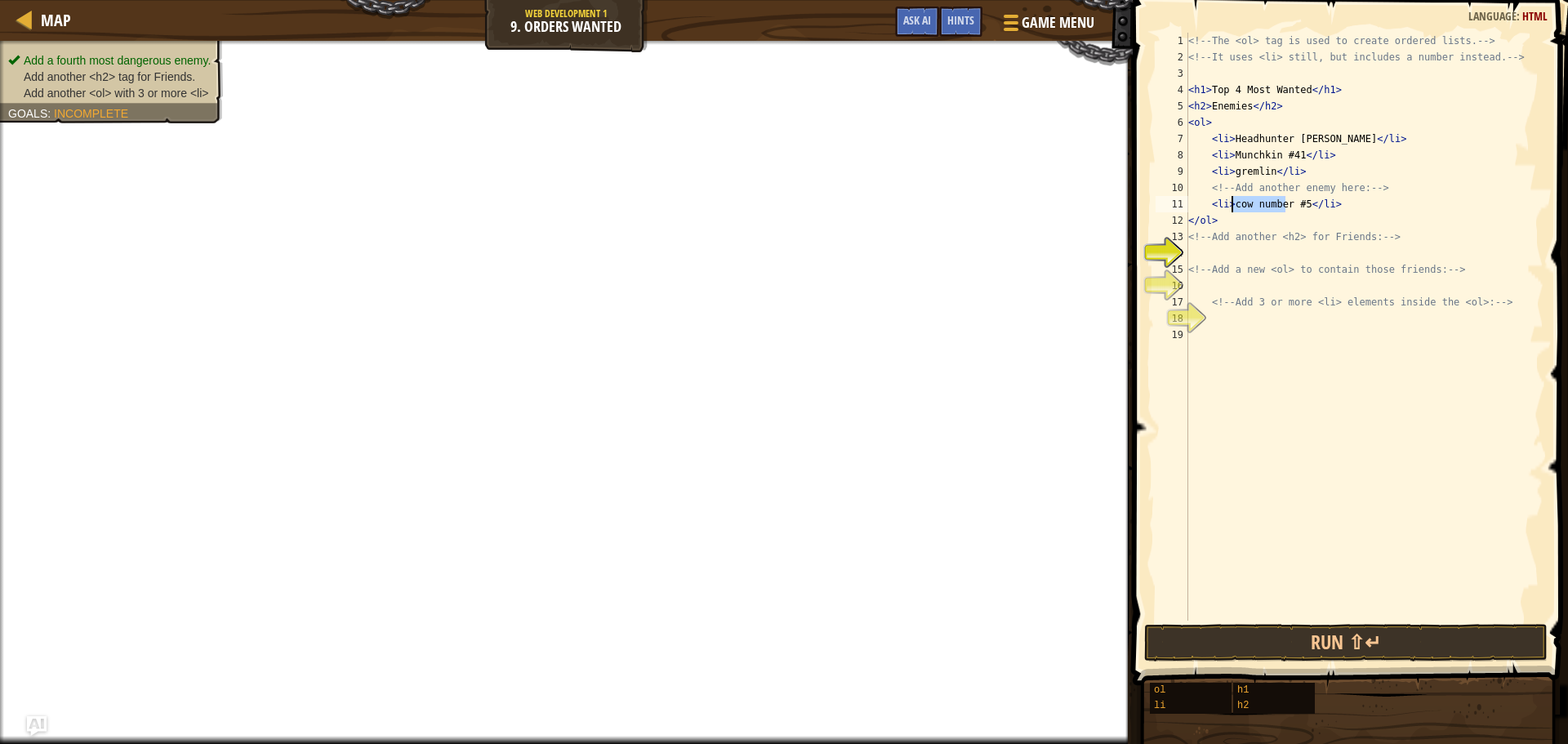
click at [1233, 205] on div "<!-- The <ol> tag is used to create ordered lists. --> <!-- It uses <li> still,…" at bounding box center [1364, 342] width 358 height 620
drag, startPoint x: 1247, startPoint y: 203, endPoint x: 1240, endPoint y: 205, distance: 7.3
click at [1240, 205] on div "<!-- The <ol> tag is used to create ordered lists. --> <!-- It uses <li> still,…" at bounding box center [1364, 342] width 358 height 620
type textarea "<li> evil cow #5</li>"
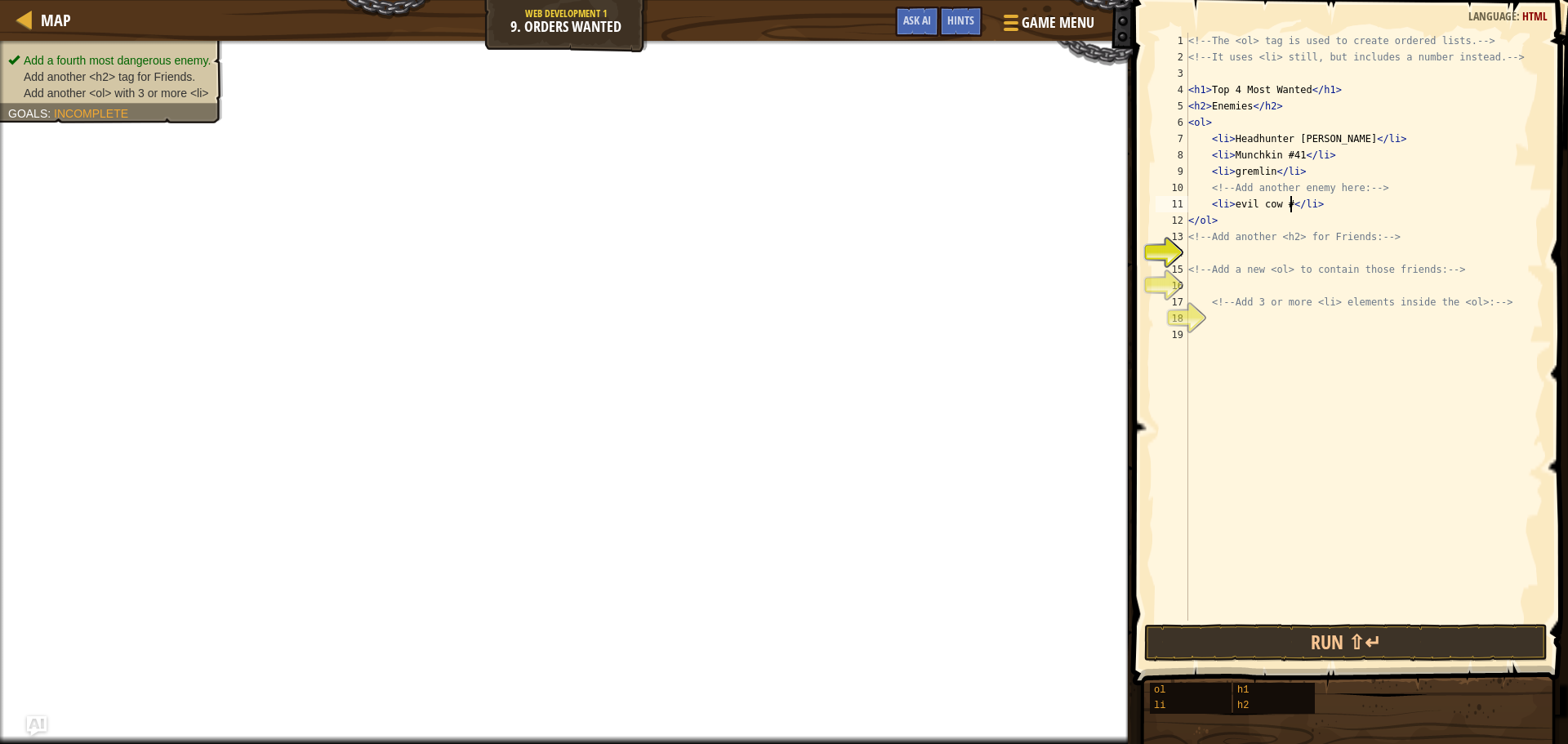
scroll to position [7, 9]
click at [1244, 255] on div "<!-- The <ol> tag is used to create ordered lists. --> <!-- It uses <li> still,…" at bounding box center [1364, 342] width 358 height 620
type textarea "<h2>Friends <h2>"
click at [1209, 288] on div "<!-- The <ol> tag is used to create ordered lists. --> <!-- It uses <li> still,…" at bounding box center [1364, 342] width 358 height 620
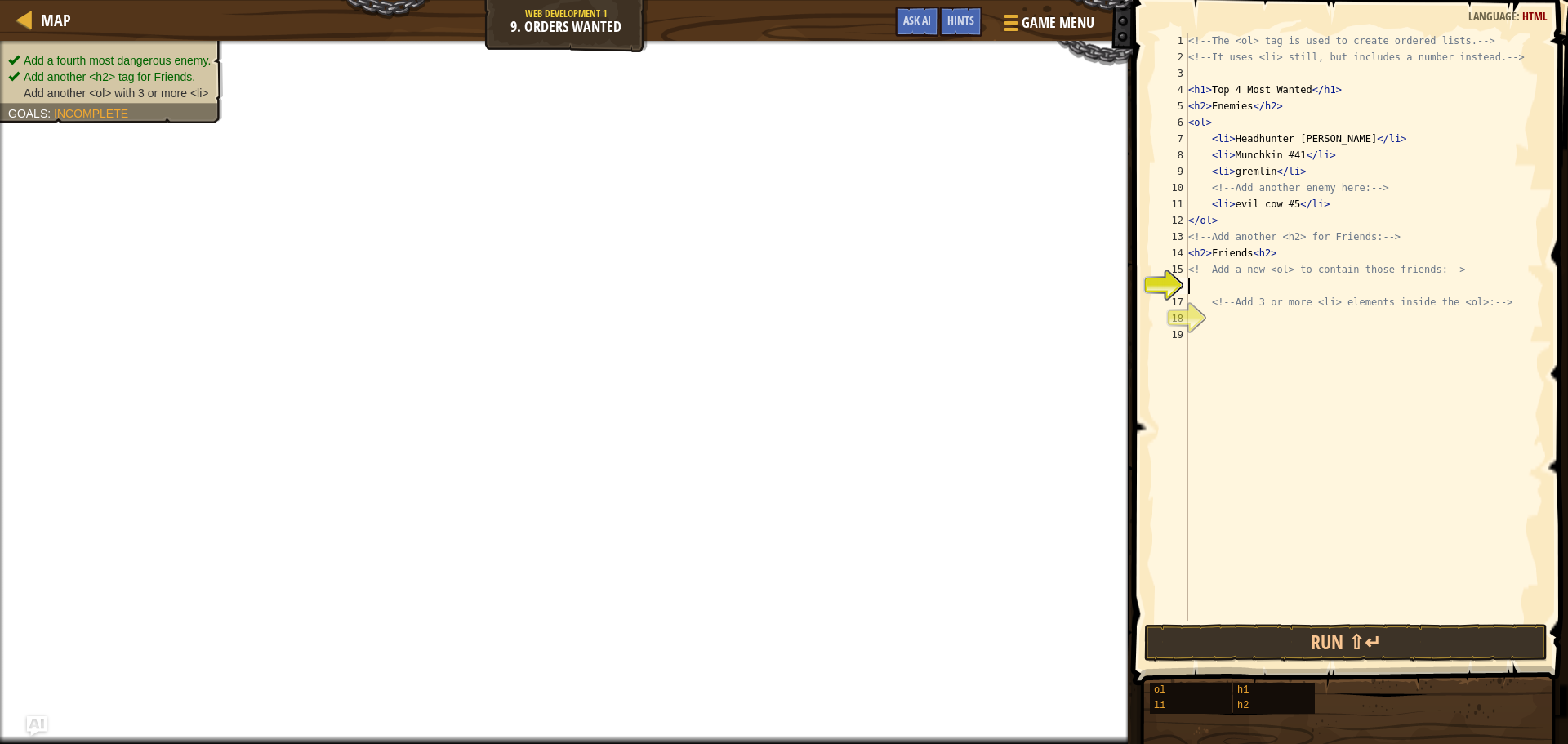
scroll to position [7, 0]
type textarea "<ol>"
click at [1224, 329] on div "<!-- The <ol> tag is used to create ordered lists. --> <!-- It uses <li> still,…" at bounding box center [1364, 342] width 358 height 620
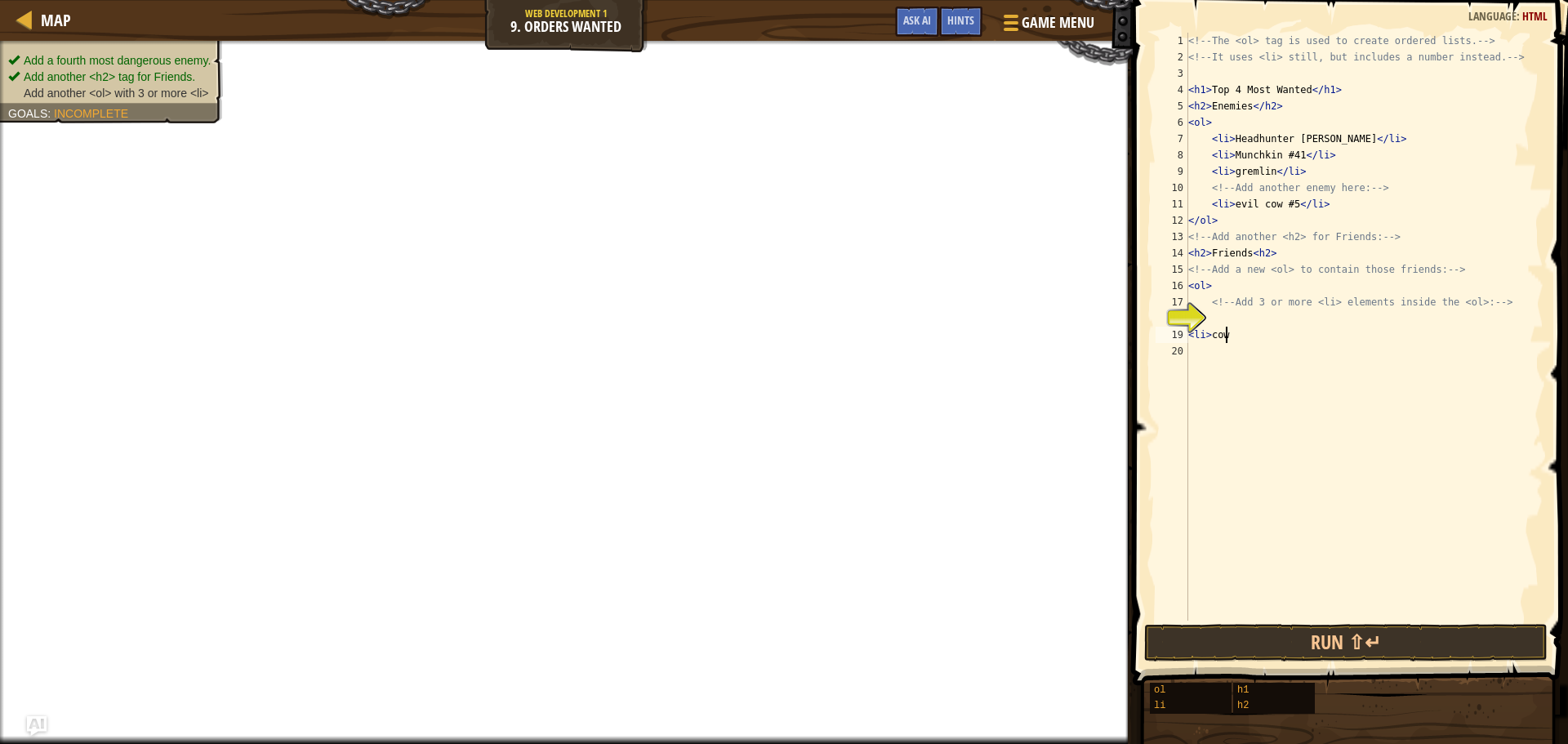
click at [1255, 250] on div "<!-- The <ol> tag is used to create ordered lists. --> <!-- It uses <li> still,…" at bounding box center [1364, 342] width 358 height 620
click at [1255, 255] on div "<!-- The <ol> tag is used to create ordered lists. --> <!-- It uses <li> still,…" at bounding box center [1364, 342] width 358 height 620
click at [1256, 254] on div "<!-- The <ol> tag is used to create ordered lists. --> <!-- It uses <li> still,…" at bounding box center [1364, 342] width 358 height 620
click at [1265, 328] on div "<!-- The <ol> tag is used to create ordered lists. --> <!-- It uses <li> still,…" at bounding box center [1364, 342] width 358 height 620
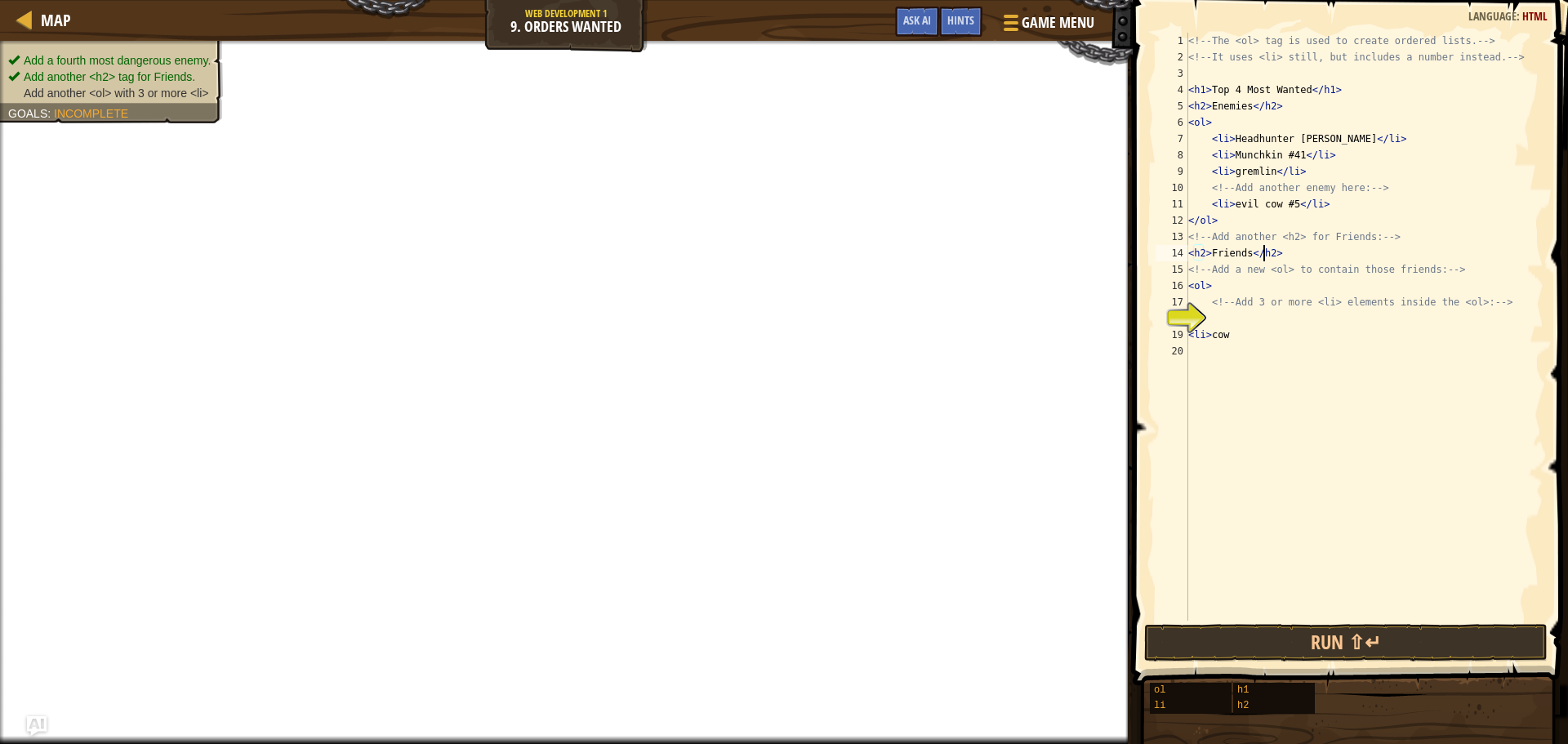
type textarea "<li>cow"
click at [1265, 328] on div "<!-- The <ol> tag is used to create ordered lists. --> <!-- It uses <li> still,…" at bounding box center [1364, 342] width 358 height 620
type textarea "<li>cow </li>"
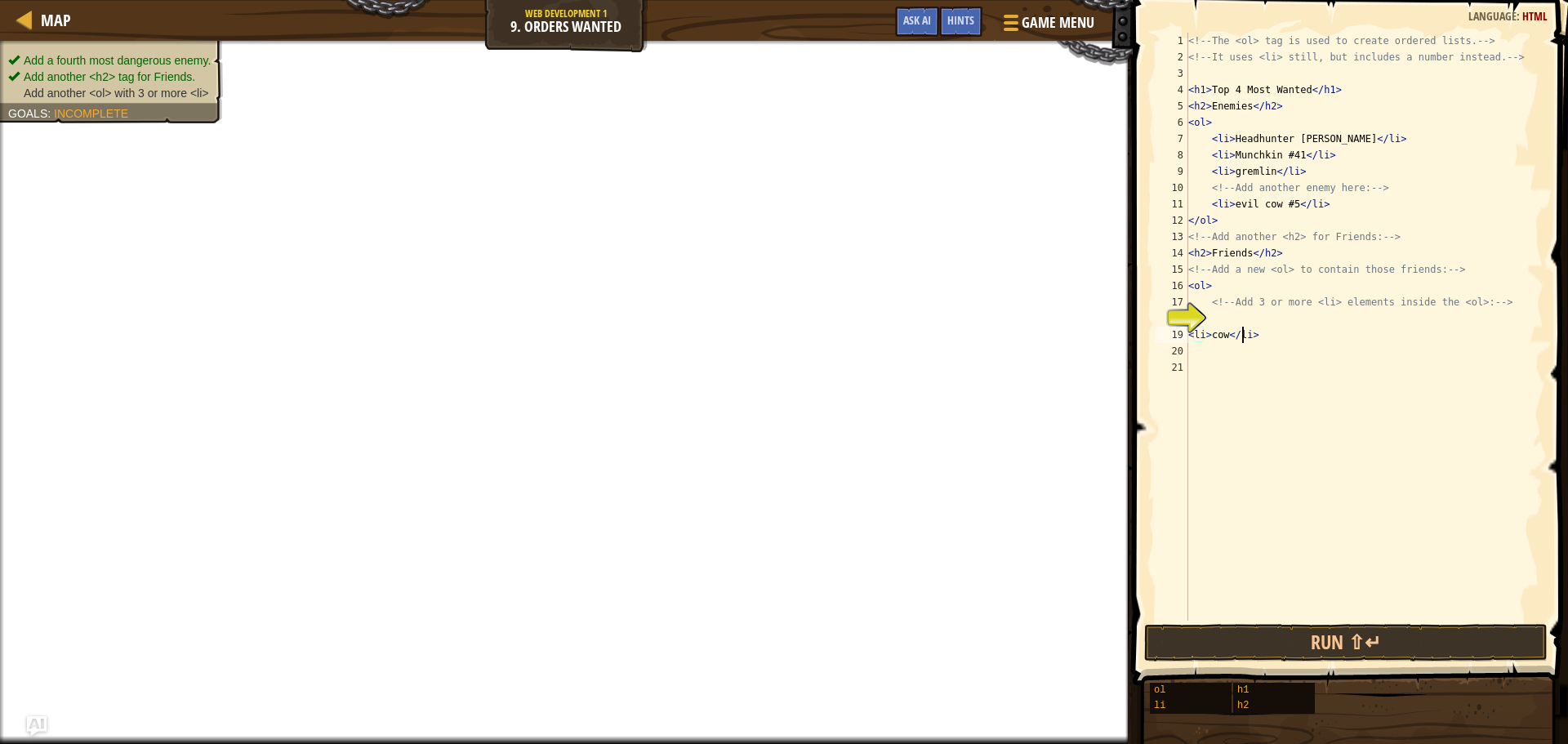
click at [1265, 328] on div "<!-- The <ol> tag is used to create ordered lists. --> <!-- It uses <li> still,…" at bounding box center [1364, 342] width 358 height 620
click at [1243, 354] on div "<!-- The <ol> tag is used to create ordered lists. --> <!-- It uses <li> still,…" at bounding box center [1364, 342] width 358 height 620
click at [1186, 331] on div "19" at bounding box center [1171, 334] width 33 height 17
click at [1188, 326] on div "18" at bounding box center [1171, 319] width 33 height 17
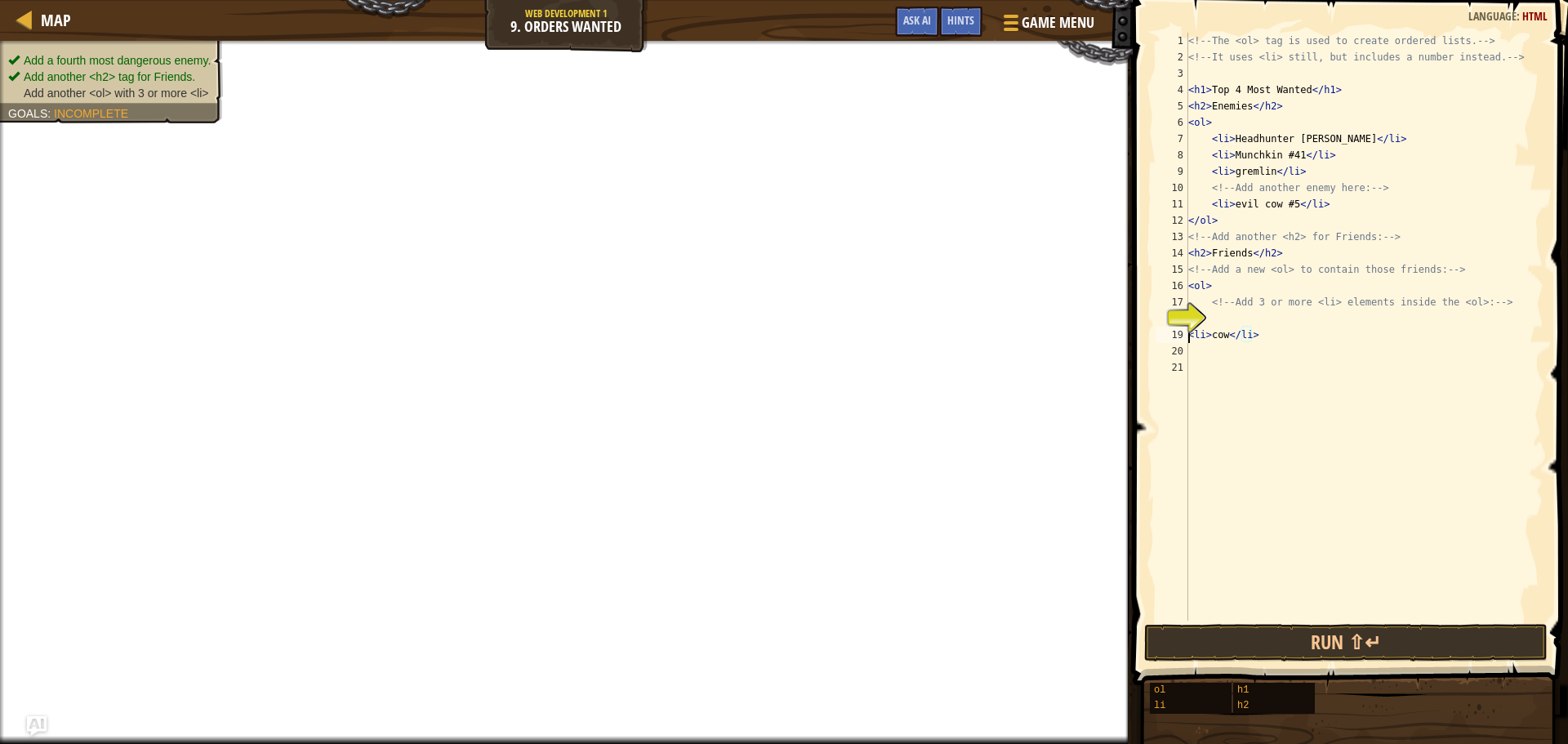
type textarea "<li>cow </li>"
click at [1199, 340] on div "<!-- The <ol> tag is used to create ordered lists. --> <!-- It uses <li> still,…" at bounding box center [1364, 342] width 358 height 620
type textarea "<li> cow #3"
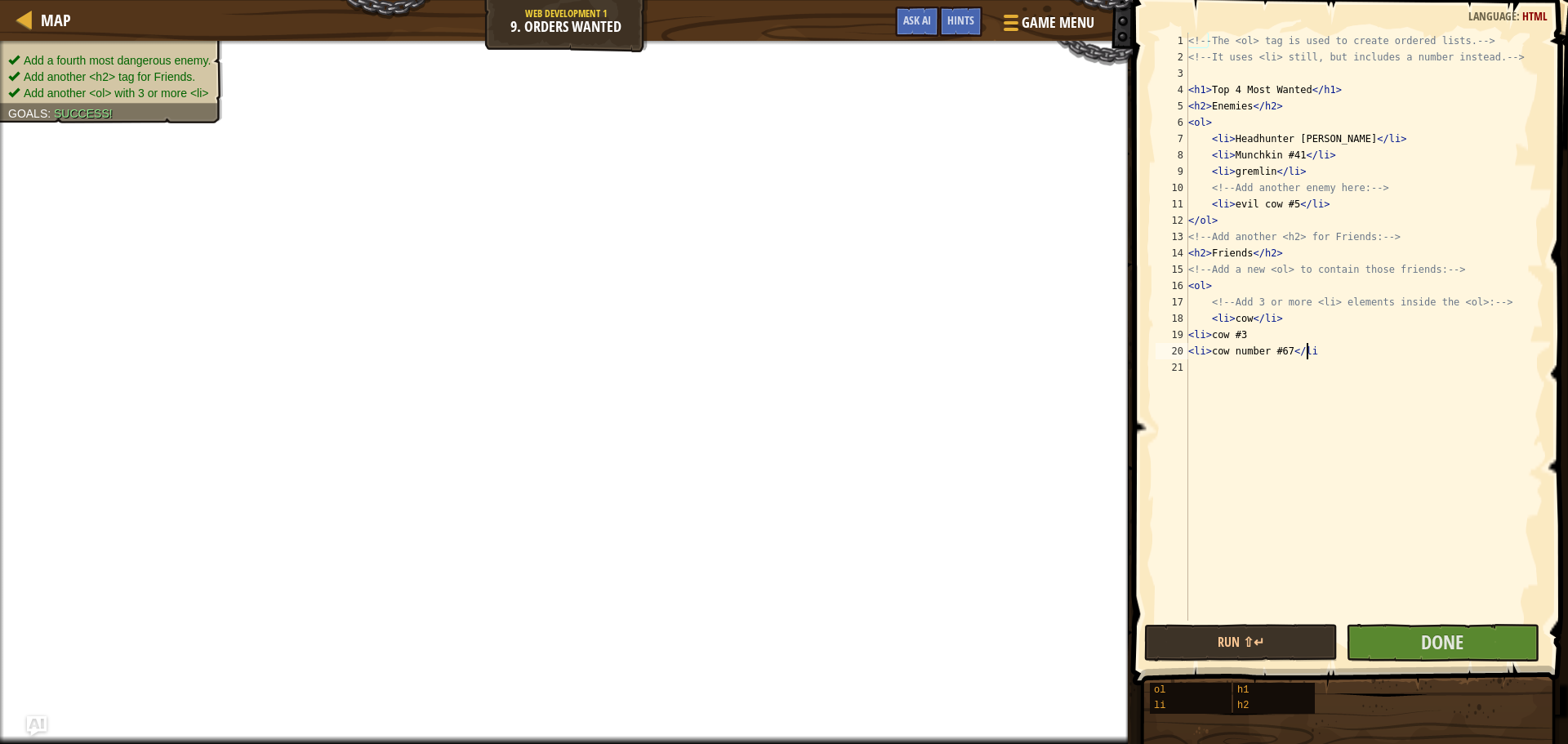
scroll to position [7, 9]
click at [1265, 329] on div "<!-- The <ol> tag is used to create ordered lists. --> <!-- It uses <li> still,…" at bounding box center [1364, 342] width 358 height 620
type textarea "<li> cow #3</li>"
click at [1389, 633] on button "Done" at bounding box center [1442, 643] width 194 height 38
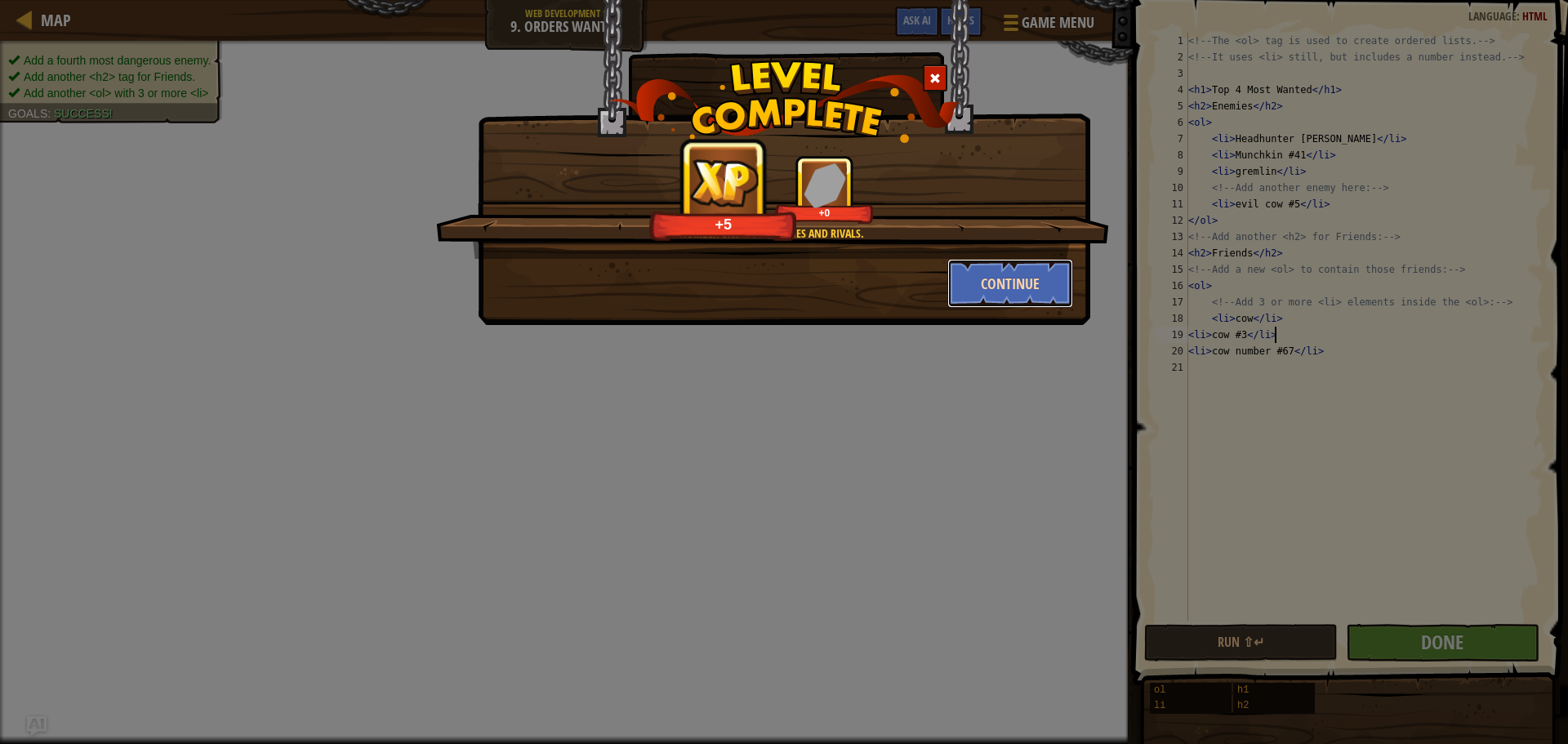
click at [1021, 288] on button "Continue" at bounding box center [1011, 284] width 127 height 49
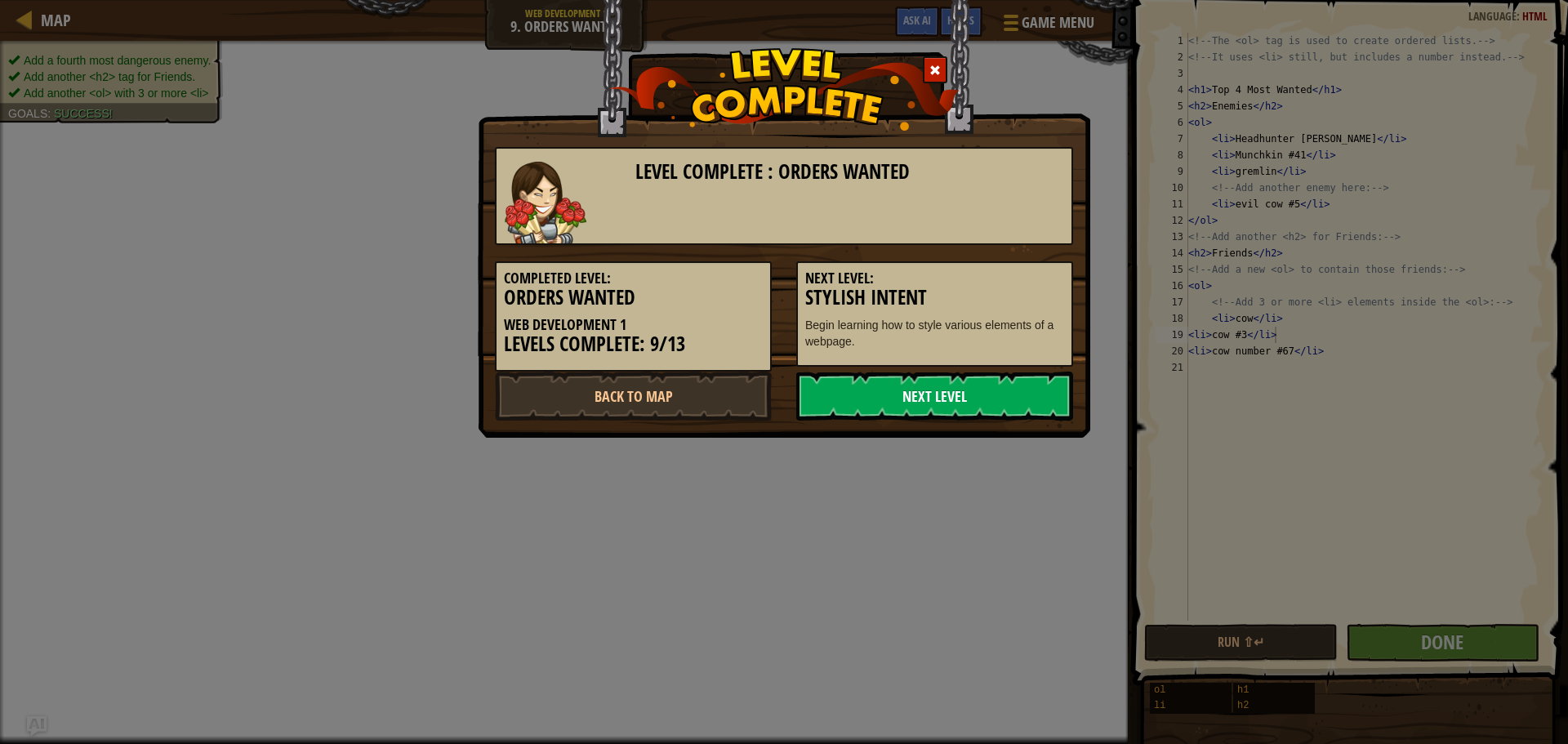
click at [972, 399] on link "Next Level" at bounding box center [935, 397] width 277 height 49
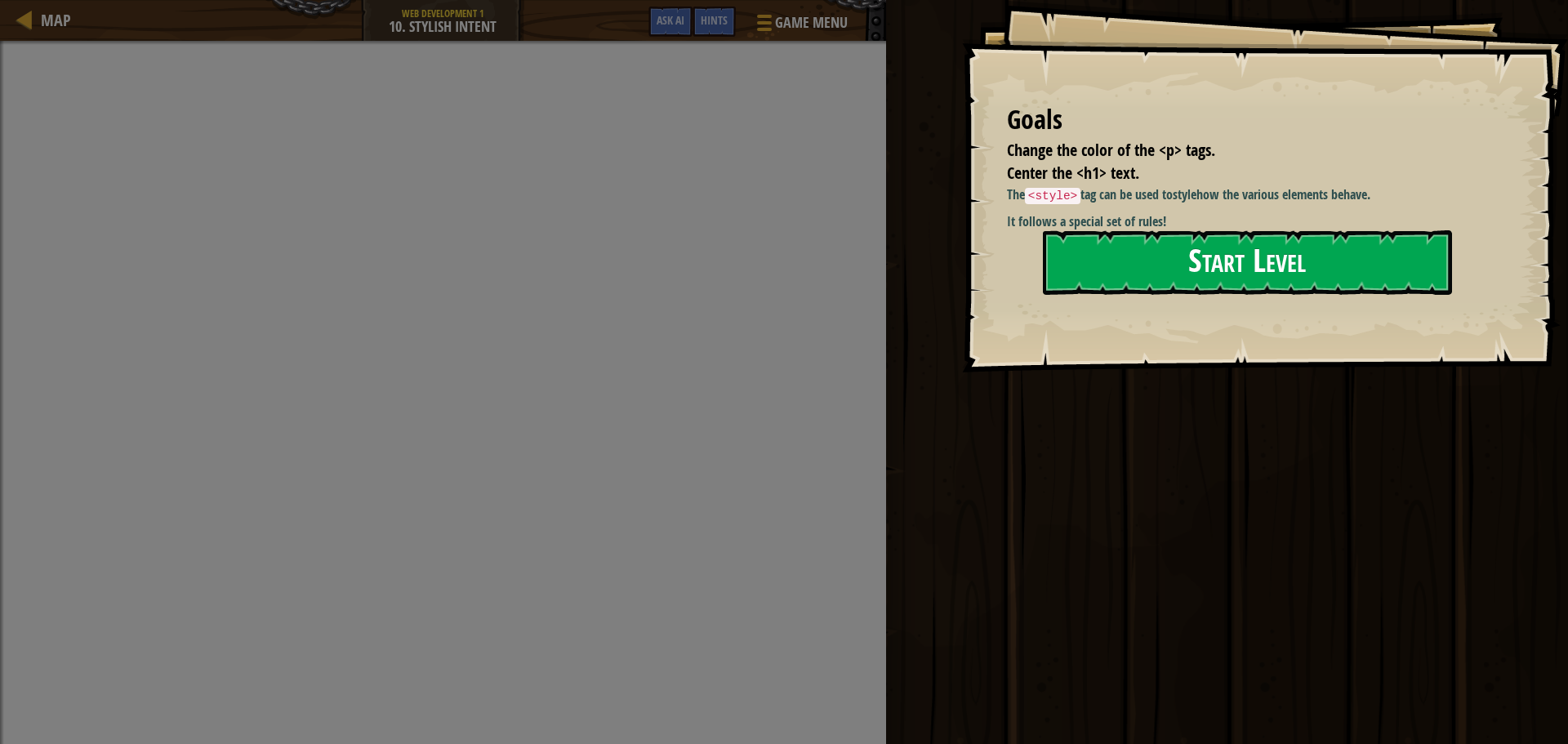
click at [1119, 269] on button "Start Level" at bounding box center [1247, 262] width 410 height 64
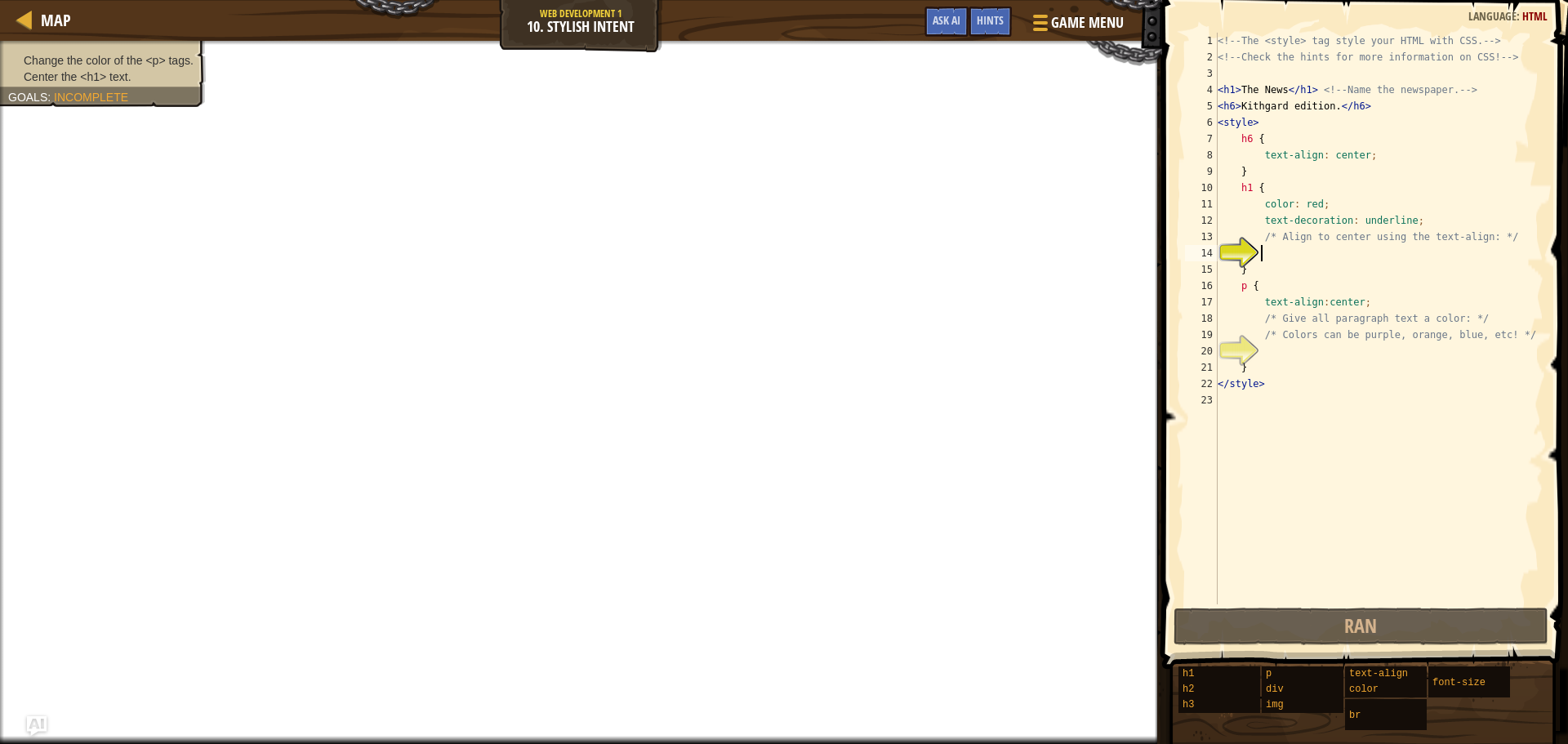
click at [1369, 49] on div "<!-- The <style> tag style your HTML with CSS. --> <!-- Check the hints for mor…" at bounding box center [1378, 334] width 329 height 604
drag, startPoint x: 1265, startPoint y: 48, endPoint x: 1373, endPoint y: 53, distance: 108.1
click at [1373, 53] on div "<!-- The <style> tag style your HTML with CSS. --> <!-- Check the hints for mor…" at bounding box center [1378, 334] width 329 height 604
click at [1307, 84] on div "<!-- The <style> tag style your HTML with CSS. --> <!-- Check the hints for mor…" at bounding box center [1378, 334] width 329 height 604
click at [1274, 89] on div "<!-- The <style> tag style your HTML with CSS. --> <!-- Check the hints for mor…" at bounding box center [1378, 334] width 329 height 604
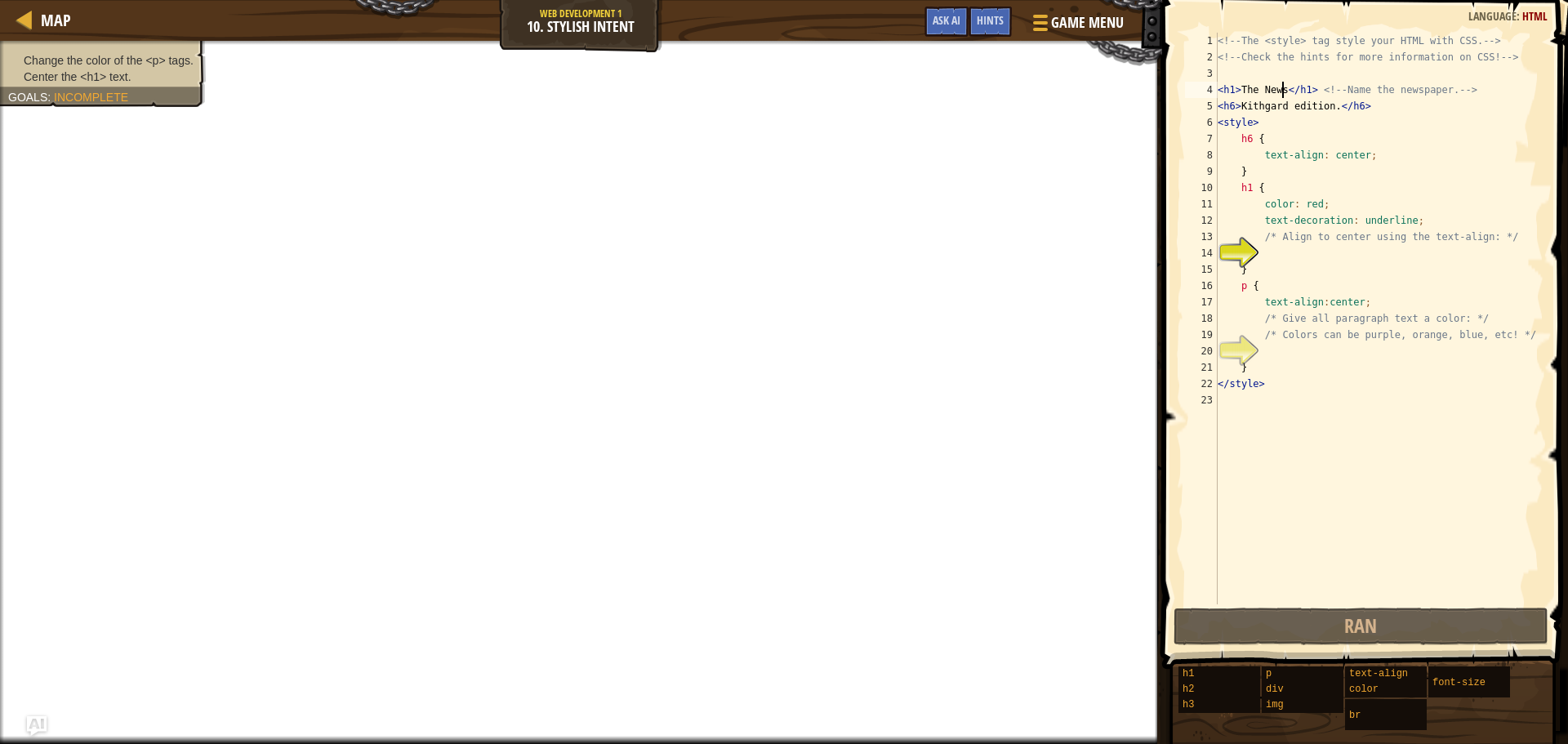
click at [1281, 95] on div "<!-- The <style> tag style your HTML with CSS. --> <!-- Check the hints for mor…" at bounding box center [1378, 334] width 329 height 604
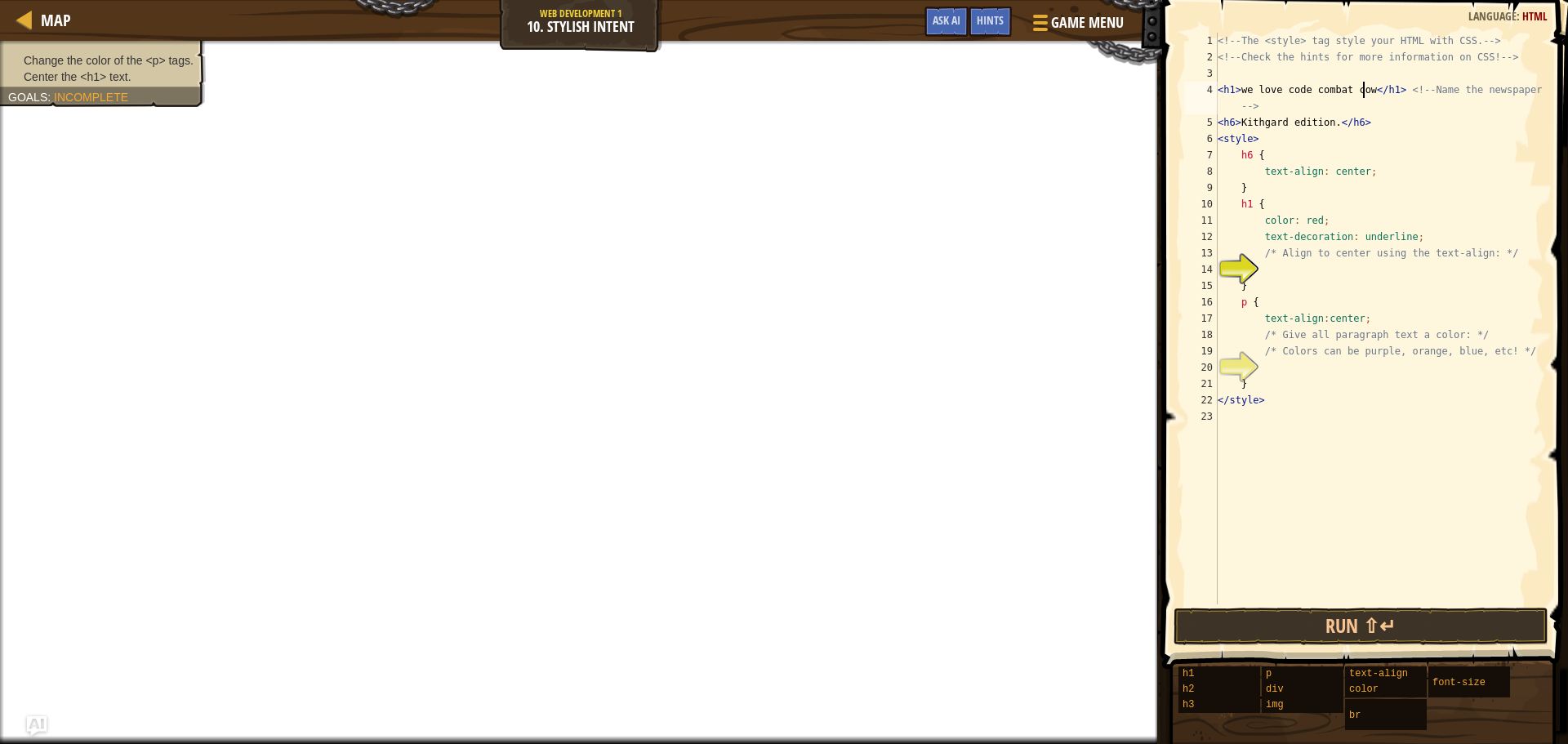
scroll to position [7, 12]
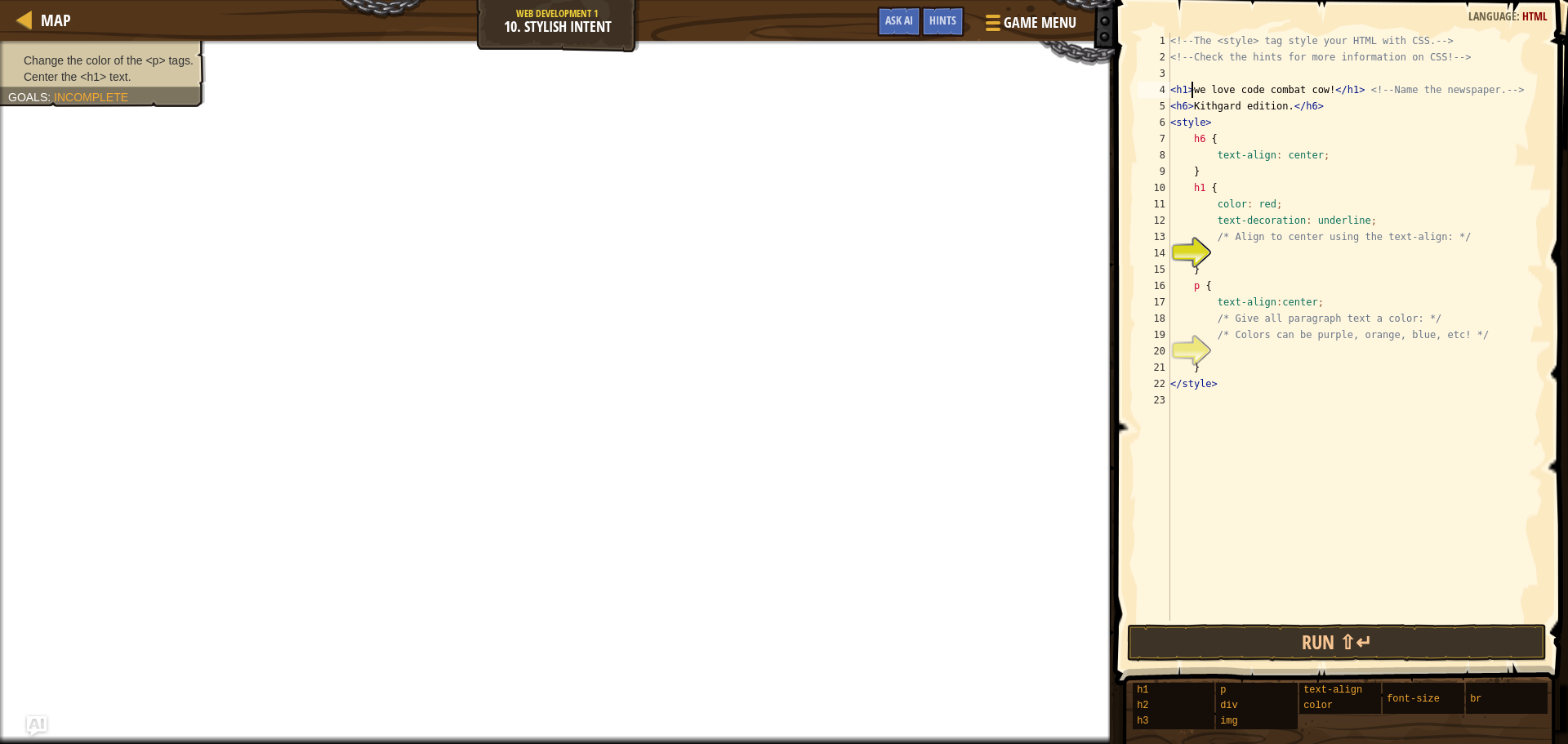
click at [1194, 87] on div "<!-- The <style> tag style your HTML with CSS. --> <!-- Check the hints for mor…" at bounding box center [1355, 342] width 377 height 620
click at [1194, 96] on div "<!-- The <style> tag style your HTML with CSS. --> <!-- Check the hints for mor…" at bounding box center [1355, 342] width 377 height 620
click at [1196, 95] on div "<!-- The <style> tag style your HTML with CSS. --> <!-- Check the hints for mor…" at bounding box center [1355, 342] width 377 height 620
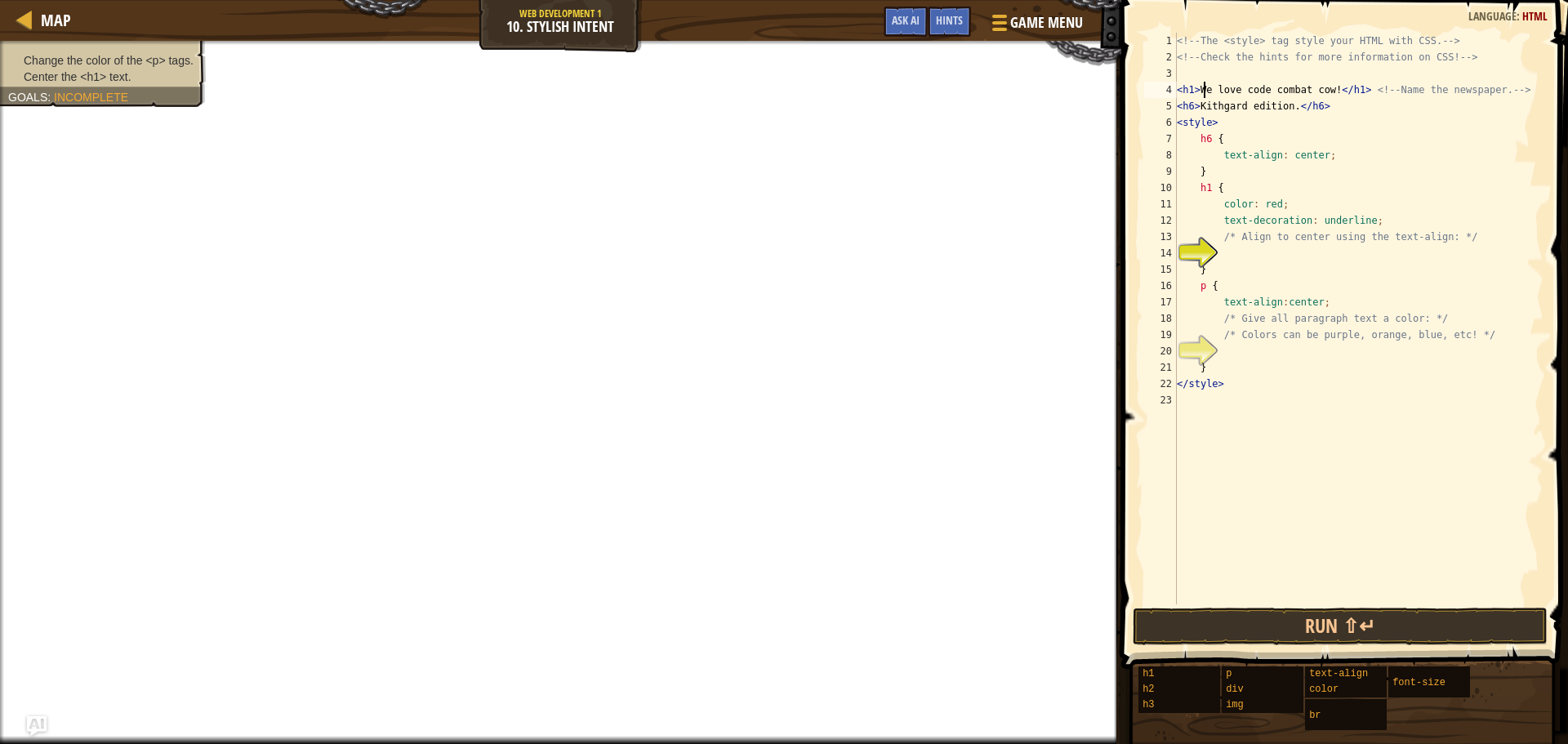
scroll to position [7, 2]
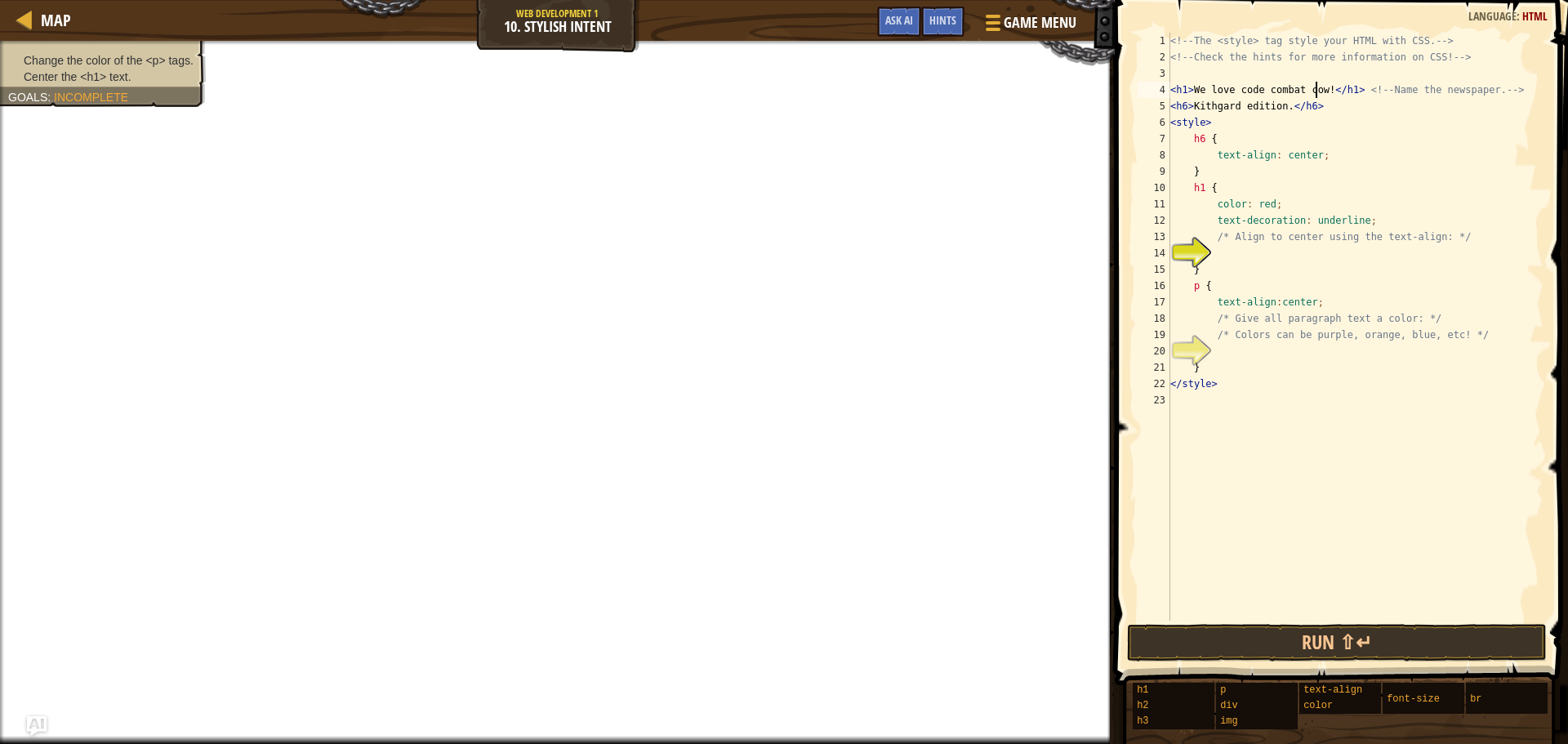
click at [1317, 87] on div "<!-- The <style> tag style your HTML with CSS. --> <!-- Check the hints for mor…" at bounding box center [1355, 342] width 377 height 620
click at [1320, 86] on div "<!-- The <style> tag style your HTML with CSS. --> <!-- Check the hints for mor…" at bounding box center [1355, 342] width 377 height 620
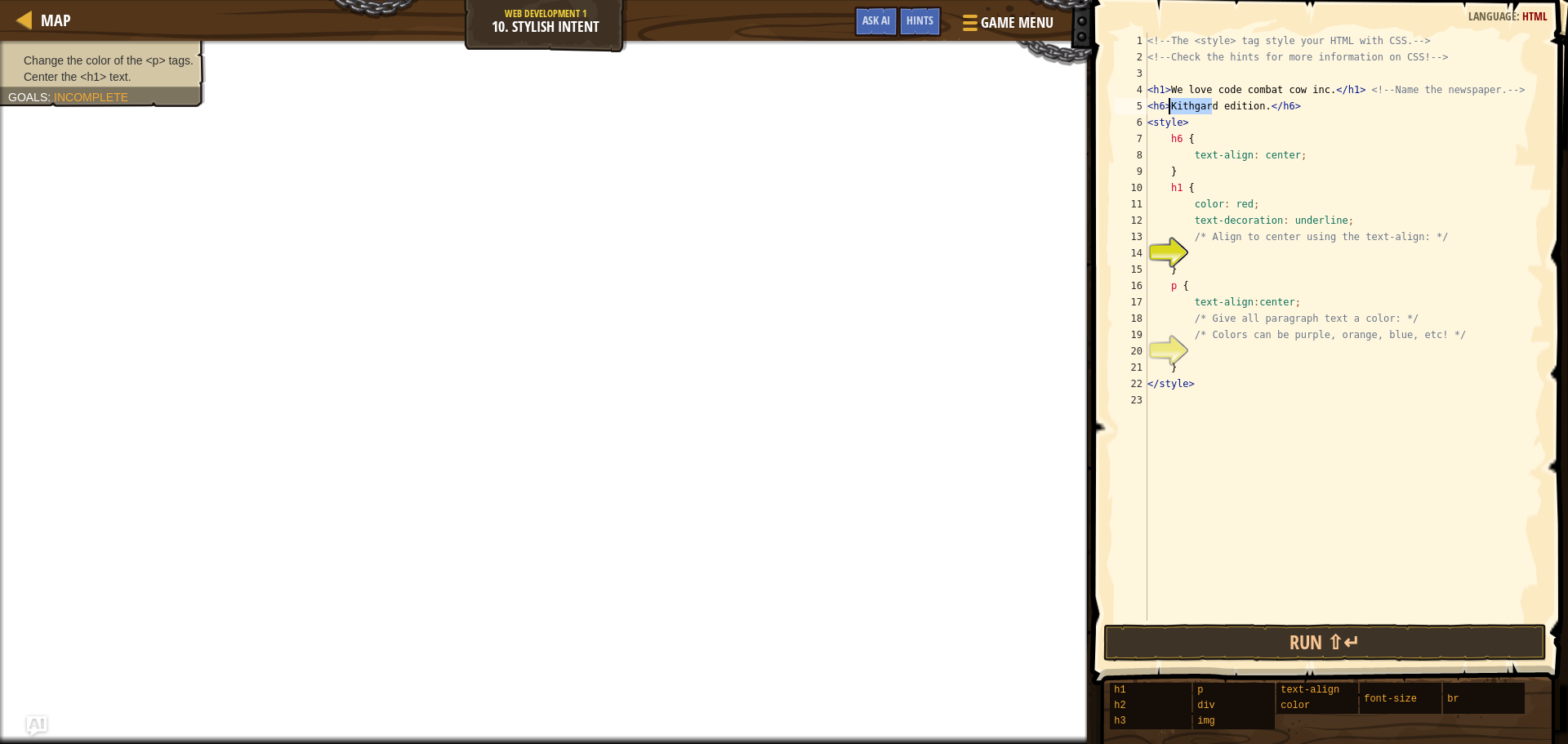
drag, startPoint x: 1210, startPoint y: 101, endPoint x: 1171, endPoint y: 110, distance: 40.0
click at [1171, 110] on div "<!-- The <style> tag style your HTML with CSS. --> <!-- Check the hints for mor…" at bounding box center [1343, 342] width 400 height 620
click at [1239, 204] on div "<!-- The <style> tag style your HTML with CSS. --> <!-- Check the hints for mor…" at bounding box center [1343, 342] width 400 height 620
click at [1245, 204] on div "<!-- The <style> tag style your HTML with CSS. --> <!-- Check the hints for mor…" at bounding box center [1343, 342] width 400 height 620
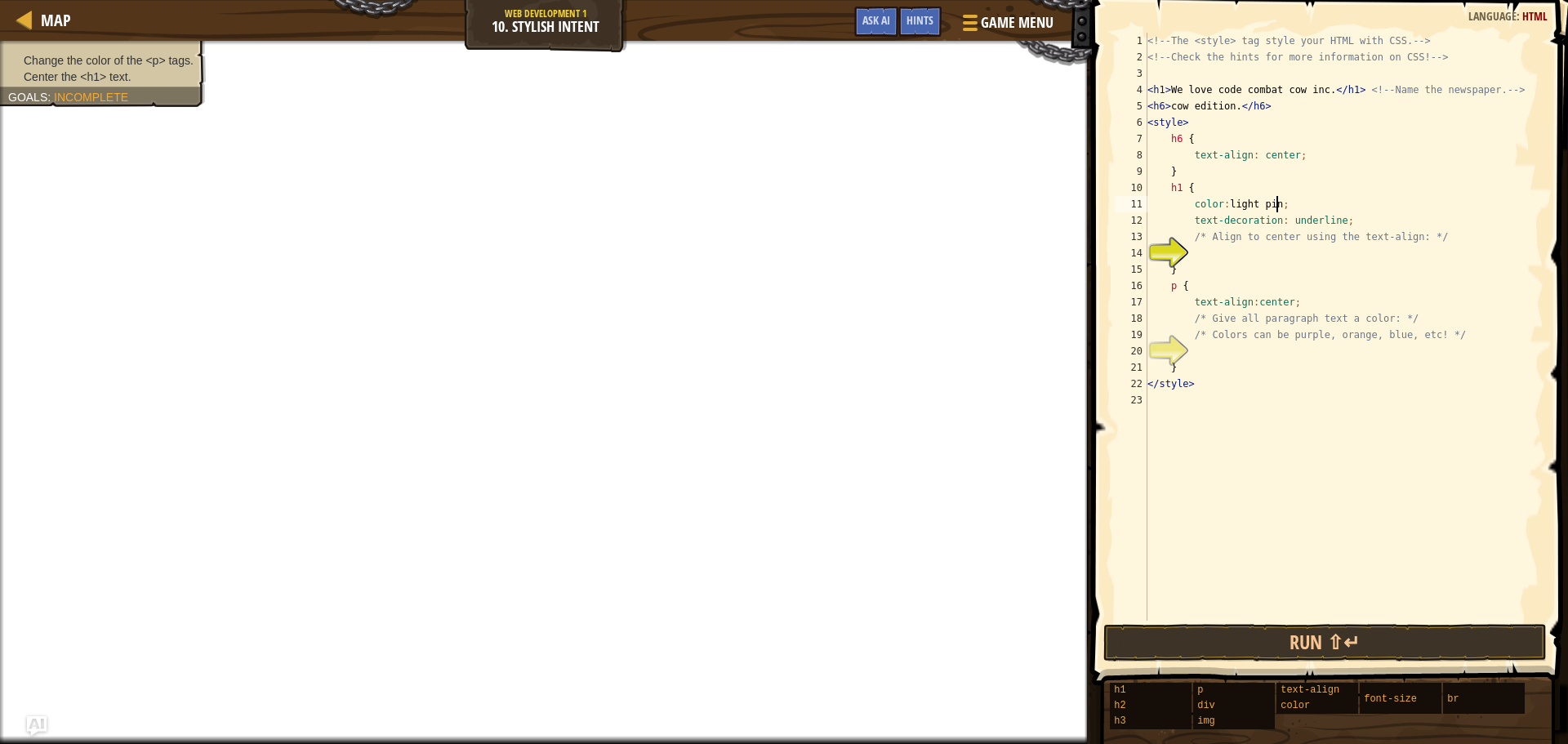
scroll to position [7, 11]
click at [1303, 199] on div "<!-- The <style> tag style your HTML with CSS. --> <!-- Check the hints for mor…" at bounding box center [1343, 342] width 400 height 620
drag, startPoint x: 1259, startPoint y: 200, endPoint x: 1230, endPoint y: 204, distance: 29.3
click at [1230, 204] on div "<!-- The <style> tag style your HTML with CSS. --> <!-- Check the hints for mor…" at bounding box center [1343, 342] width 400 height 620
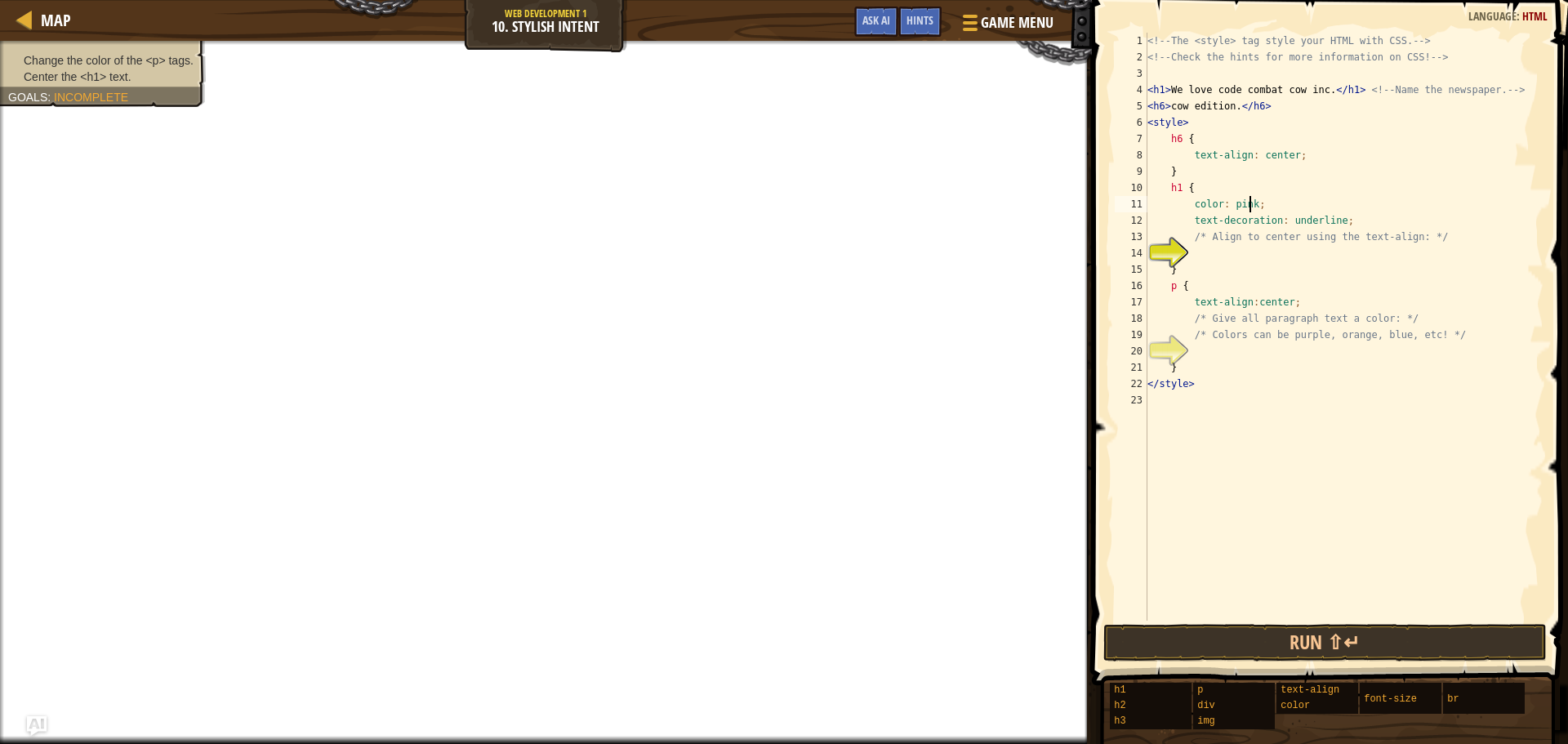
click at [1247, 204] on div "<!-- The <style> tag style your HTML with CSS. --> <!-- Check the hints for mor…" at bounding box center [1343, 342] width 400 height 620
type textarea "color: black;"
click at [1287, 256] on div "<!-- The <style> tag style your HTML with CSS. --> <!-- Check the hints for mor…" at bounding box center [1343, 342] width 400 height 620
click at [1251, 199] on div "<!-- The <style> tag style your HTML with CSS. --> <!-- Check the hints for mor…" at bounding box center [1343, 342] width 400 height 620
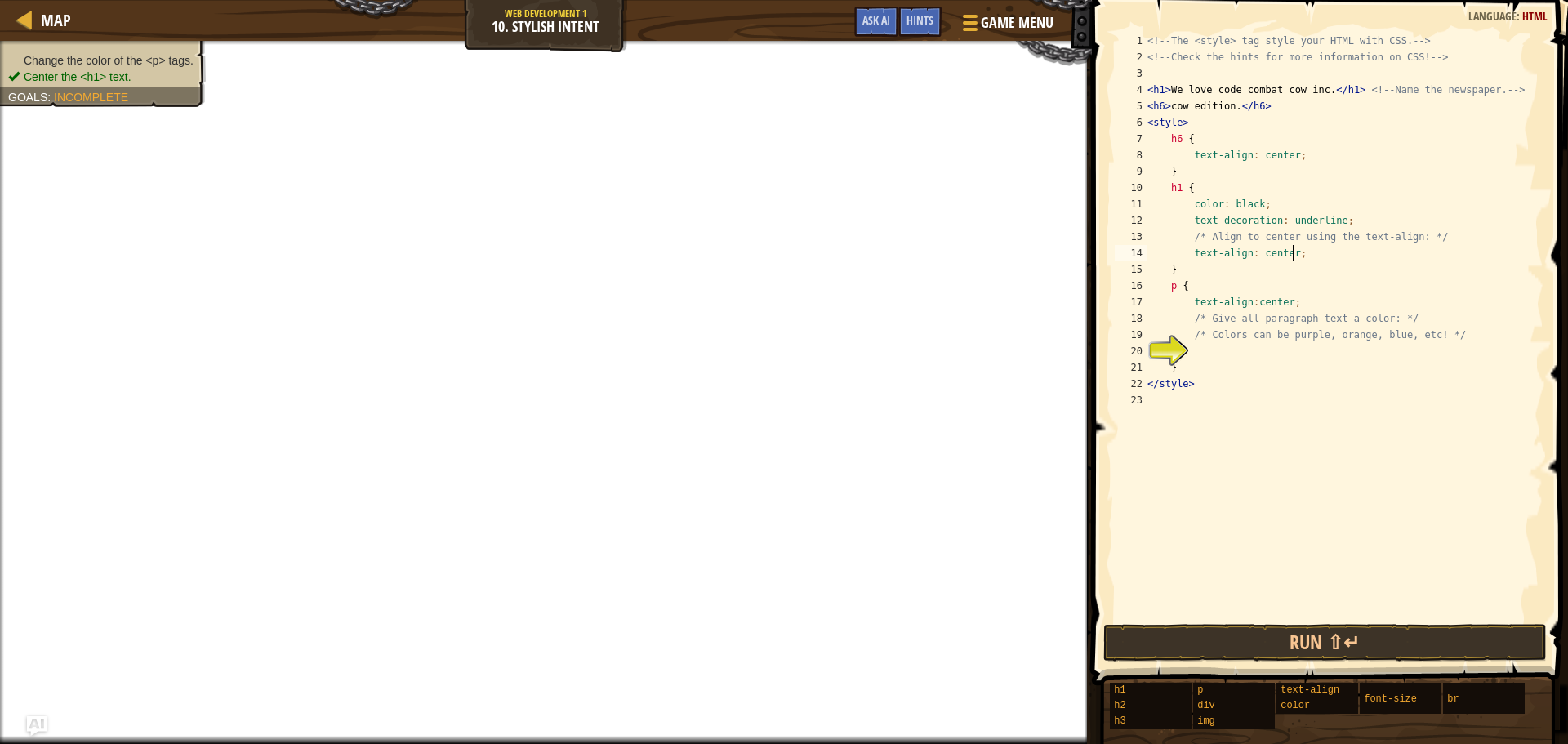
scroll to position [7, 9]
click at [1252, 198] on div "<!-- The <style> tag style your HTML with CSS. --> <!-- Check the hints for mor…" at bounding box center [1343, 326] width 400 height 588
click at [1241, 359] on div "<!-- The <style> tag style your HTML with CSS. --> <!-- Check the hints for mor…" at bounding box center [1343, 342] width 400 height 620
type textarea "}"
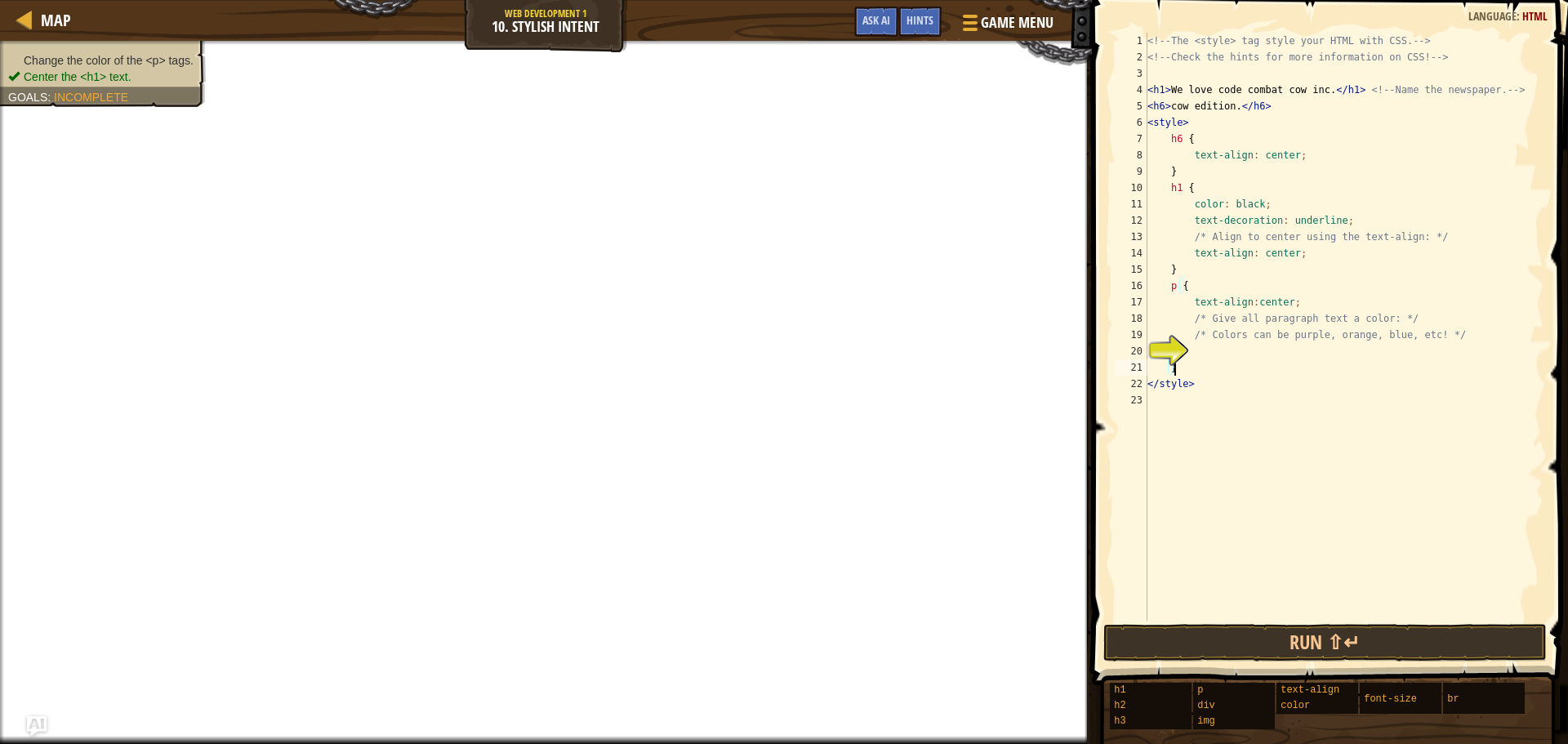
click at [1204, 359] on div "<!-- The <style> tag style your HTML with CSS. --> <!-- Check the hints for mor…" at bounding box center [1343, 342] width 400 height 620
click at [1188, 344] on div "<!-- The <style> tag style your HTML with CSS. --> <!-- Check the hints for mor…" at bounding box center [1343, 342] width 400 height 620
click at [1251, 204] on div "<!-- The <style> tag style your HTML with CSS. --> <!-- Check the hints for mor…" at bounding box center [1343, 342] width 400 height 620
click at [1257, 204] on div "<!-- The <style> tag style your HTML with CSS. --> <!-- Check the hints for mor…" at bounding box center [1343, 342] width 400 height 620
click at [1256, 204] on div "<!-- The <style> tag style your HTML with CSS. --> <!-- Check the hints for mor…" at bounding box center [1343, 342] width 400 height 620
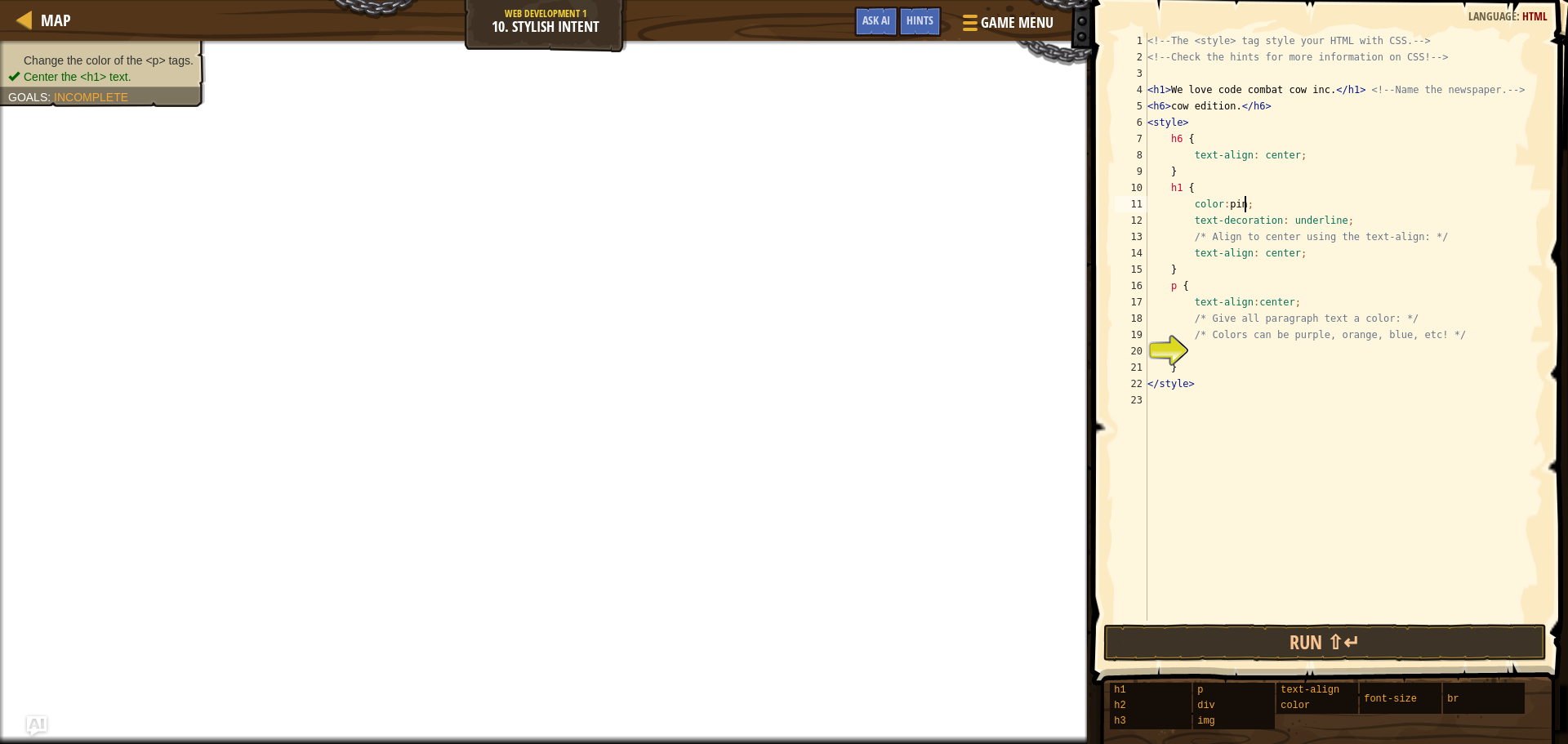
type textarea "color: pink;"
click at [1198, 346] on div "<!-- The <style> tag style your HTML with CSS. --> <!-- Check the hints for mor…" at bounding box center [1343, 342] width 400 height 620
click at [1264, 354] on div "<!-- The <style> tag style your HTML with CSS. --> <!-- Check the hints for mor…" at bounding box center [1343, 342] width 400 height 620
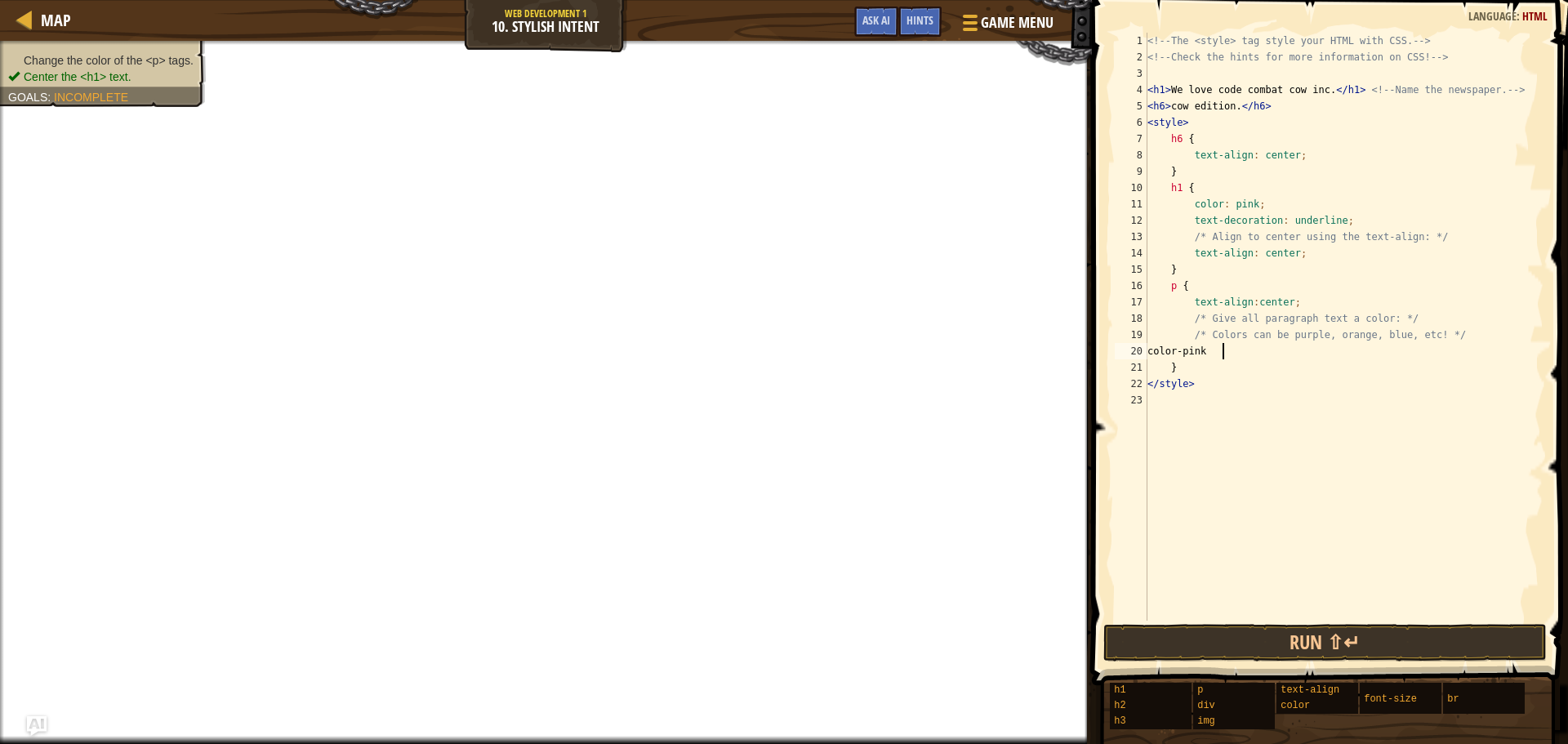
click at [1221, 355] on div "<!-- The <style> tag style your HTML with CSS. --> <!-- Check the hints for mor…" at bounding box center [1343, 342] width 400 height 620
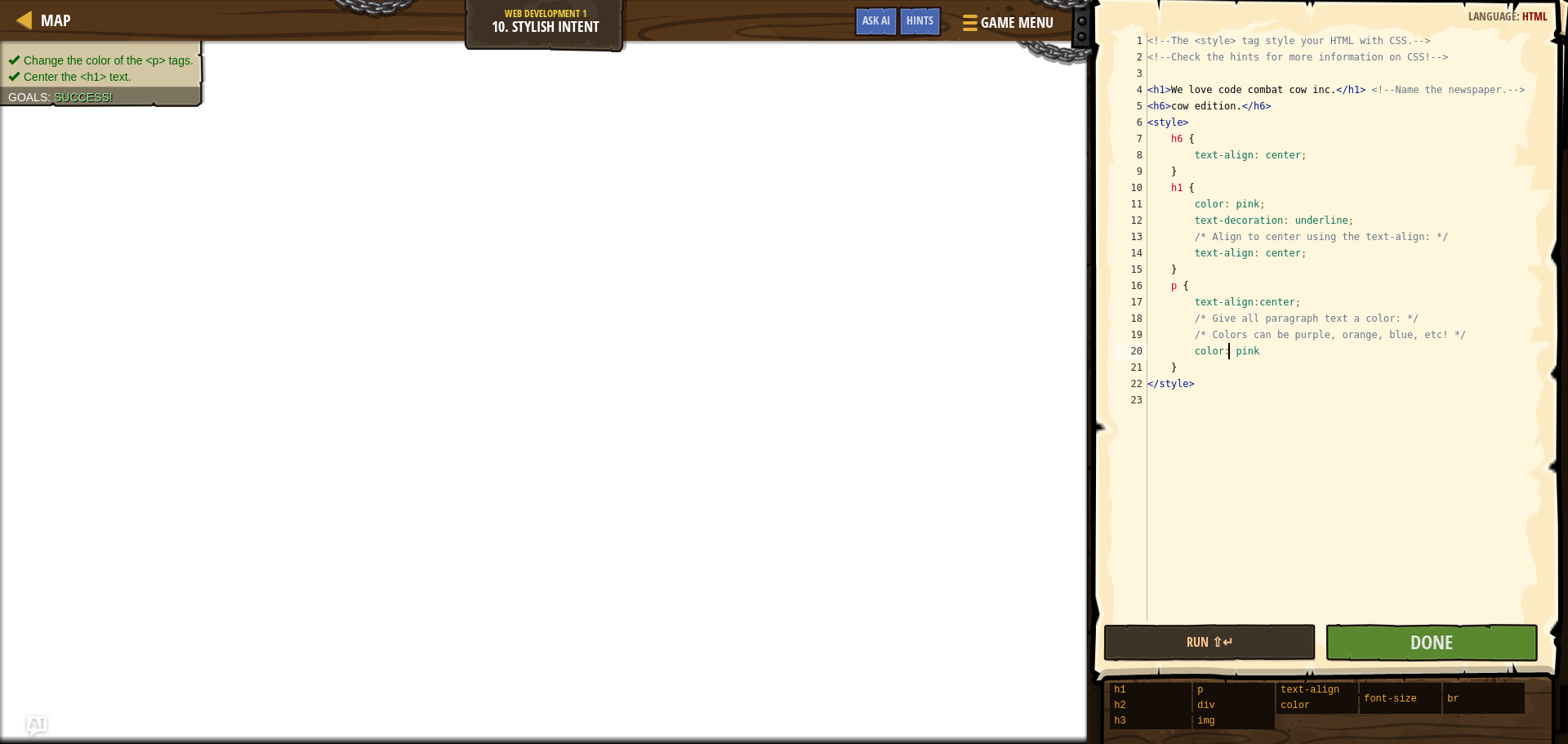
click at [1253, 359] on div "<!-- The <style> tag style your HTML with CSS. --> <!-- Check the hints for mor…" at bounding box center [1343, 342] width 400 height 620
click at [1263, 348] on div "<!-- The <style> tag style your HTML with CSS. --> <!-- Check the hints for mor…" at bounding box center [1343, 342] width 400 height 620
click at [1248, 198] on div "<!-- The <style> tag style your HTML with CSS. --> <!-- Check the hints for mor…" at bounding box center [1343, 342] width 400 height 620
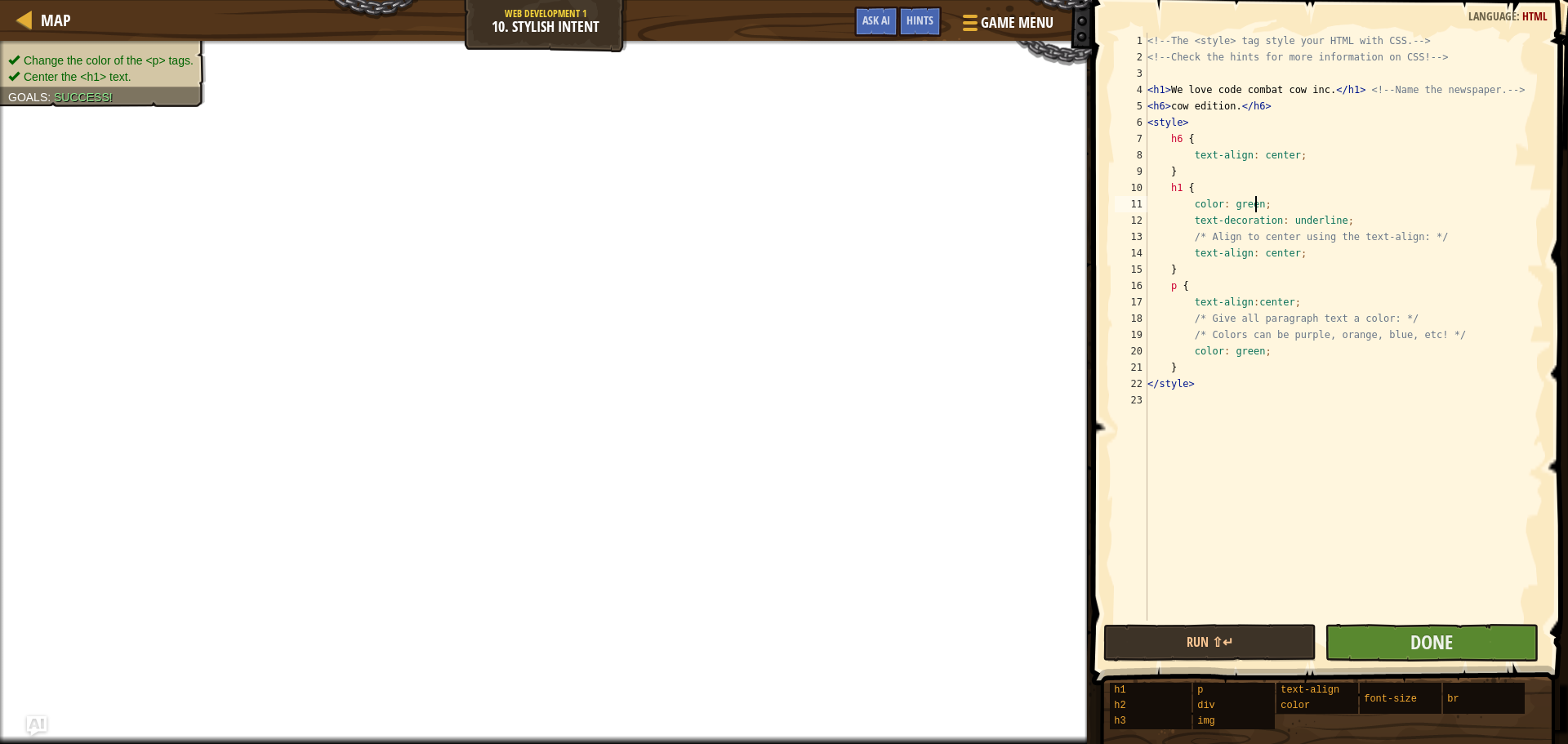
type textarea "color: green;"
click at [1393, 648] on button "Done" at bounding box center [1430, 643] width 213 height 38
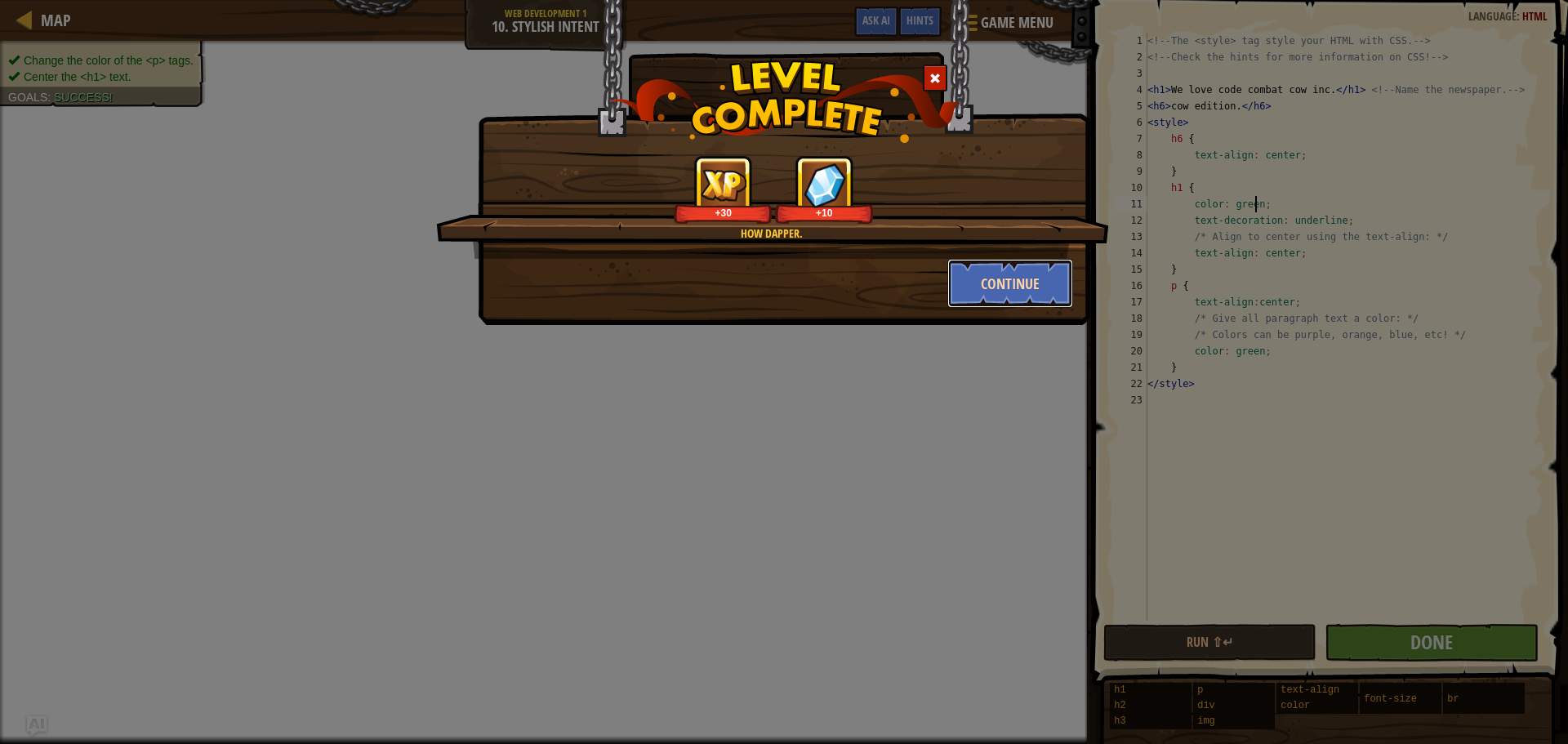
click at [1005, 285] on button "Continue" at bounding box center [1011, 284] width 127 height 49
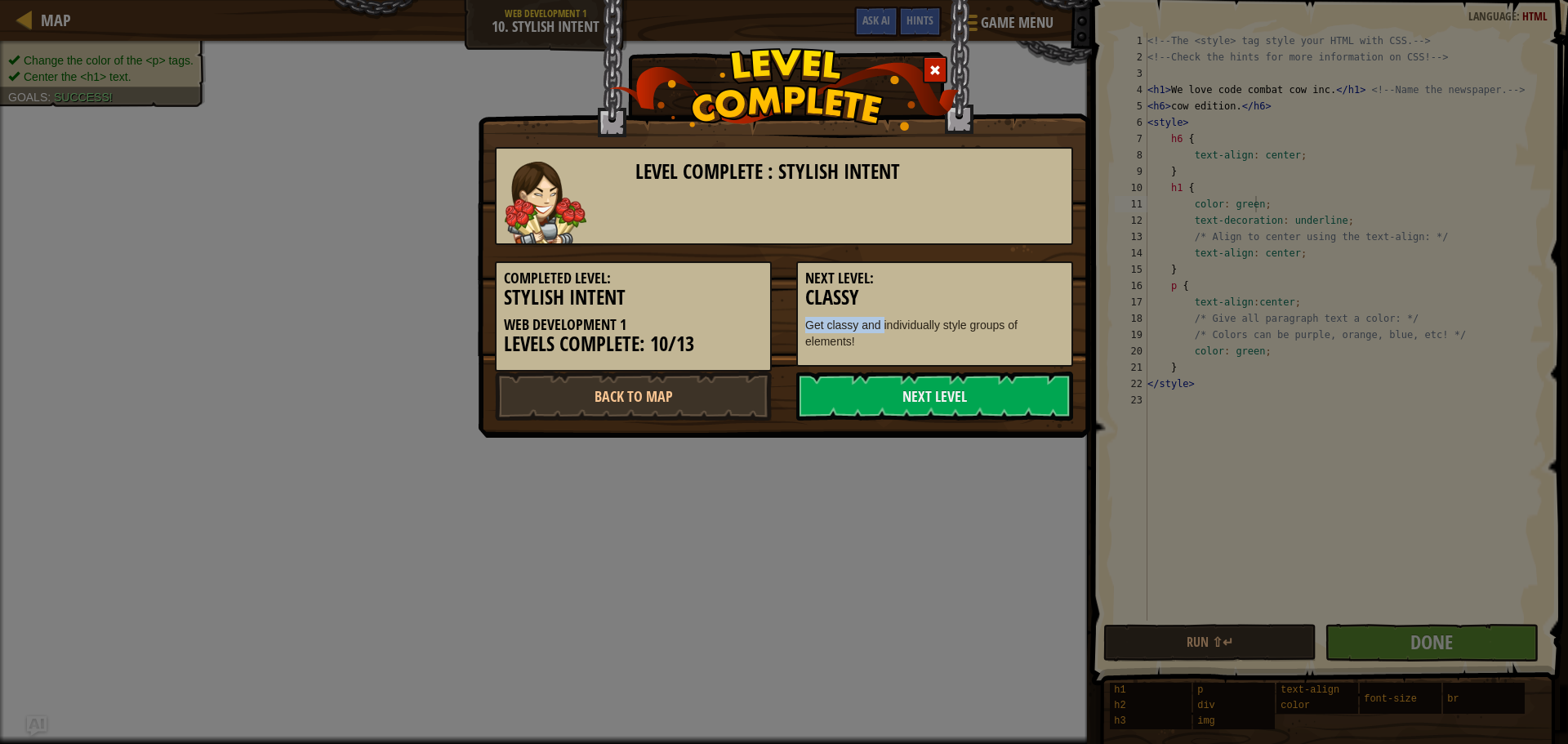
drag, startPoint x: 871, startPoint y: 304, endPoint x: 885, endPoint y: 328, distance: 27.8
click at [885, 328] on div "Next Level: Classy Get classy and individually style groups of elements!" at bounding box center [935, 314] width 277 height 105
click at [883, 302] on h3 "Classy" at bounding box center [935, 298] width 259 height 22
click at [881, 386] on link "Next Level" at bounding box center [935, 397] width 277 height 49
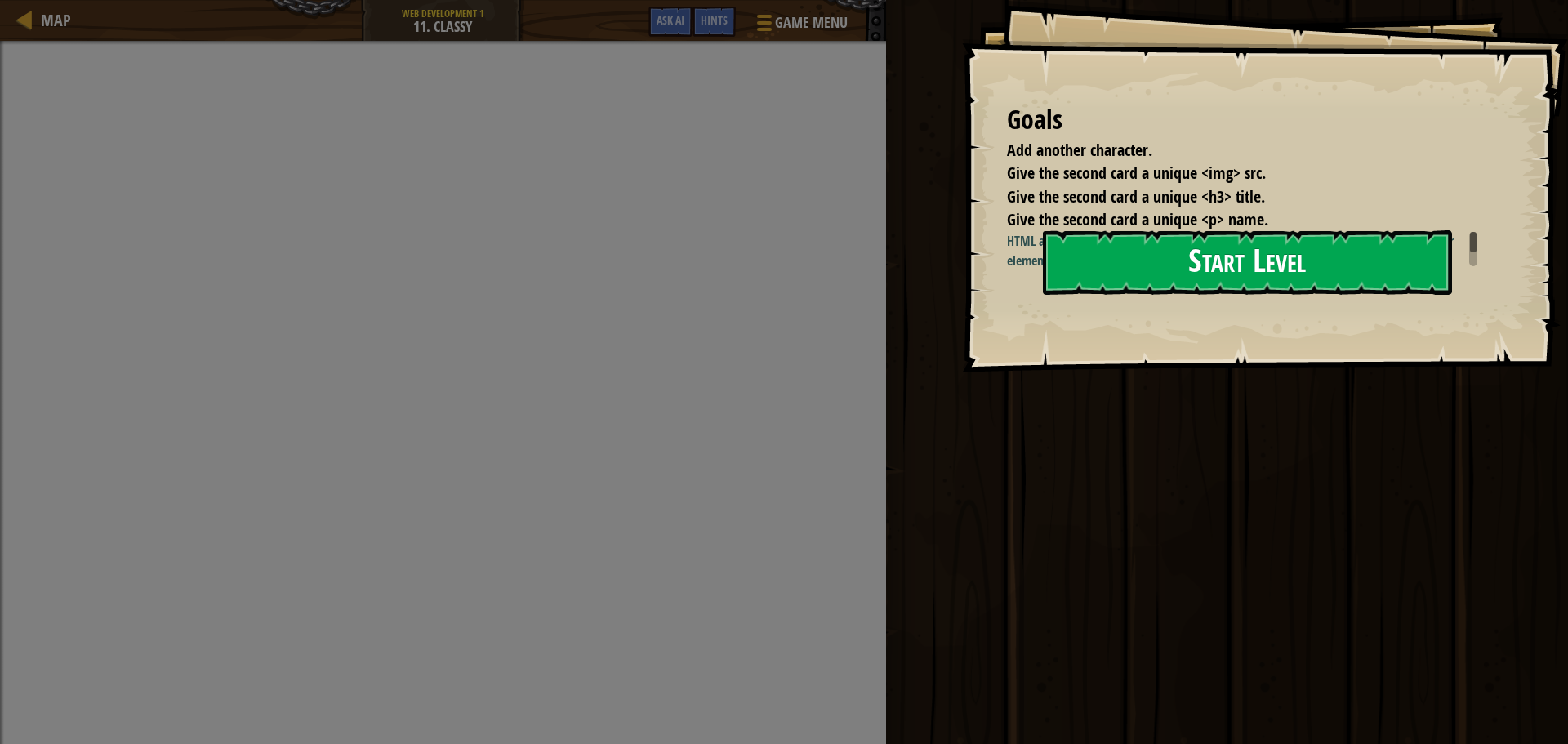
click at [1126, 262] on button "Start Level" at bounding box center [1247, 262] width 410 height 64
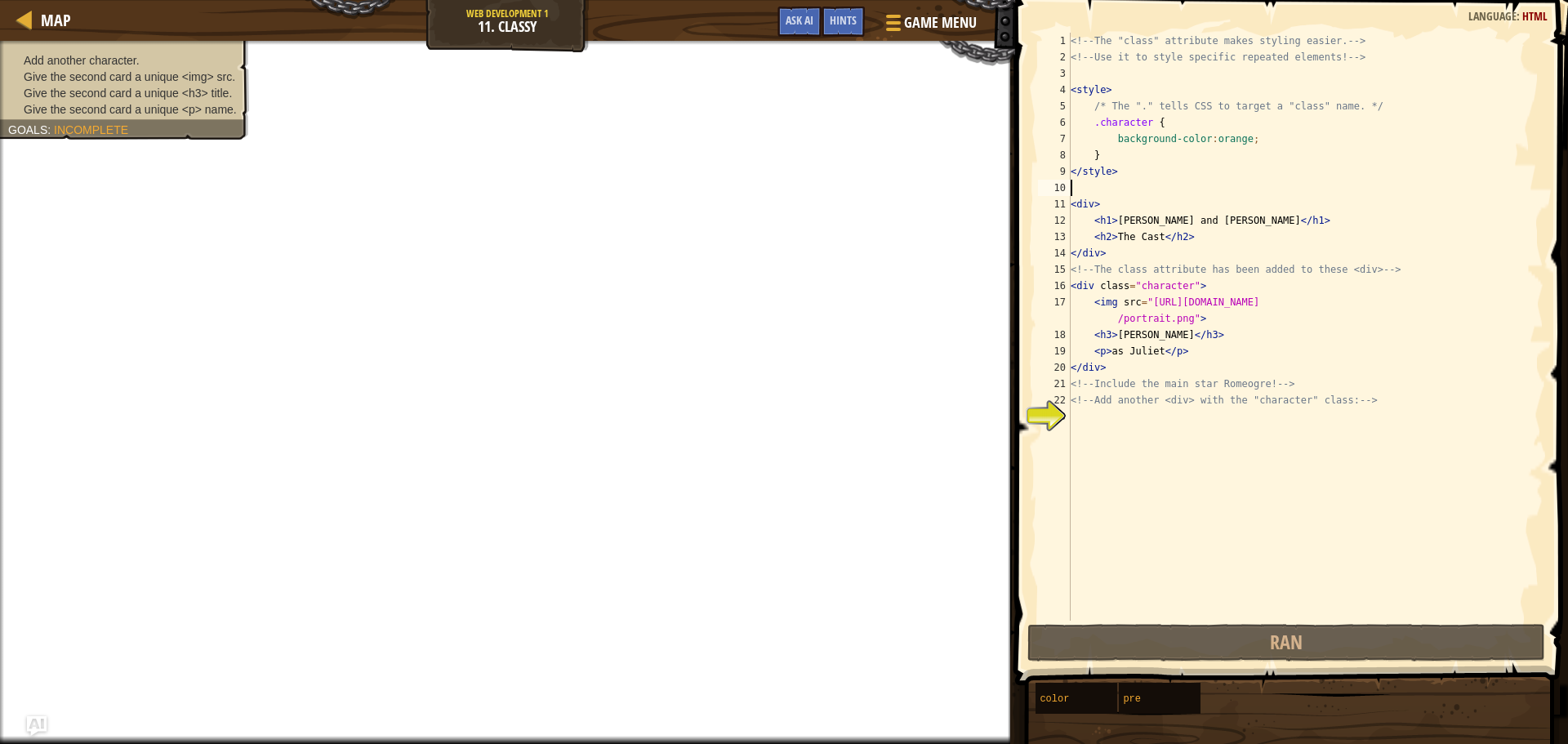
click at [1161, 182] on div "<!-- The "class" attribute makes styling easier. --> <!-- Use it to style speci…" at bounding box center [1305, 342] width 476 height 620
click at [1101, 418] on div "<!-- The "class" attribute makes styling easier. --> <!-- Use it to style speci…" at bounding box center [1305, 342] width 476 height 620
click at [1286, 386] on div "<!-- The "class" attribute makes styling easier. --> <!-- Use it to style speci…" at bounding box center [1305, 342] width 476 height 620
type textarea "<!-- Include the main star [PERSON_NAME]! -->"
click at [1067, 423] on div "23" at bounding box center [1054, 417] width 33 height 17
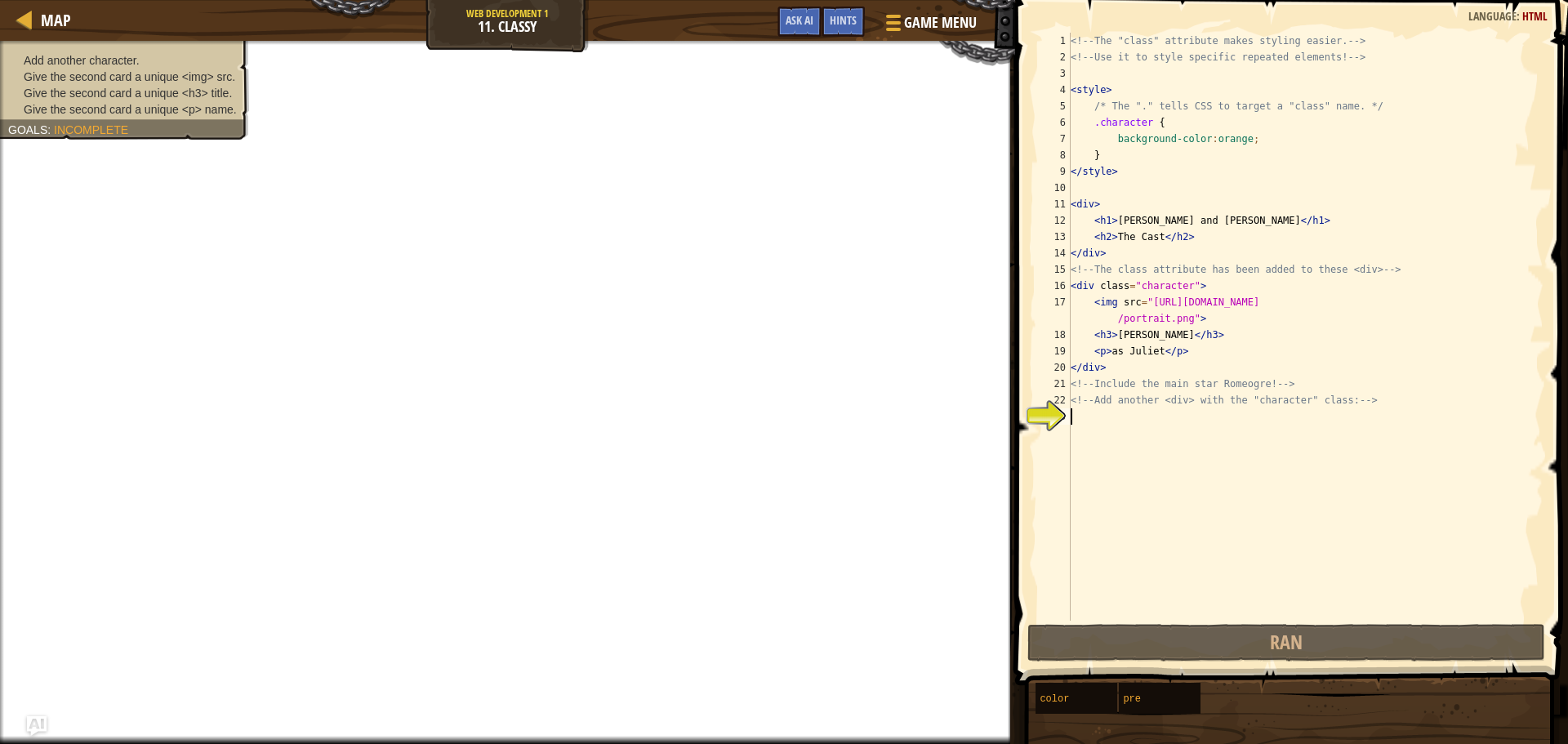
type textarea ","
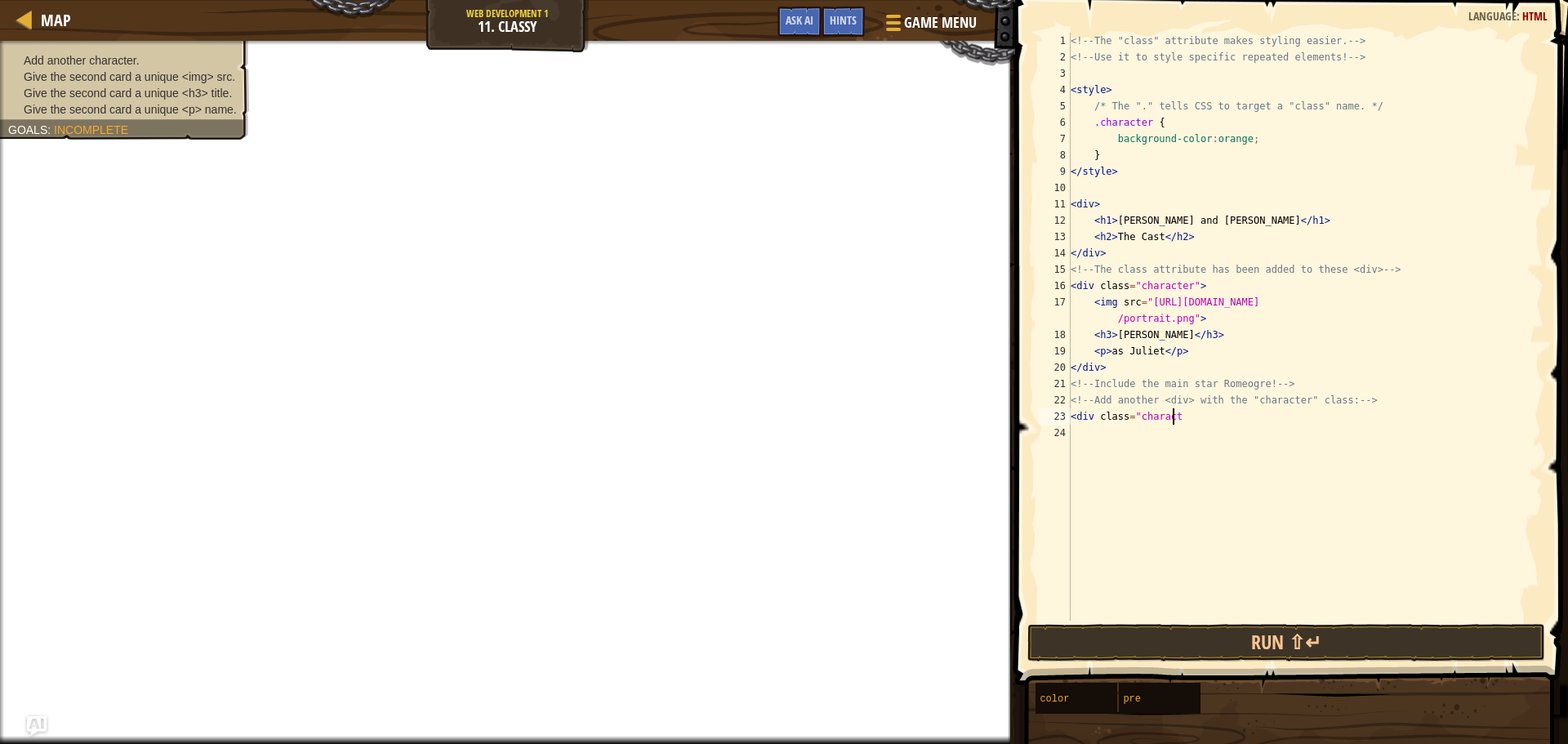
scroll to position [7, 8]
type textarea "<div class="character""
click at [1107, 433] on div "<!-- The "class" attribute makes styling easier. --> <!-- Use it to style speci…" at bounding box center [1305, 342] width 476 height 620
click at [1195, 417] on div "<!-- The "class" attribute makes styling easier. --> <!-- Use it to style speci…" at bounding box center [1305, 342] width 476 height 620
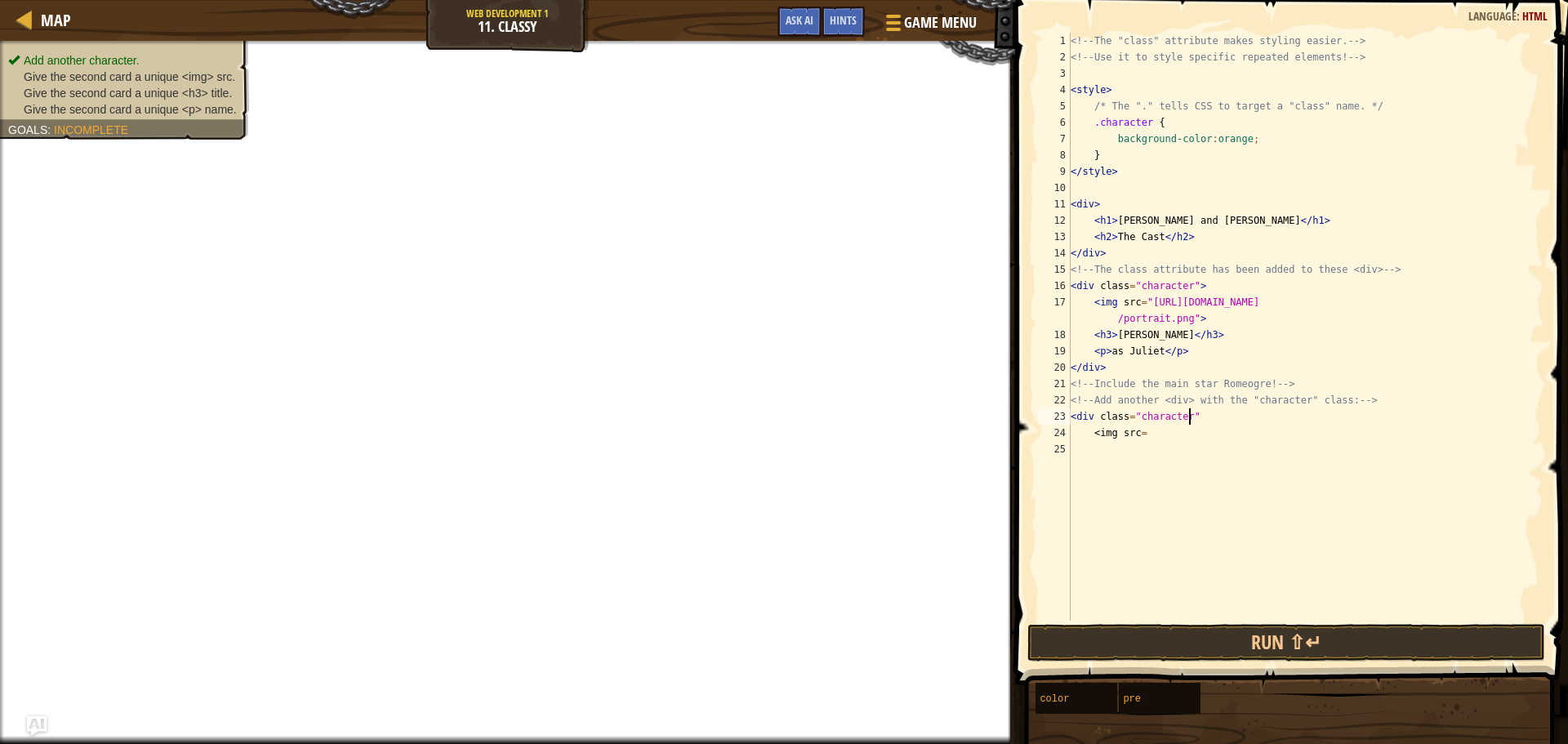
scroll to position [7, 9]
click at [1137, 434] on div "<!-- The "class" attribute makes styling easier. --> <!-- Use it to style speci…" at bounding box center [1305, 342] width 476 height 620
click at [1140, 433] on div "<!-- The "class" attribute makes styling easier. --> <!-- Use it to style speci…" at bounding box center [1305, 342] width 476 height 620
click at [949, 14] on span "Game Menu" at bounding box center [940, 23] width 76 height 22
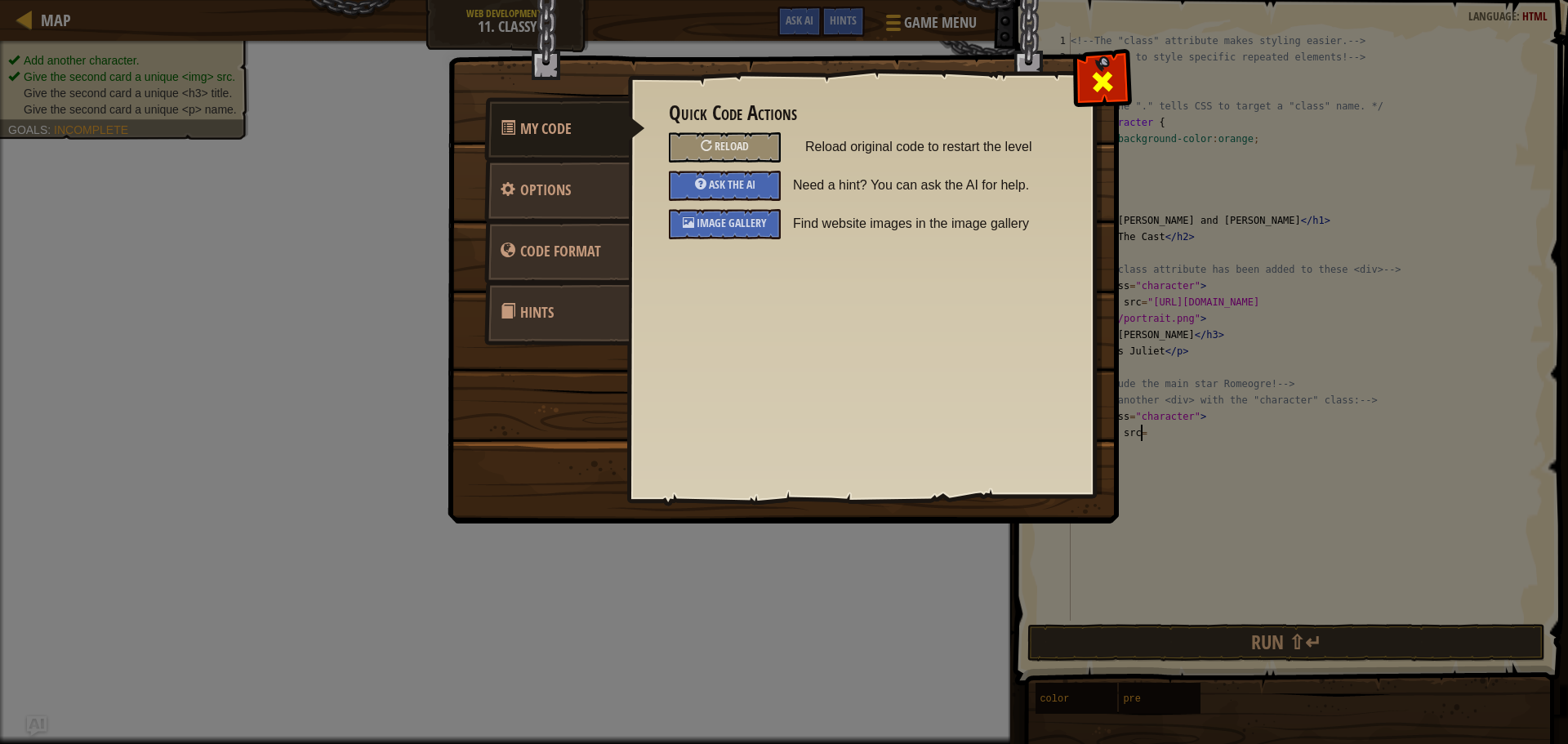
click at [1098, 85] on span at bounding box center [1102, 81] width 26 height 26
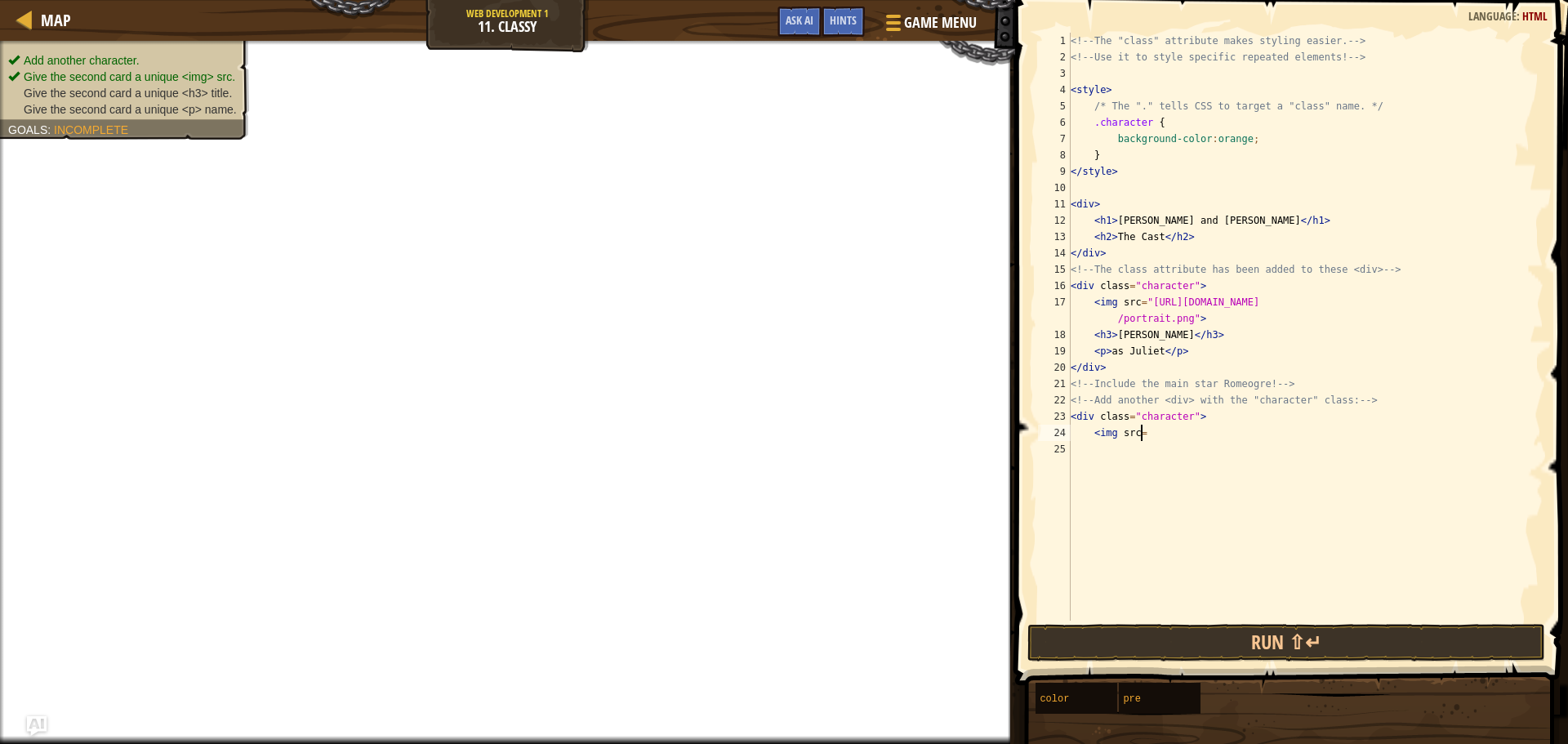
paste textarea "[URL][DOMAIN_NAME]"
type textarea "<img src=[URL][DOMAIN_NAME]>"
type textarea "<h3>Code combat cow</h3>"
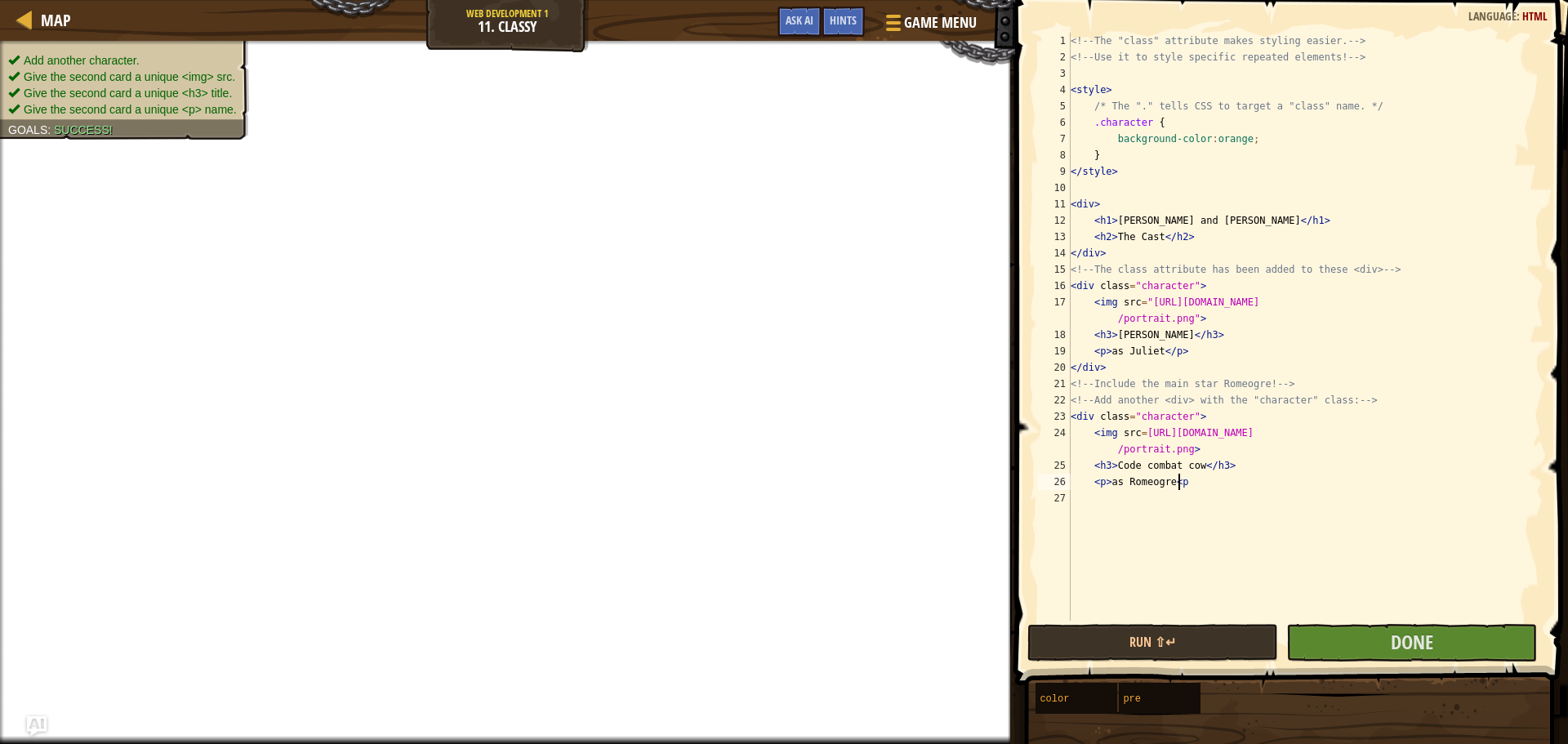
scroll to position [7, 8]
type textarea "<p>as Romeogre<p>"
drag, startPoint x: 1372, startPoint y: 643, endPoint x: 1394, endPoint y: 648, distance: 22.6
click at [1394, 648] on button "Done" at bounding box center [1411, 643] width 250 height 38
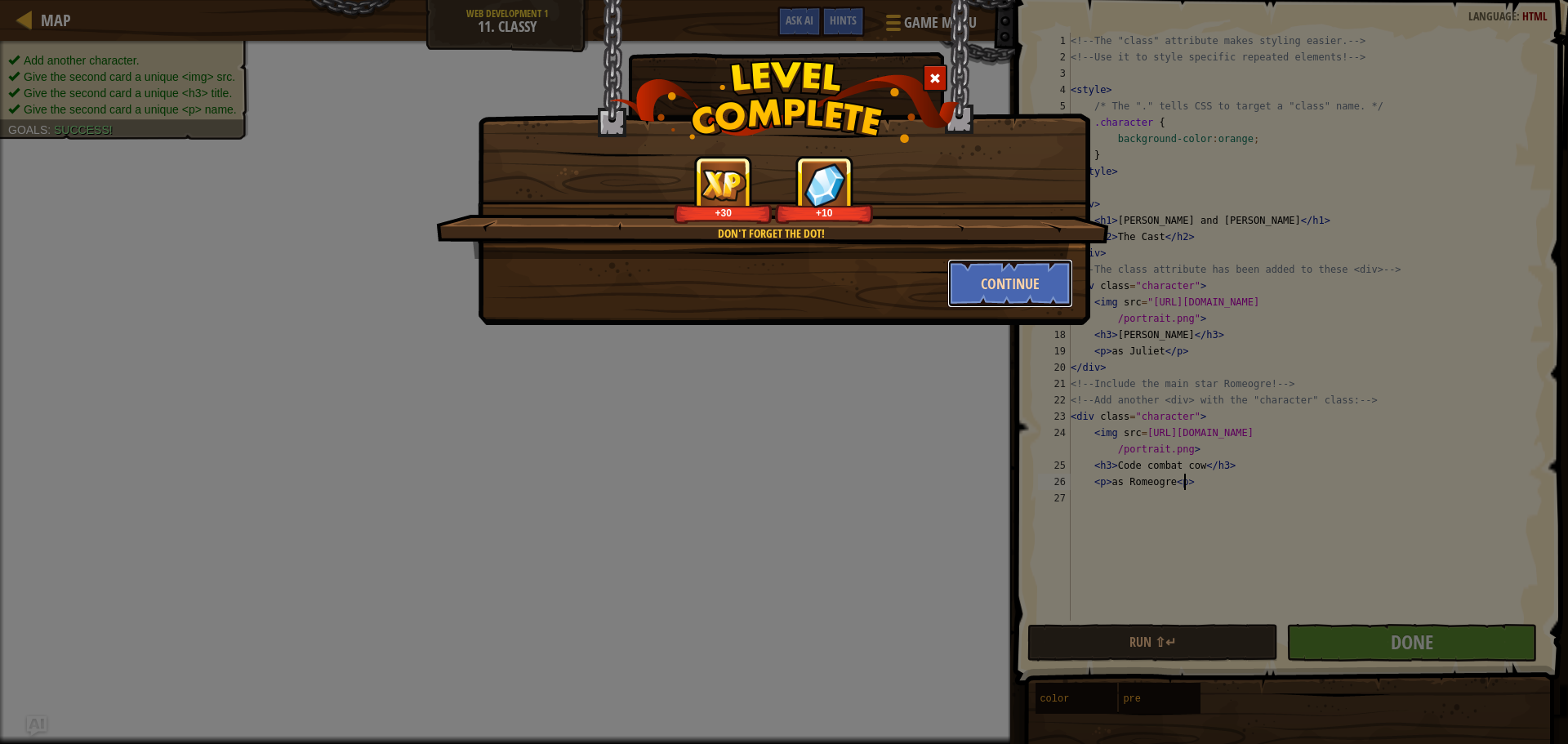
click at [989, 274] on button "Continue" at bounding box center [1011, 284] width 127 height 49
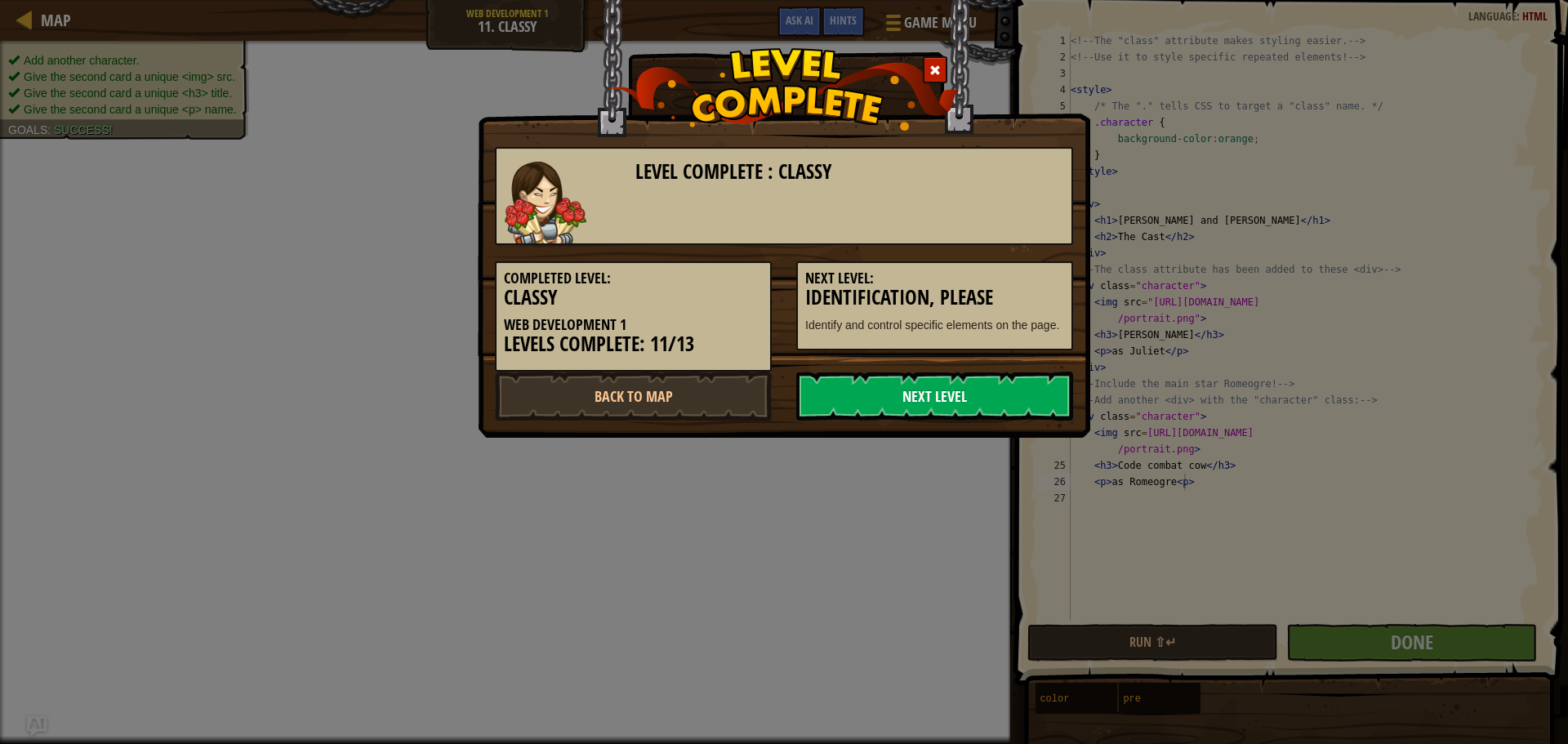
click at [925, 408] on link "Next Level" at bounding box center [935, 397] width 277 height 49
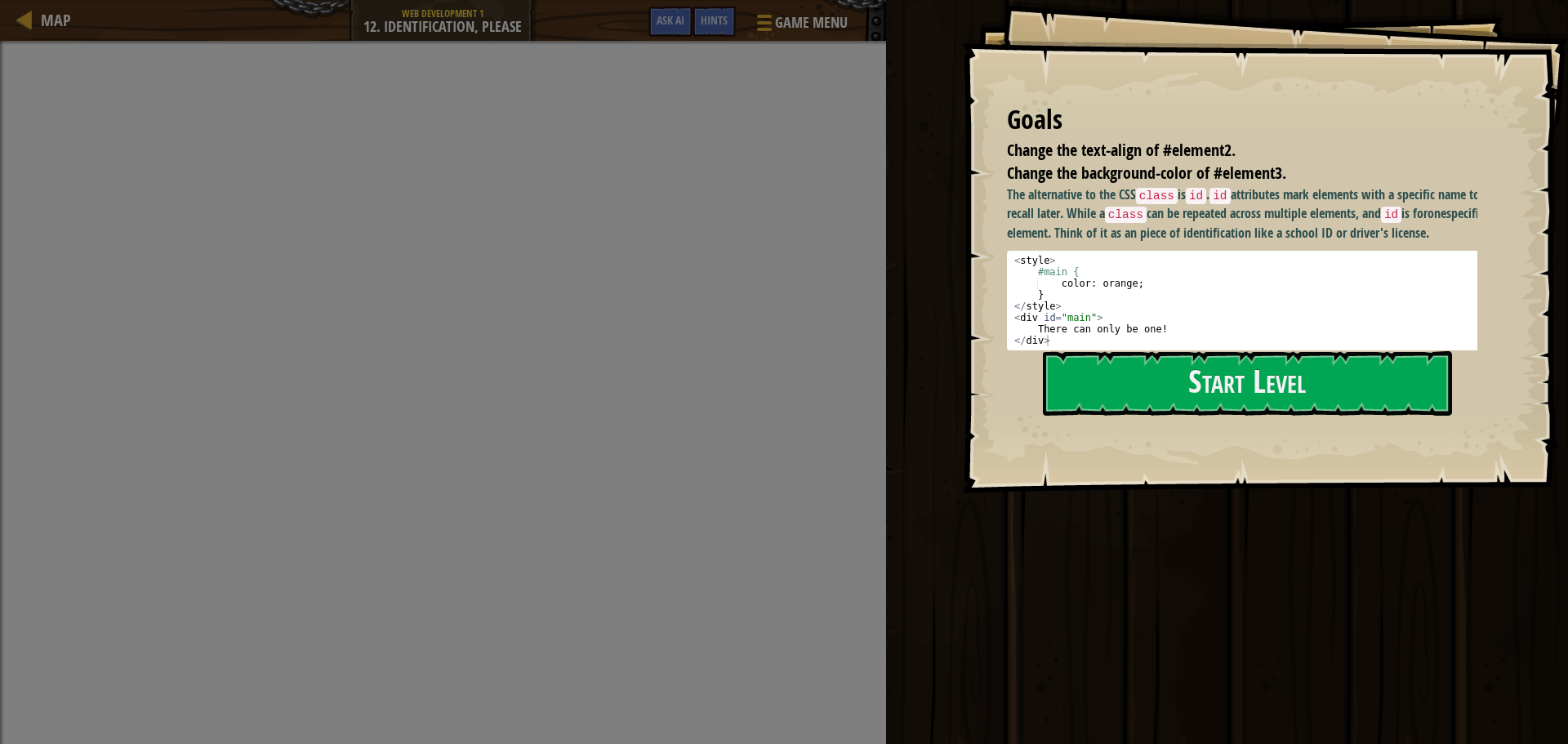
type textarea "<style>"
drag, startPoint x: 1010, startPoint y: 278, endPoint x: 1074, endPoint y: 264, distance: 65.5
click at [1074, 264] on div "The alternative to the CSS class is id . id attributes mark elements with a spe…" at bounding box center [1248, 267] width 483 height 165
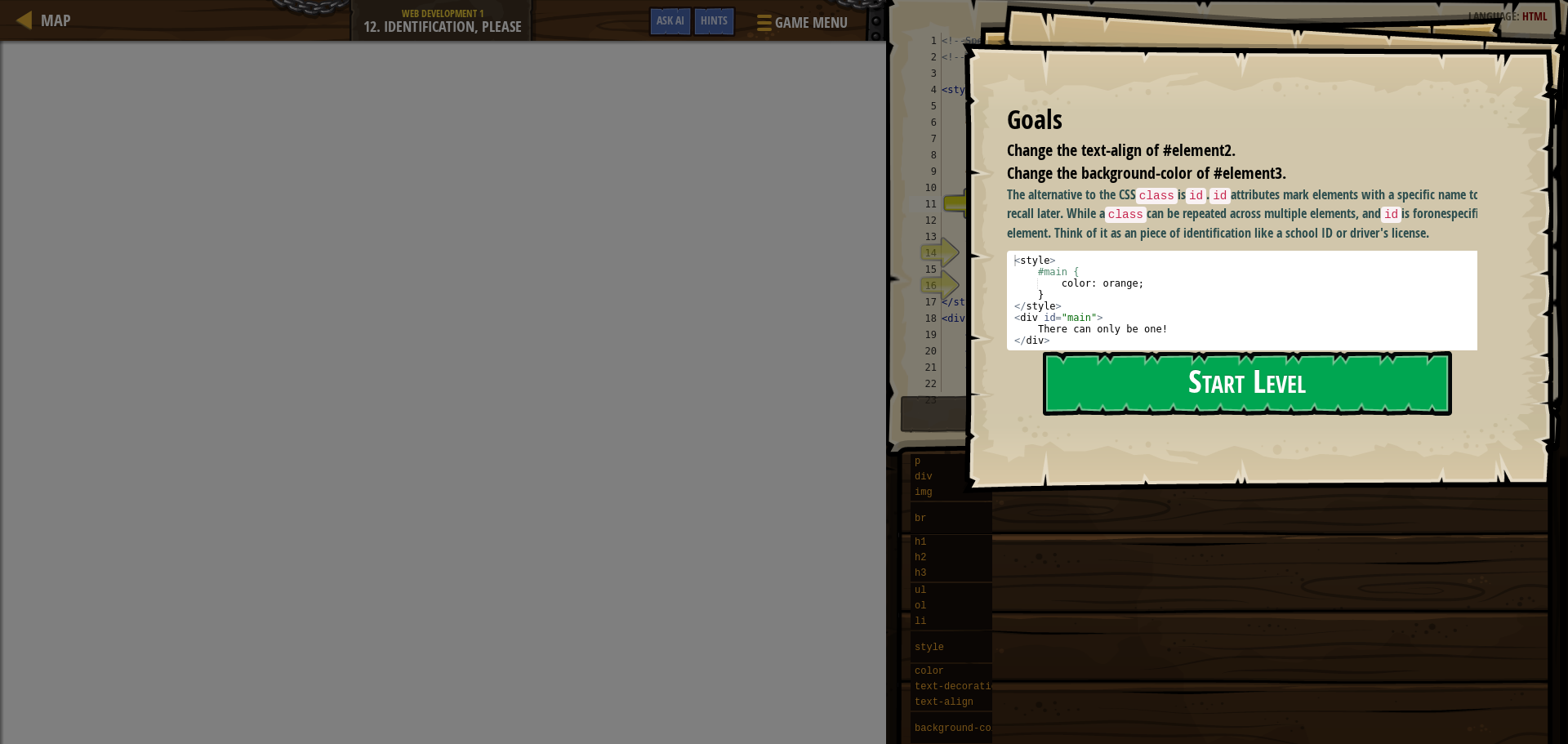
click at [1166, 364] on button "Start Level" at bounding box center [1247, 383] width 410 height 64
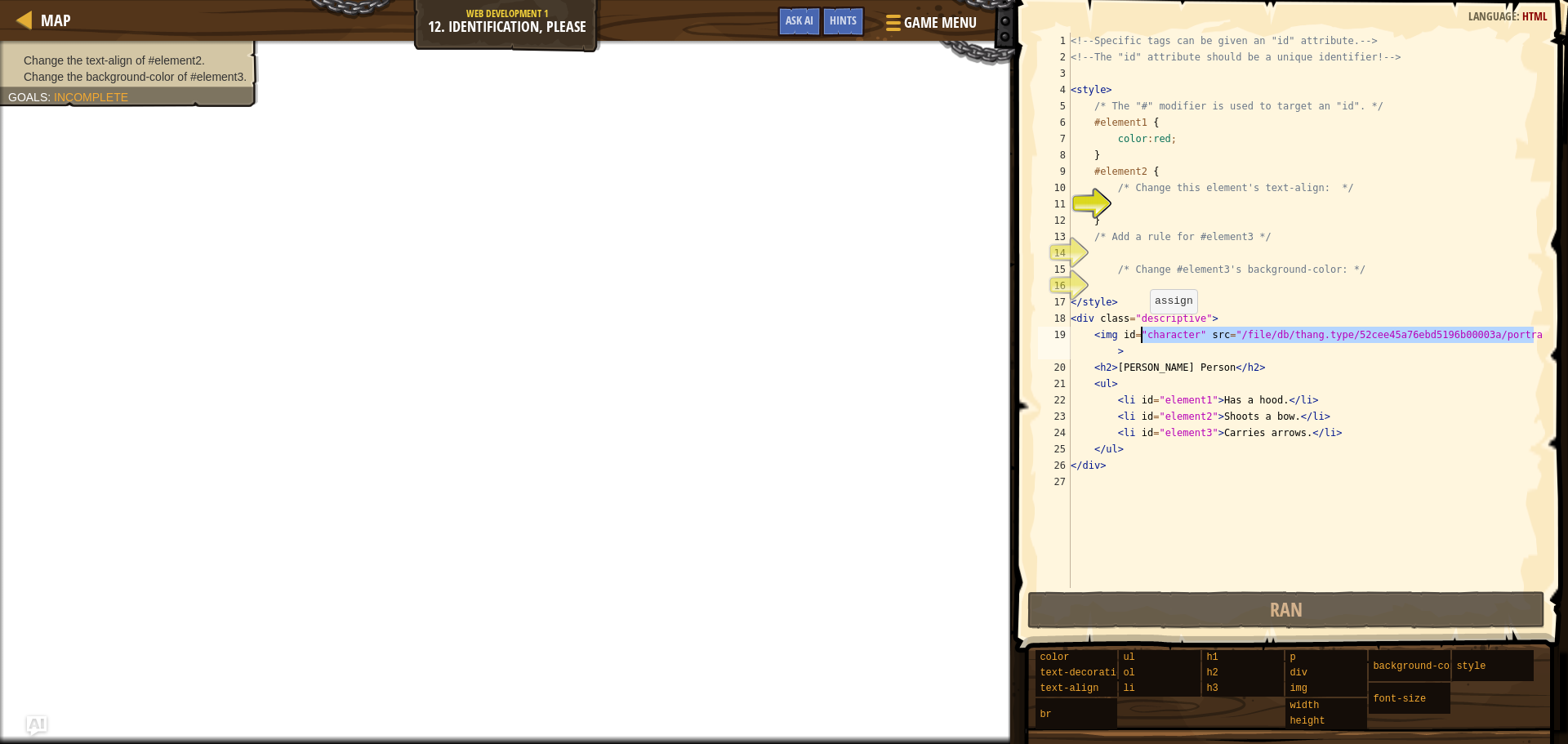
drag, startPoint x: 1532, startPoint y: 339, endPoint x: 1142, endPoint y: 329, distance: 390.1
click at [1142, 329] on div "<!-- Specific tags can be given an "id" attribute. --> <!-- The "id" attribute …" at bounding box center [1305, 326] width 476 height 588
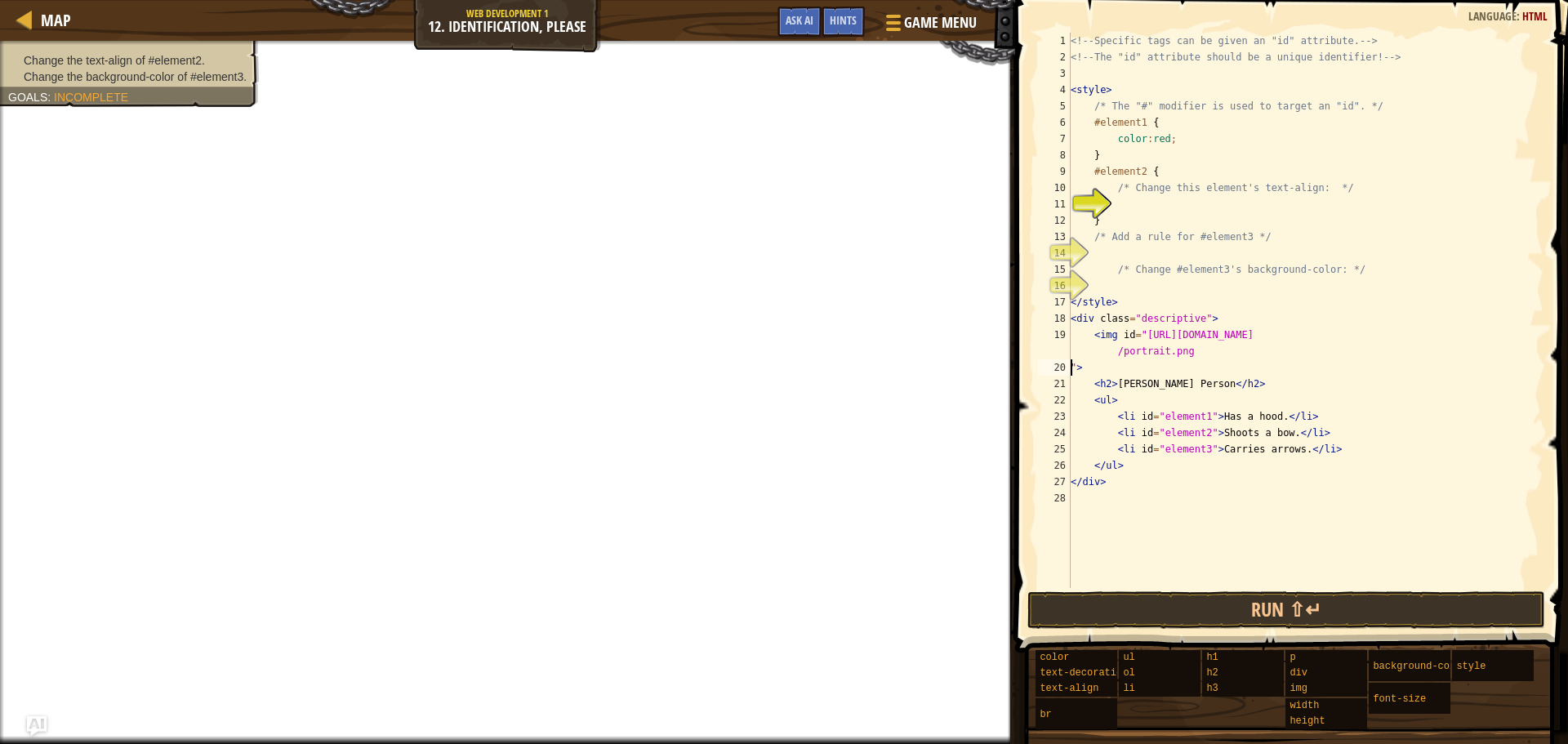
scroll to position [7, 0]
click at [1212, 371] on div "<!-- Specific tags can be given an "id" attribute. --> <!-- The "id" attribute …" at bounding box center [1305, 326] width 476 height 588
click at [1177, 331] on div "<!-- Specific tags can be given an "id" attribute. --> <!-- The "id" attribute …" at bounding box center [1305, 326] width 476 height 588
type textarea "<img id="[URL][DOMAIN_NAME]">"
click at [1153, 199] on div "<!-- Specific tags can be given an "id" attribute. --> <!-- The "id" attribute …" at bounding box center [1305, 326] width 476 height 588
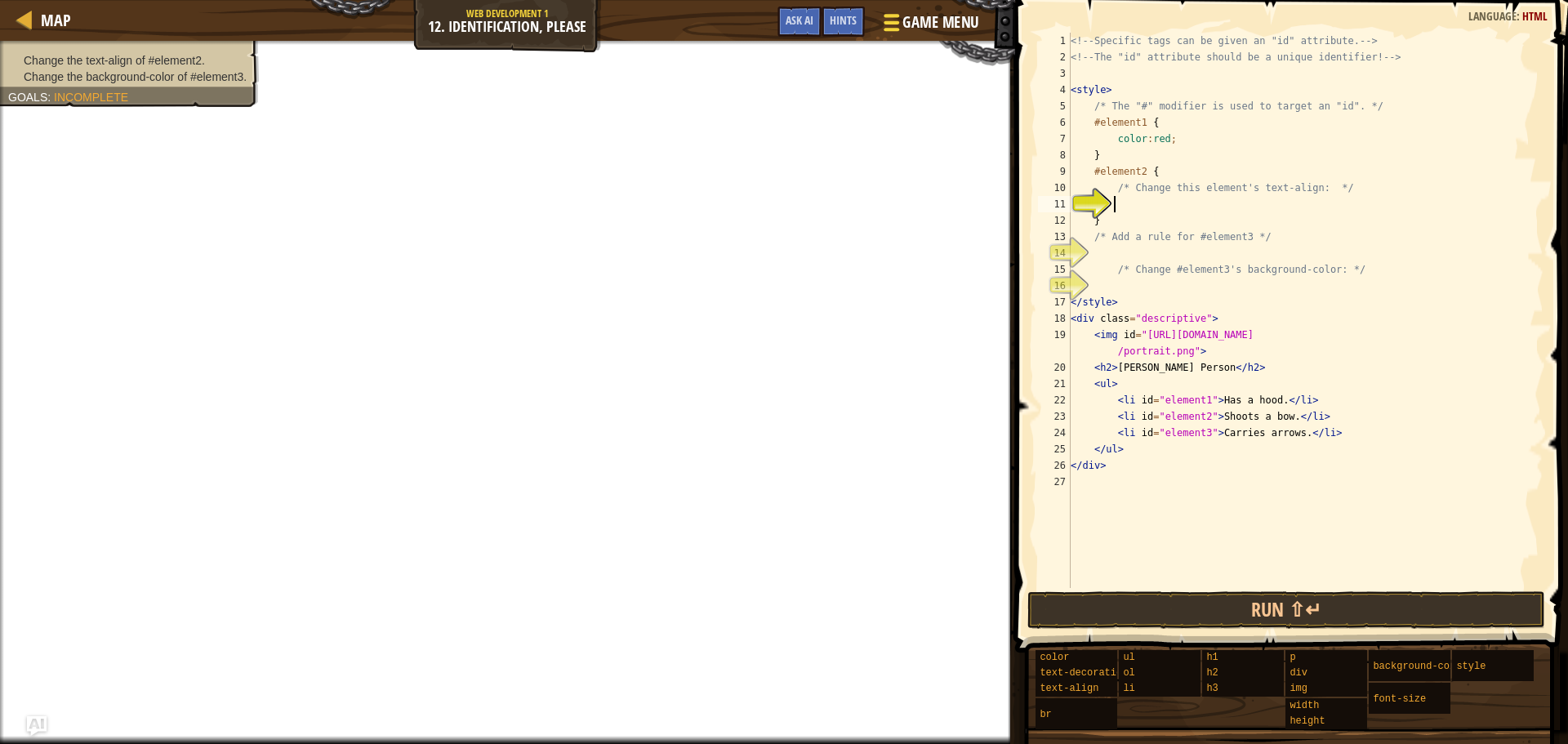
click at [979, 23] on button "Game Menu" at bounding box center [929, 26] width 120 height 40
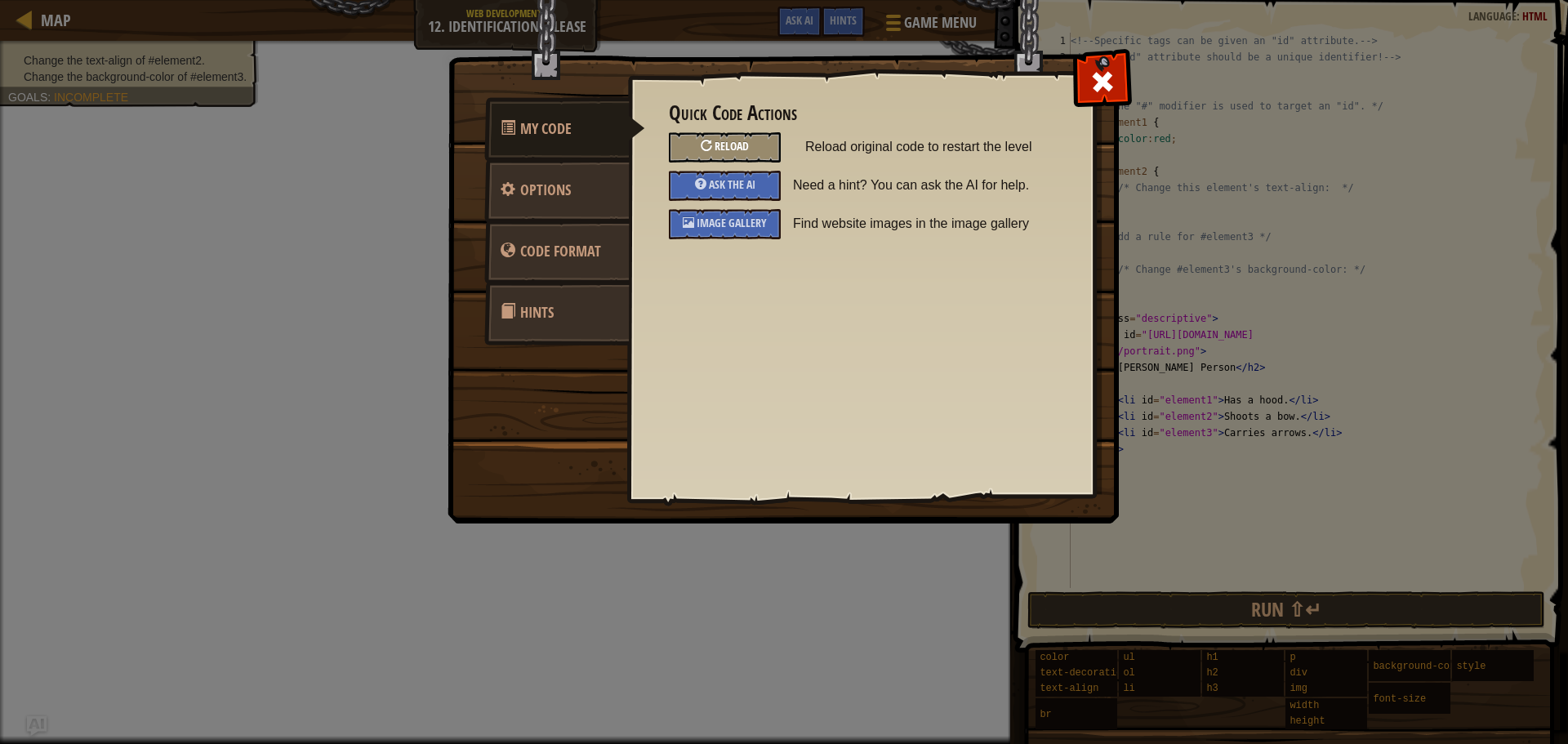
click at [753, 142] on div "Reload" at bounding box center [724, 147] width 112 height 31
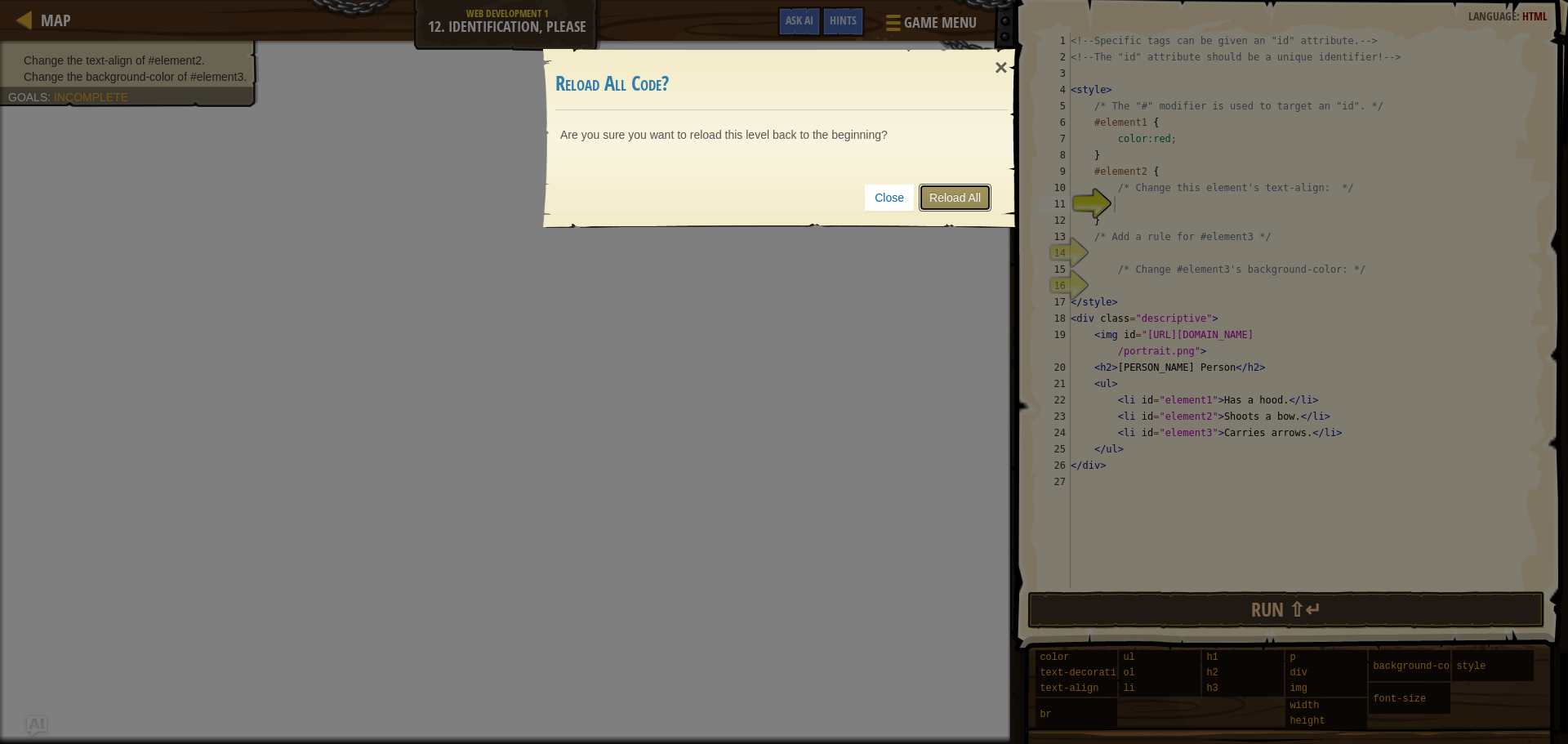
click at [980, 196] on link "Reload All" at bounding box center [955, 198] width 72 height 28
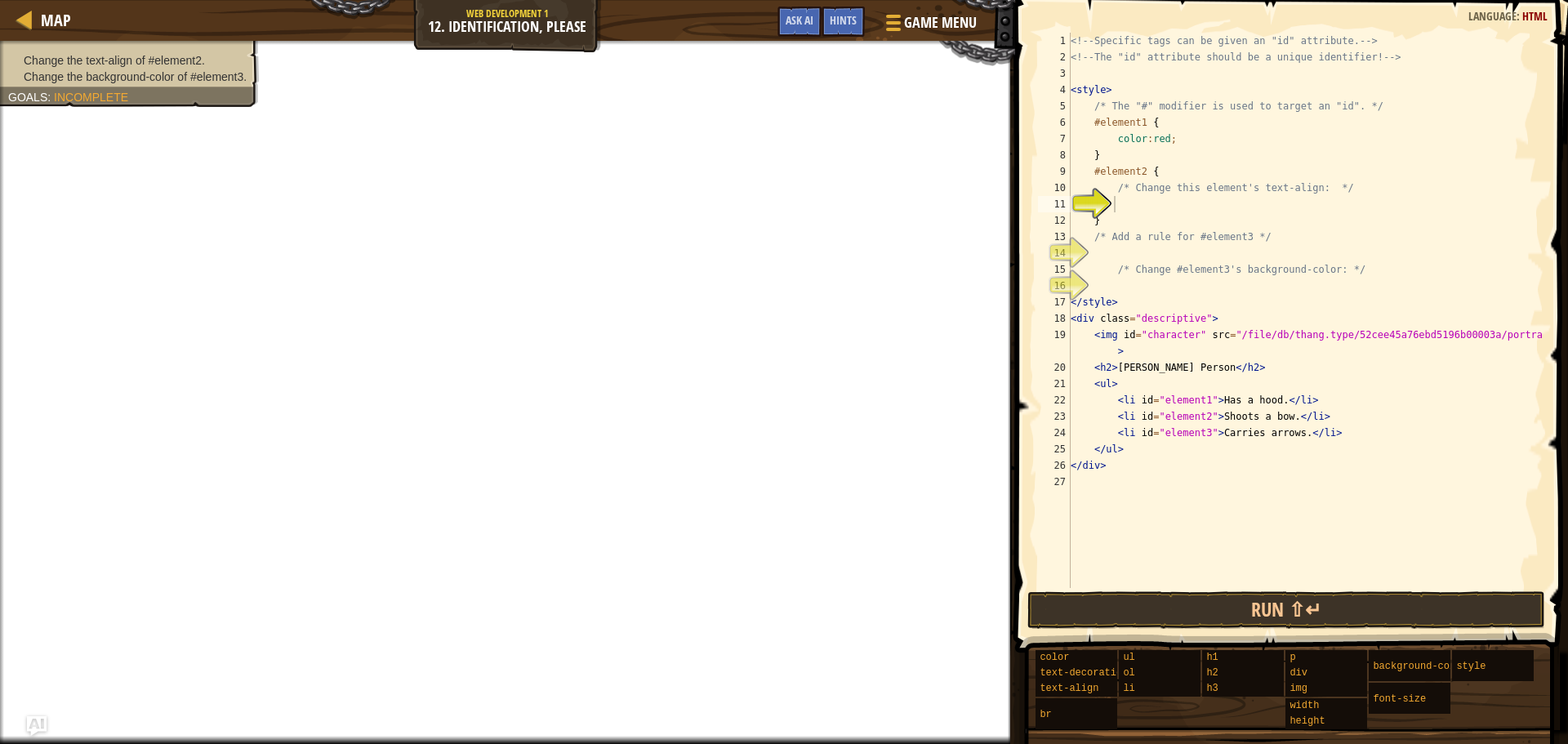
click at [1135, 212] on div "<!-- Specific tags can be given an "id" attribute. --> <!-- The "id" attribute …" at bounding box center [1305, 326] width 476 height 588
type textarea "text-align:left"
click at [1136, 257] on div "<!-- Specific tags can be given an "id" attribute. --> <!-- The "id" attribute …" at bounding box center [1305, 326] width 476 height 588
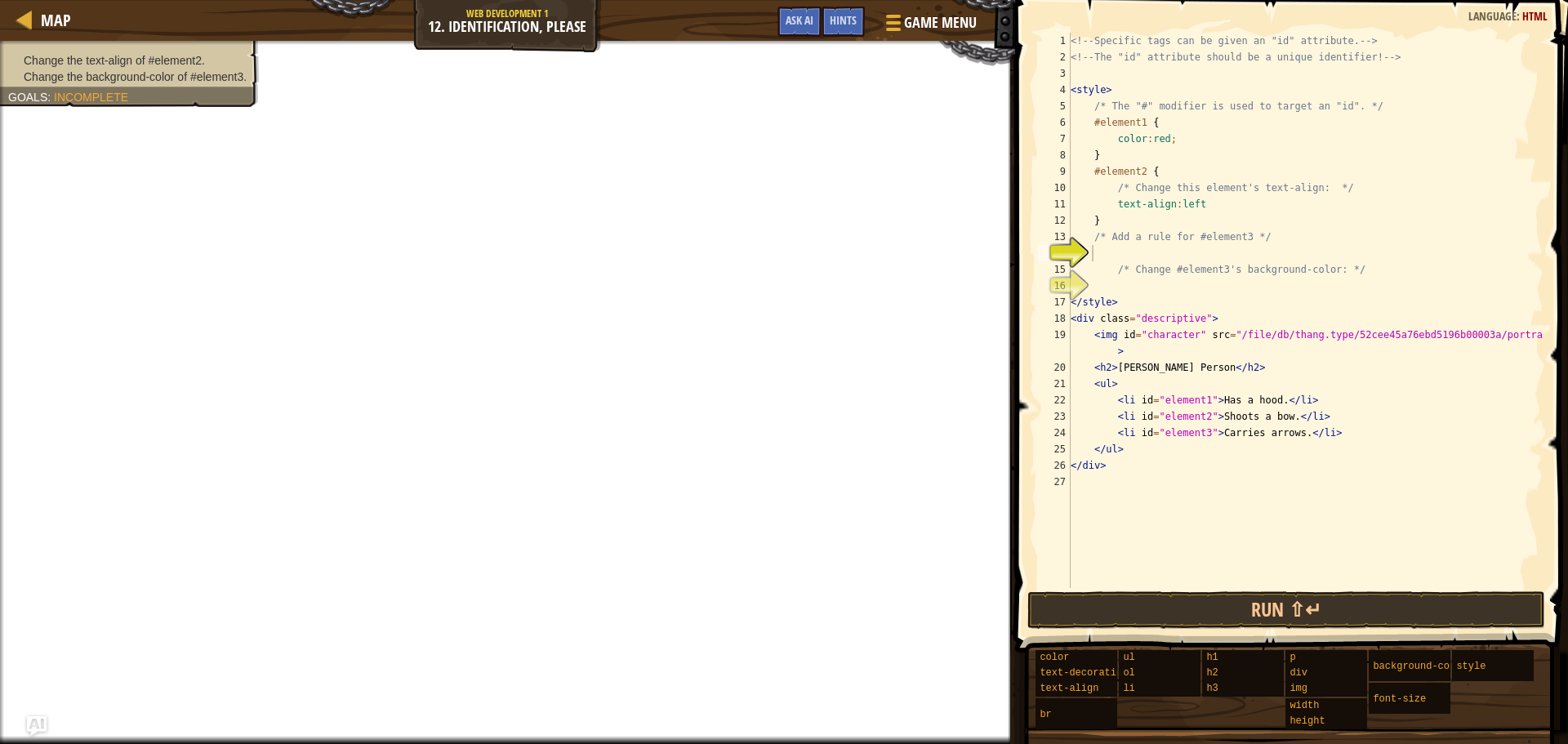
drag, startPoint x: 222, startPoint y: 79, endPoint x: 233, endPoint y: 82, distance: 11.4
click at [233, 82] on span "Change the background-color of #element3." at bounding box center [135, 76] width 223 height 13
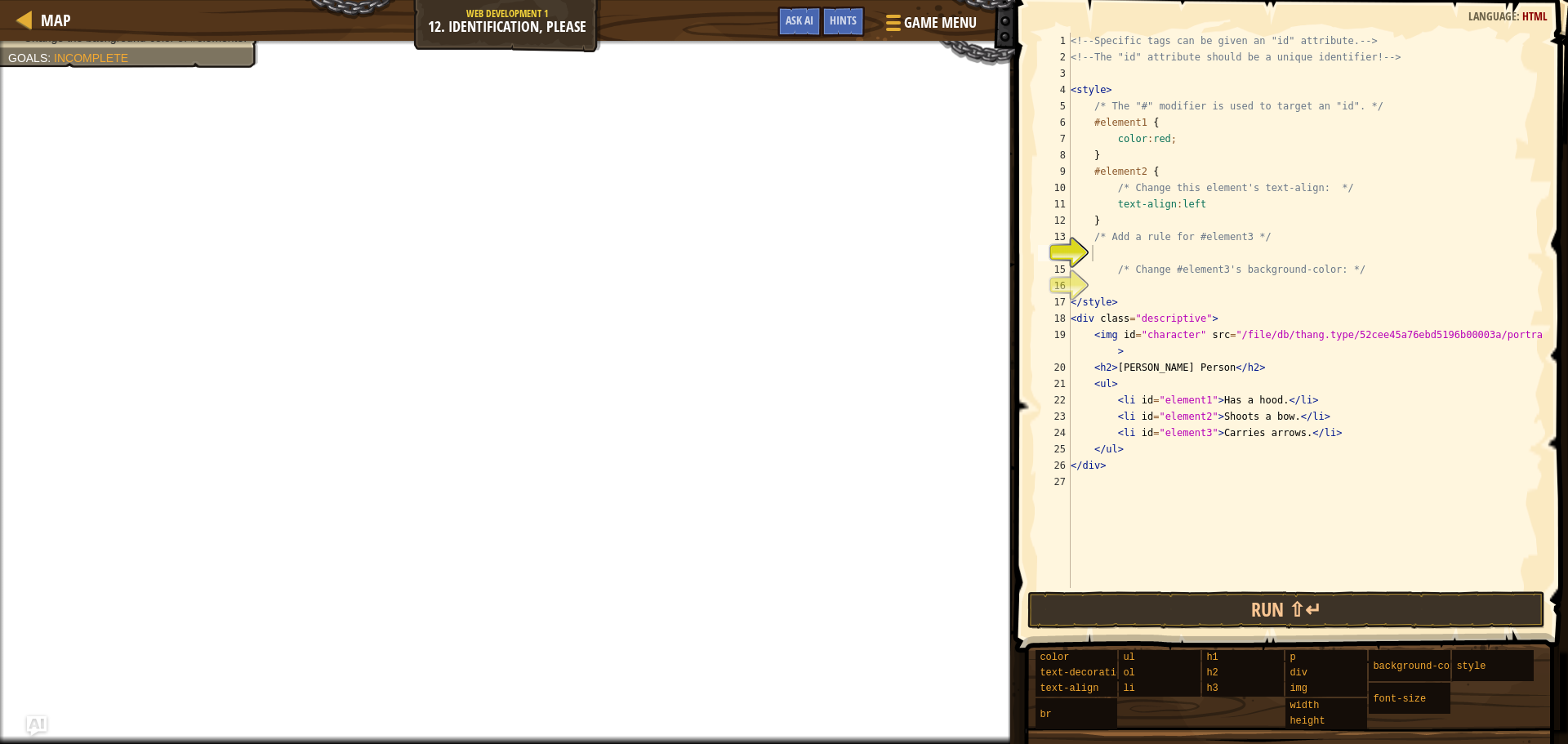
type textarea "text-align:left"
drag, startPoint x: 1173, startPoint y: 213, endPoint x: 1136, endPoint y: 200, distance: 39.2
click at [1136, 200] on div "<!-- Specific tags can be given an "id" attribute. --> <!-- The "id" attribute …" at bounding box center [1305, 326] width 476 height 588
drag, startPoint x: 1194, startPoint y: 204, endPoint x: 1121, endPoint y: 208, distance: 73.1
click at [1121, 208] on div "<!-- Specific tags can be given an "id" attribute. --> <!-- The "id" attribute …" at bounding box center [1305, 326] width 476 height 588
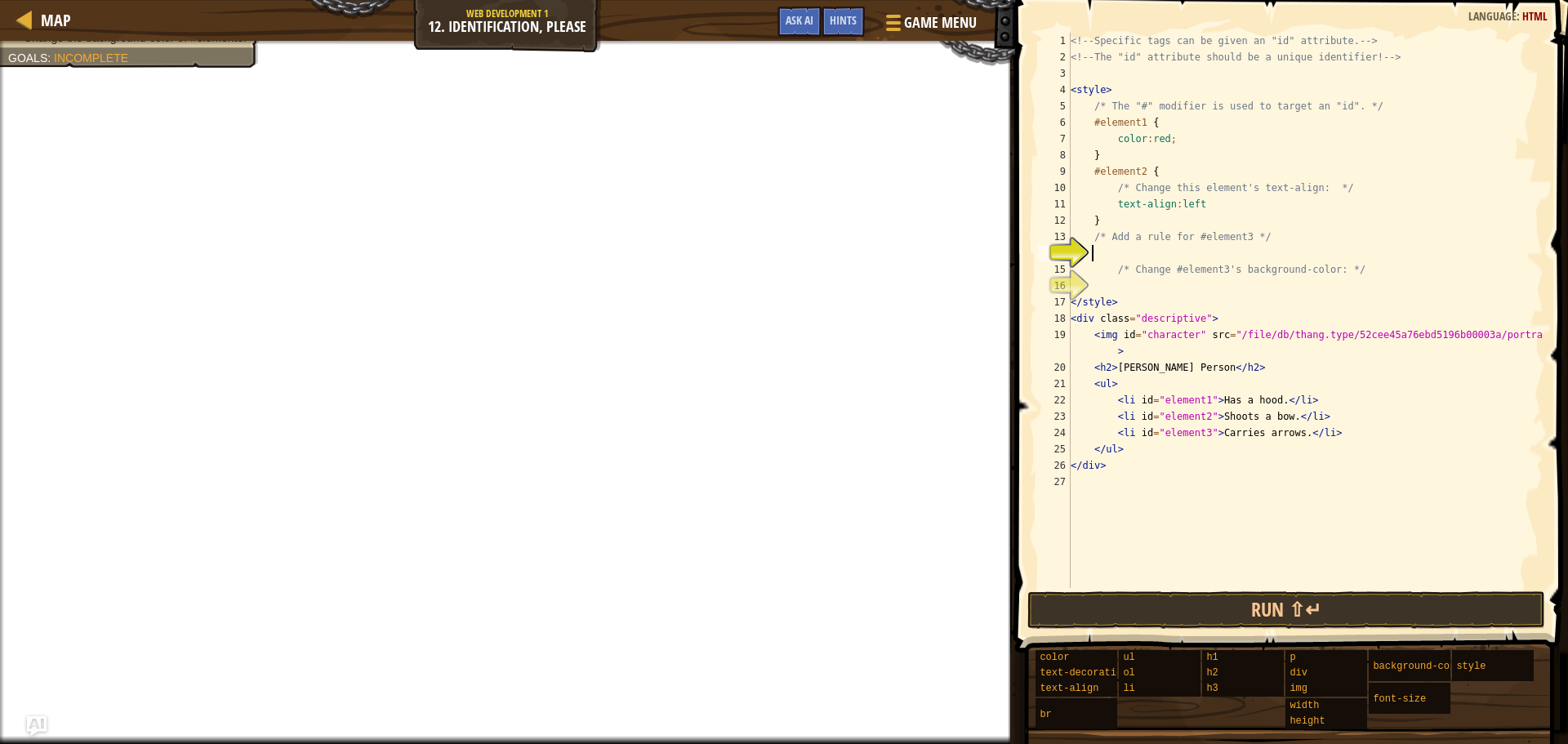
click at [1233, 247] on div "<!-- Specific tags can be given an "id" attribute. --> <!-- The "id" attribute …" at bounding box center [1305, 326] width 476 height 588
click at [1166, 290] on div "<!-- Specific tags can be given an "id" attribute. --> <!-- The "id" attribute …" at bounding box center [1305, 326] width 476 height 588
drag, startPoint x: 1186, startPoint y: 299, endPoint x: 1122, endPoint y: 305, distance: 64.3
click at [1122, 305] on div "<!-- Specific tags can be given an "id" attribute. --> <!-- The "id" attribute …" at bounding box center [1305, 326] width 476 height 588
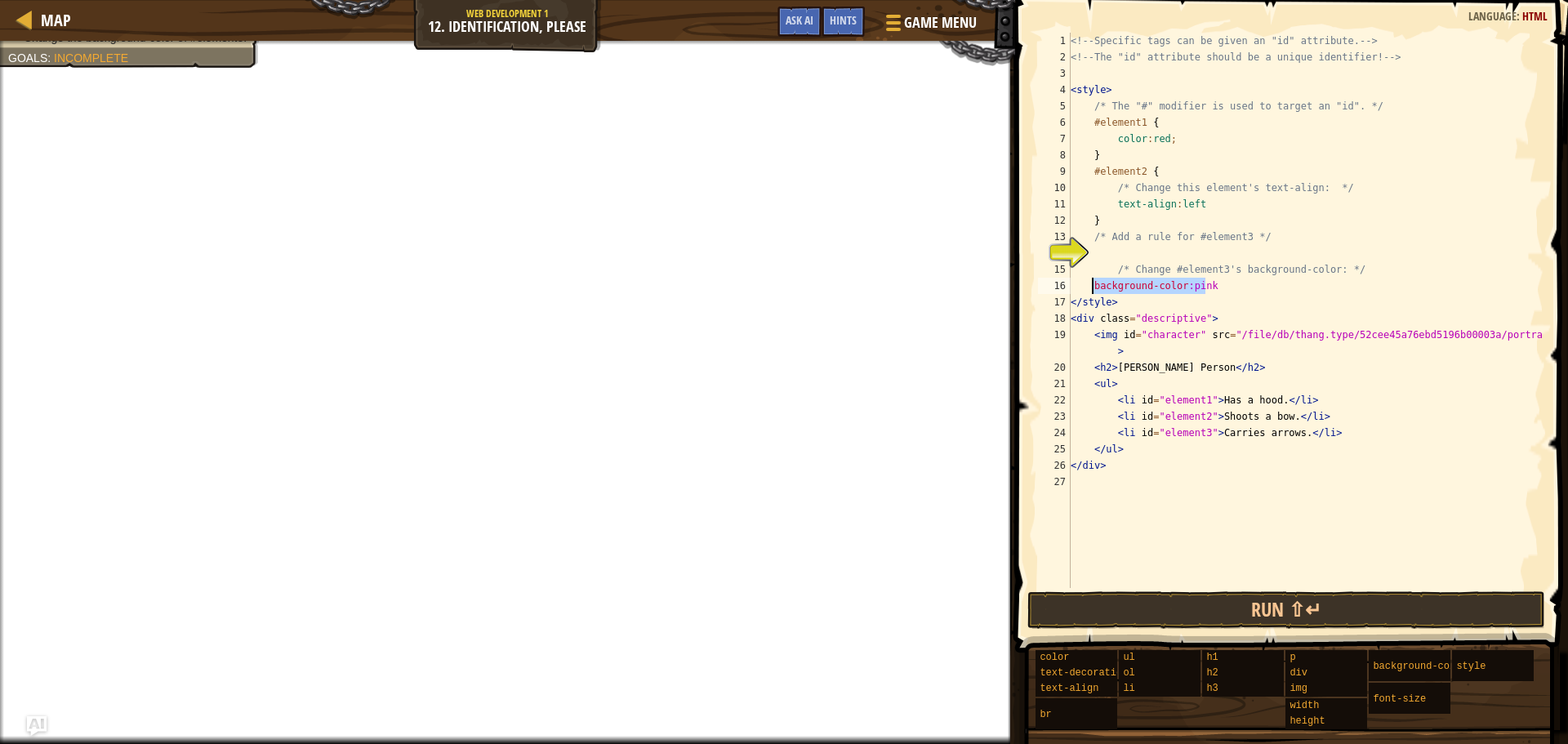
drag, startPoint x: 1206, startPoint y: 284, endPoint x: 1094, endPoint y: 280, distance: 112.1
click at [1094, 280] on div "<!-- Specific tags can be given an "id" attribute. --> <!-- The "id" attribute …" at bounding box center [1305, 326] width 476 height 588
type textarea "background-color:pink"
click at [1127, 443] on div "<!-- Specific tags can be given an "id" attribute. --> <!-- The "id" attribute …" at bounding box center [1305, 326] width 476 height 588
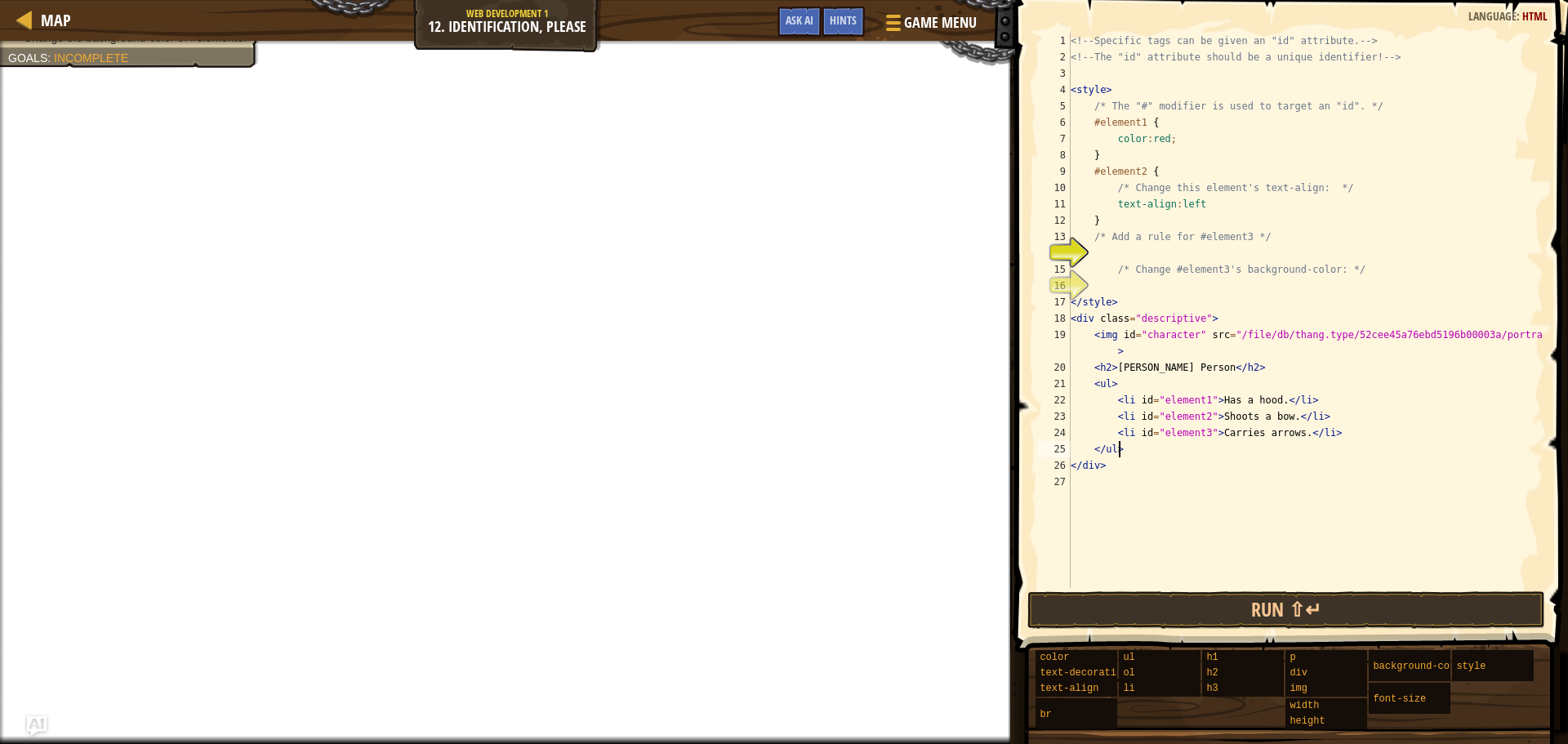
click at [1326, 434] on div "<!-- Specific tags can be given an "id" attribute. --> <!-- The "id" attribute …" at bounding box center [1305, 326] width 476 height 588
type textarea "<li id="element3">Carries arrows.</li>"
paste textarea "background-color:pink"
click at [1177, 275] on div "<!-- Specific tags can be given an "id" attribute. --> <!-- The "id" attribute …" at bounding box center [1305, 326] width 476 height 588
type textarea "/* Change #element3's background-color: */"
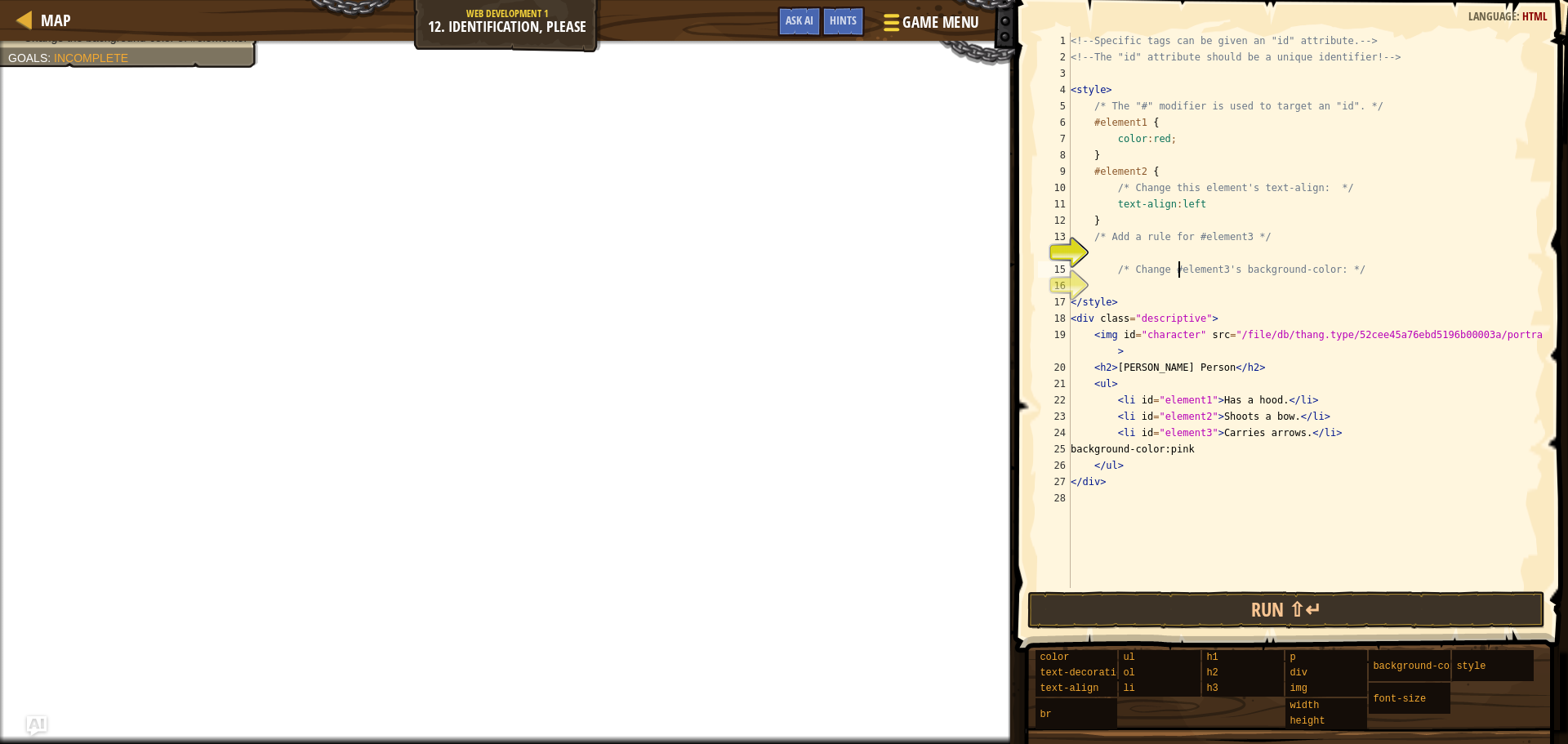
click at [929, 25] on span "Game Menu" at bounding box center [940, 23] width 76 height 22
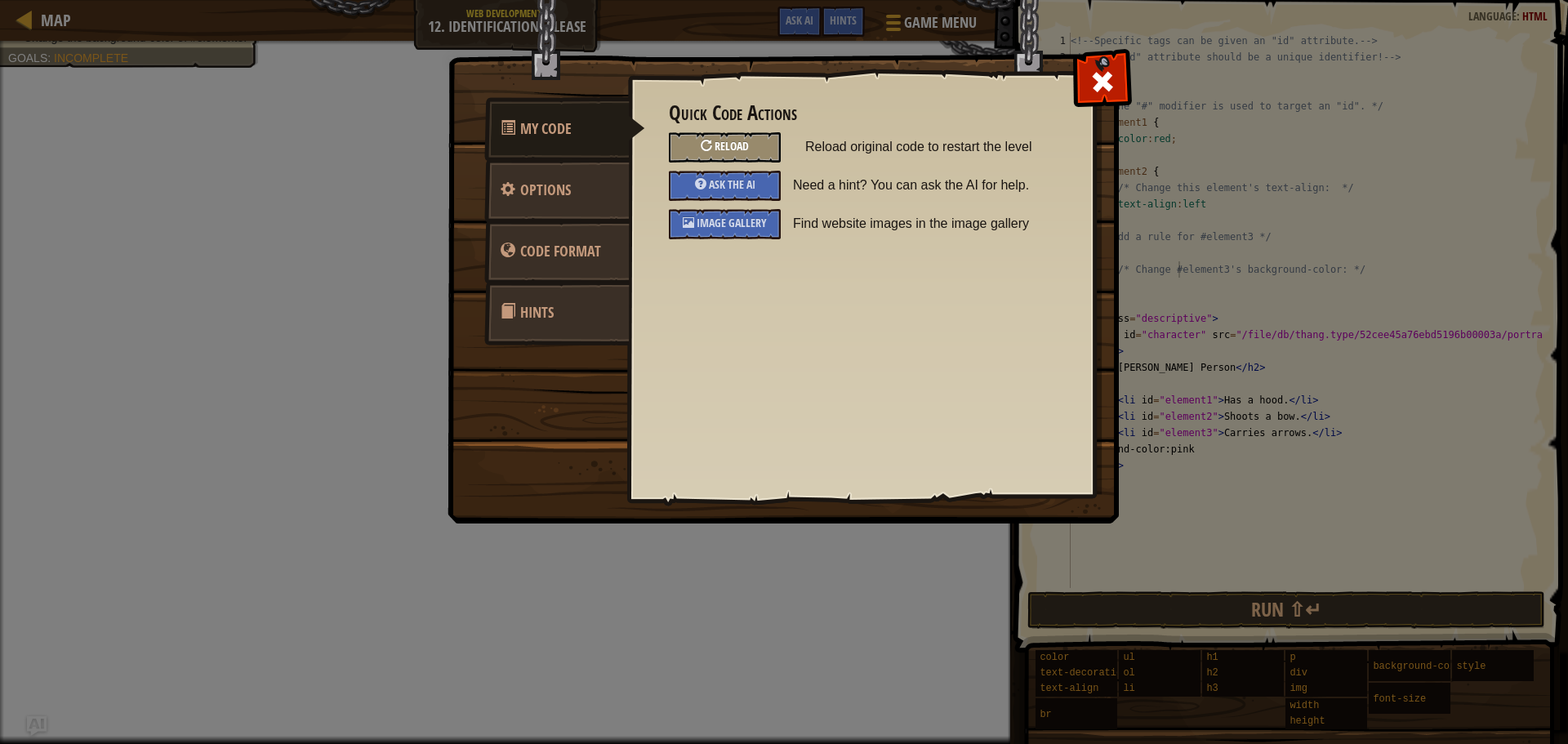
click at [724, 144] on span "Reload" at bounding box center [731, 146] width 35 height 16
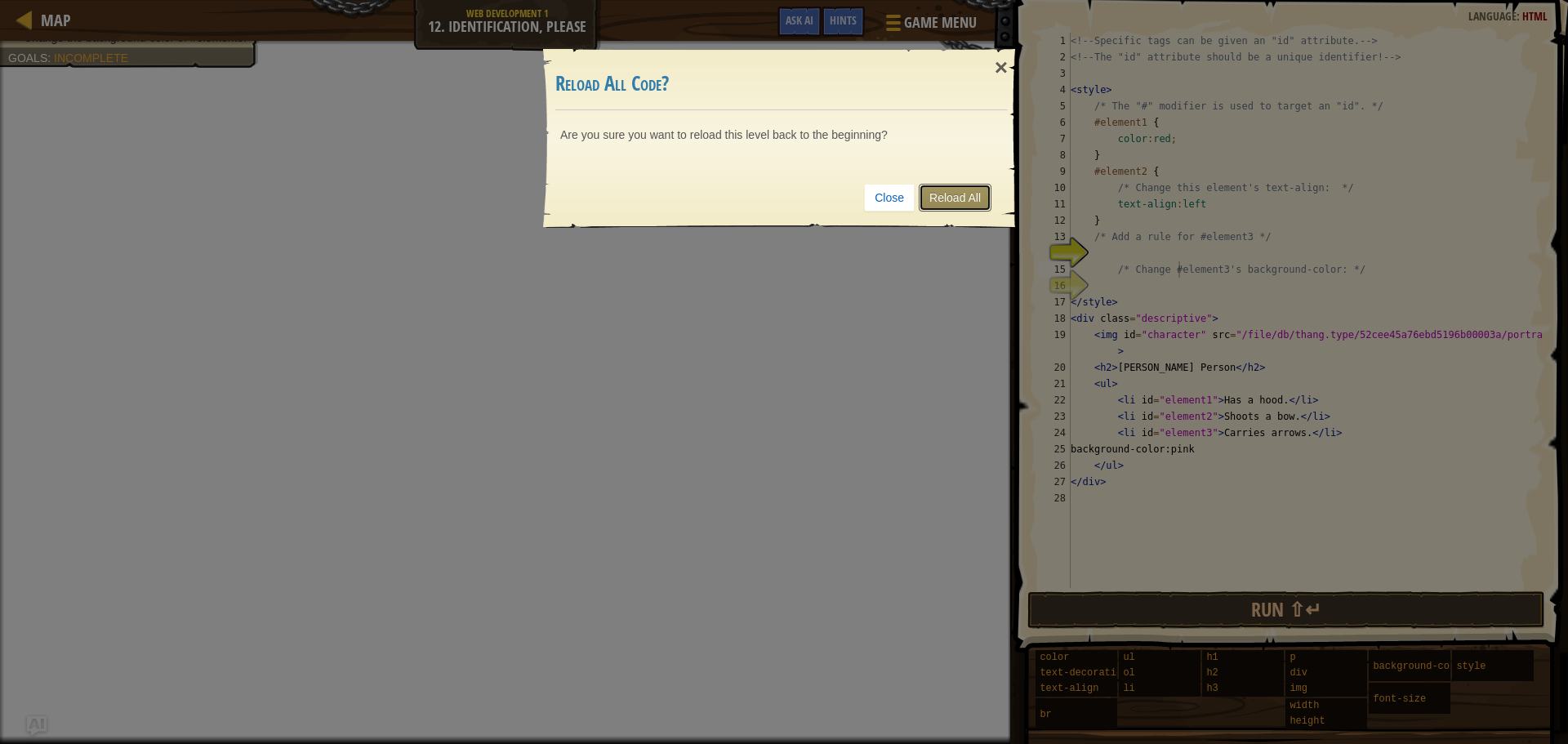
click at [938, 194] on link "Reload All" at bounding box center [955, 198] width 72 height 28
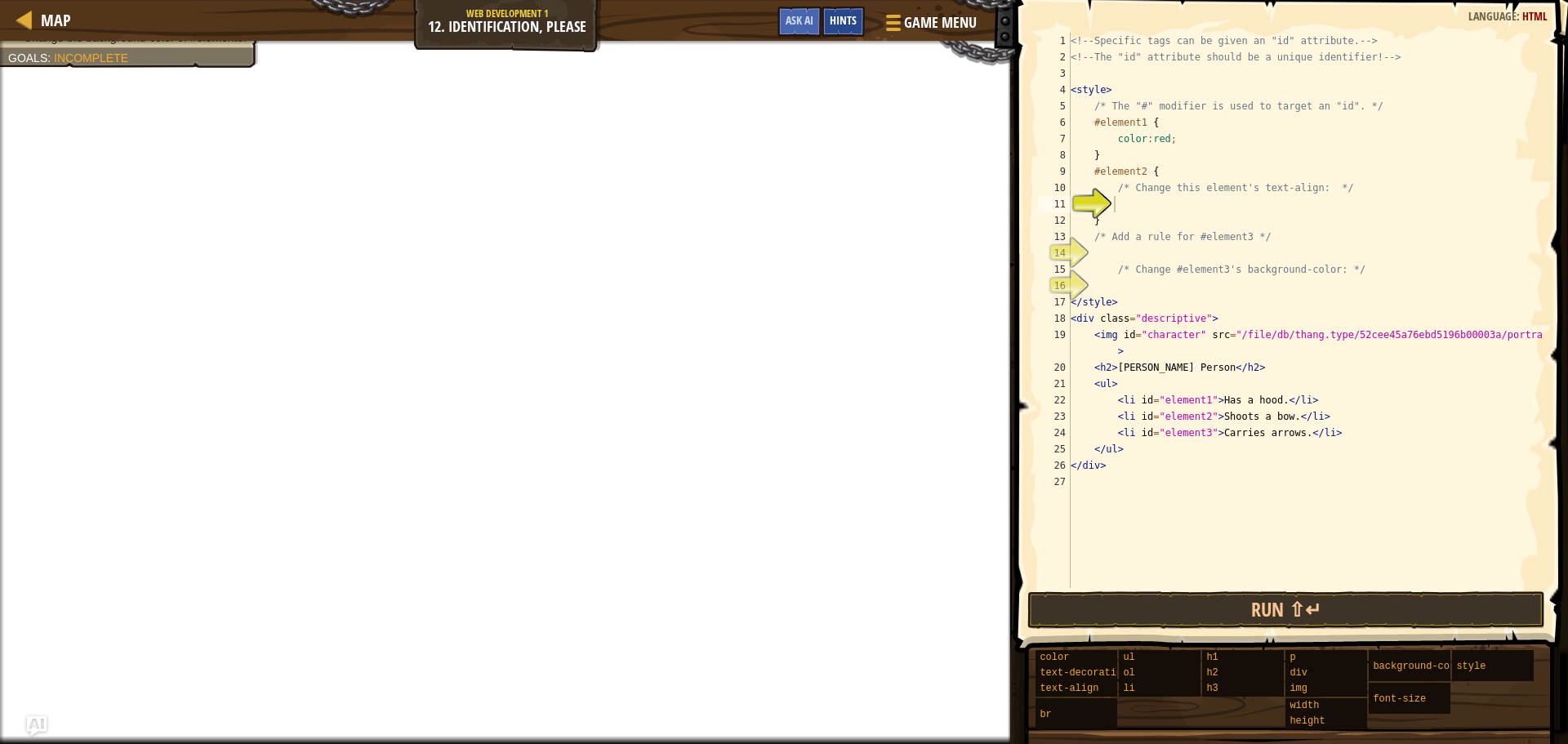
click at [835, 21] on span "Hints" at bounding box center [843, 20] width 27 height 16
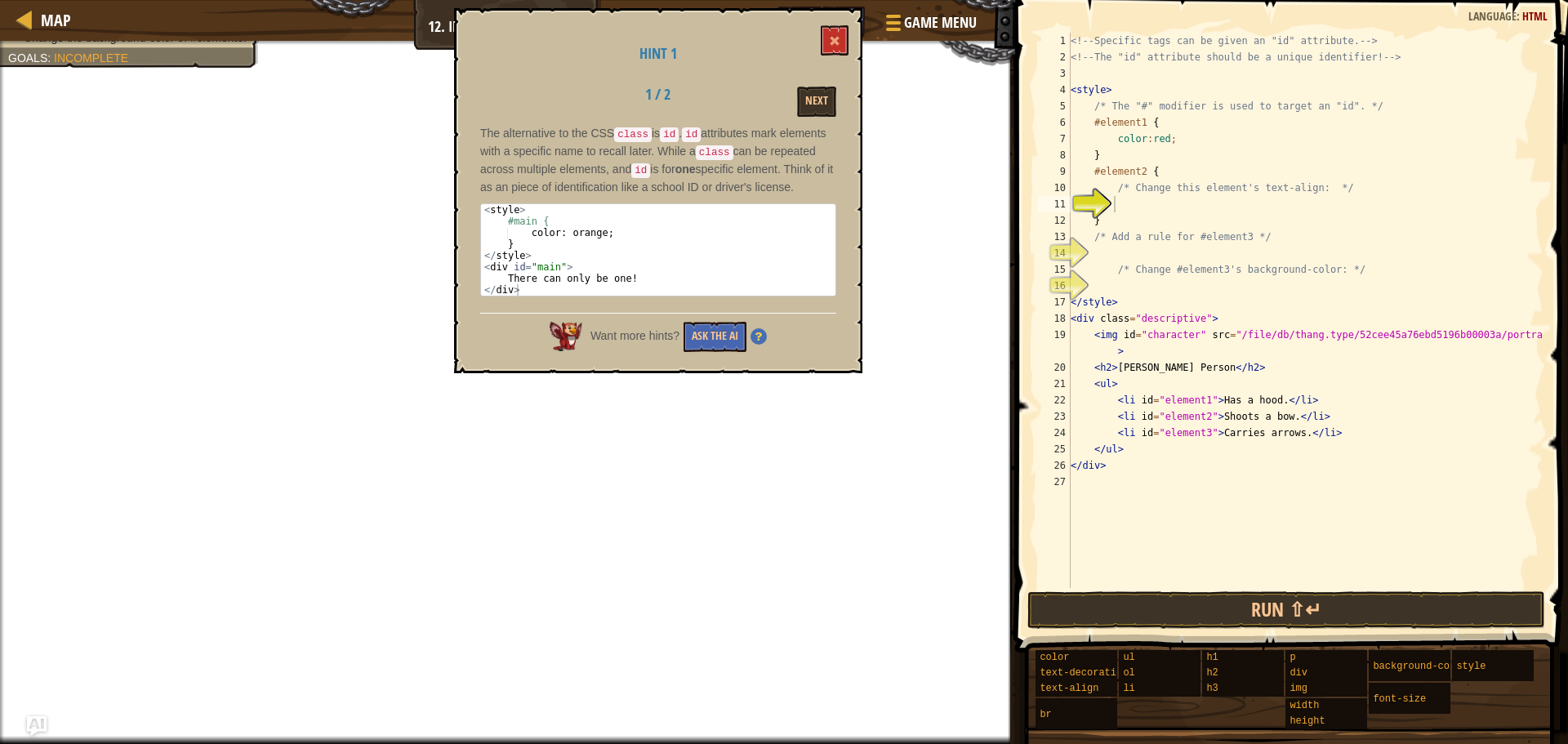
type textarea "<img id="character" src="/file/db/thang.type/52cee45a76ebd5196b00003a/portrait.…"
click at [1123, 357] on div "<!-- Specific tags can be given an "id" attribute. --> <!-- The "id" attribute …" at bounding box center [1305, 326] width 476 height 588
click at [1142, 198] on div "<!-- Specific tags can be given an "id" attribute. --> <!-- The "id" attribute …" at bounding box center [1305, 326] width 476 height 588
click at [1195, 202] on div "<!-- Specific tags can be given an "id" attribute. --> <!-- The "id" attribute …" at bounding box center [1305, 326] width 476 height 588
drag, startPoint x: 1115, startPoint y: 206, endPoint x: 1084, endPoint y: 208, distance: 31.1
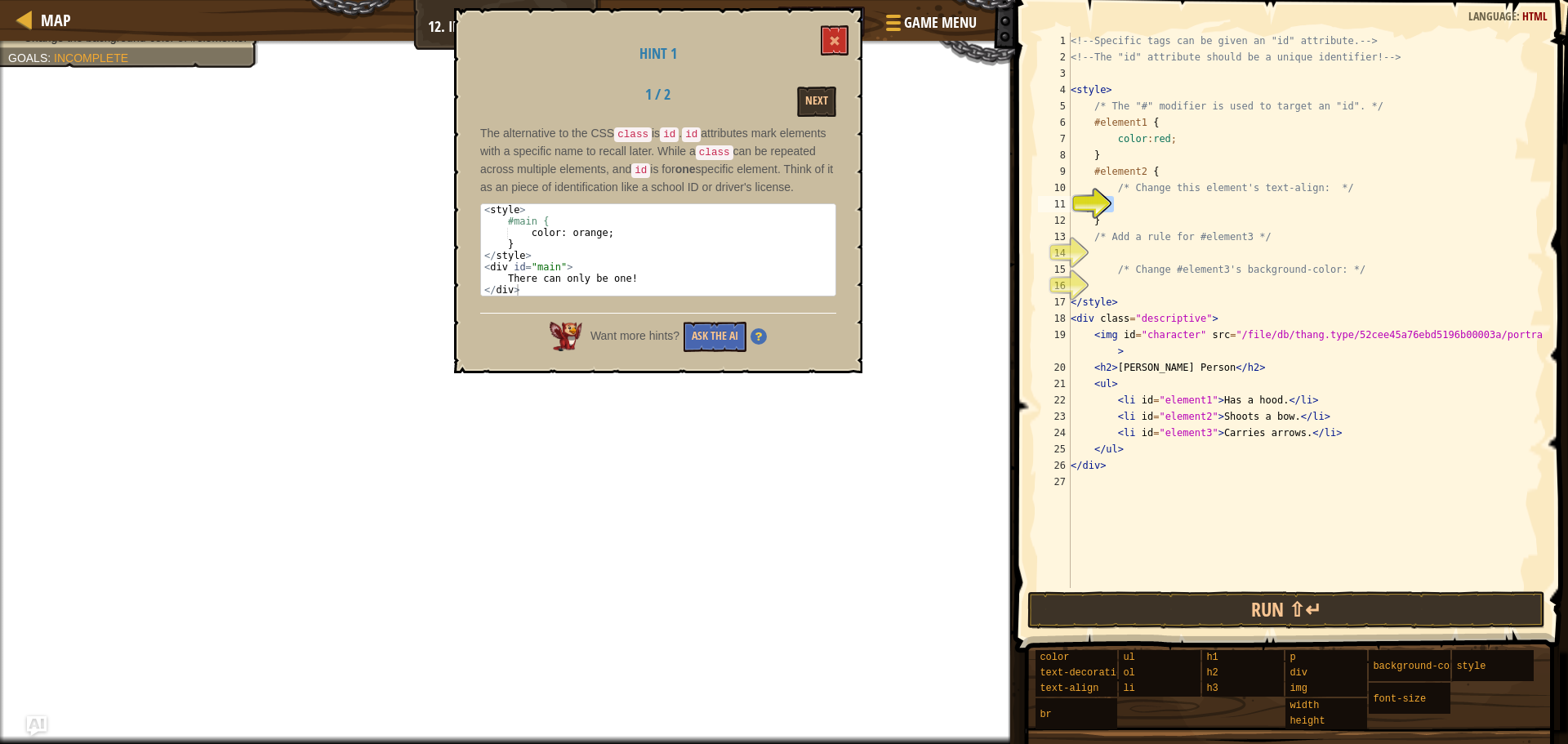
click at [1084, 208] on div "1 2 3 4 5 6 7 8 9 10 11 12 13 14 15 16 17 18 19 20 21 22 23 24 25 26 27 <!-- Sp…" at bounding box center [1289, 310] width 508 height 555
click at [1131, 186] on div "<!-- Specific tags can be given an "id" attribute. --> <!-- The "id" attribute …" at bounding box center [1305, 326] width 476 height 588
type textarea "/* Change this element's text-align: */"
drag, startPoint x: 1125, startPoint y: 204, endPoint x: 1089, endPoint y: 210, distance: 36.5
click at [1089, 210] on div "/* Change this element's text-align: */ 1 2 3 4 5 6 7 8 9 10 11 12 13 14 15 16 …" at bounding box center [1289, 310] width 508 height 555
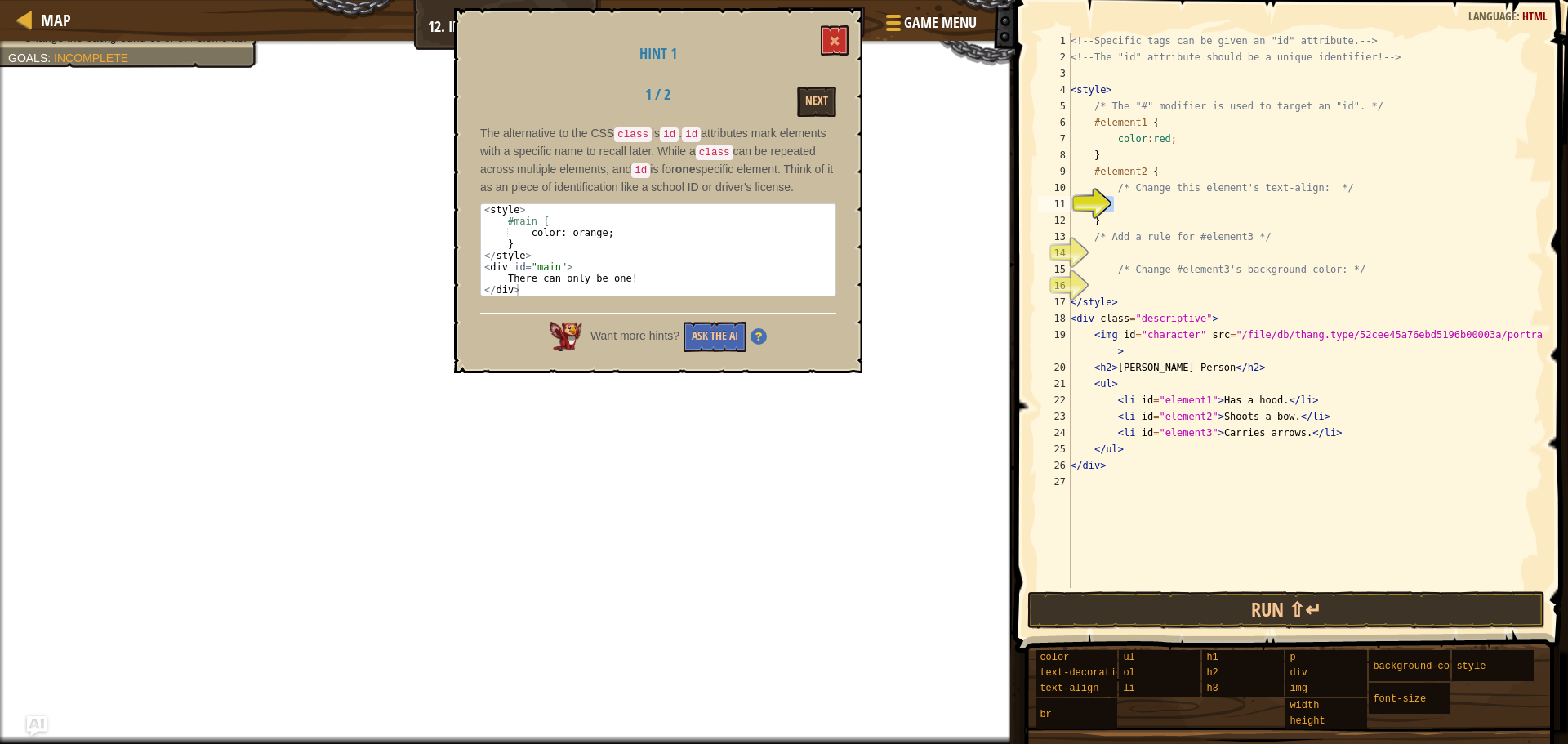
click at [1116, 213] on div "<!-- Specific tags can be given an "id" attribute. --> <!-- The "id" attribute …" at bounding box center [1305, 326] width 476 height 588
type textarea "}"
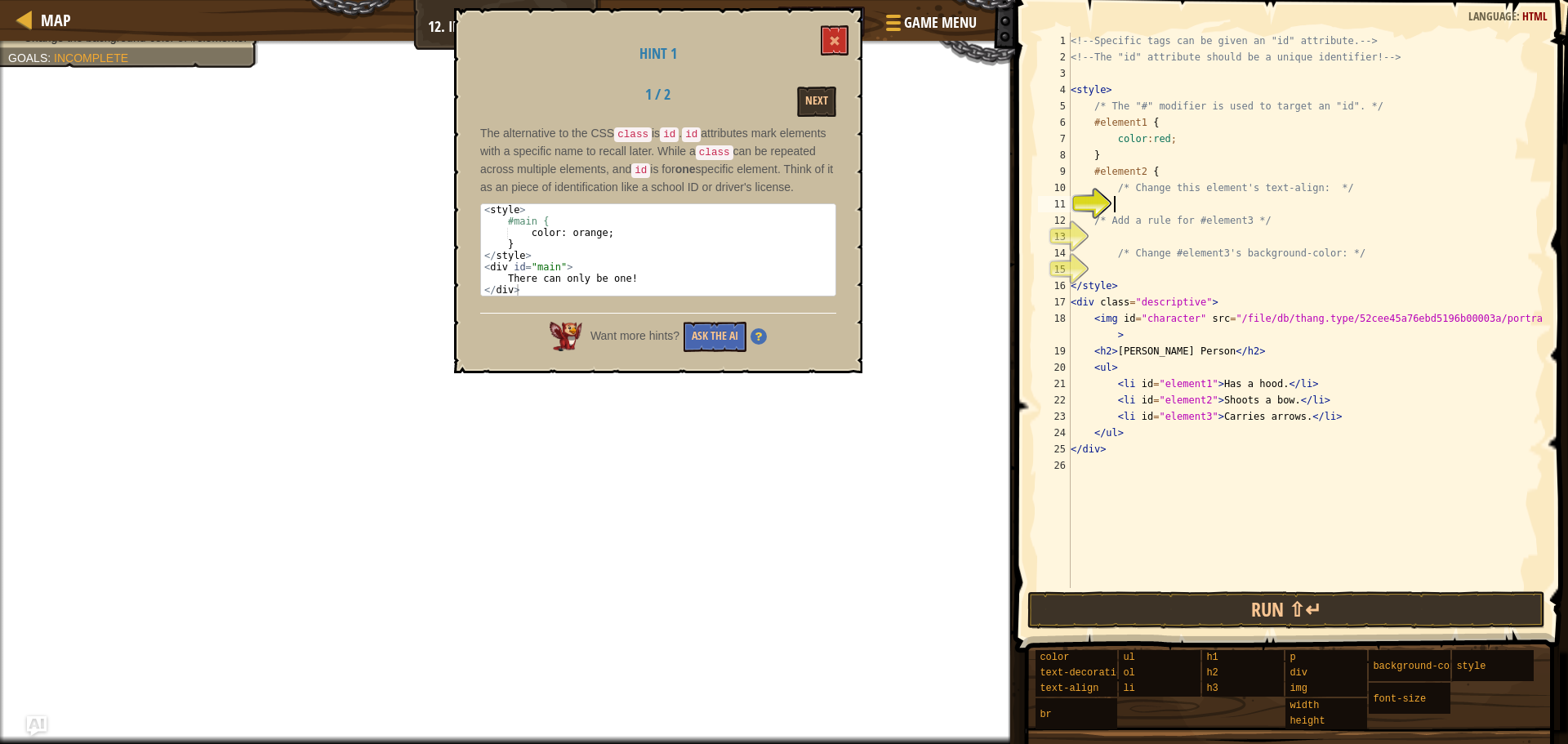
type textarea "<"
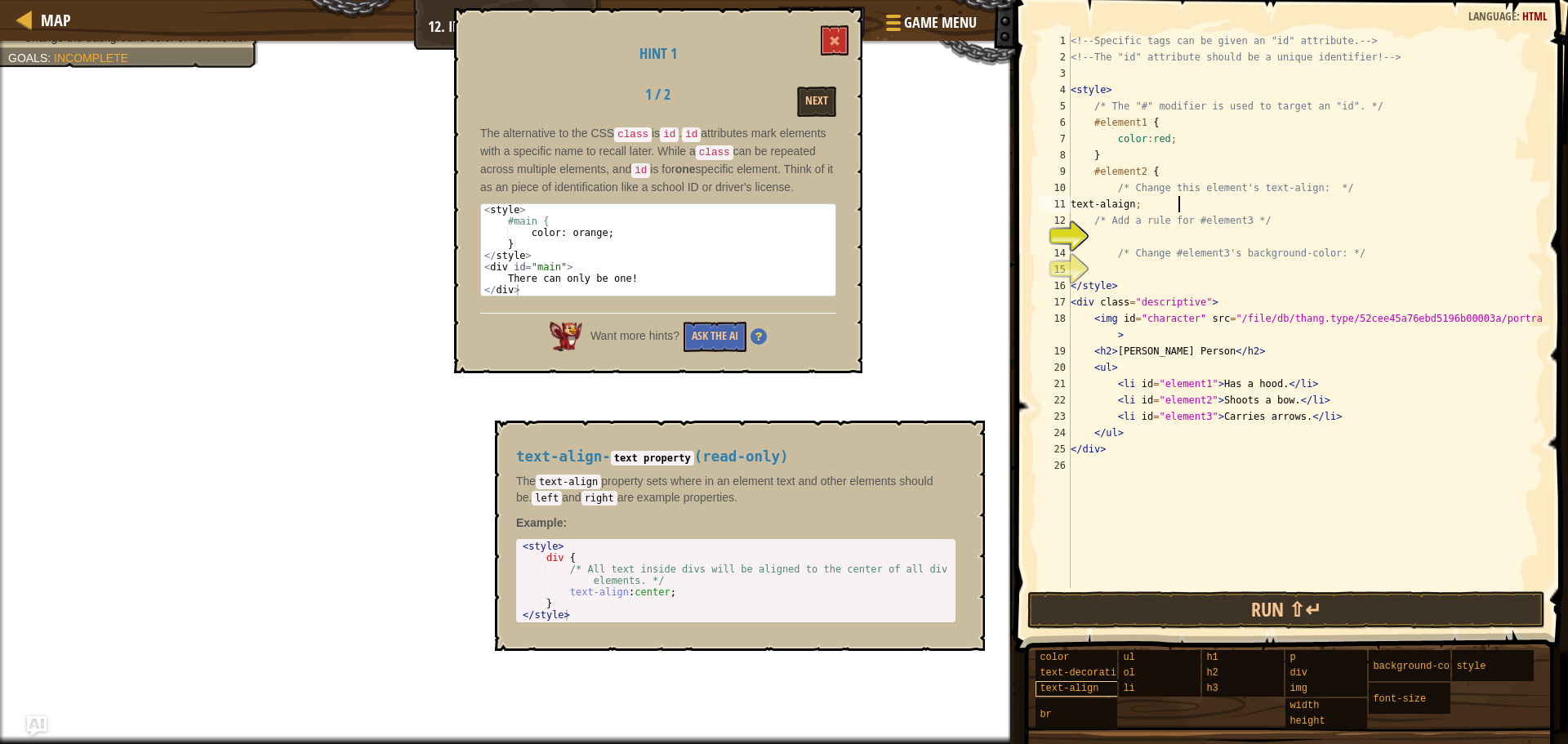
type textarea "text-alaign;"
click at [1061, 686] on span "text-align" at bounding box center [1068, 689] width 58 height 12
